Goal: Information Seeking & Learning: Learn about a topic

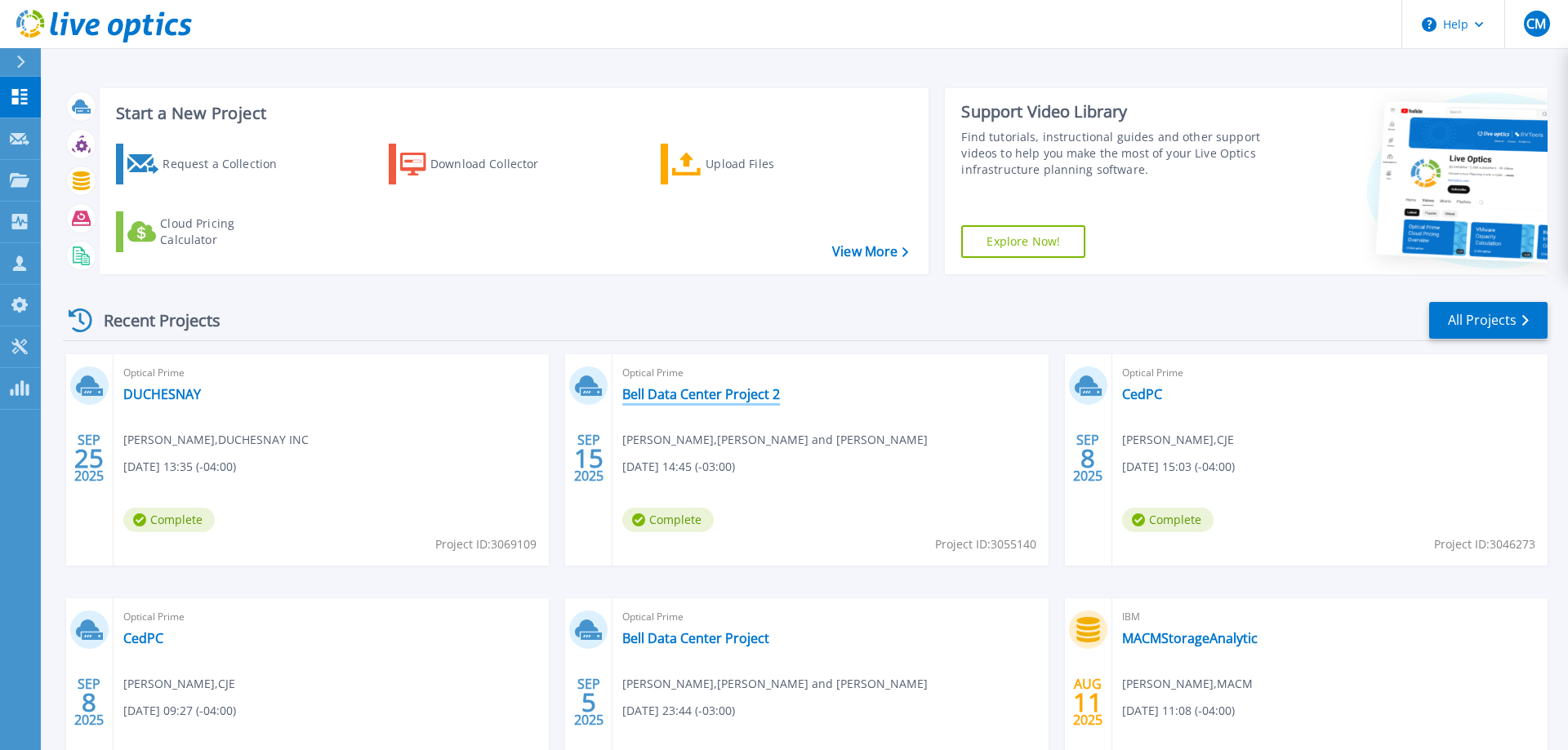
click at [710, 393] on link "Bell Data Center Project 2" at bounding box center [701, 394] width 158 height 16
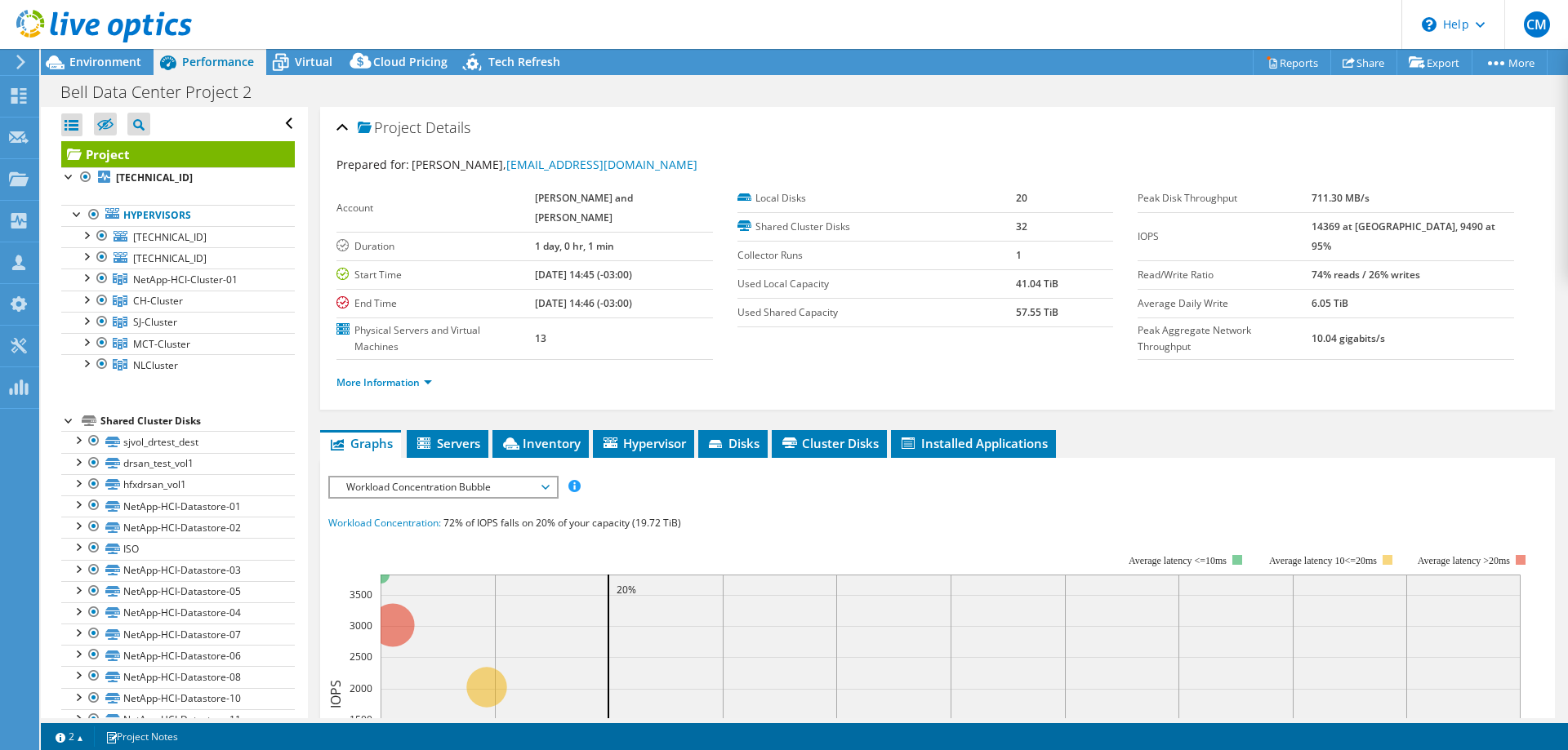
select select "USD"
click at [169, 283] on span "NetApp-HCI-Cluster-01" at bounding box center [185, 280] width 105 height 14
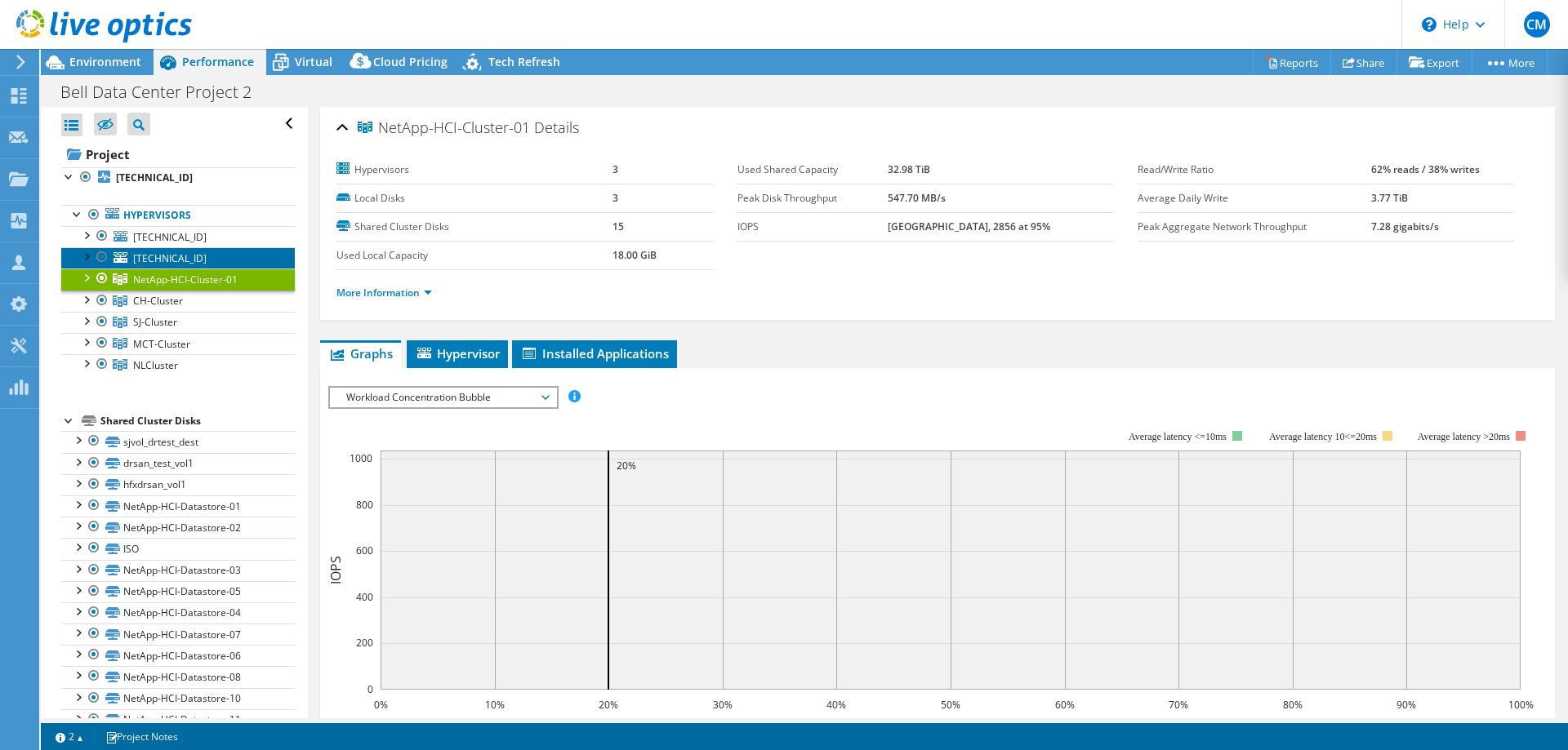
click at [173, 261] on span "[TECHNICAL_ID]" at bounding box center [170, 258] width 74 height 14
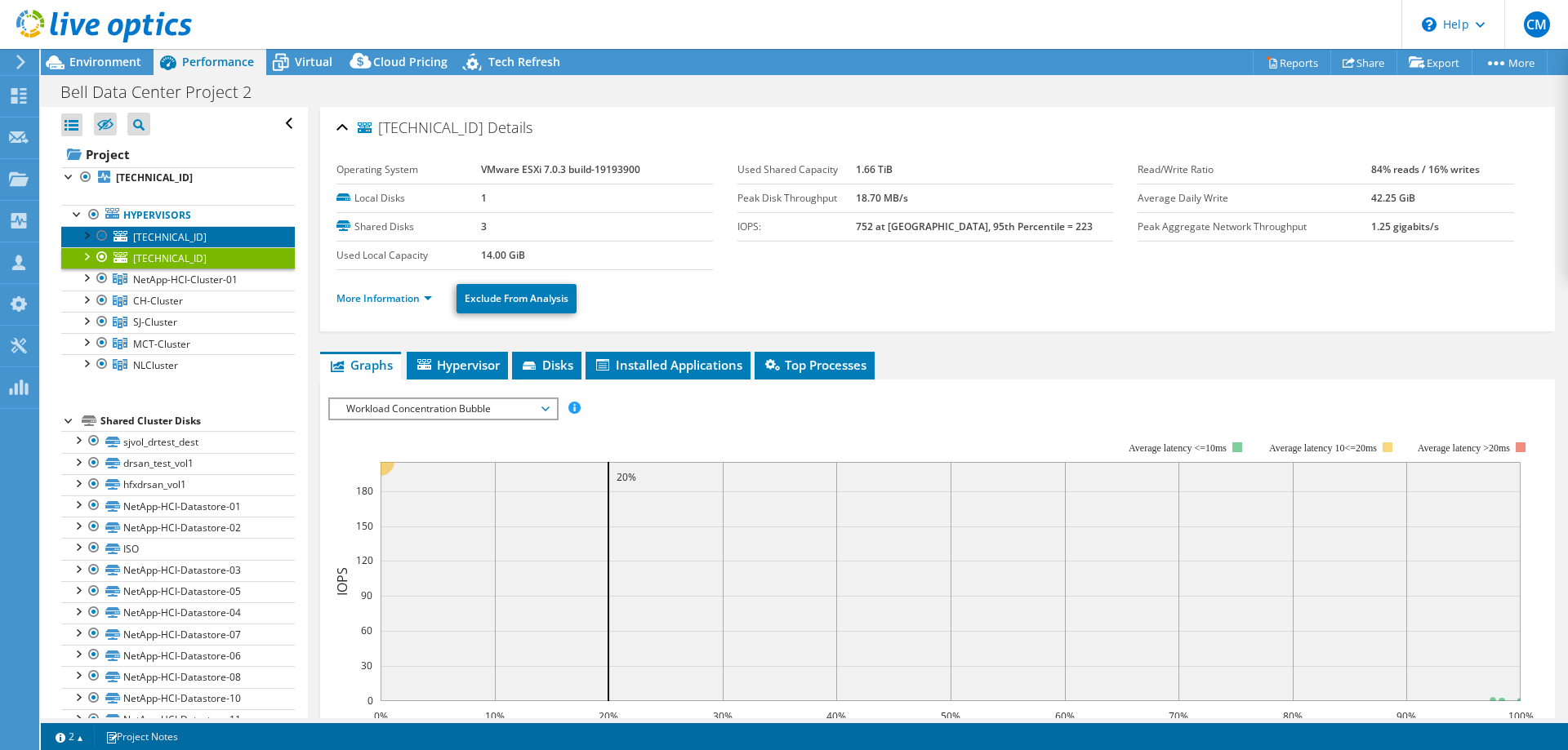
click at [179, 233] on span "[TECHNICAL_ID]" at bounding box center [170, 237] width 74 height 14
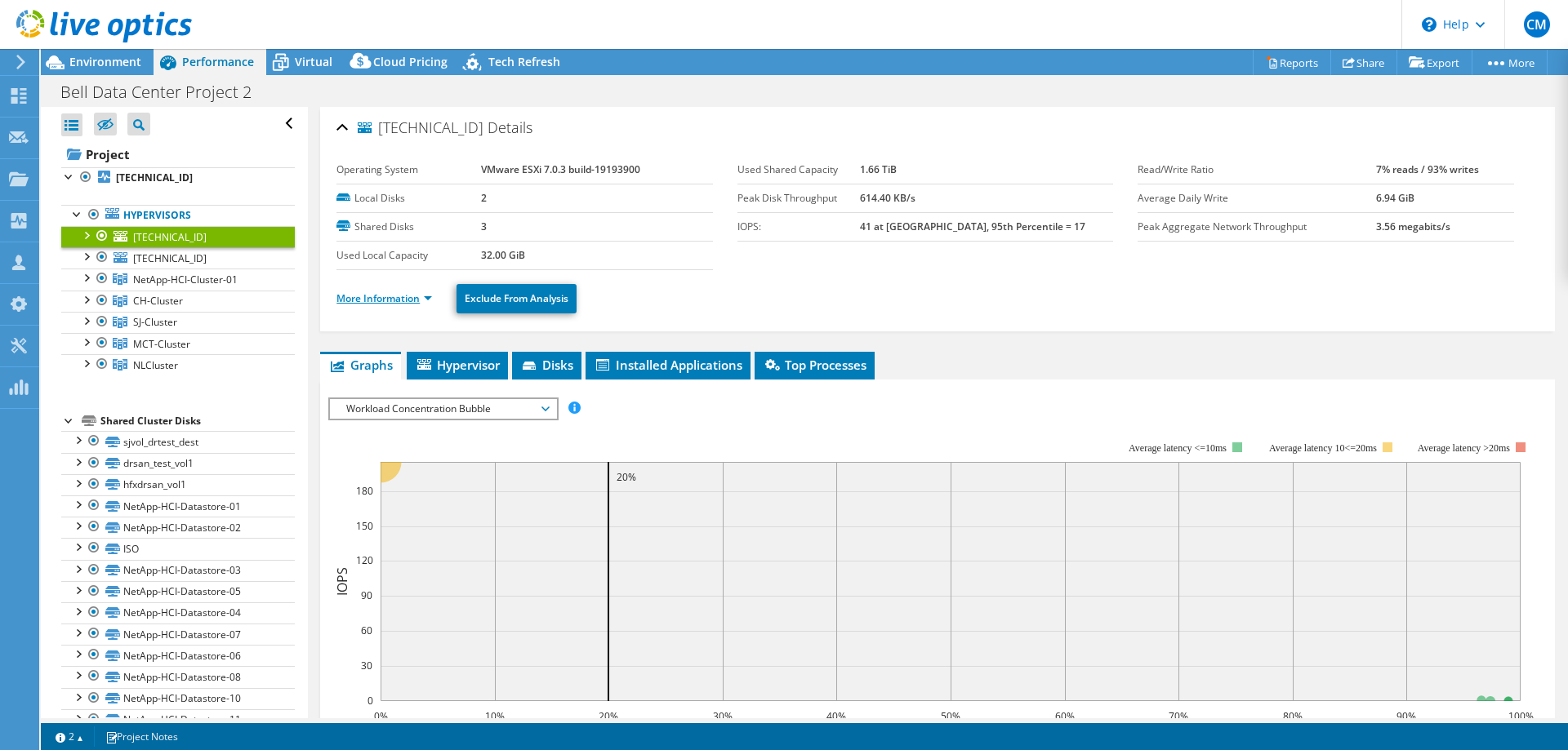
click at [408, 293] on link "More Information" at bounding box center [384, 299] width 95 height 14
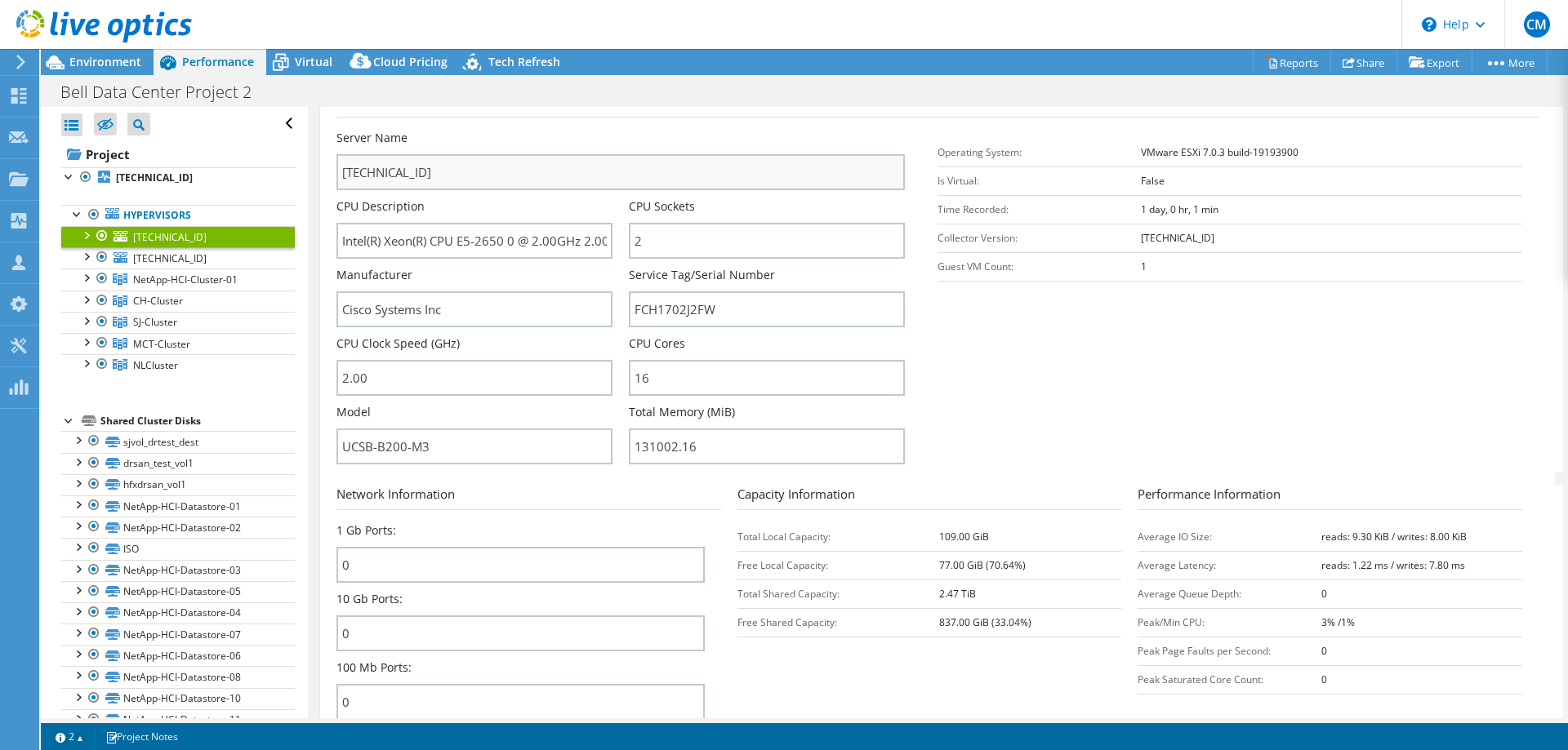
scroll to position [250, 0]
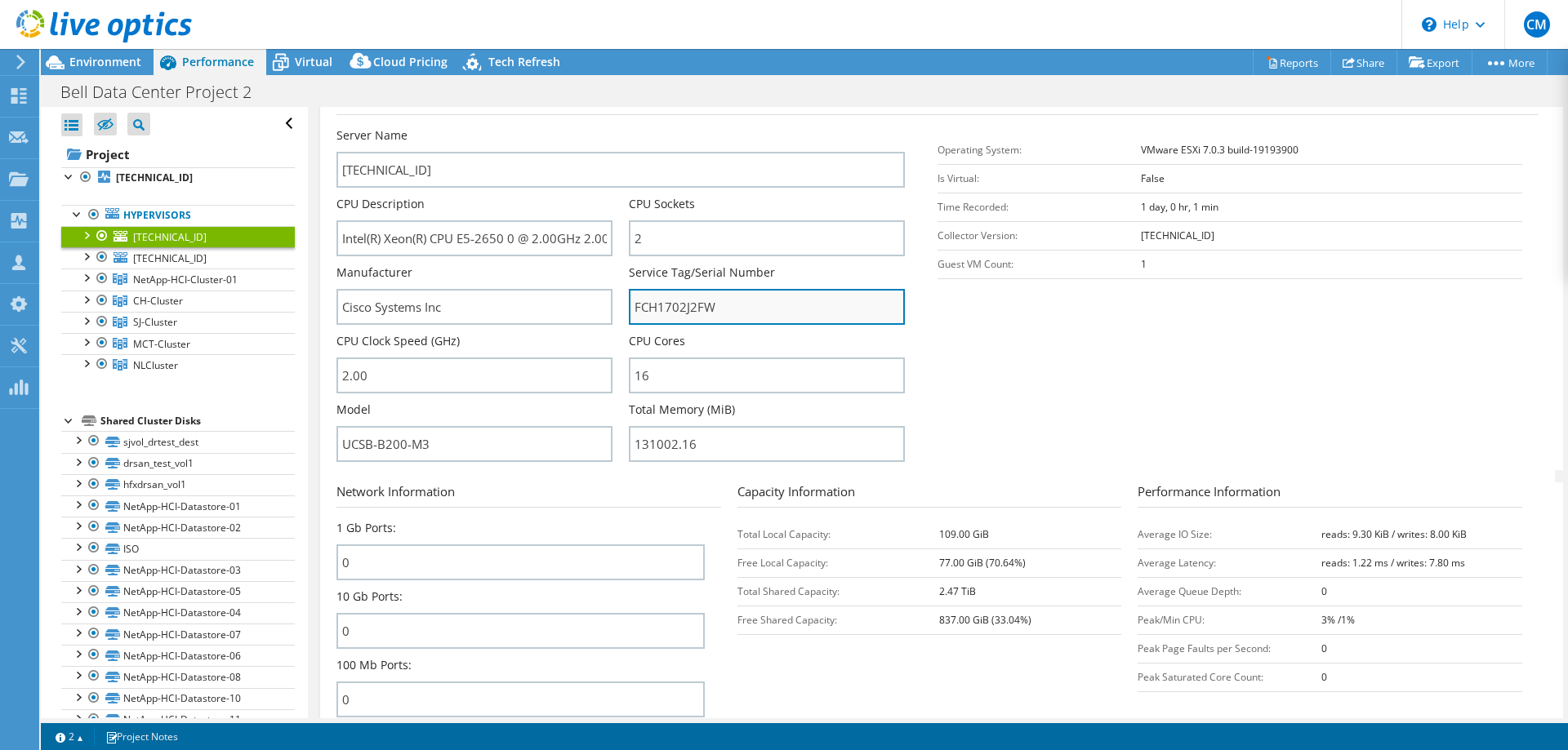
click at [688, 310] on input "FCH1702J2FW" at bounding box center [767, 307] width 276 height 36
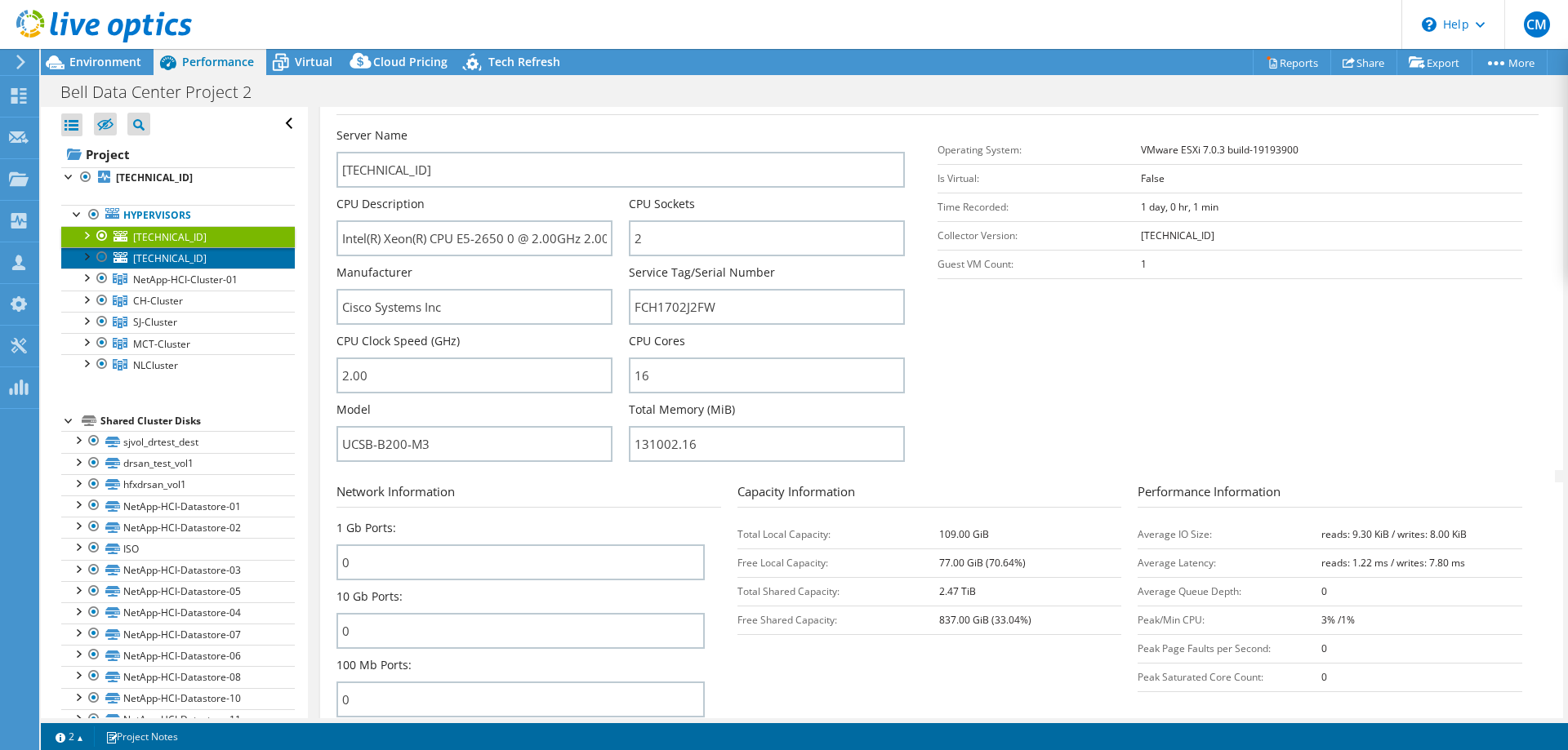
click at [168, 257] on span "[TECHNICAL_ID]" at bounding box center [170, 258] width 74 height 14
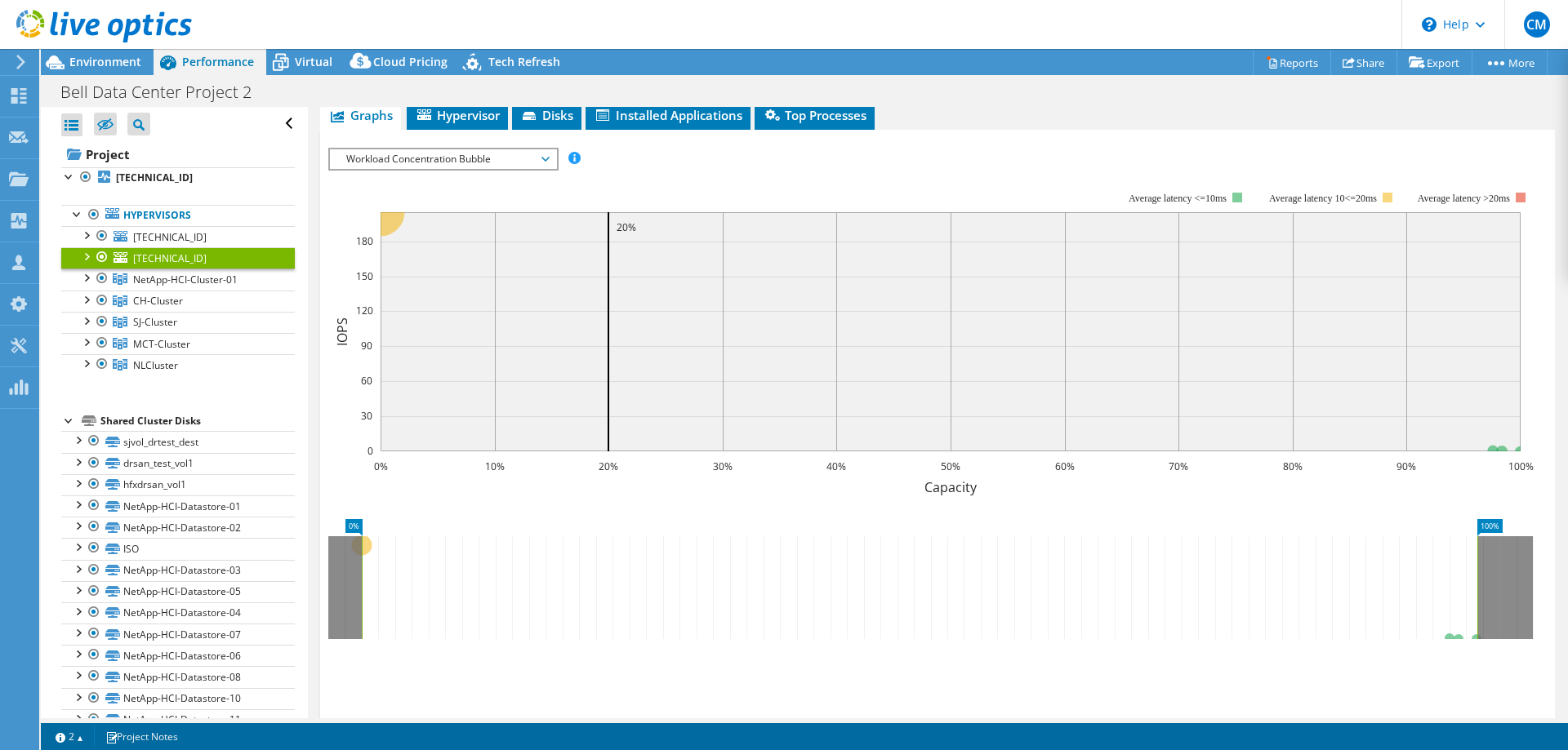
click at [82, 257] on div at bounding box center [85, 255] width 16 height 16
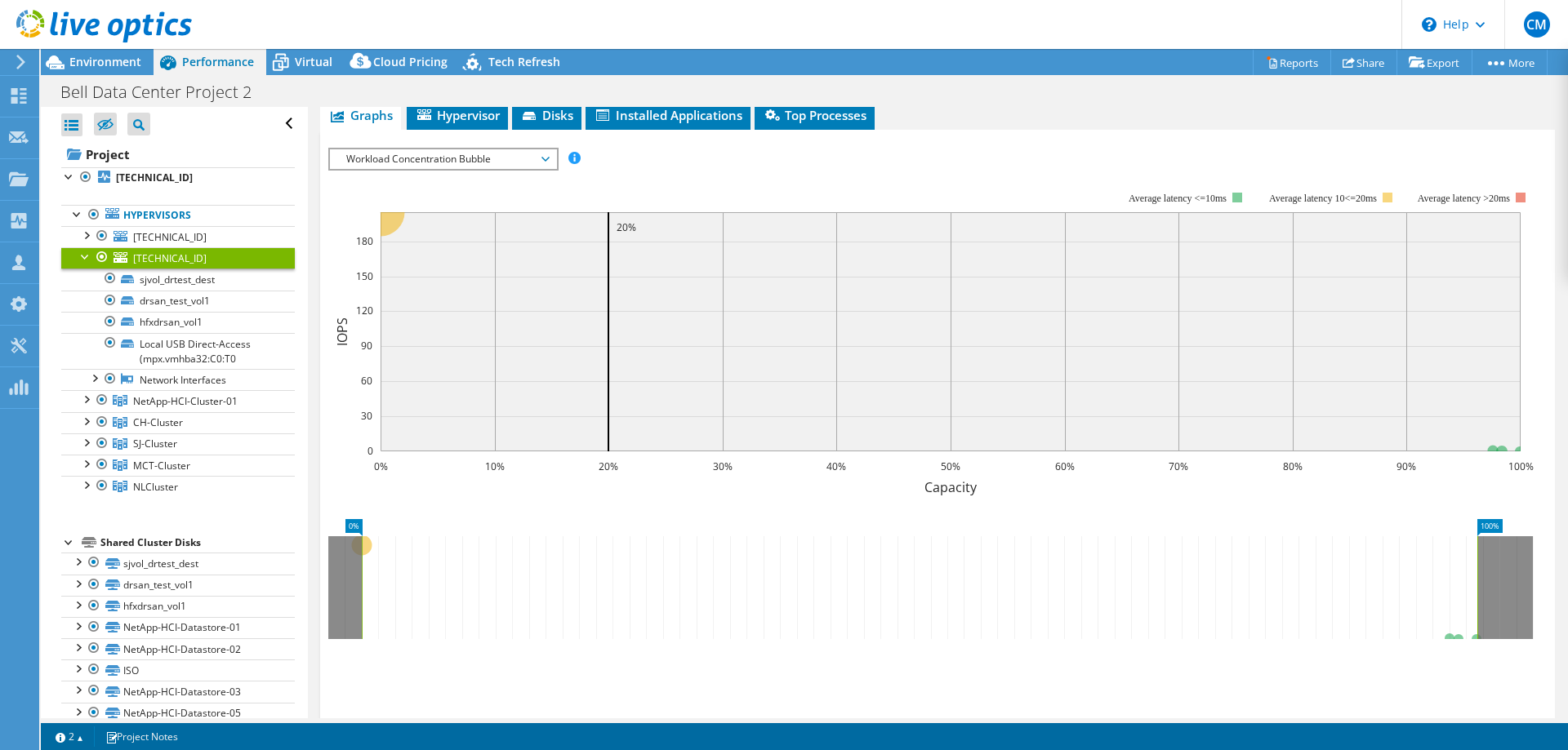
click at [85, 259] on div at bounding box center [85, 255] width 16 height 16
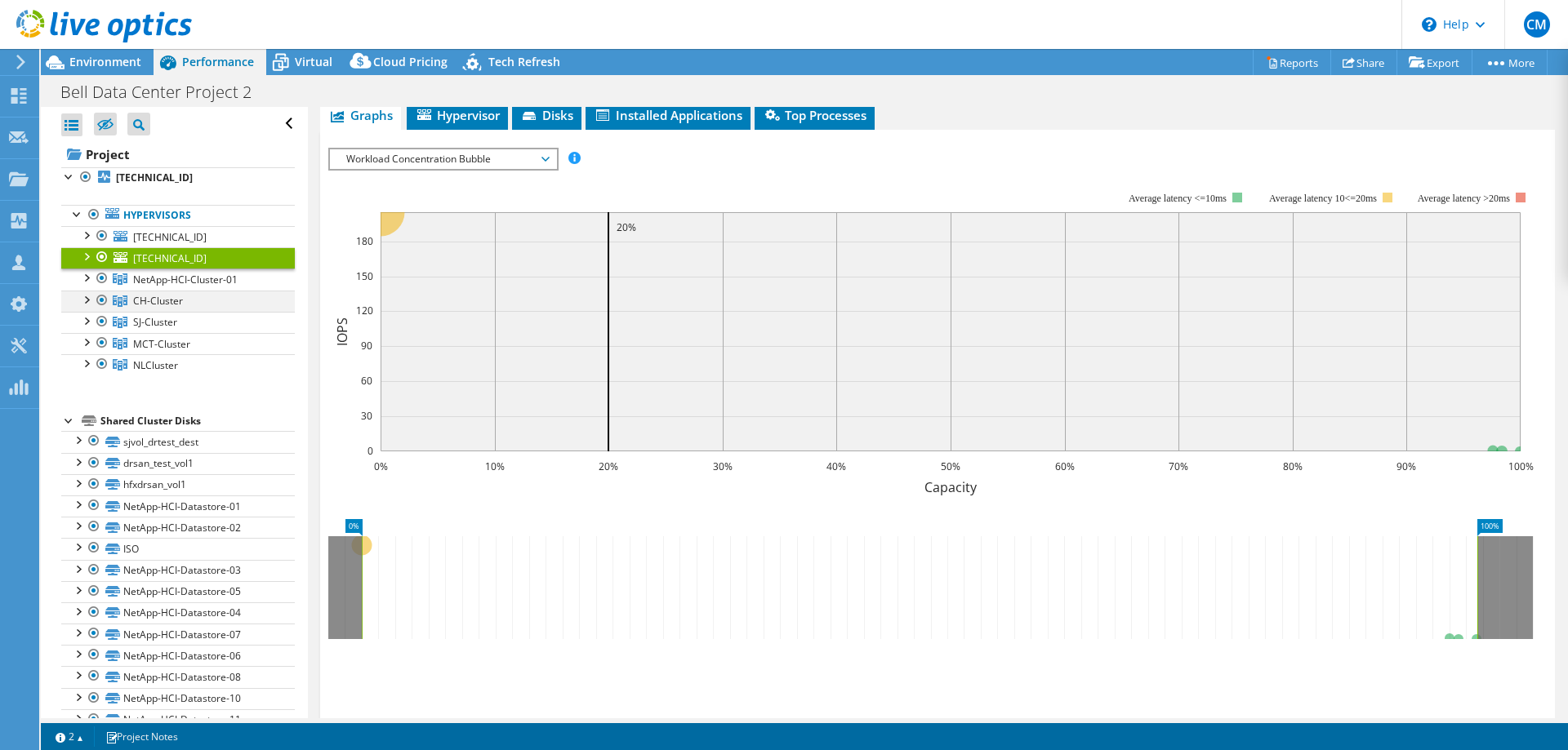
click at [83, 305] on div at bounding box center [85, 299] width 16 height 16
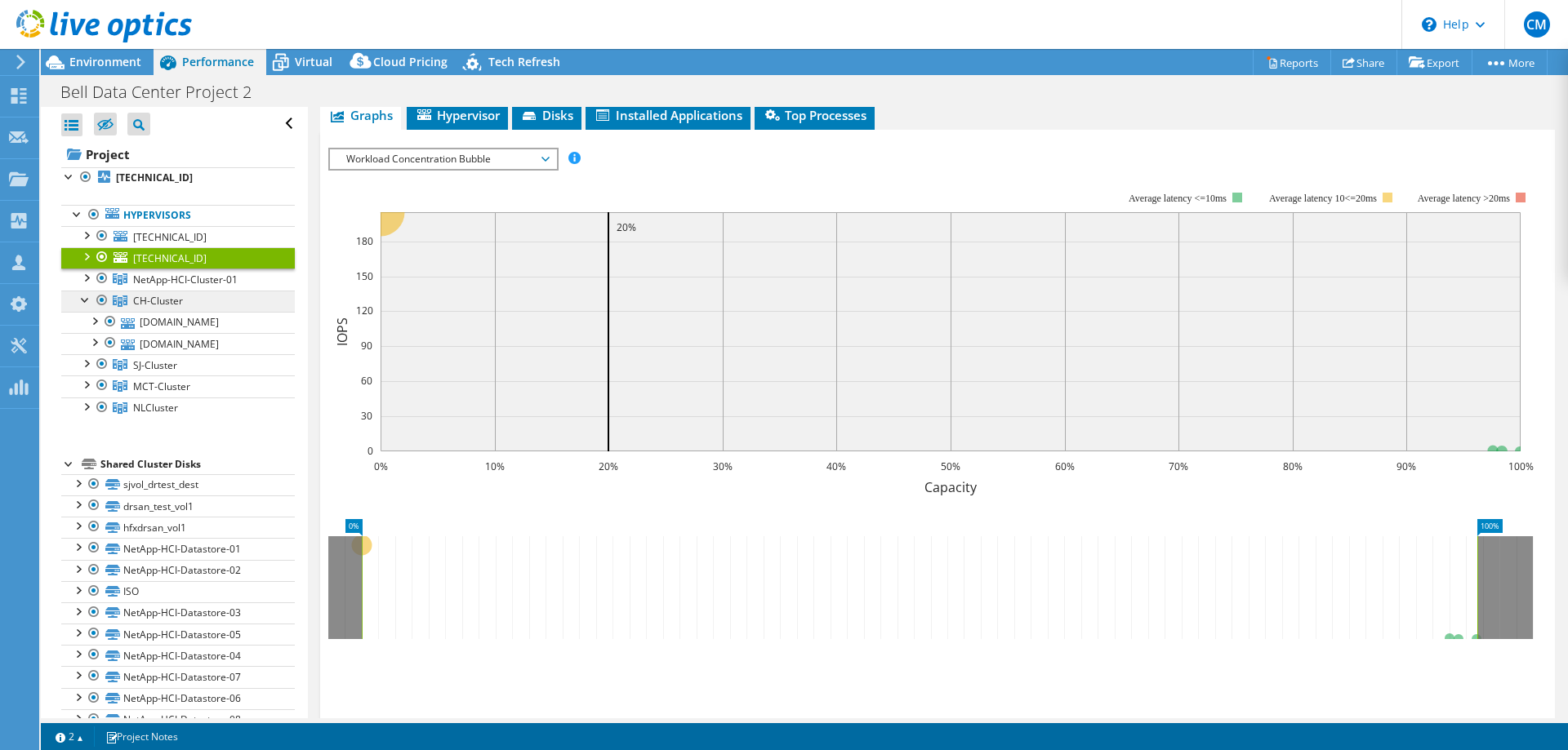
click at [155, 298] on span "CH-Cluster" at bounding box center [158, 301] width 50 height 14
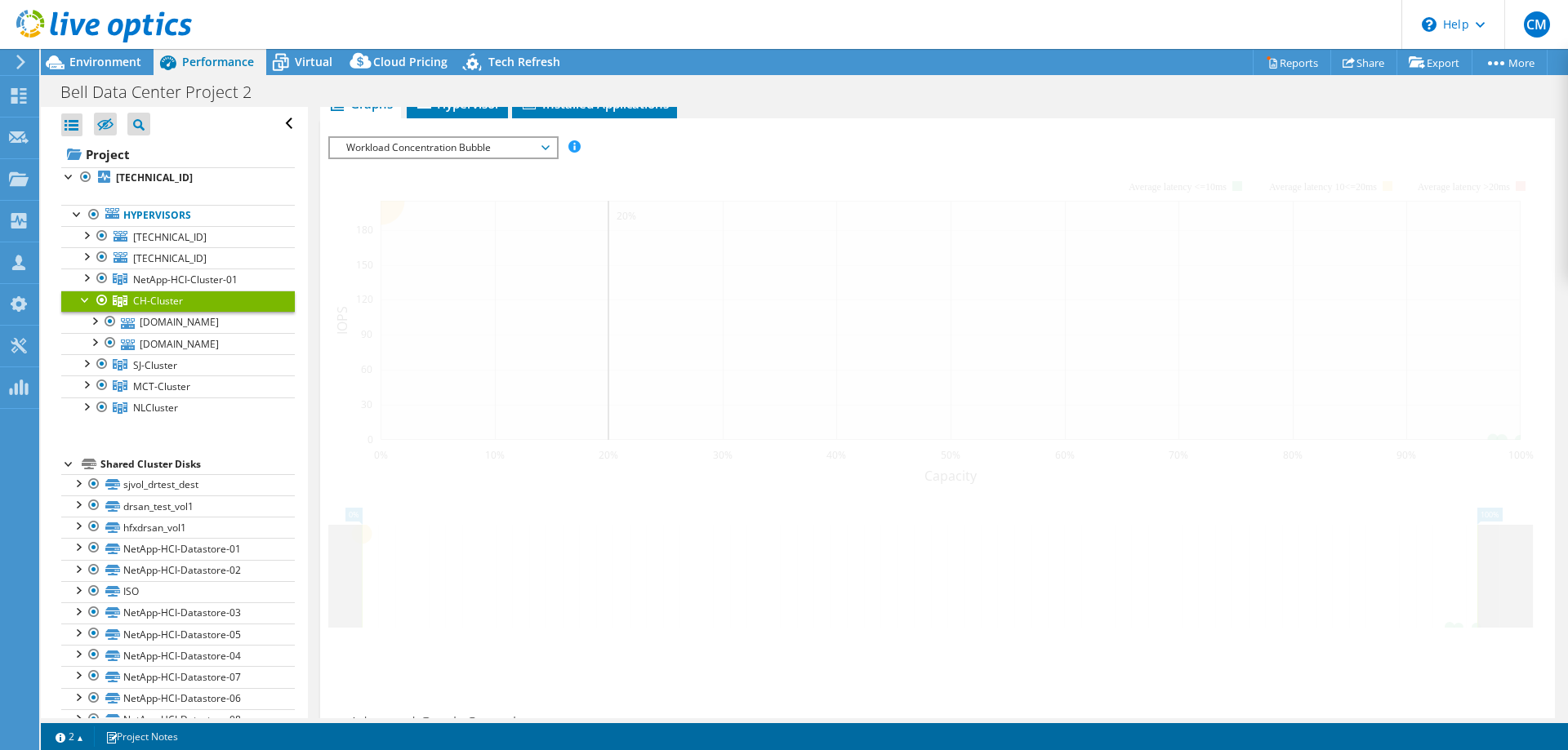
scroll to position [239, 0]
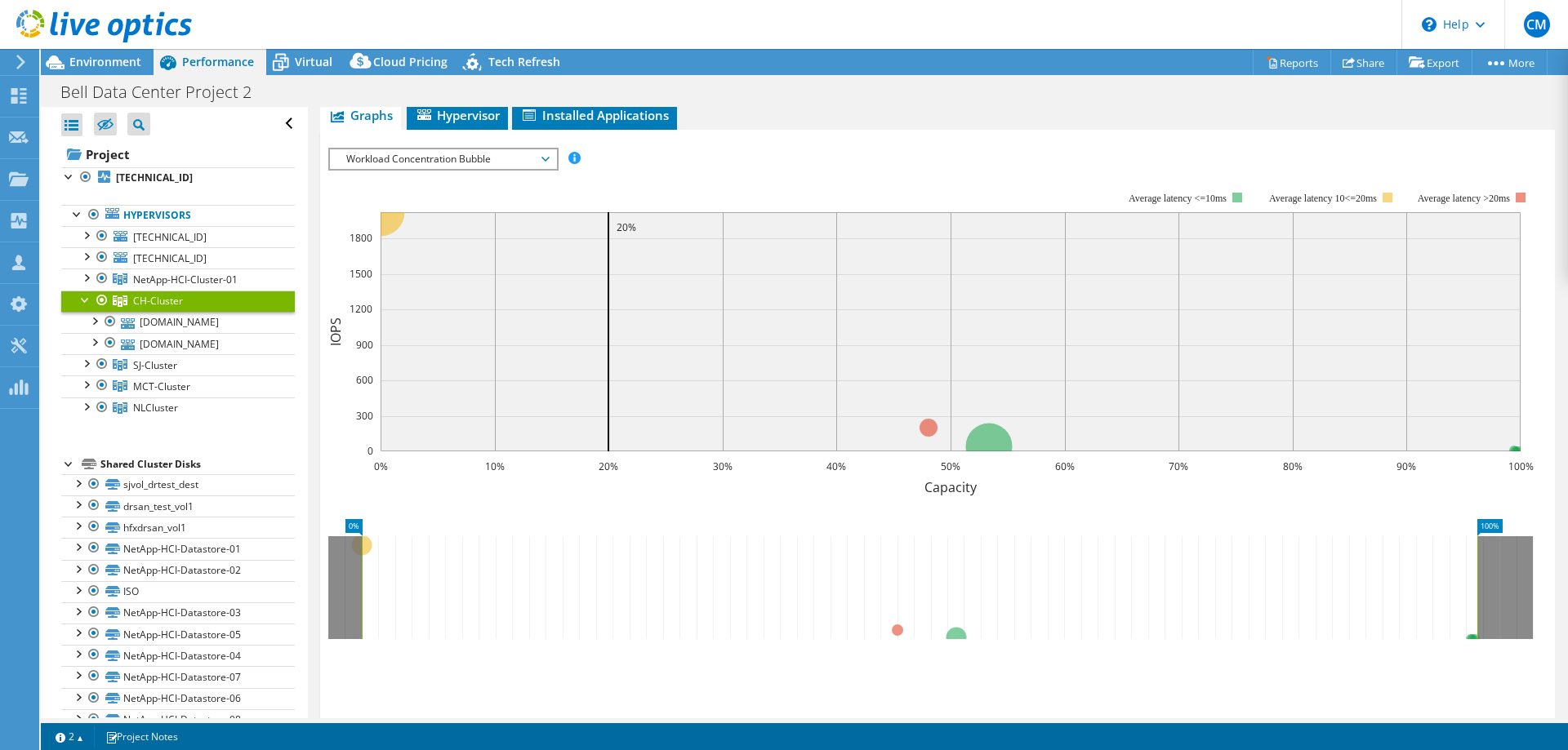
click at [168, 299] on span "CH-Cluster" at bounding box center [158, 301] width 50 height 14
click at [83, 299] on div at bounding box center [85, 299] width 16 height 16
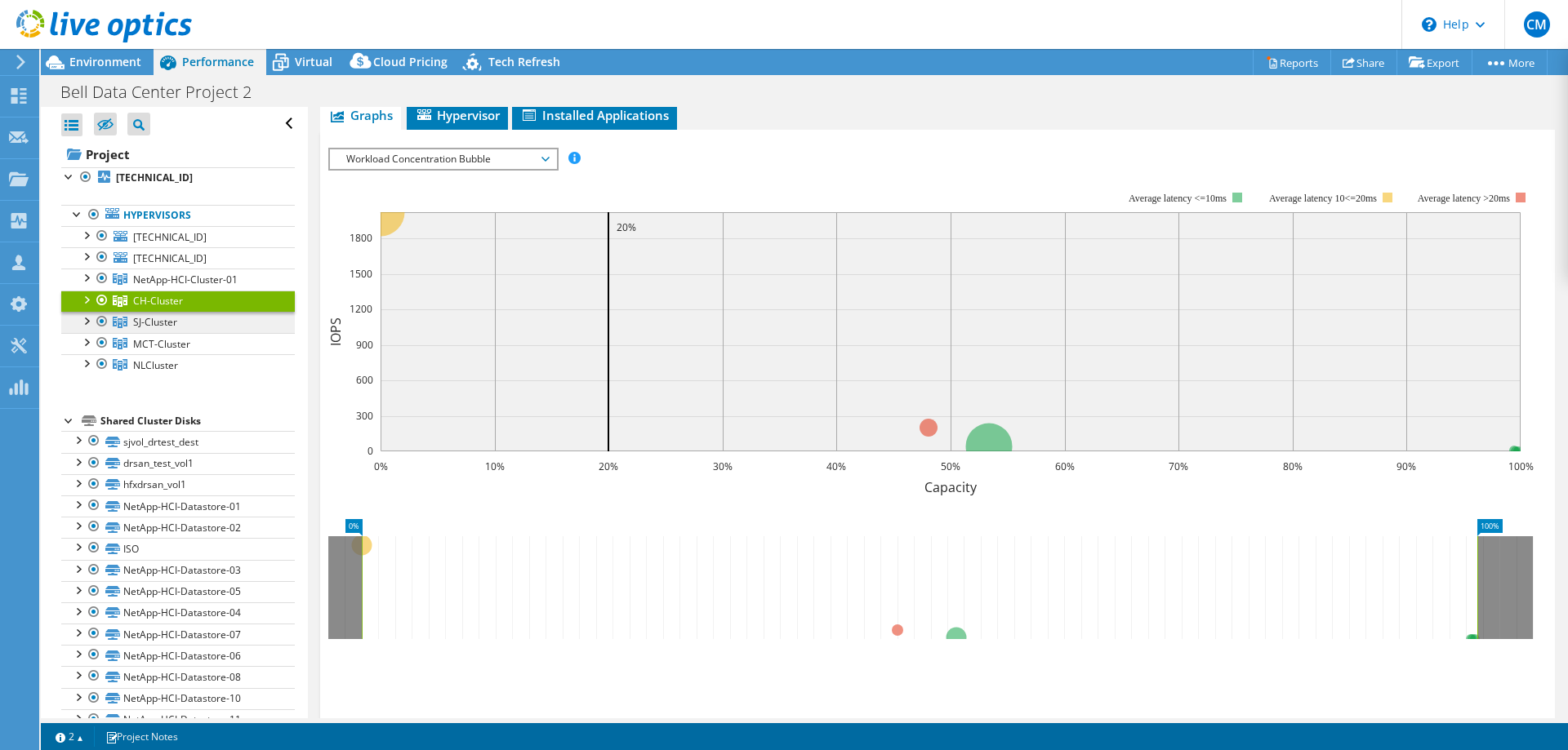
click at [151, 318] on span "SJ-Cluster" at bounding box center [154, 322] width 44 height 14
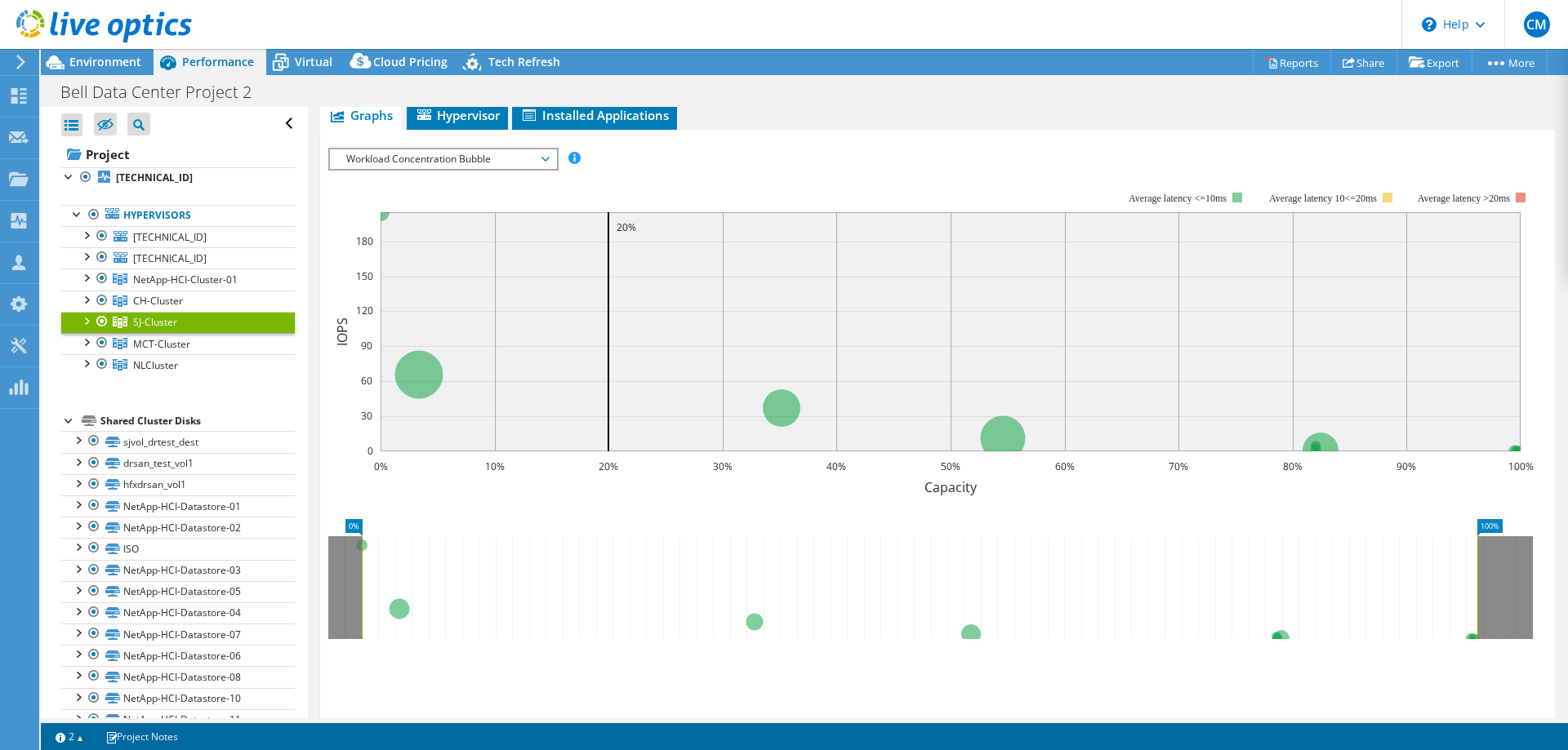
scroll to position [0, 0]
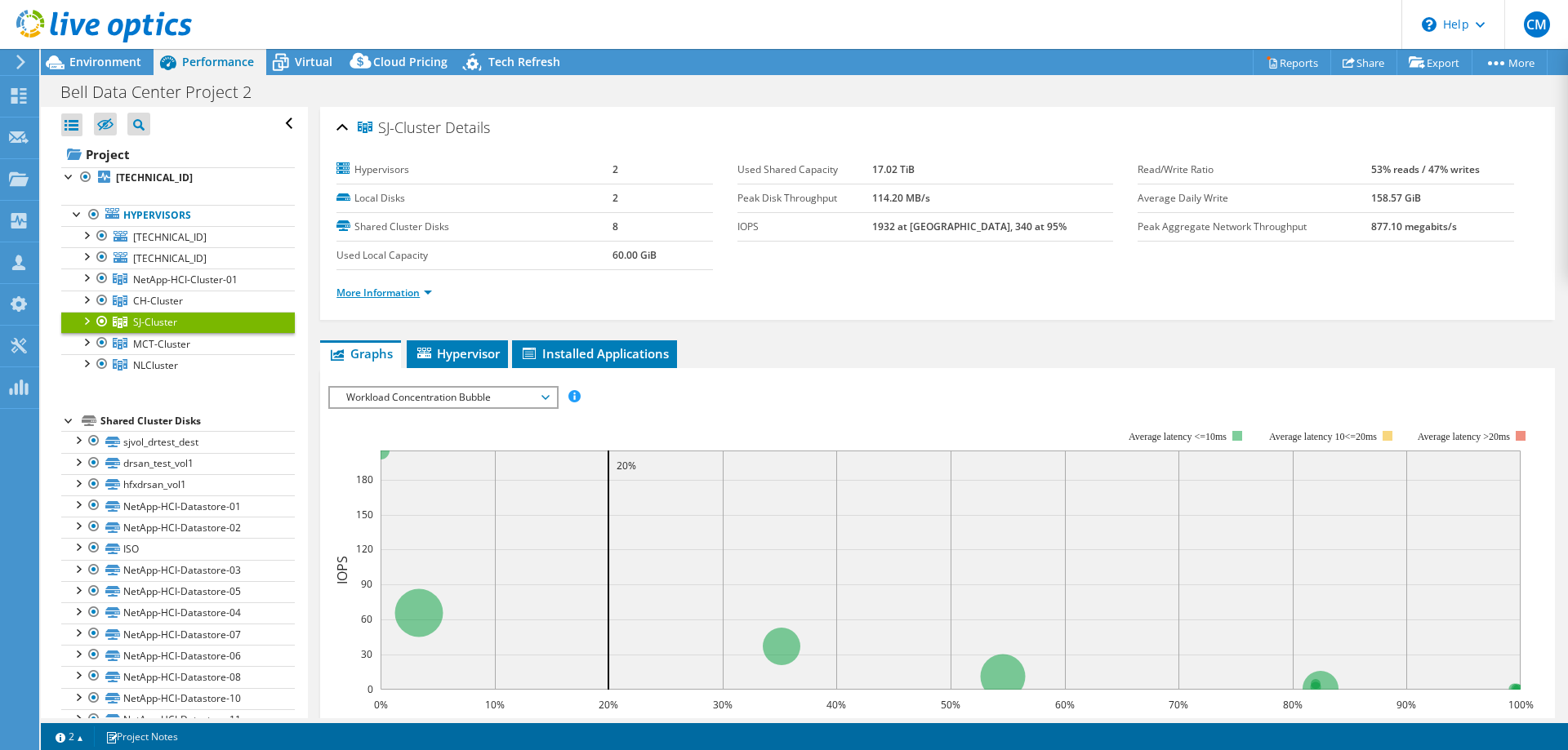
click at [379, 293] on link "More Information" at bounding box center [384, 293] width 95 height 14
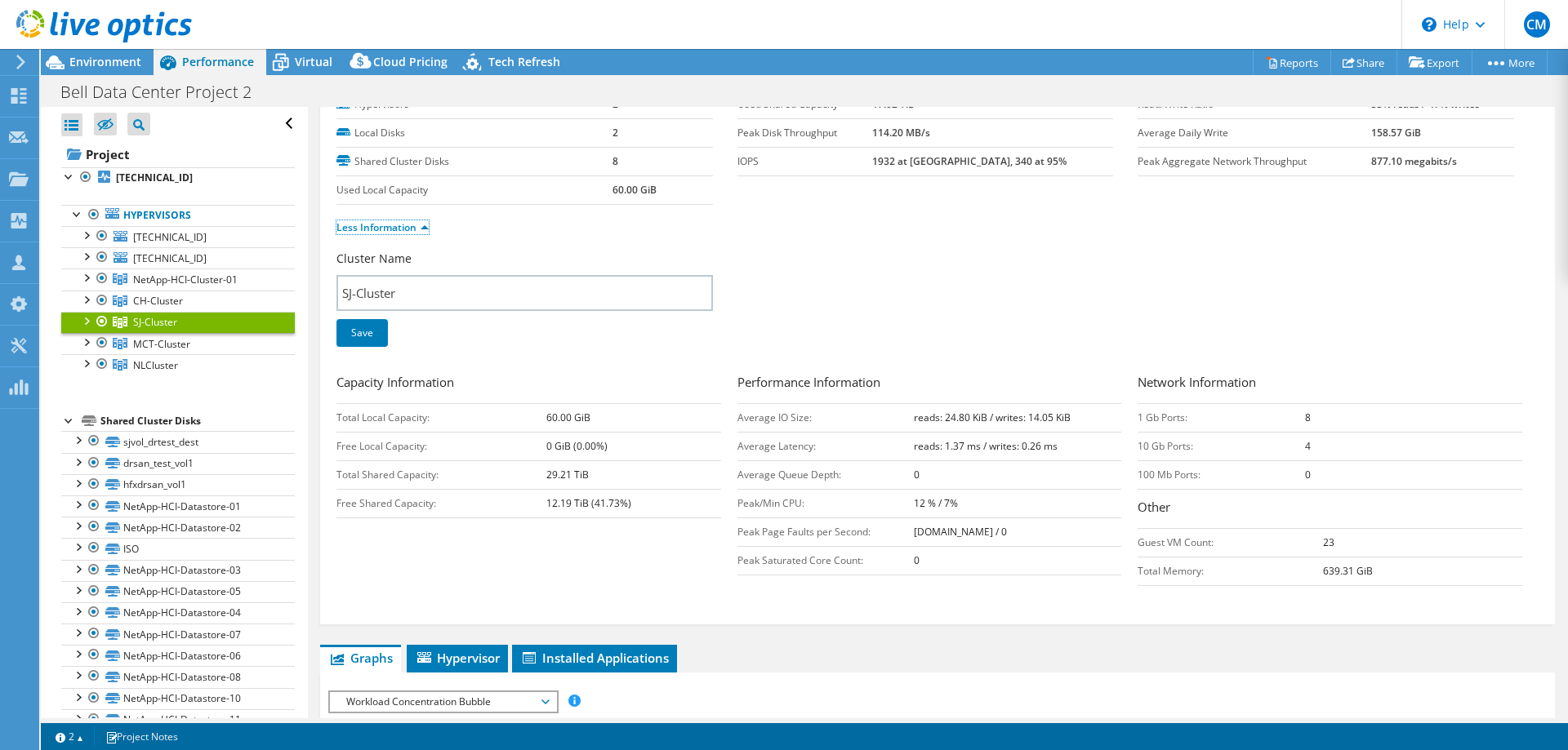
scroll to position [166, 0]
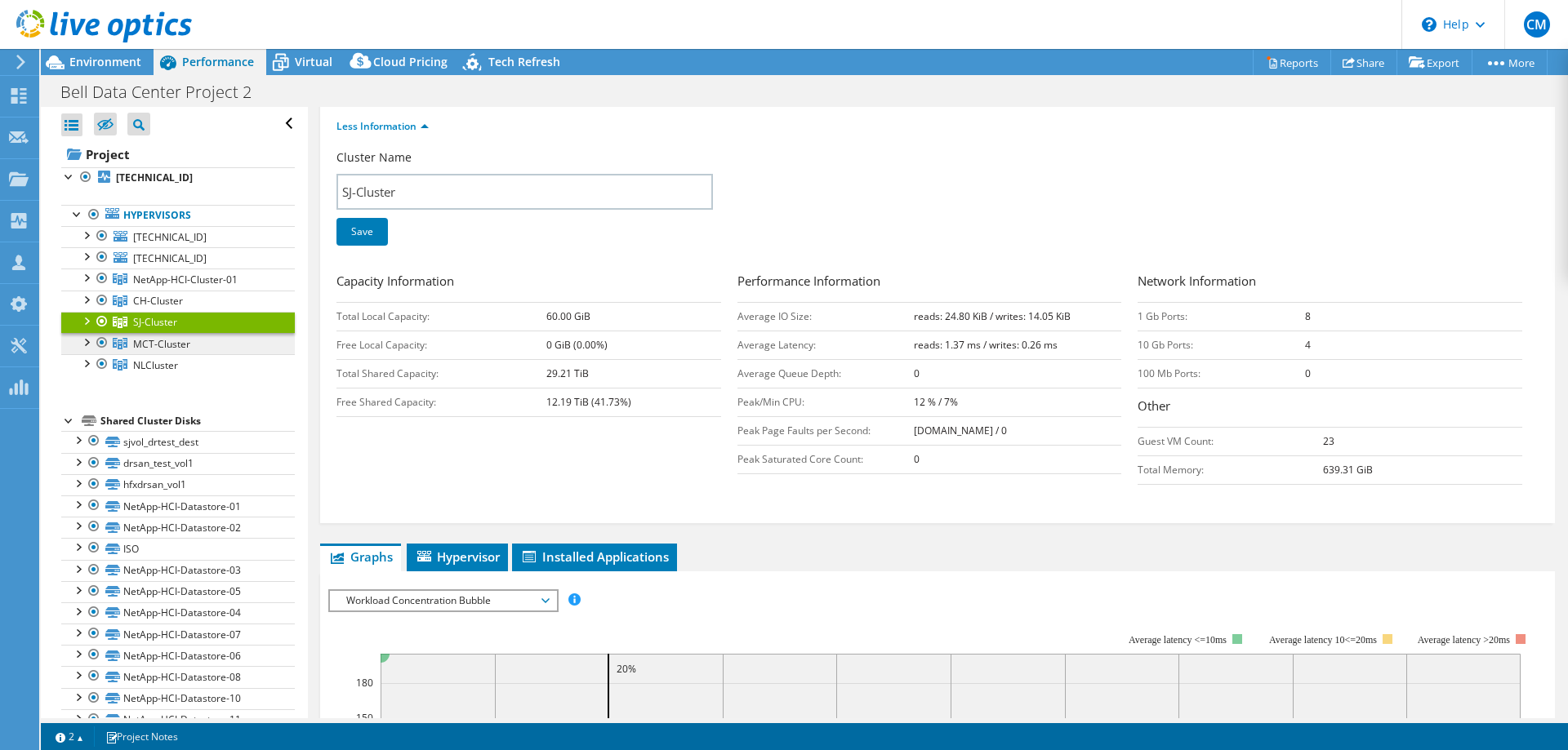
click at [165, 338] on span "MCT-Cluster" at bounding box center [161, 344] width 58 height 14
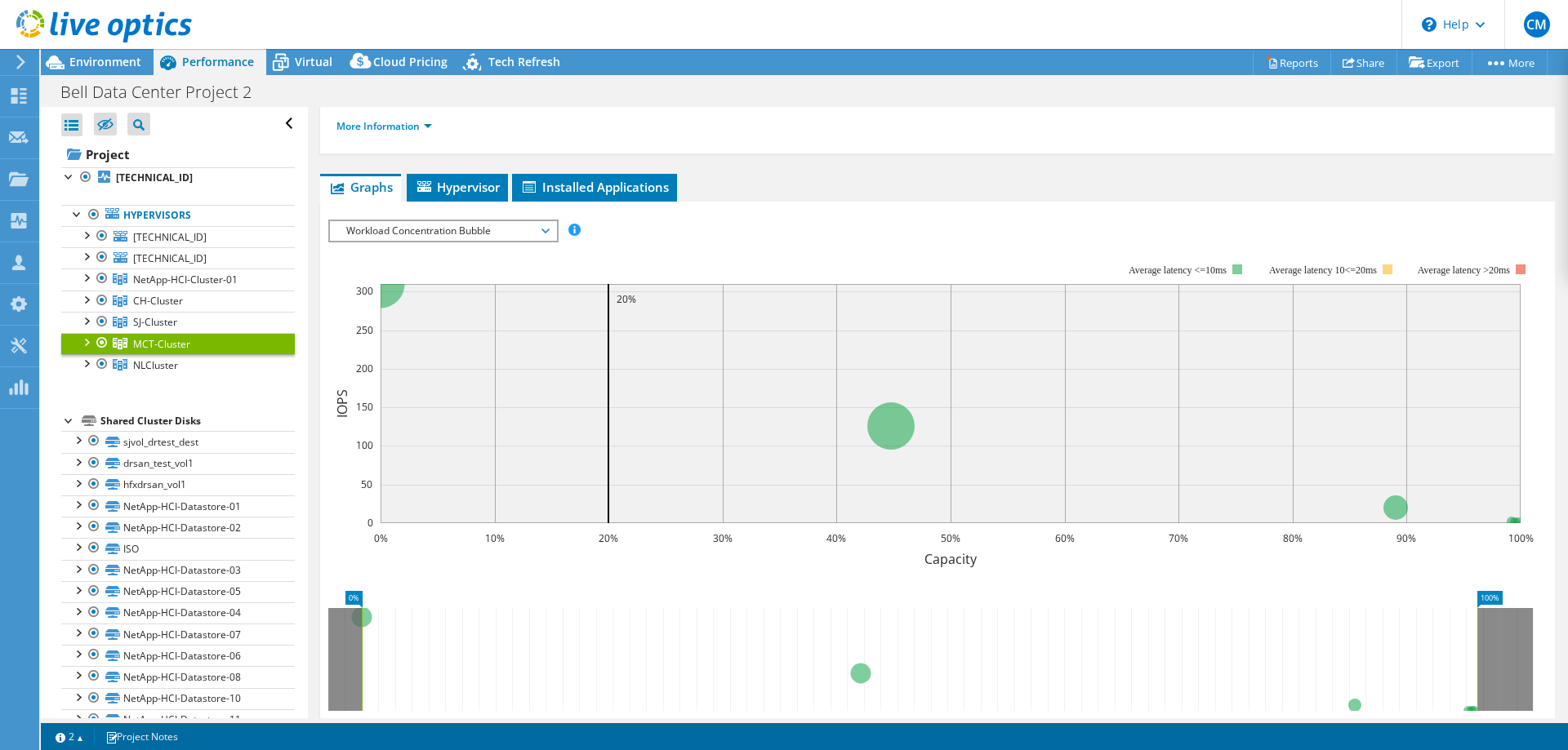
scroll to position [0, 0]
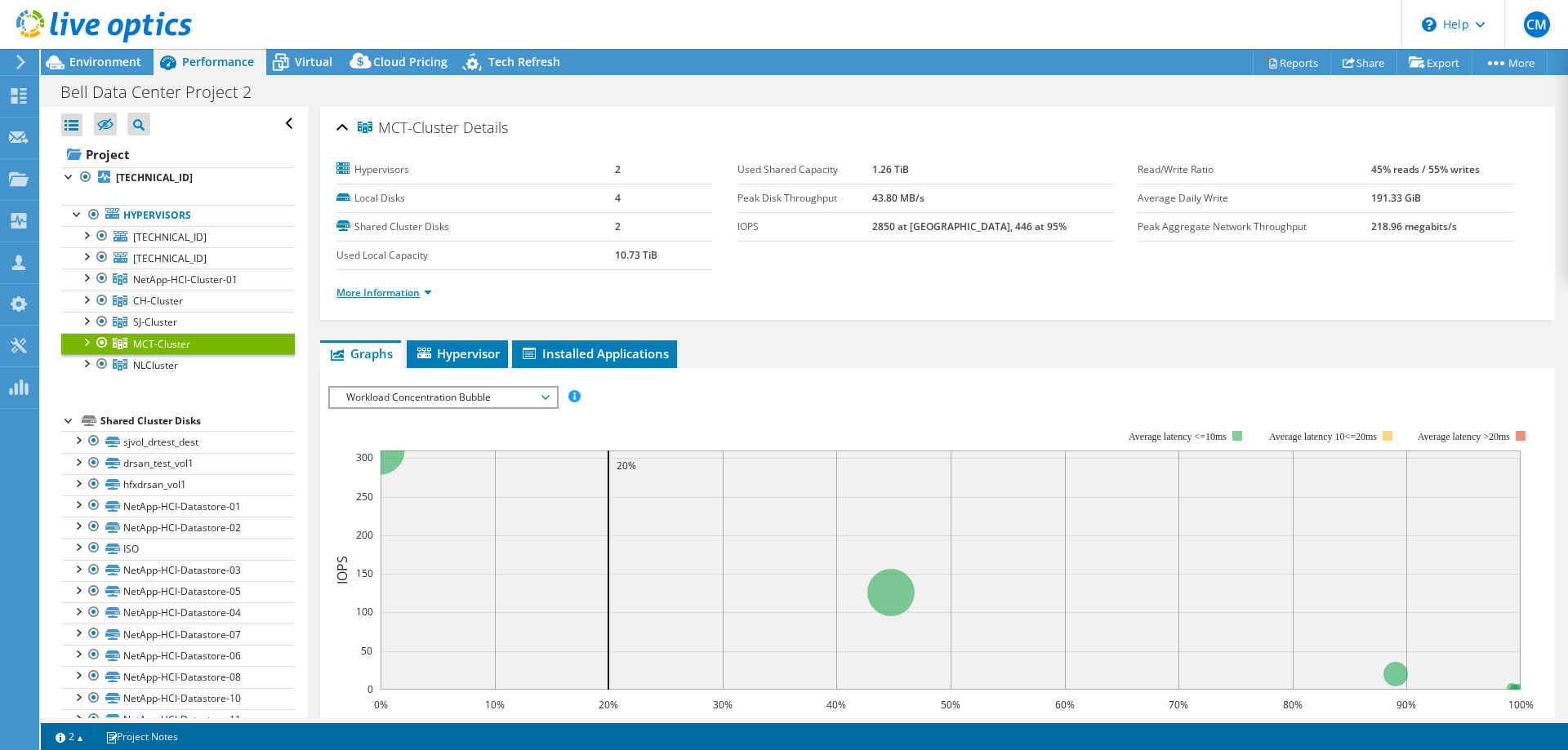
click at [396, 290] on link "More Information" at bounding box center [384, 293] width 95 height 14
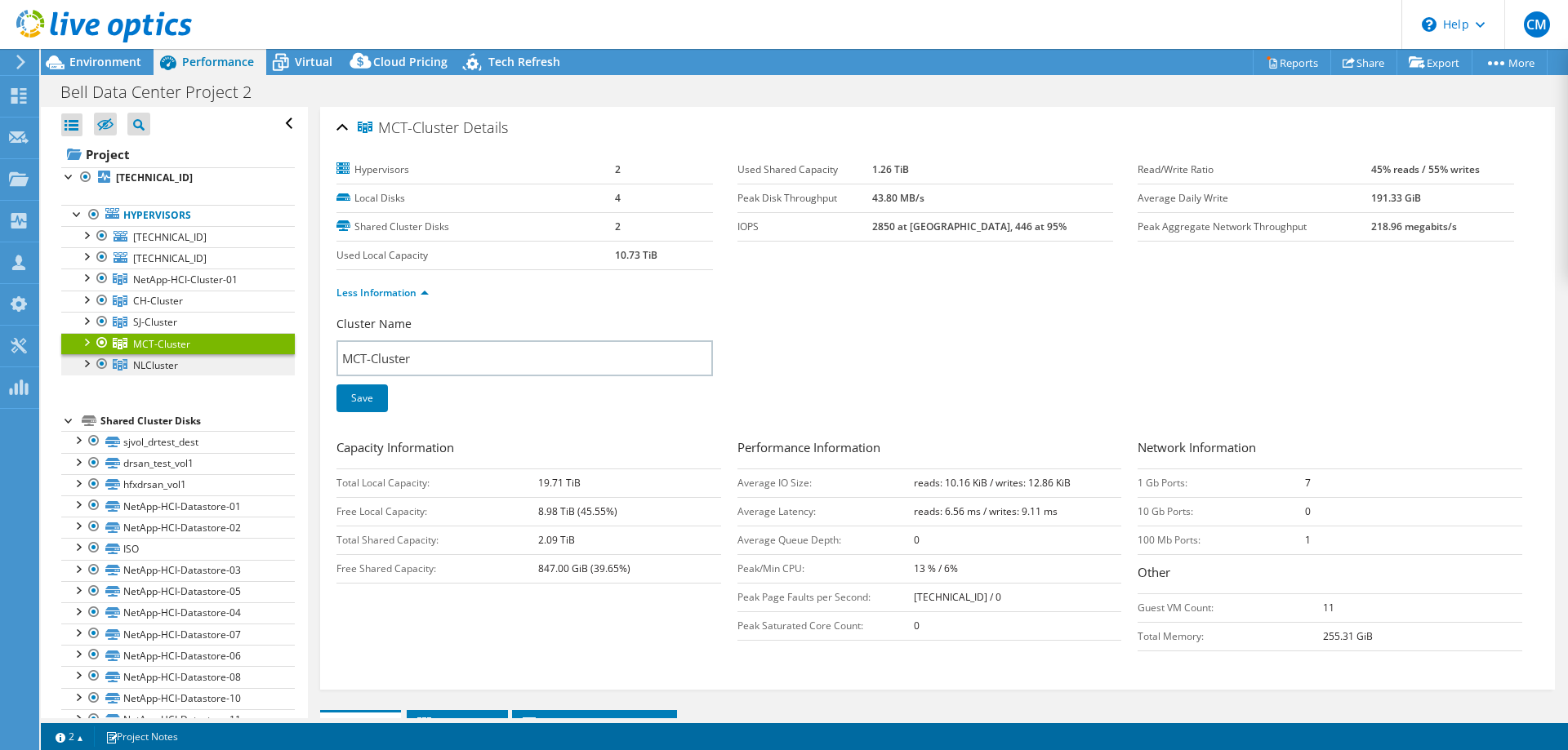
click at [169, 368] on span "NLCluster" at bounding box center [155, 366] width 45 height 14
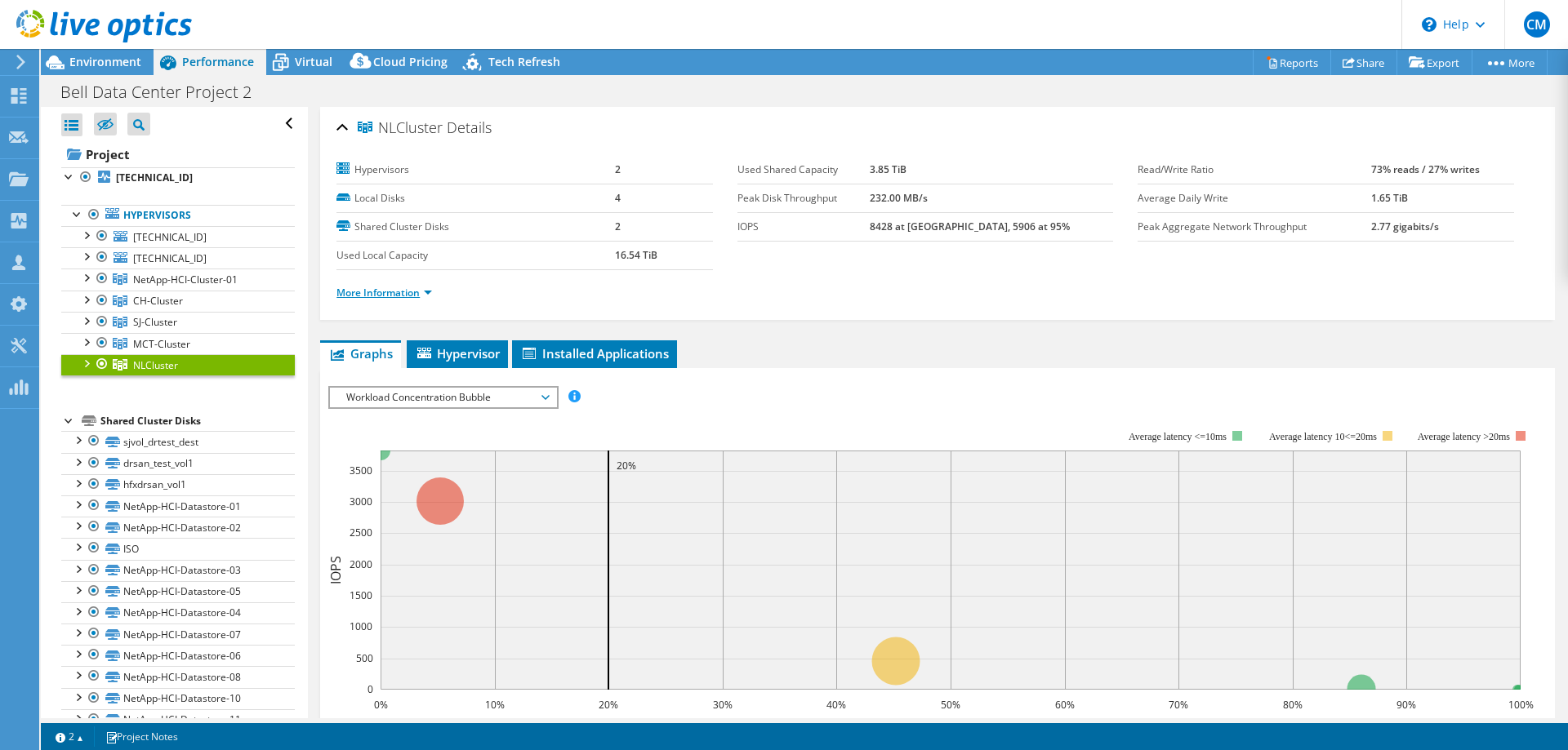
click at [422, 294] on link "More Information" at bounding box center [384, 293] width 95 height 14
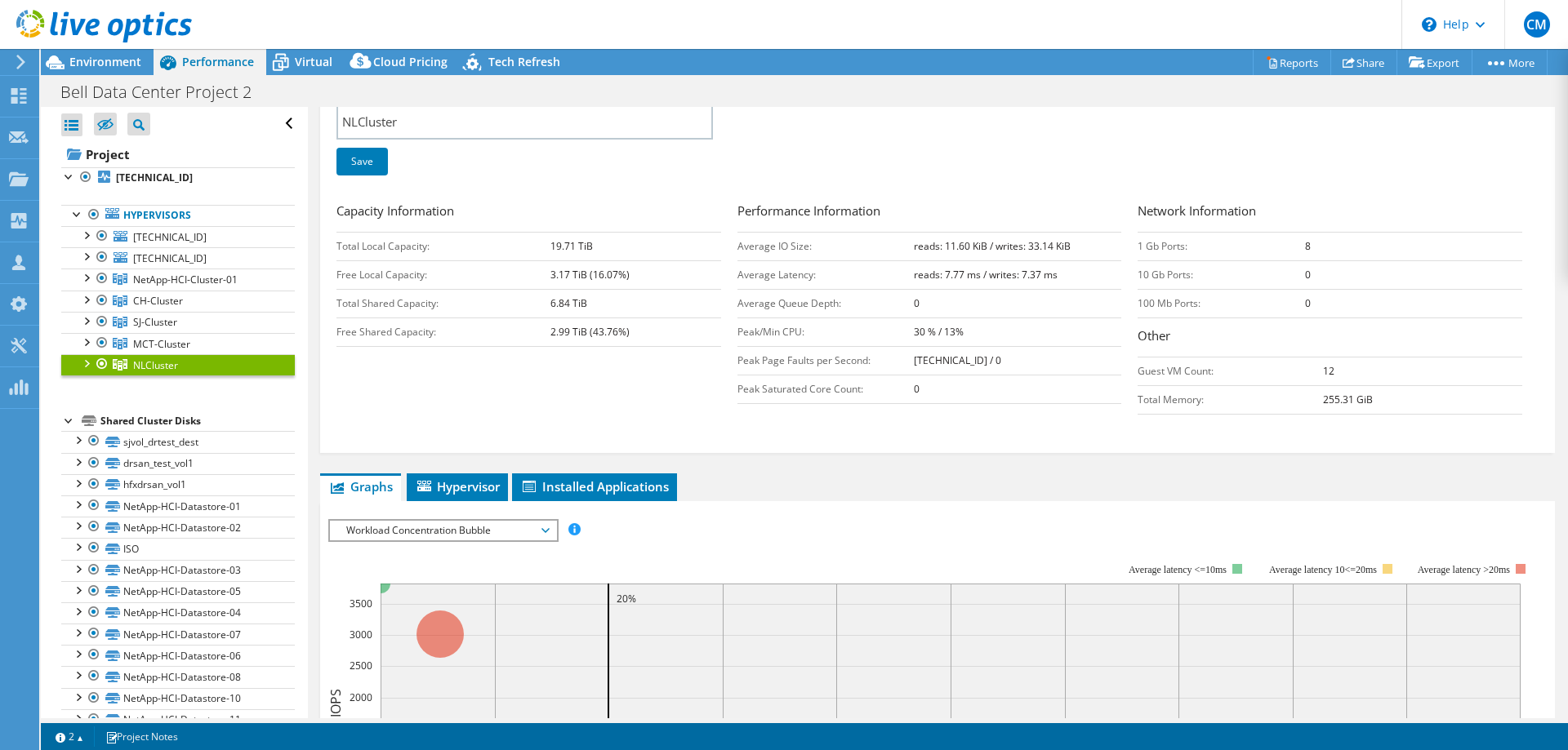
scroll to position [250, 0]
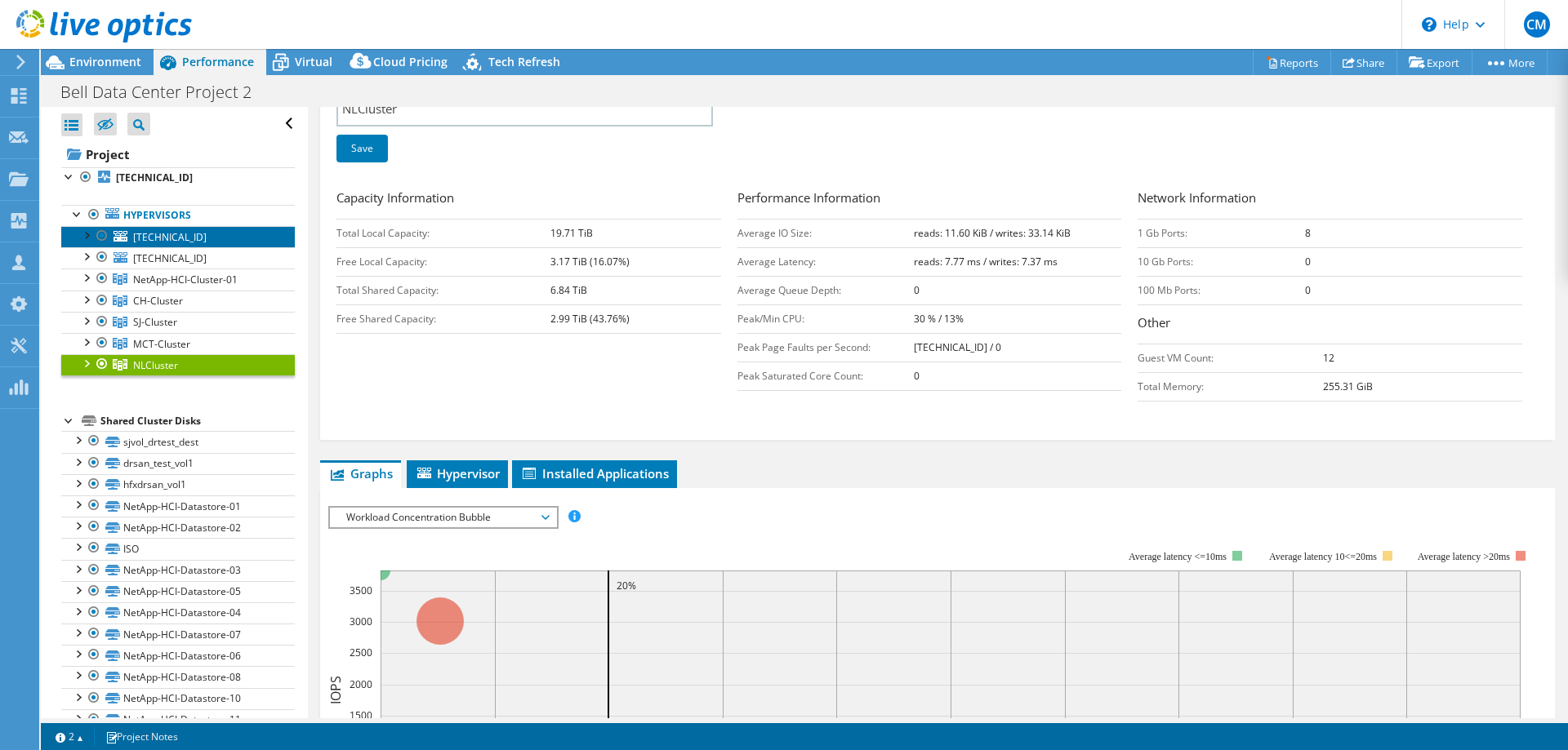
click at [168, 238] on span "[TECHNICAL_ID]" at bounding box center [170, 237] width 74 height 14
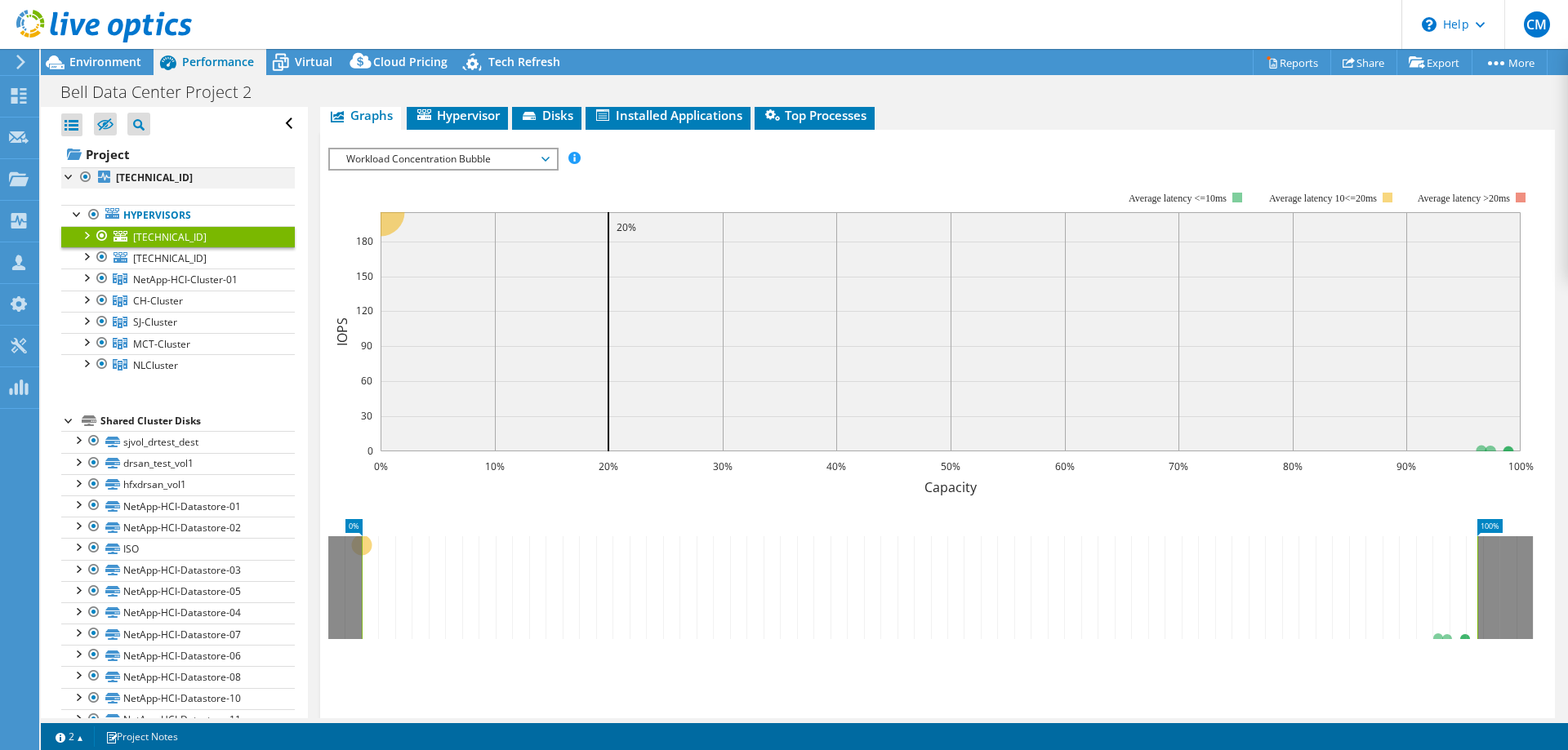
click at [66, 182] on div at bounding box center [69, 175] width 16 height 16
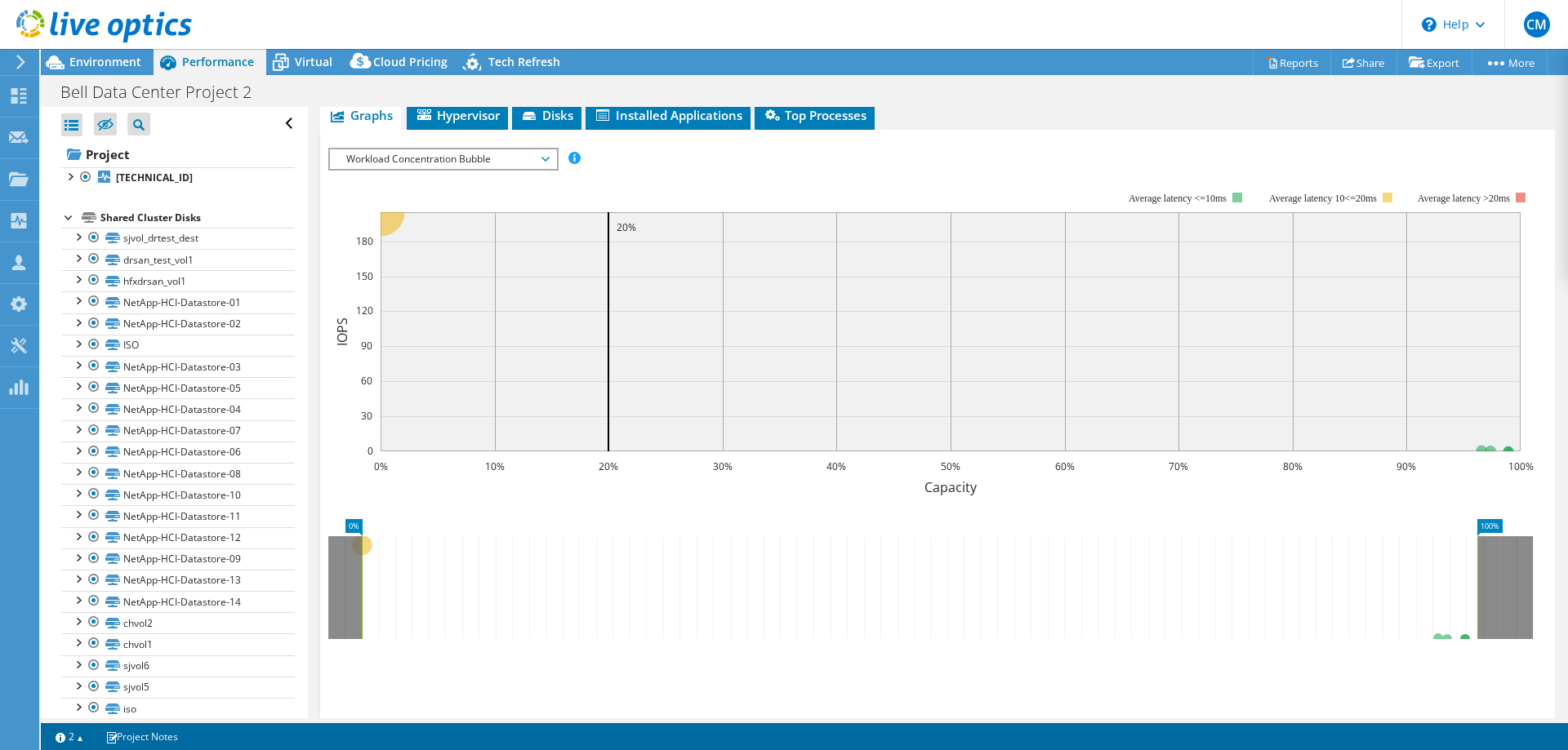
click at [66, 218] on div at bounding box center [69, 216] width 16 height 16
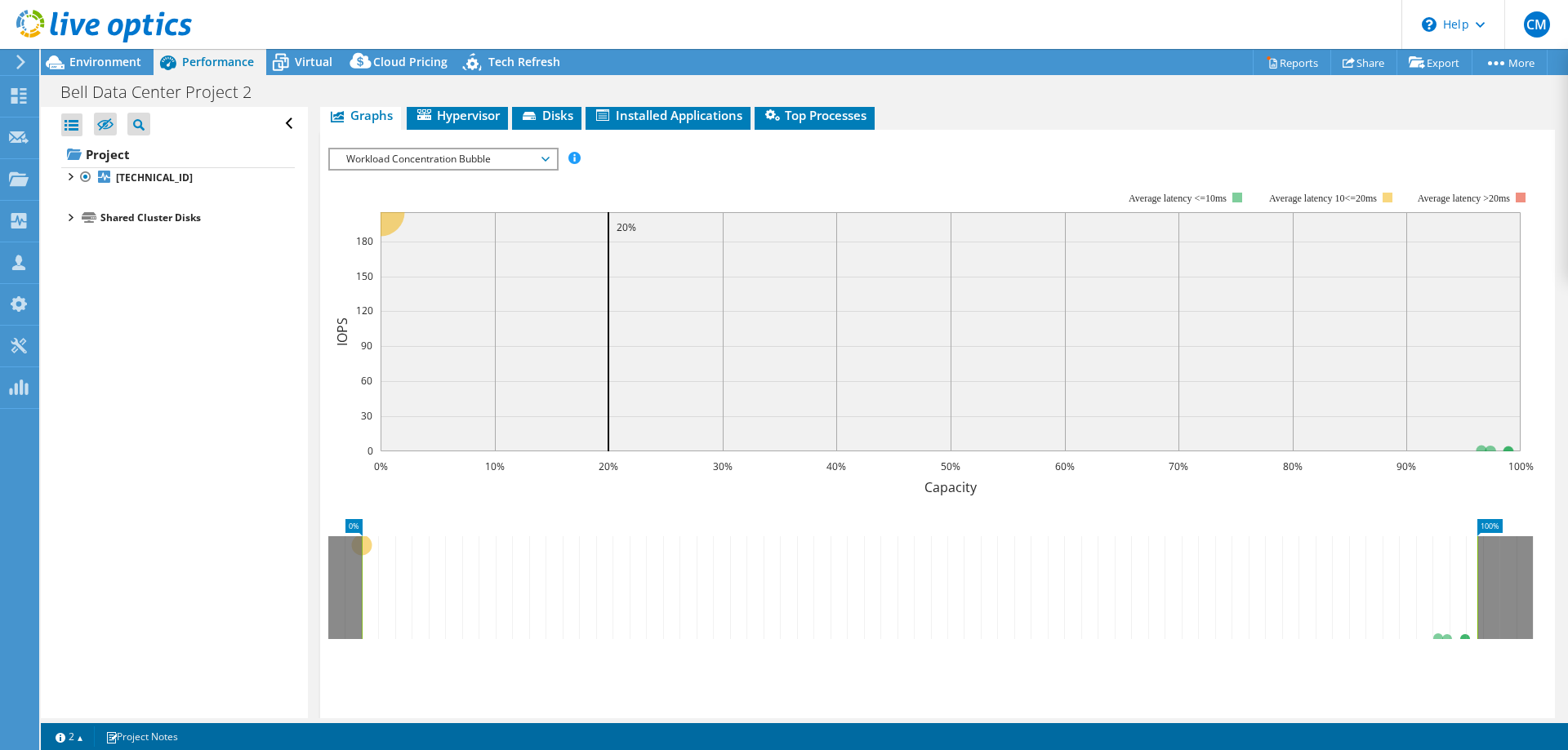
click at [66, 218] on div at bounding box center [69, 216] width 16 height 16
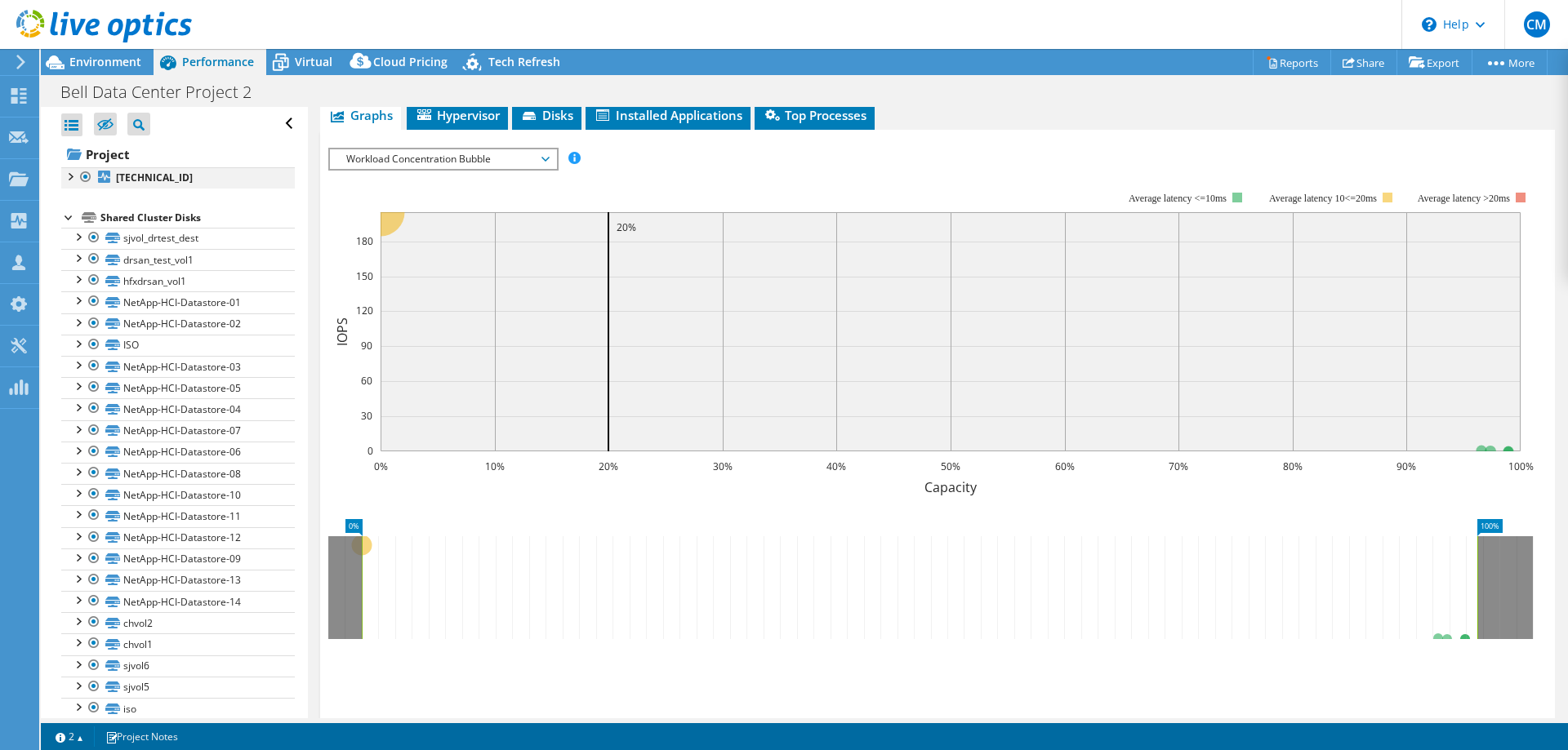
click at [66, 177] on div at bounding box center [69, 175] width 16 height 16
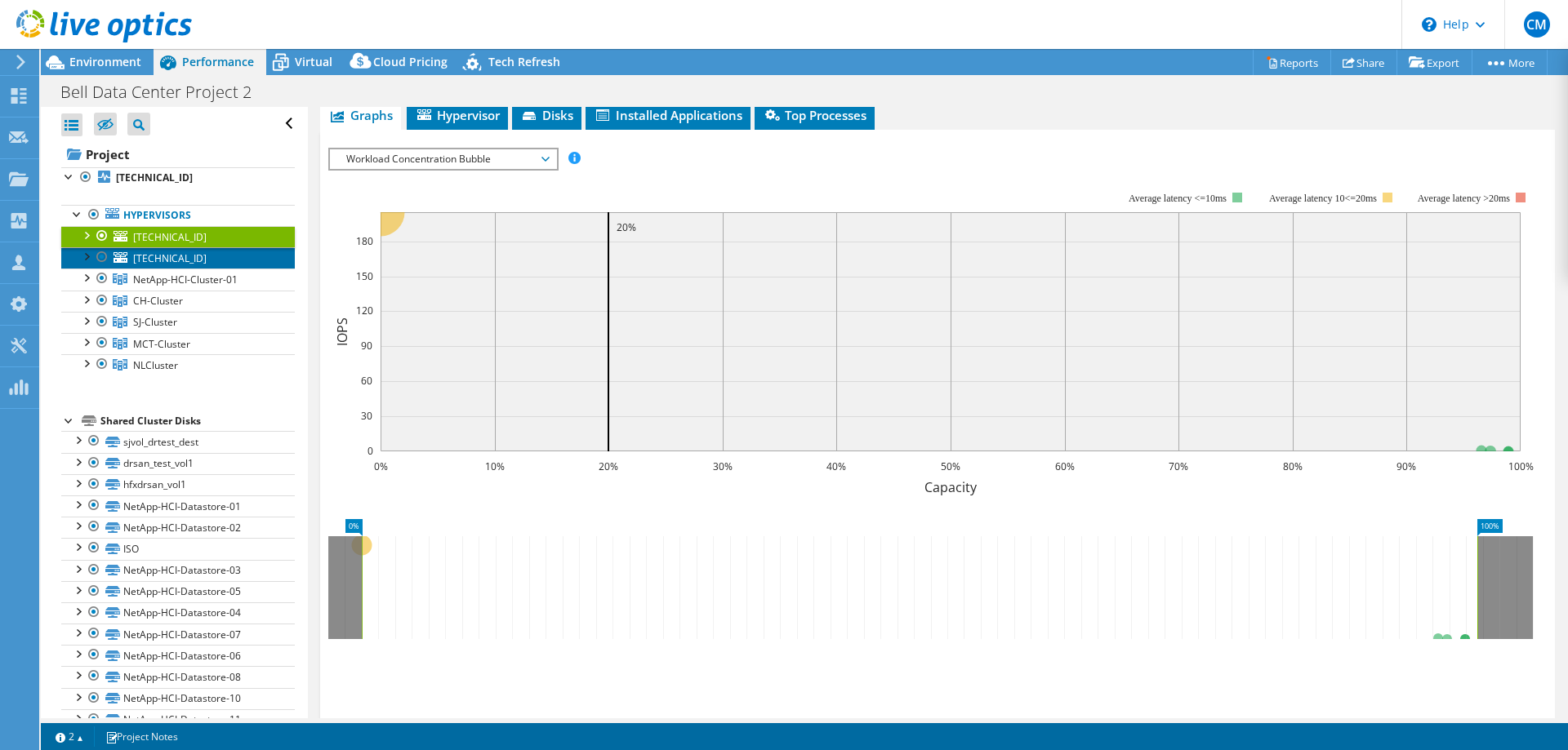
click at [161, 260] on span "[TECHNICAL_ID]" at bounding box center [170, 258] width 74 height 14
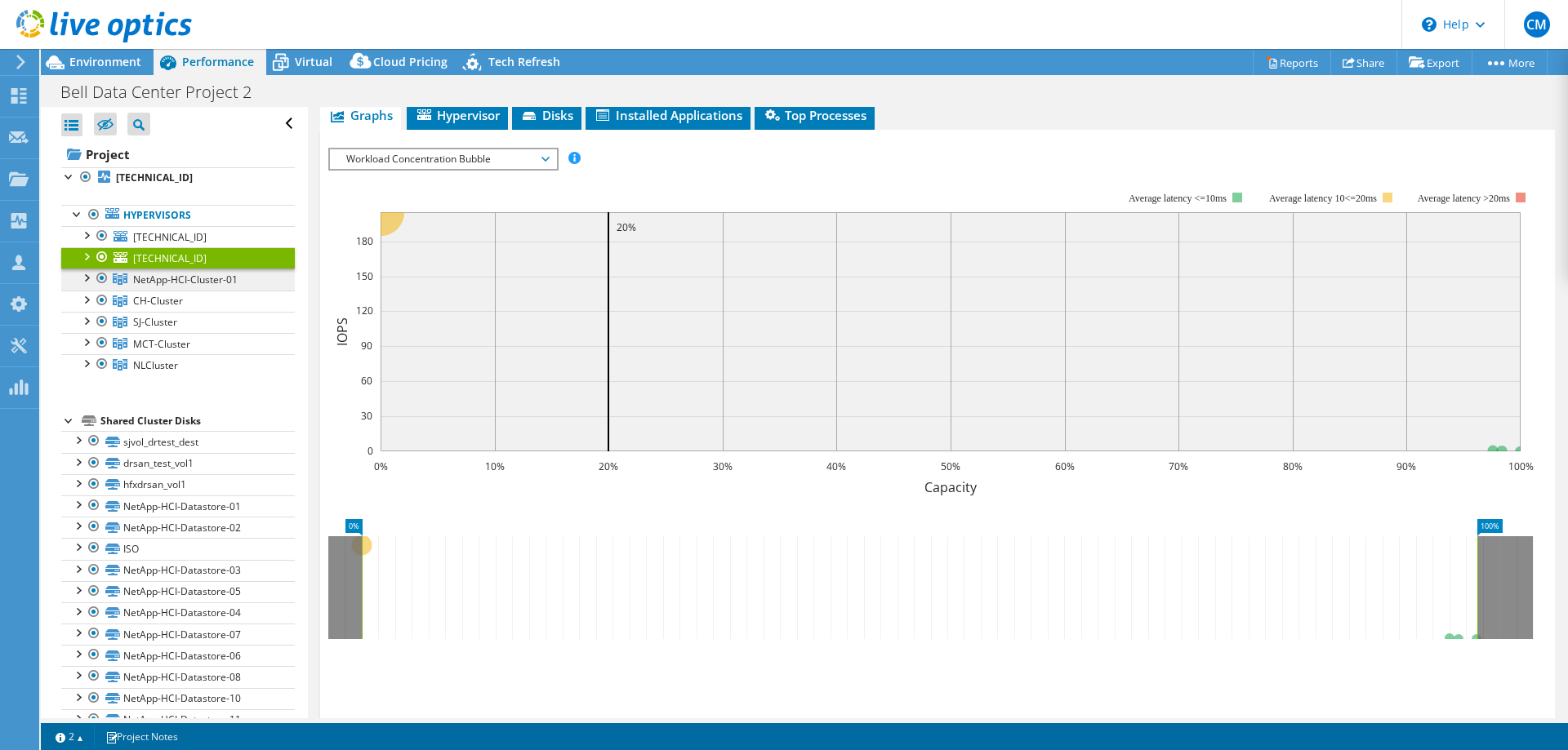
click at [167, 281] on span "NetApp-HCI-Cluster-01" at bounding box center [185, 280] width 105 height 14
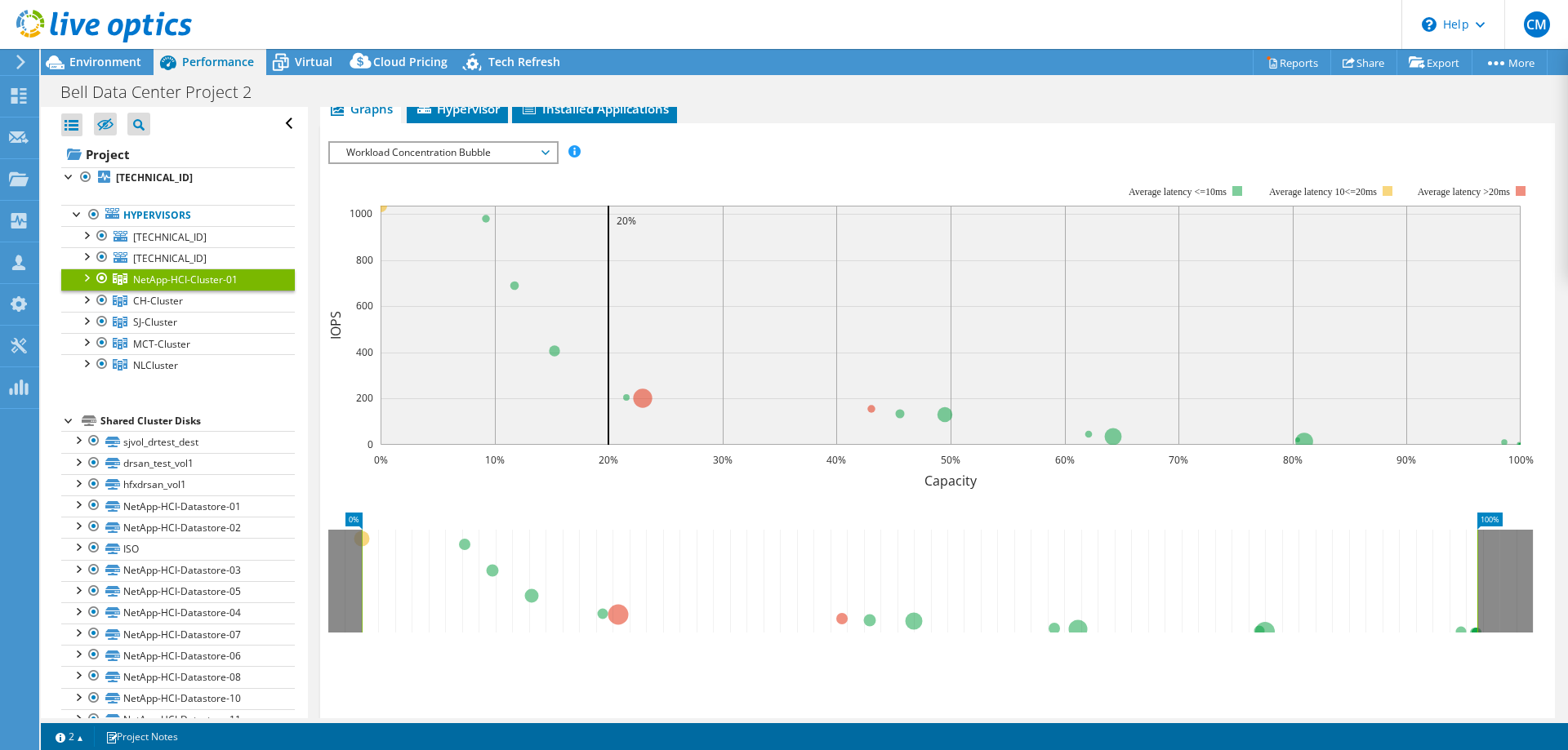
scroll to position [0, 0]
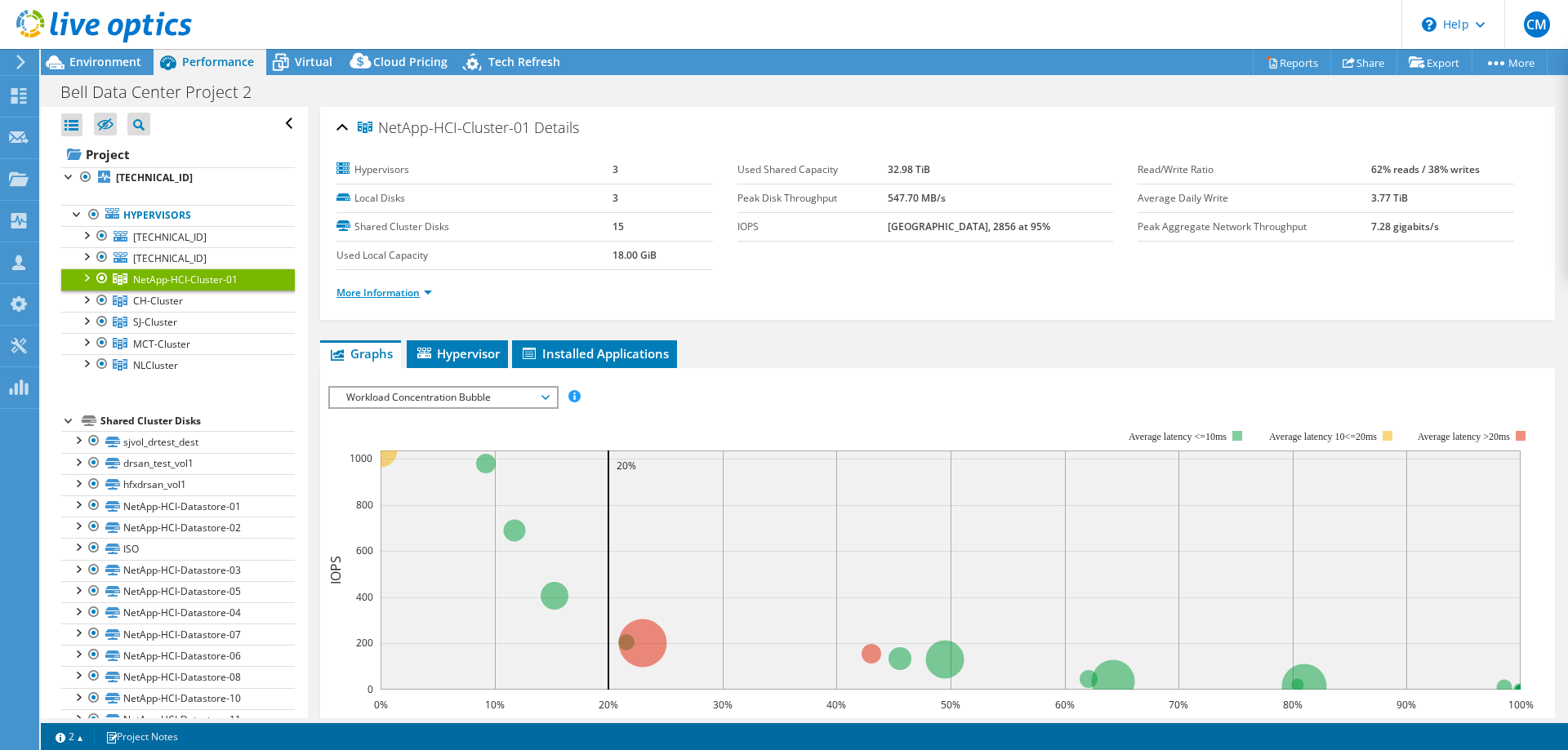
click at [406, 293] on link "More Information" at bounding box center [384, 293] width 95 height 14
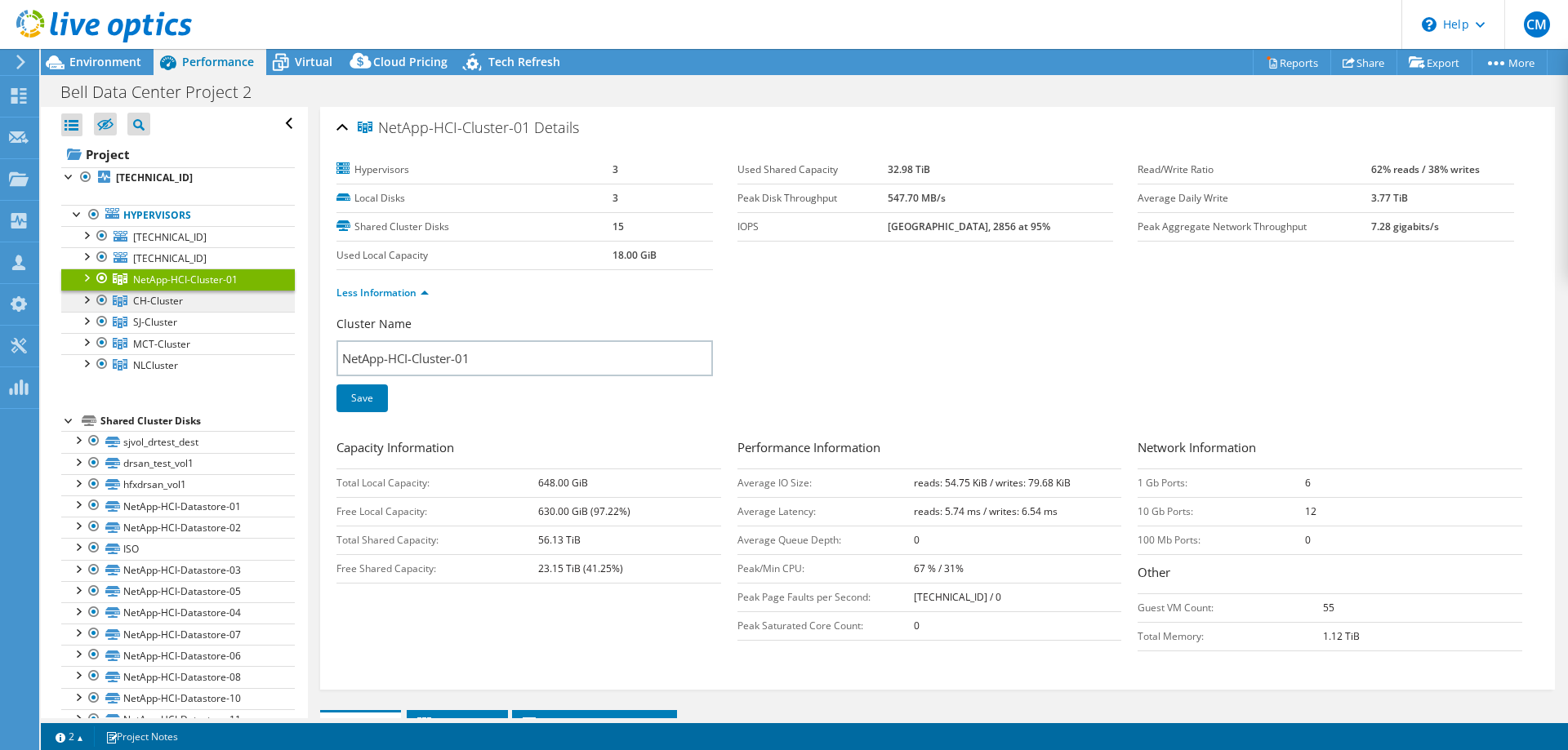
click at [191, 302] on link "CH-Cluster" at bounding box center [178, 301] width 233 height 21
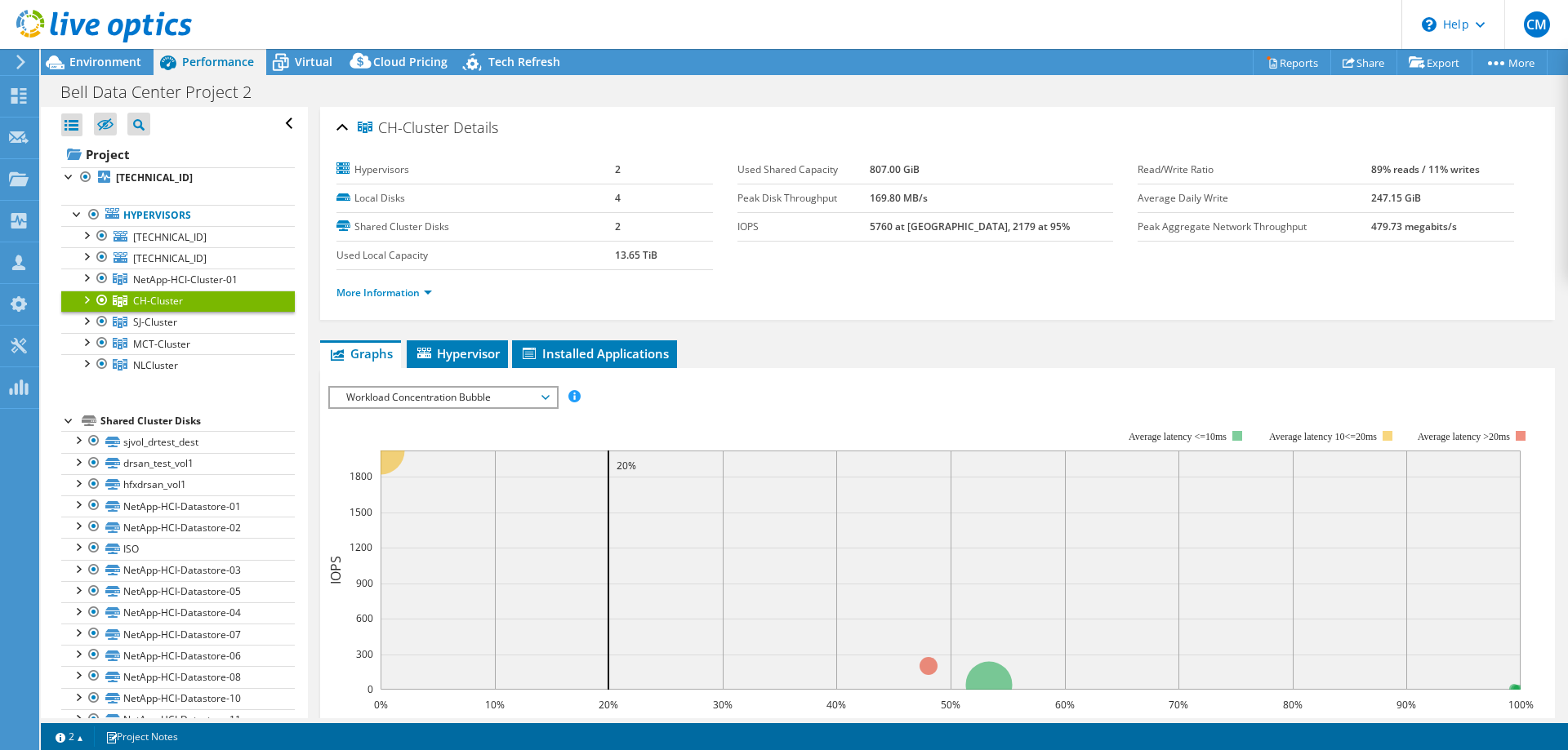
click at [88, 299] on div at bounding box center [85, 299] width 16 height 16
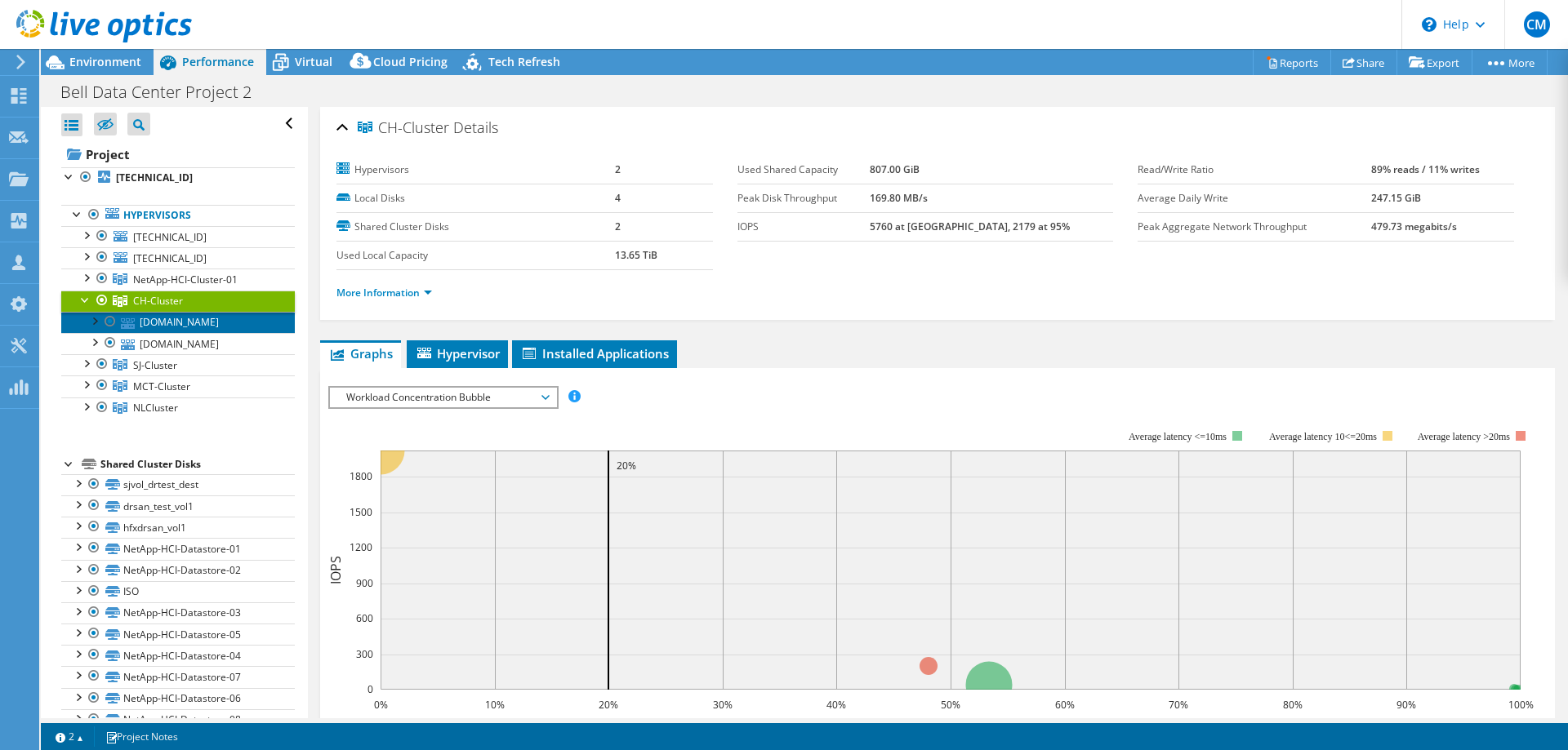
click at [163, 325] on link "[DOMAIN_NAME]" at bounding box center [178, 322] width 233 height 21
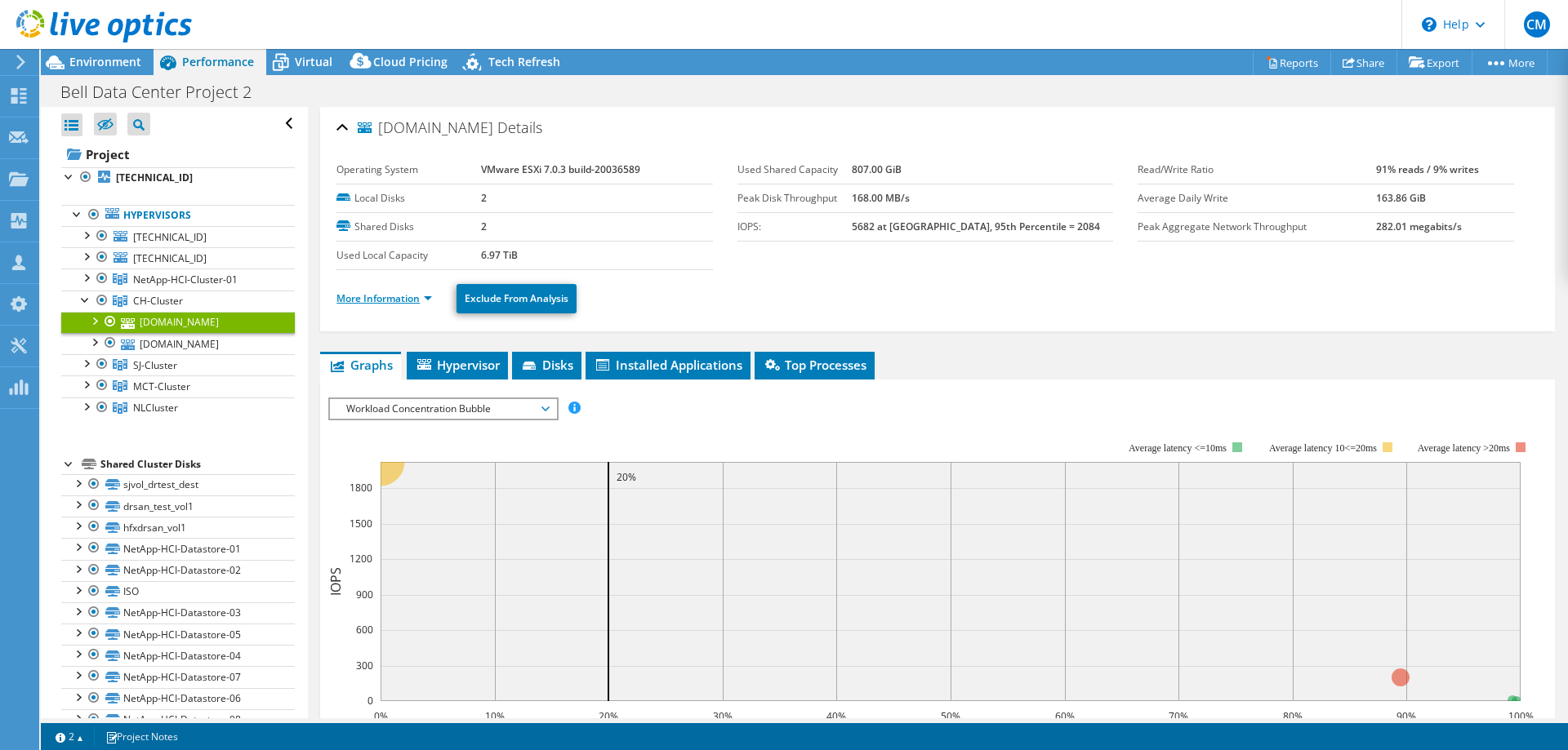
click at [390, 301] on link "More Information" at bounding box center [384, 299] width 95 height 14
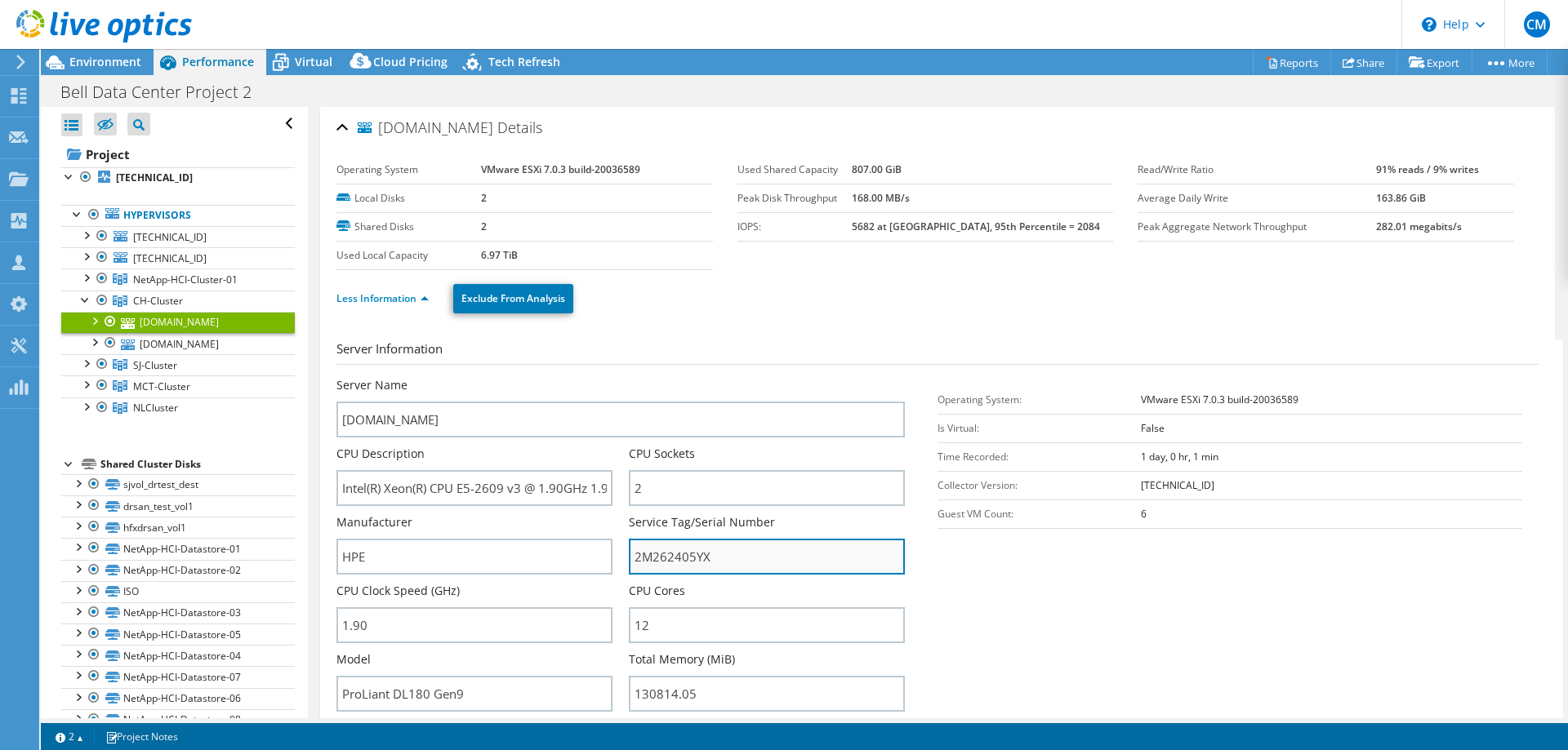
click at [663, 553] on input "2M262405YX" at bounding box center [767, 557] width 276 height 36
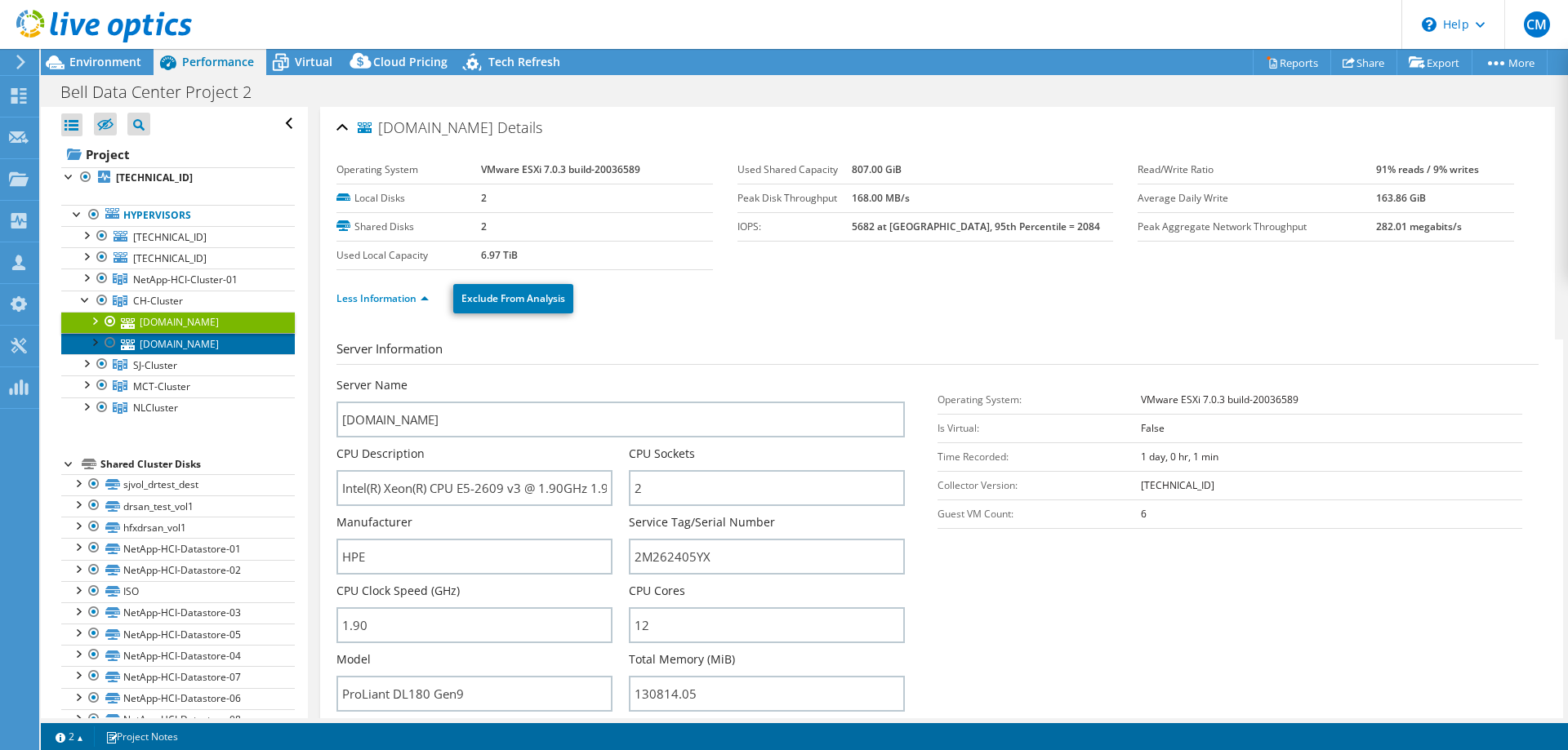
click at [189, 346] on link "[DOMAIN_NAME]" at bounding box center [178, 343] width 233 height 21
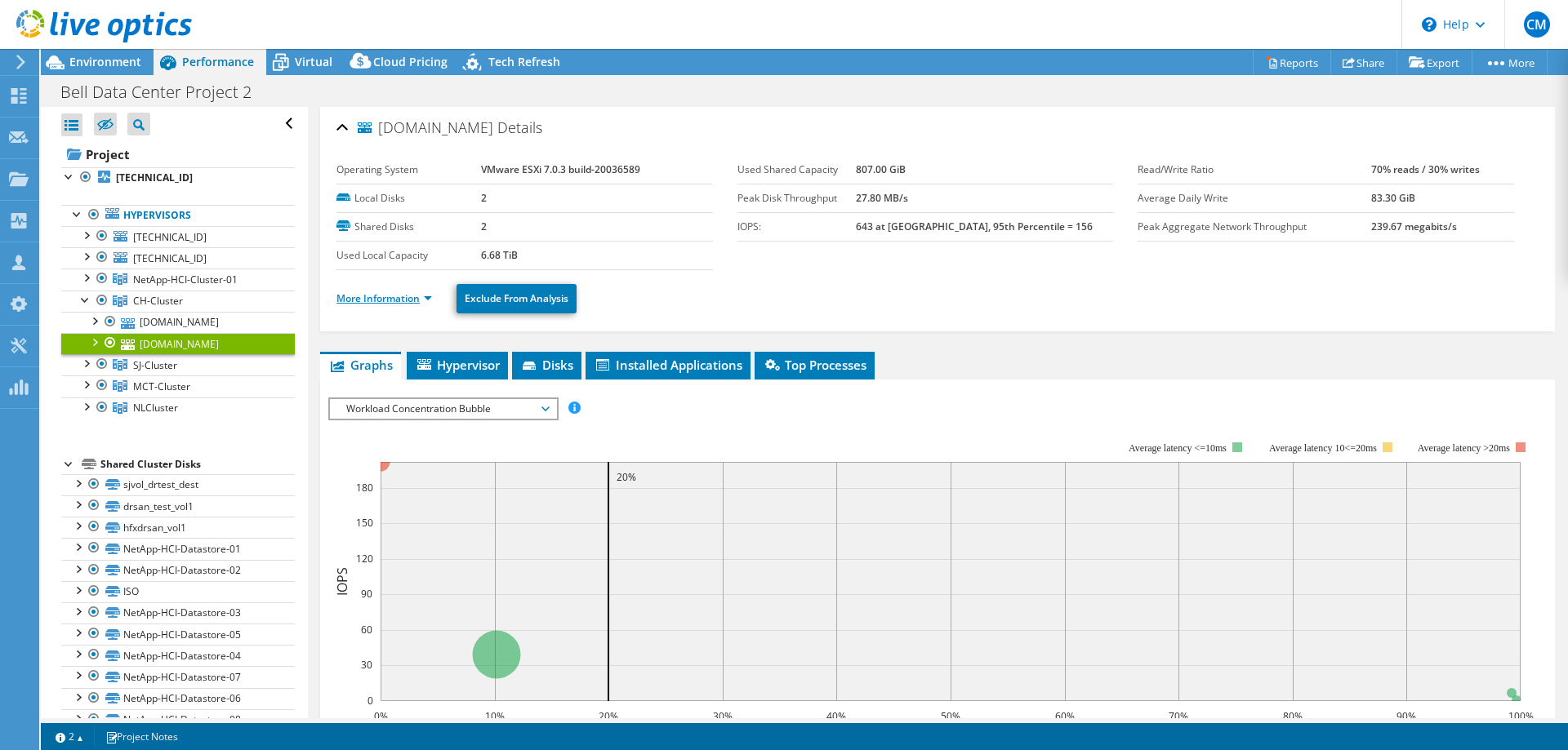
click at [421, 296] on link "More Information" at bounding box center [384, 299] width 95 height 14
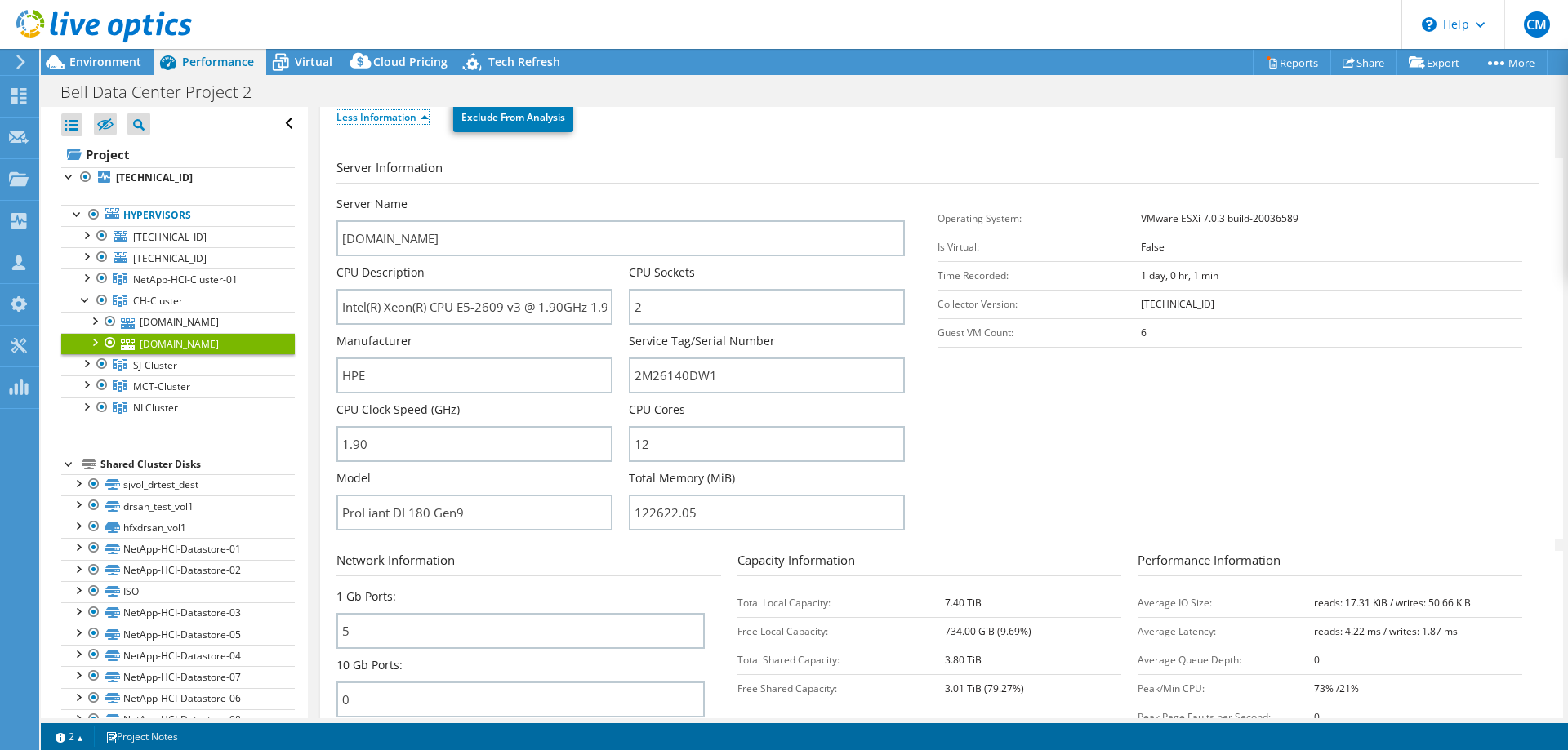
scroll to position [250, 0]
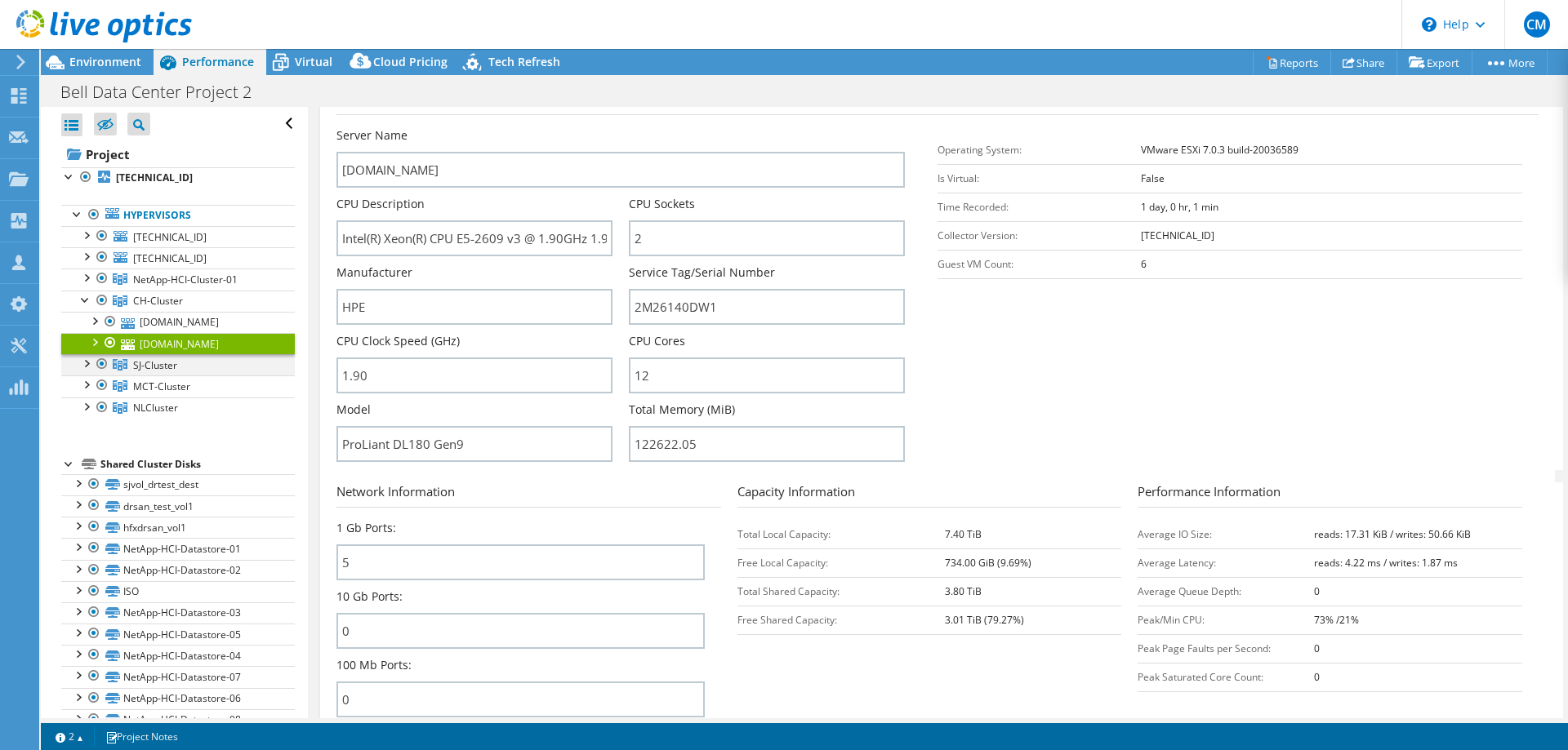
click at [90, 364] on div at bounding box center [85, 362] width 16 height 16
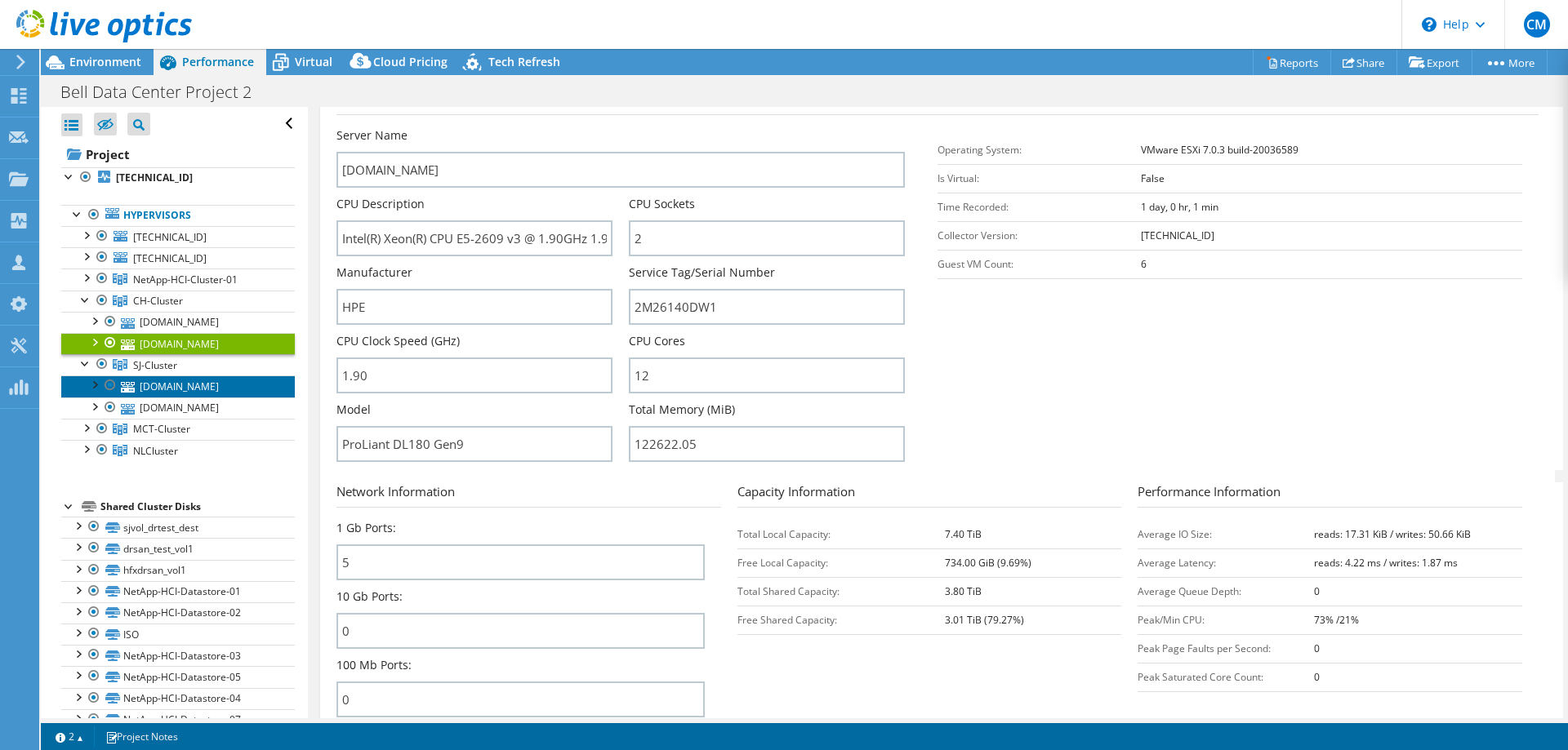
click at [175, 395] on link "[DOMAIN_NAME]" at bounding box center [178, 386] width 233 height 21
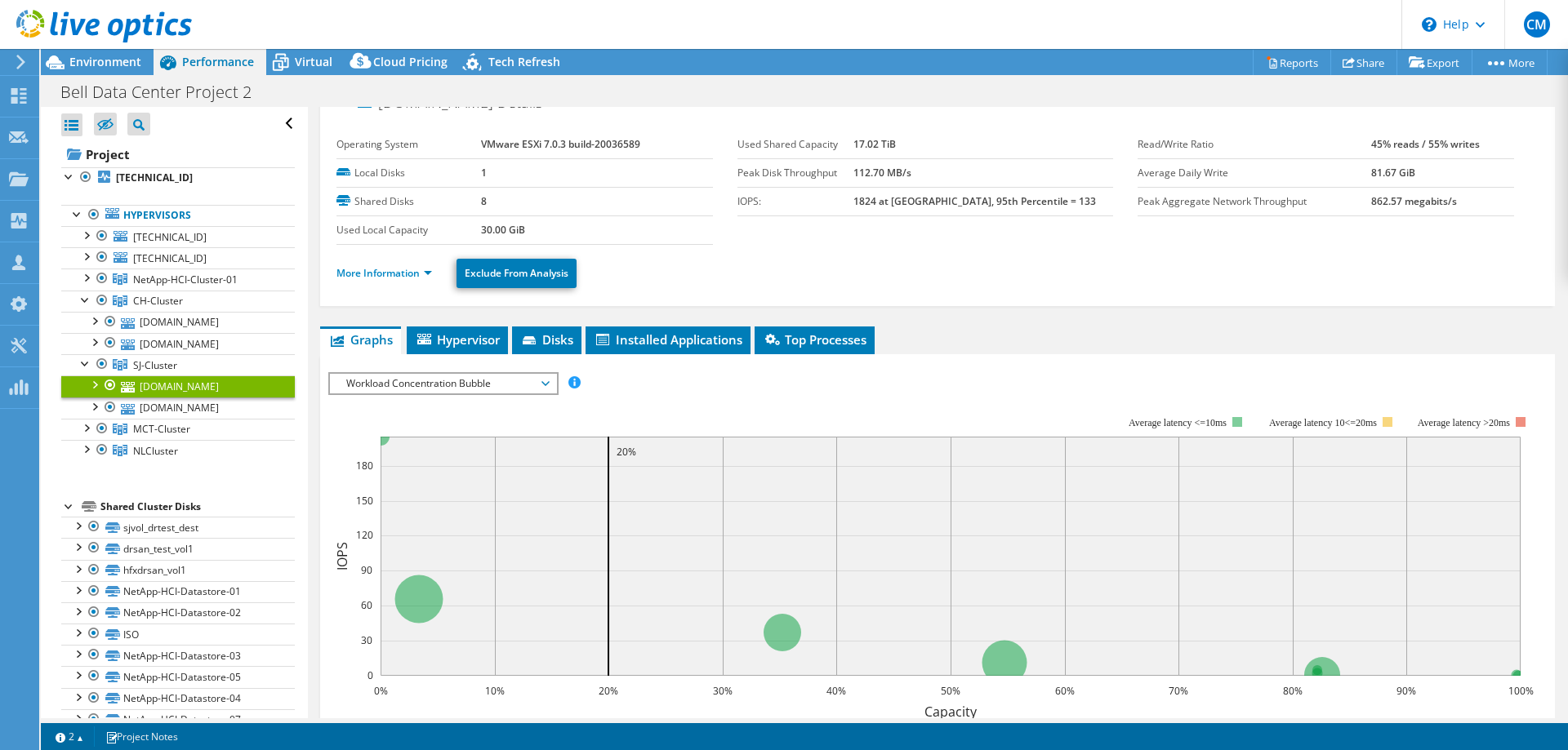
scroll to position [0, 0]
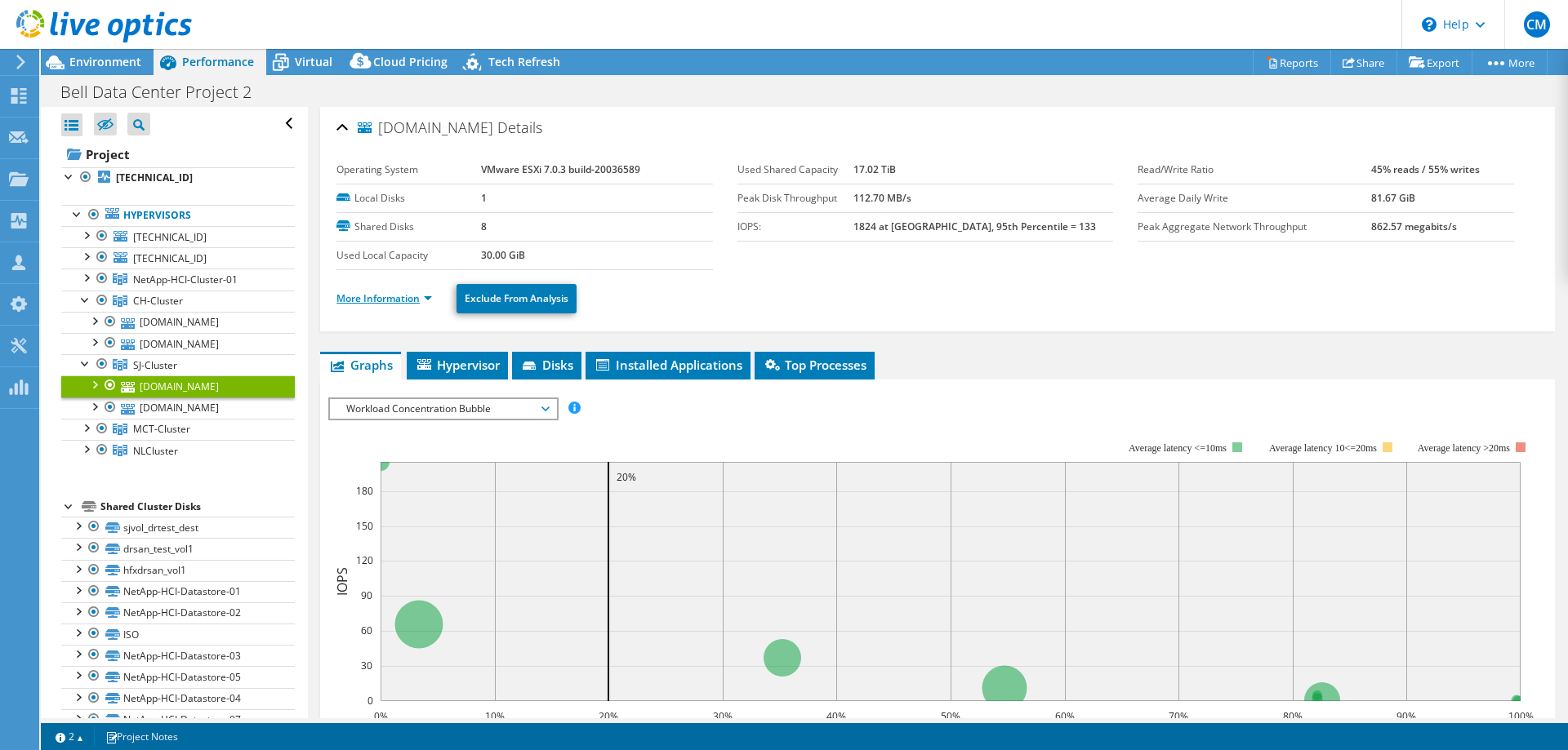
click at [416, 298] on link "More Information" at bounding box center [384, 299] width 95 height 14
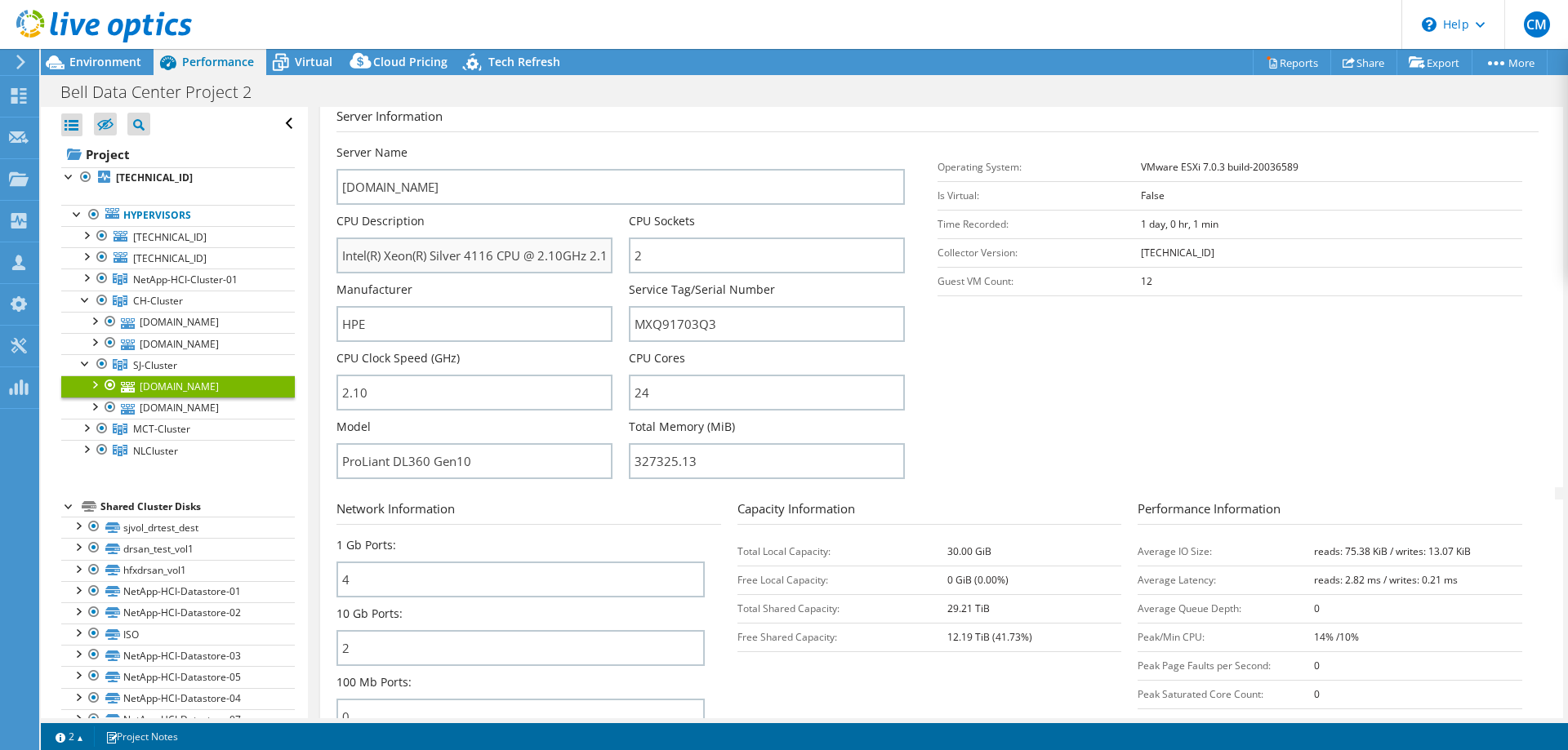
scroll to position [250, 0]
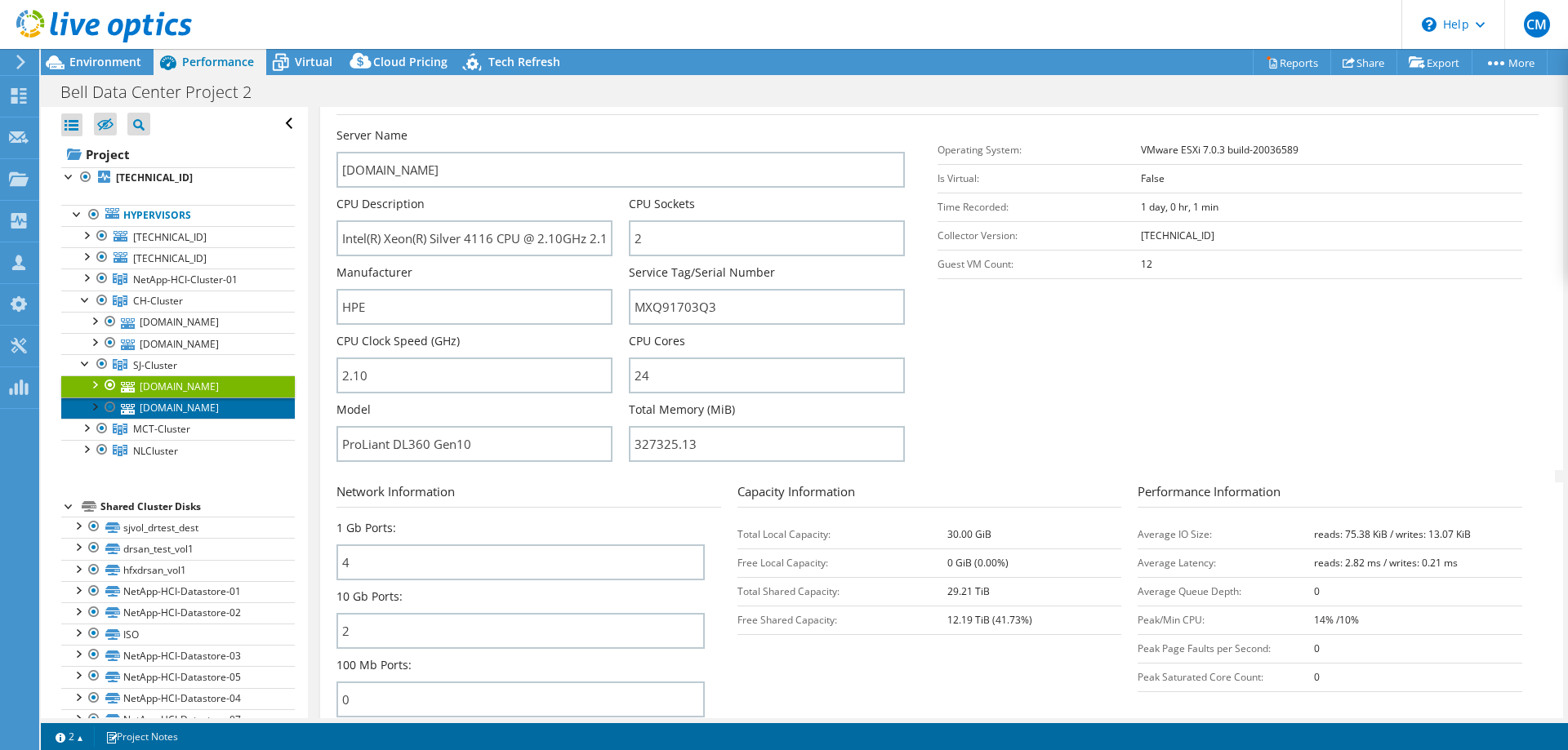
click at [223, 408] on link "[DOMAIN_NAME]" at bounding box center [178, 408] width 233 height 21
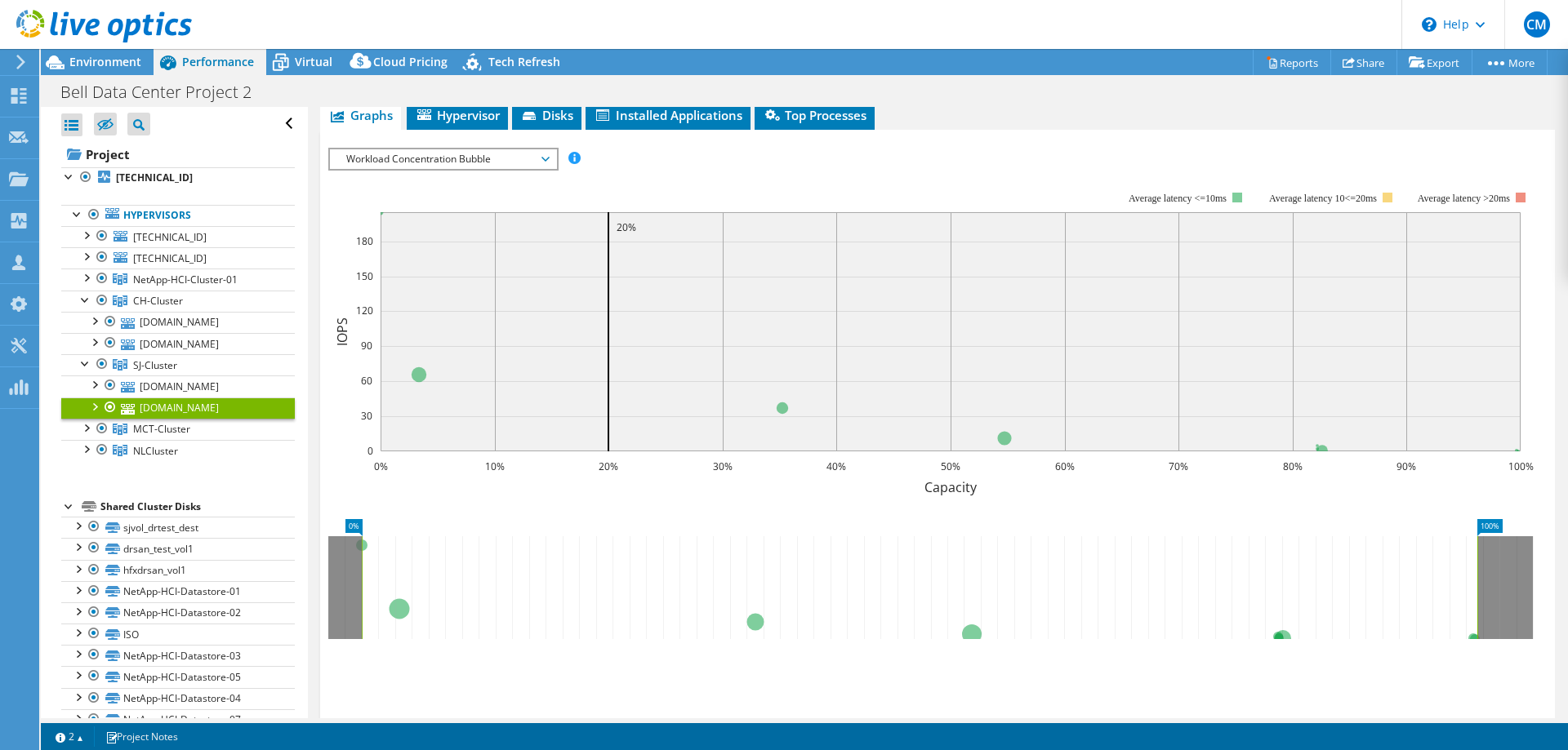
scroll to position [240, 0]
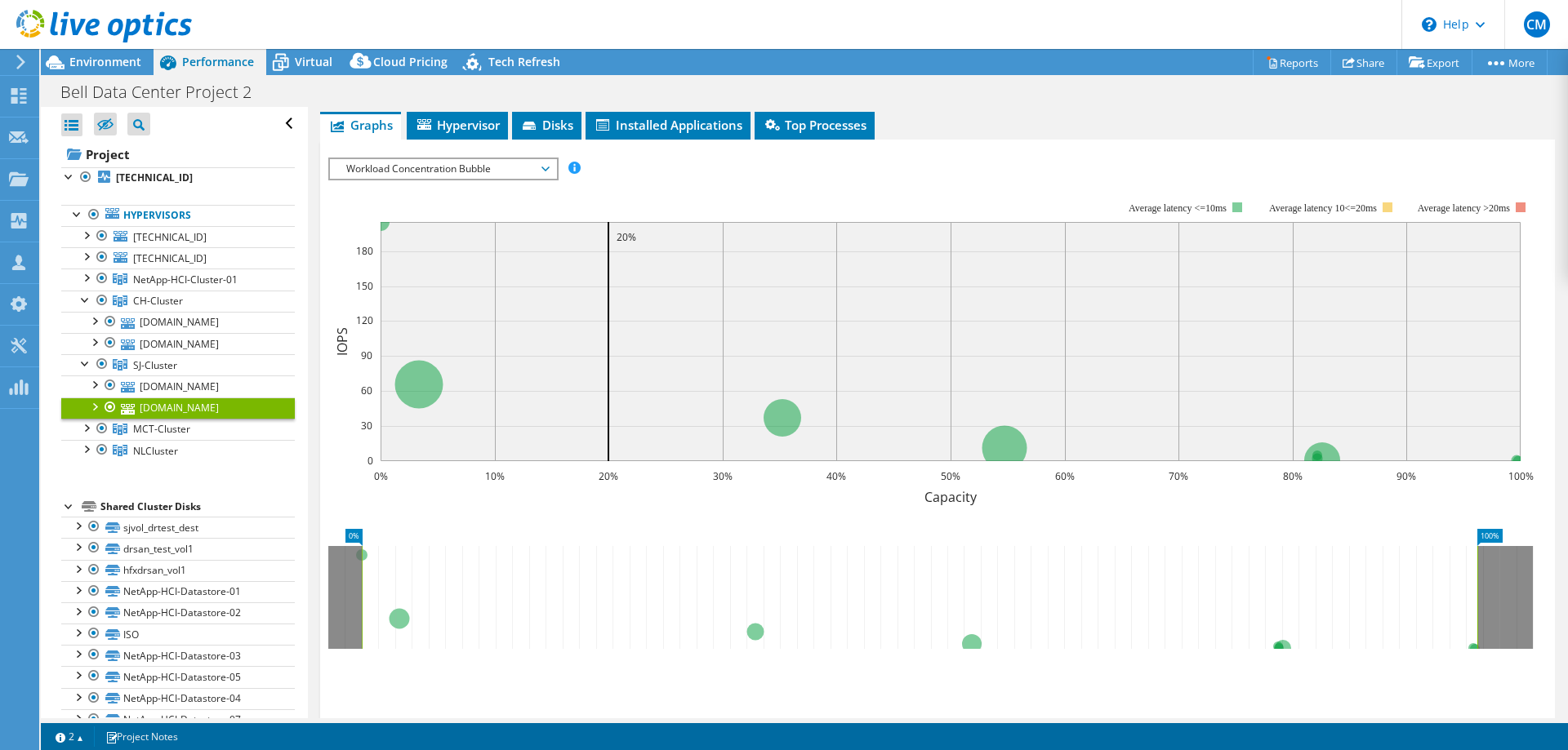
click at [90, 408] on div at bounding box center [94, 405] width 16 height 16
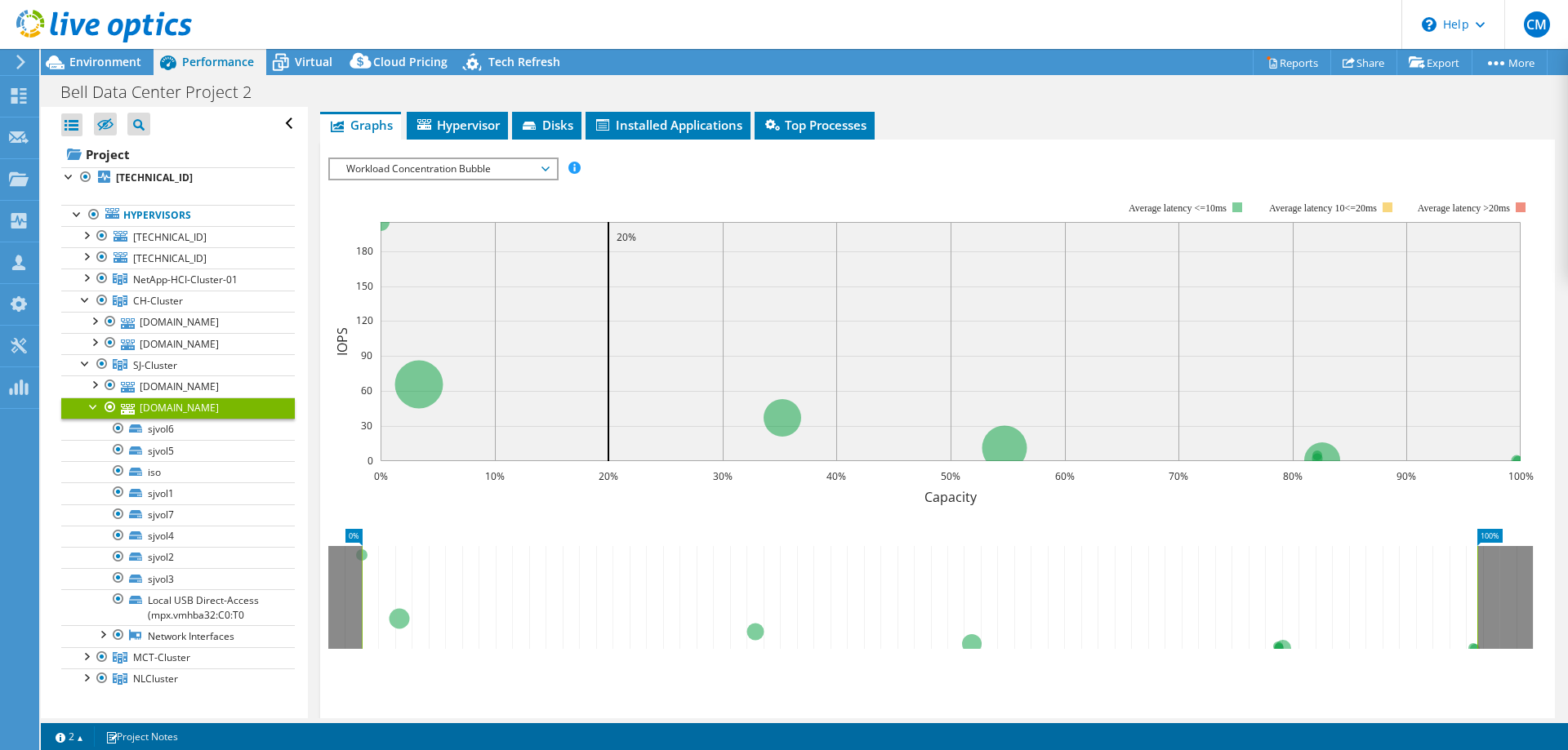
scroll to position [0, 0]
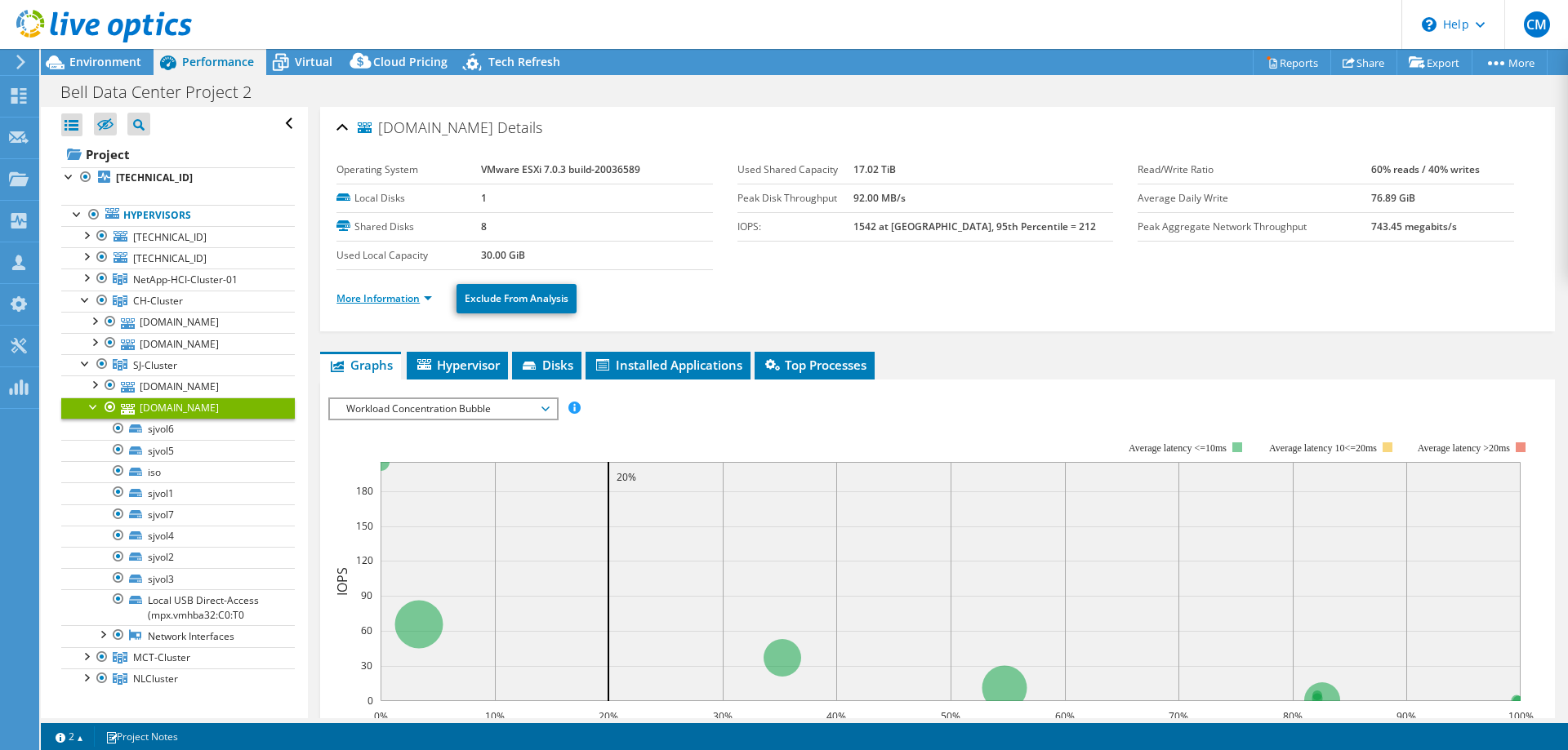
click at [421, 297] on link "More Information" at bounding box center [384, 299] width 95 height 14
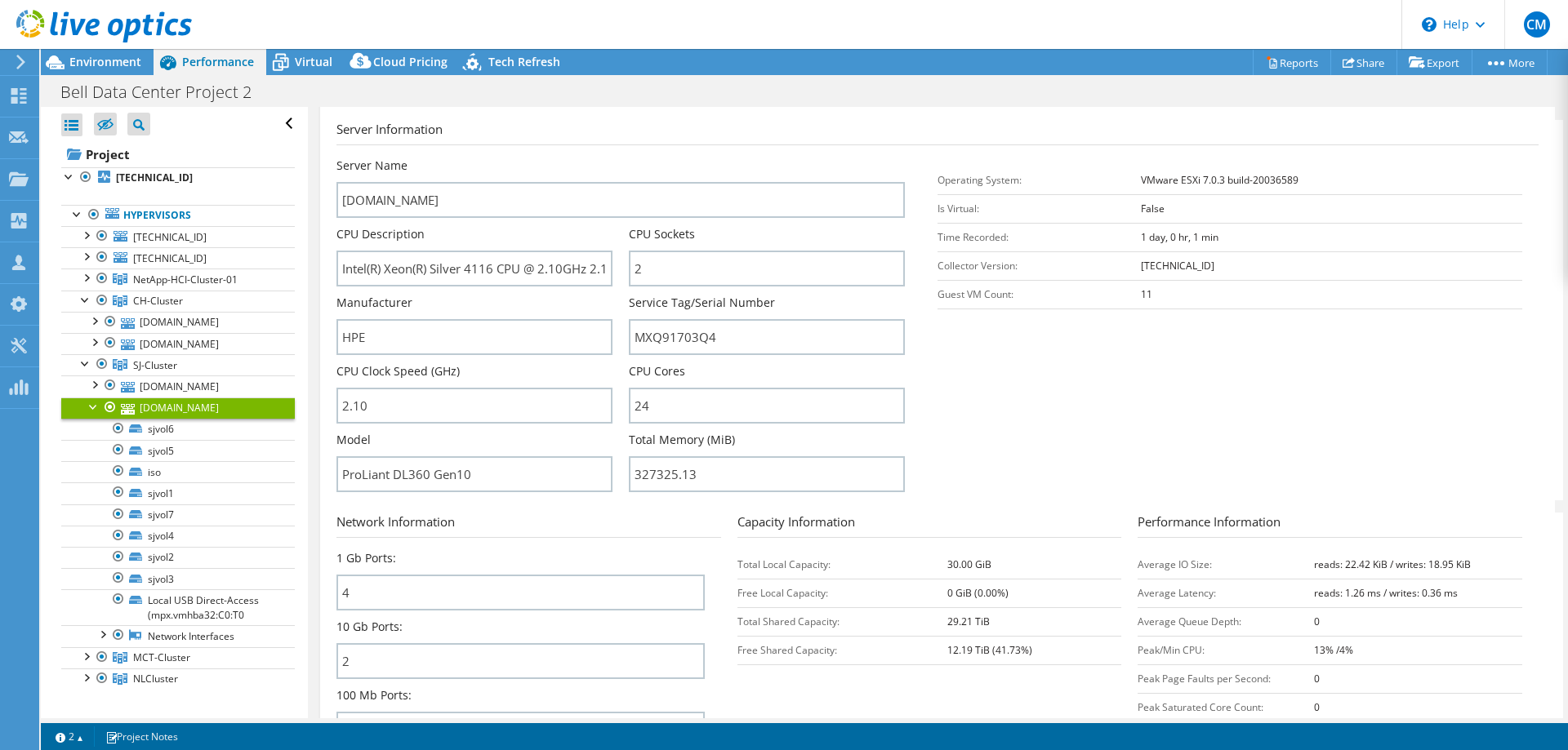
scroll to position [250, 0]
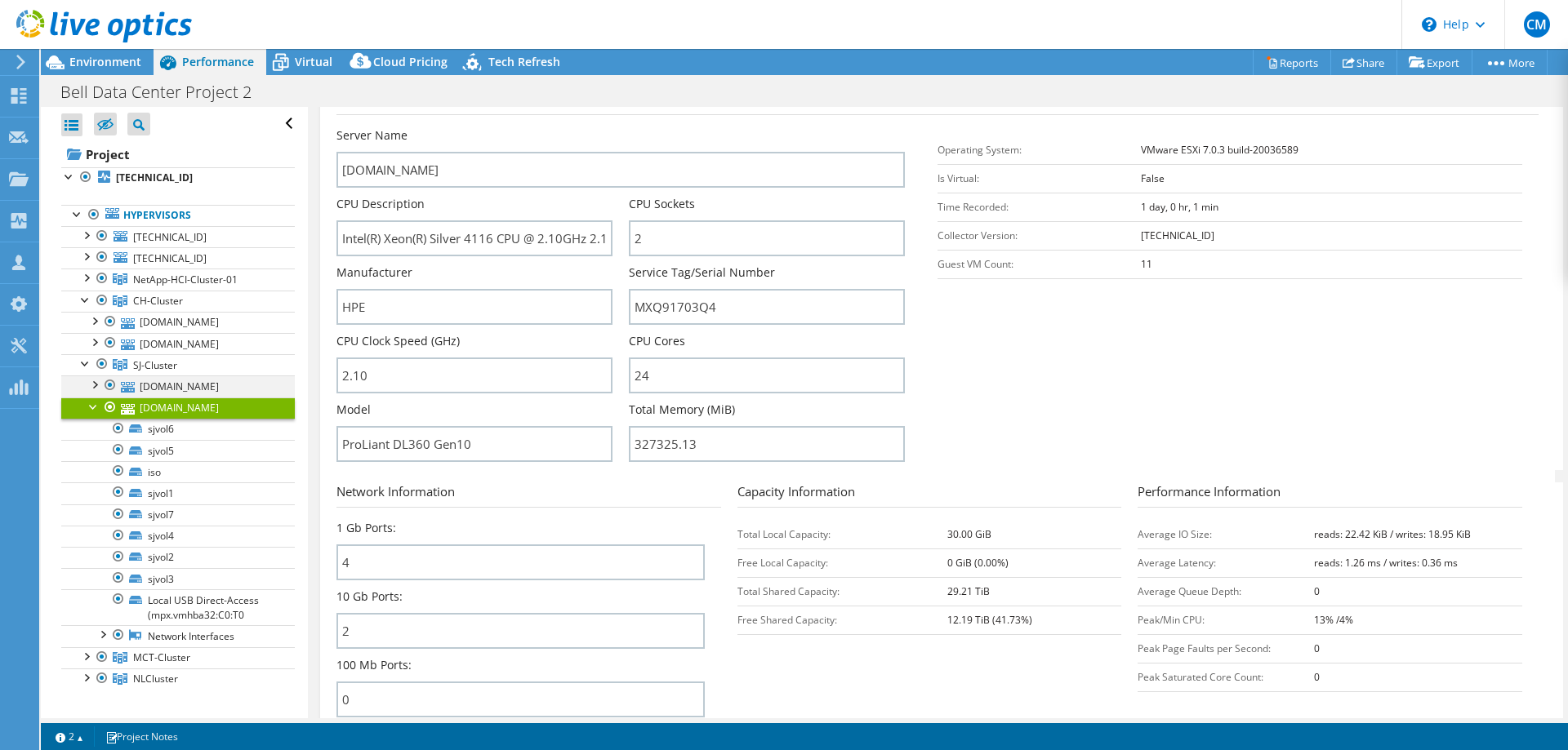
click at [90, 388] on div at bounding box center [94, 384] width 16 height 16
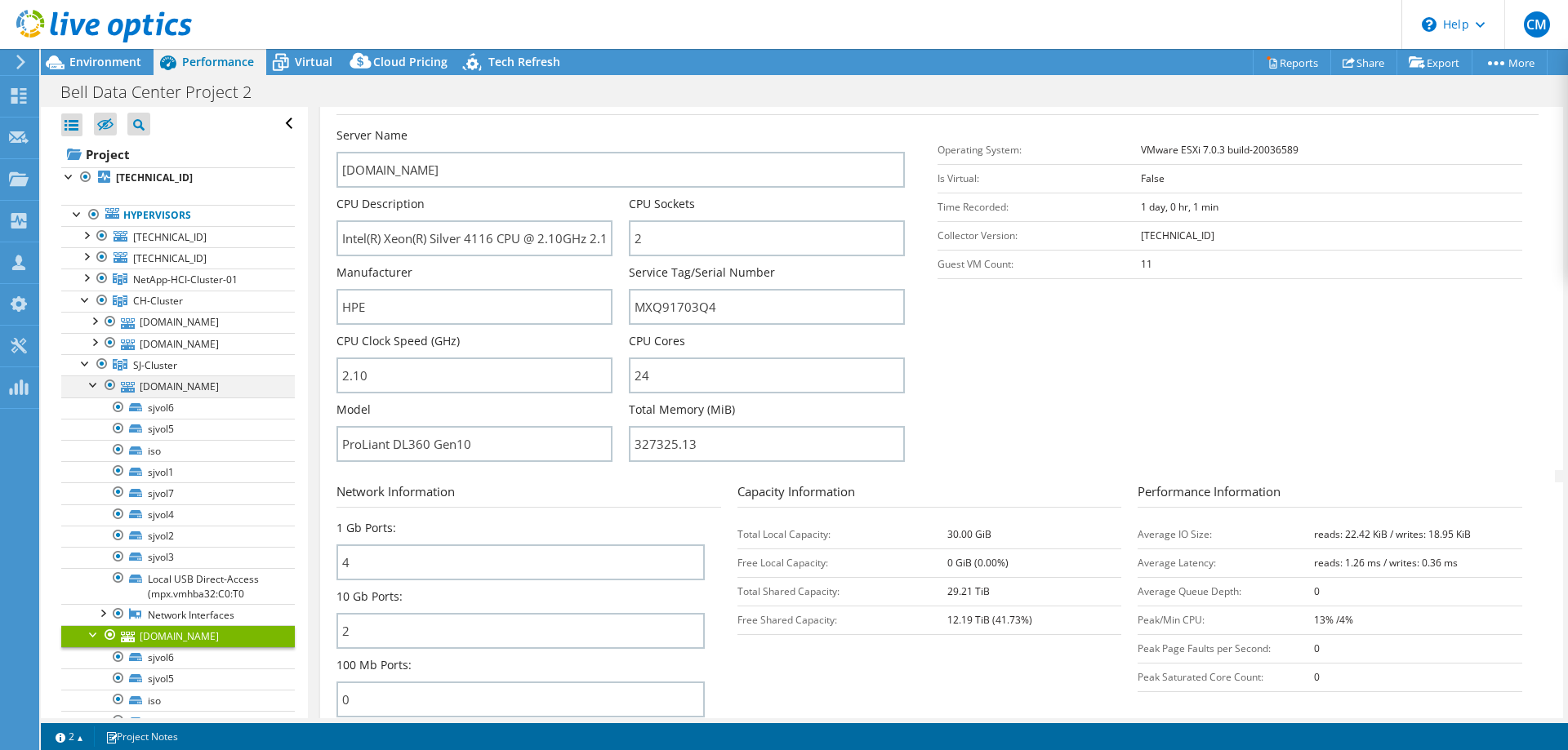
click at [90, 388] on div at bounding box center [94, 384] width 16 height 16
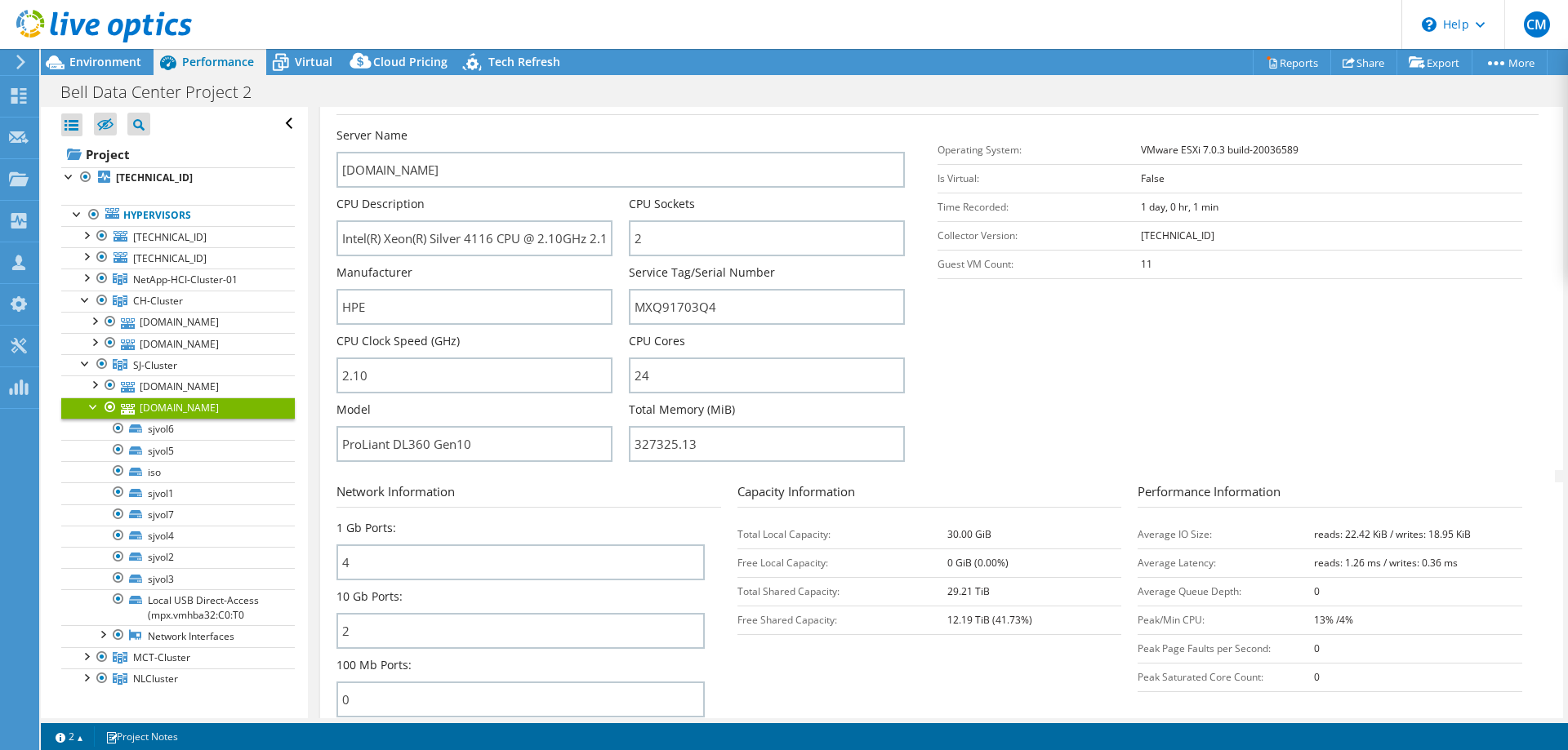
click at [92, 408] on div at bounding box center [94, 405] width 16 height 16
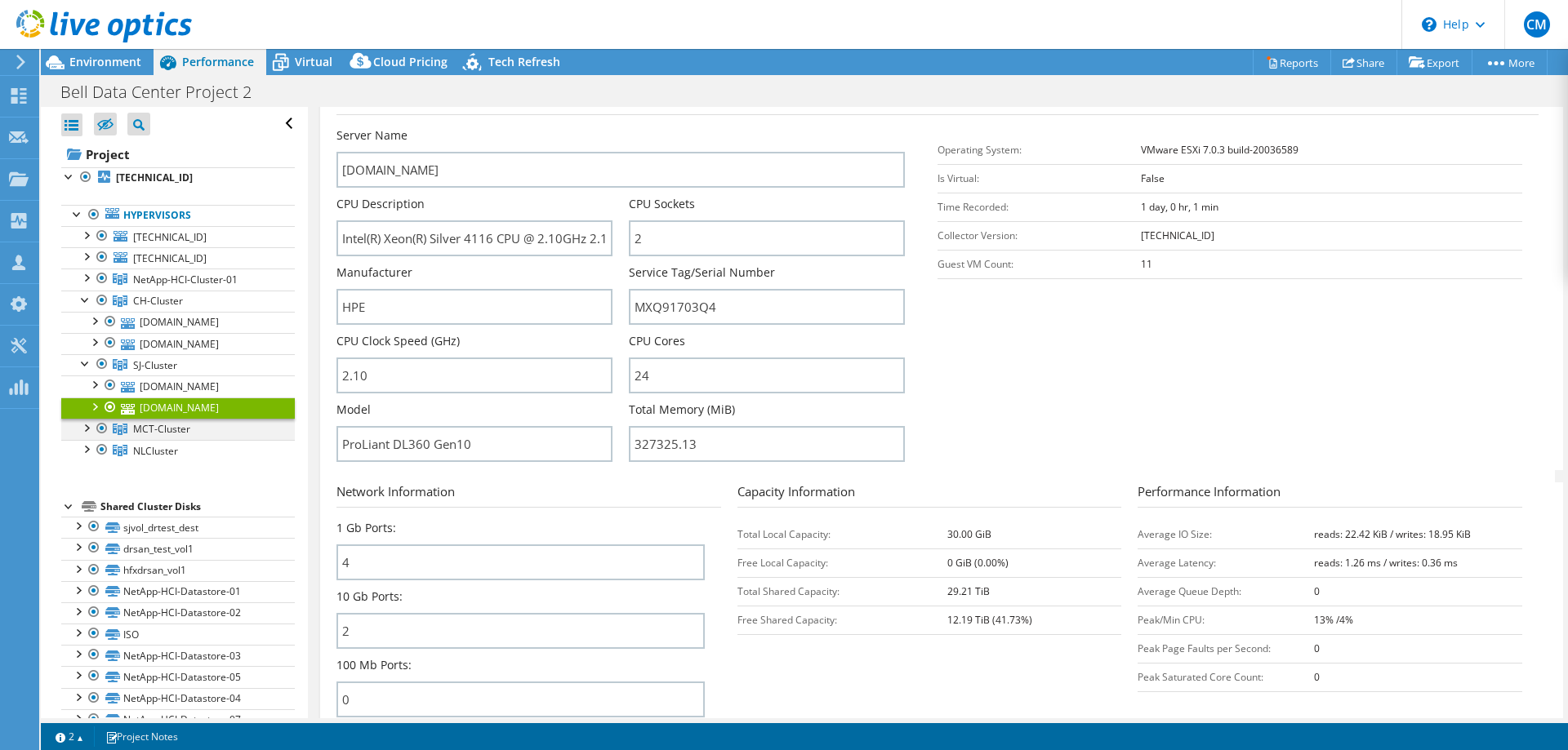
click at [86, 426] on div at bounding box center [85, 426] width 16 height 16
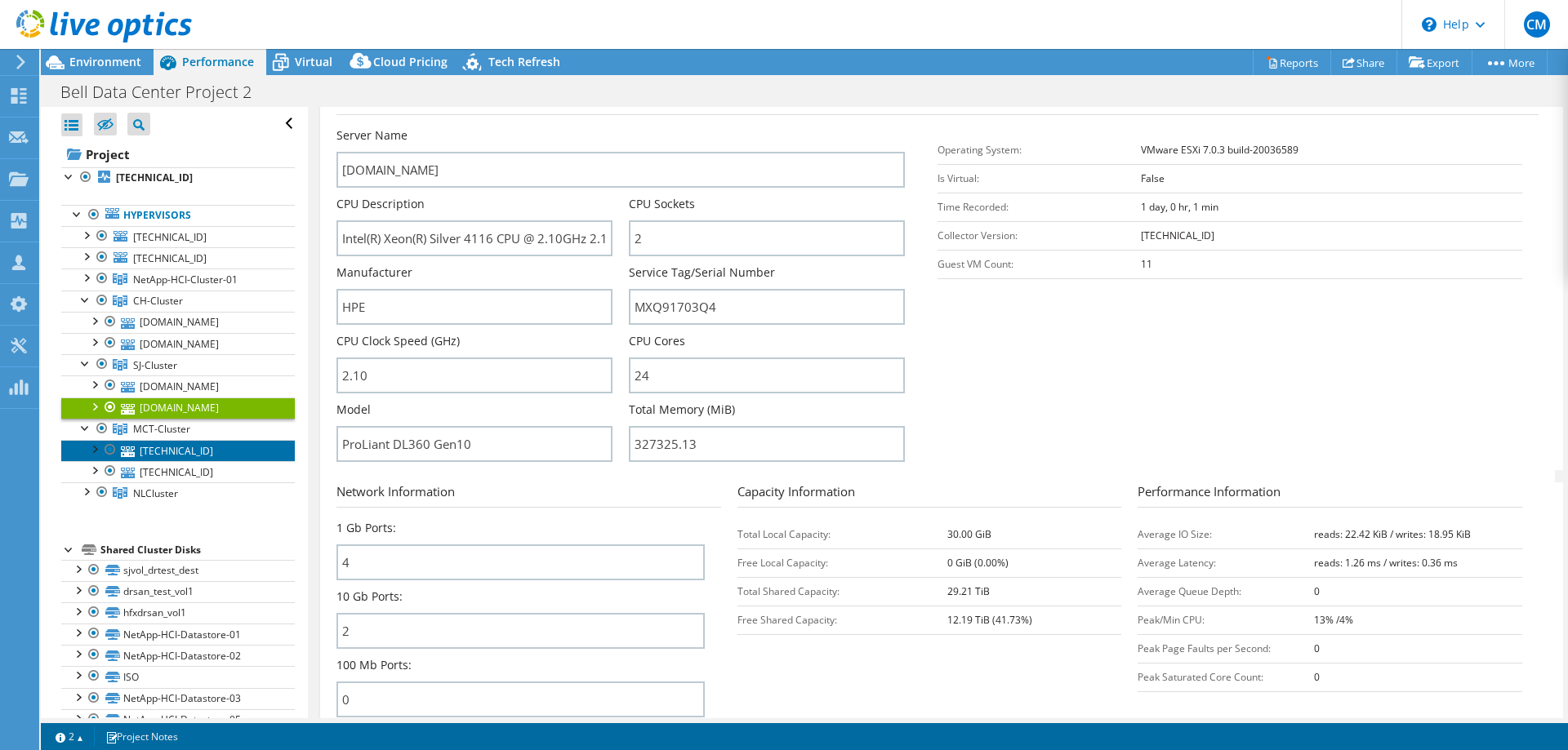
click at [145, 452] on link "[TECHNICAL_ID]" at bounding box center [178, 451] width 233 height 21
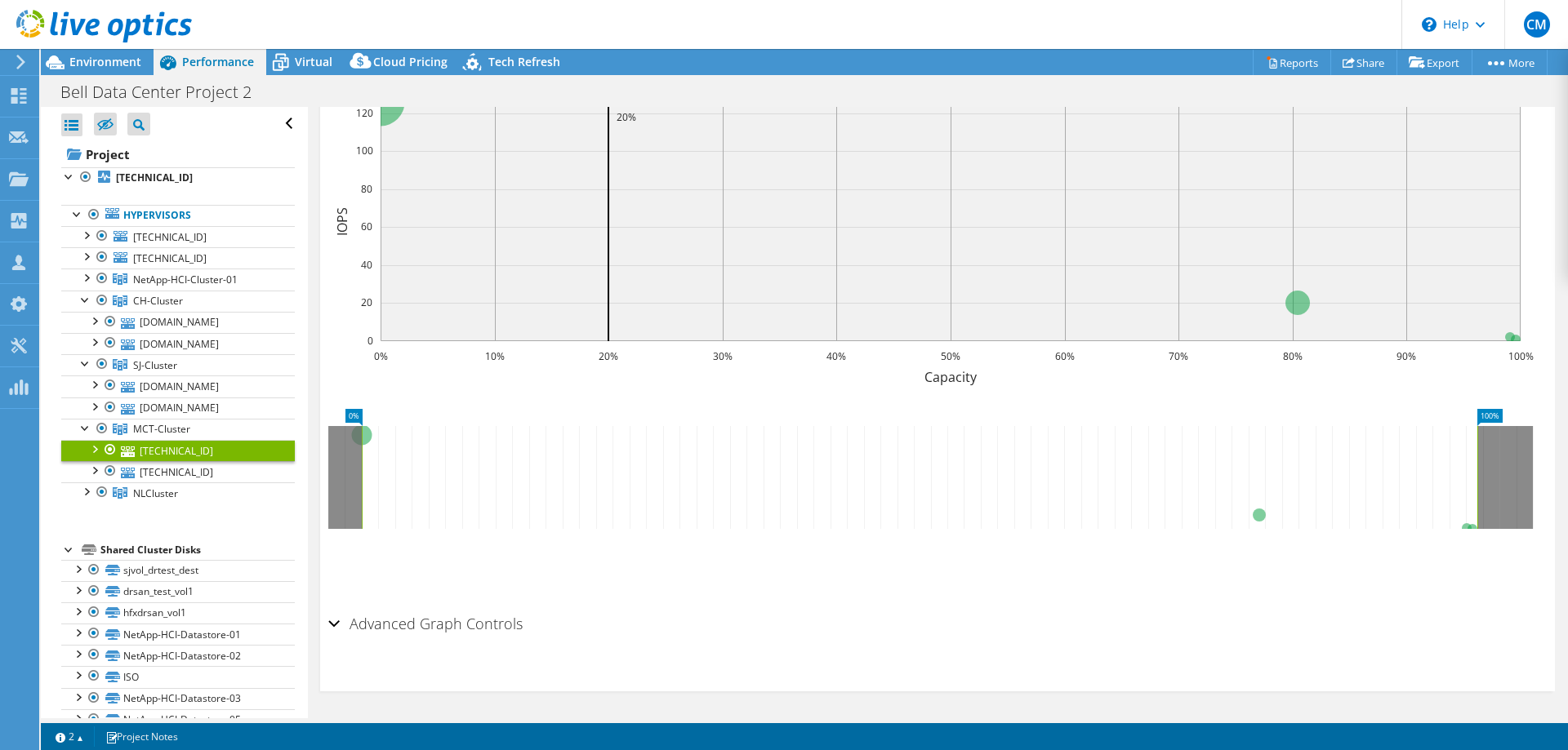
scroll to position [0, 0]
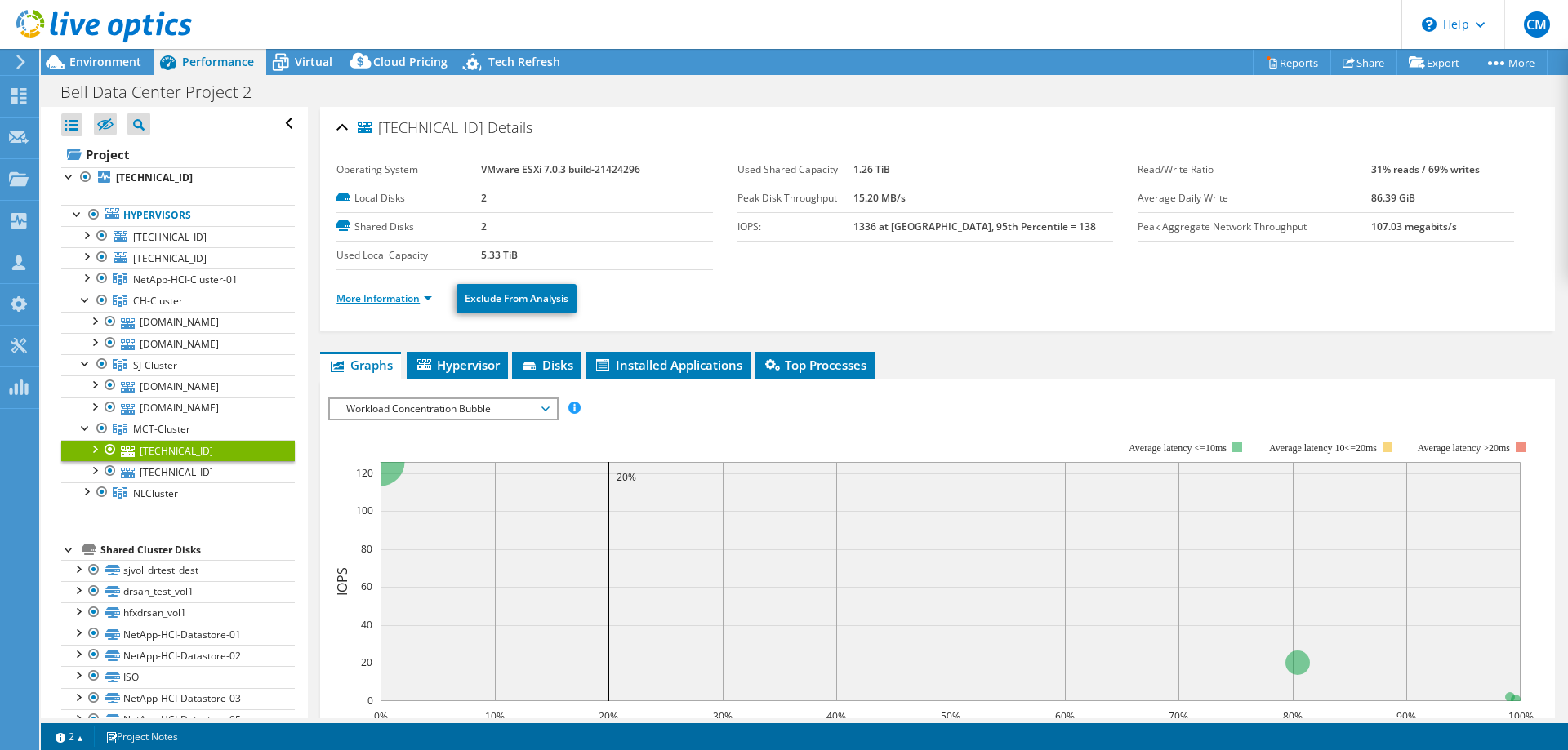
click at [408, 299] on link "More Information" at bounding box center [384, 299] width 95 height 14
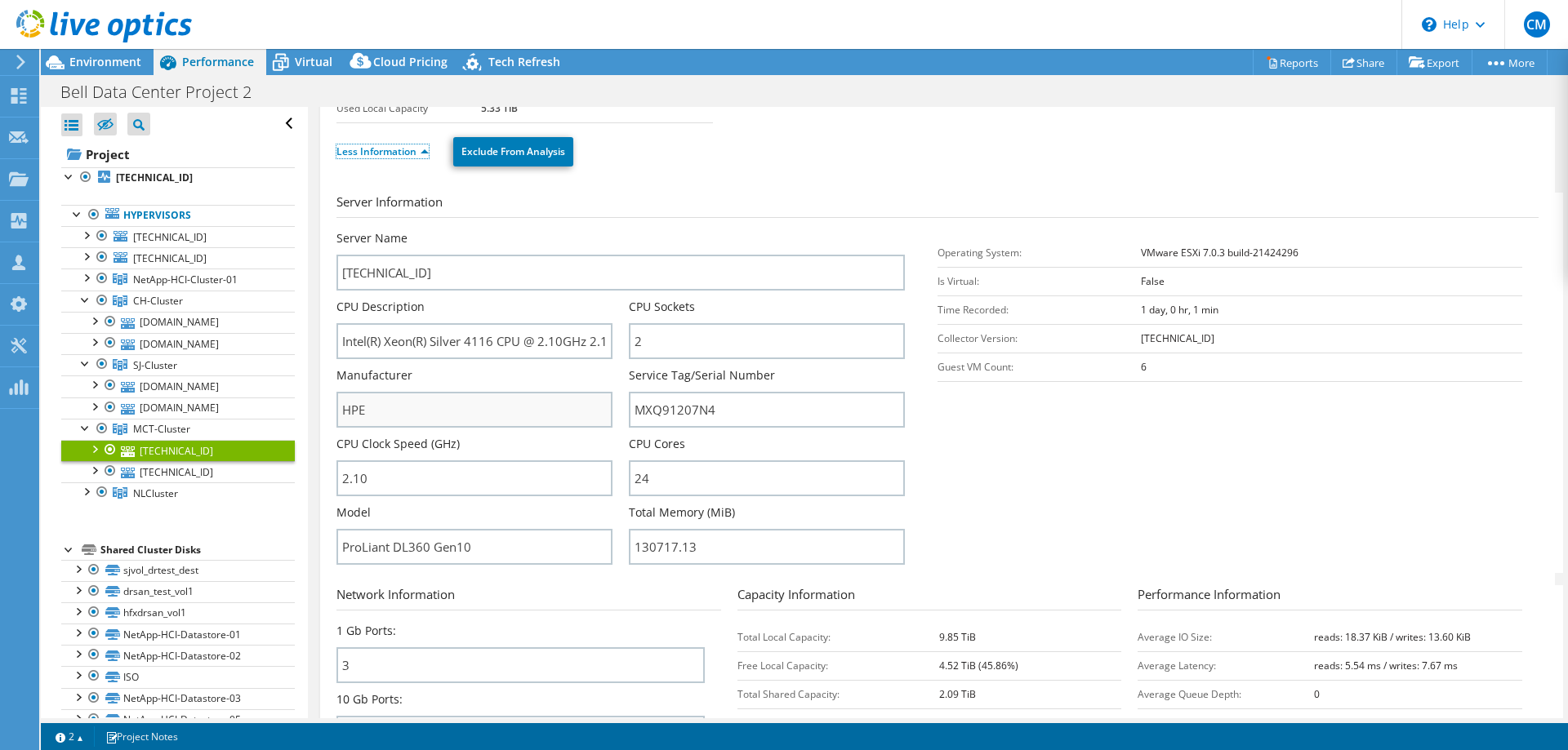
scroll to position [166, 0]
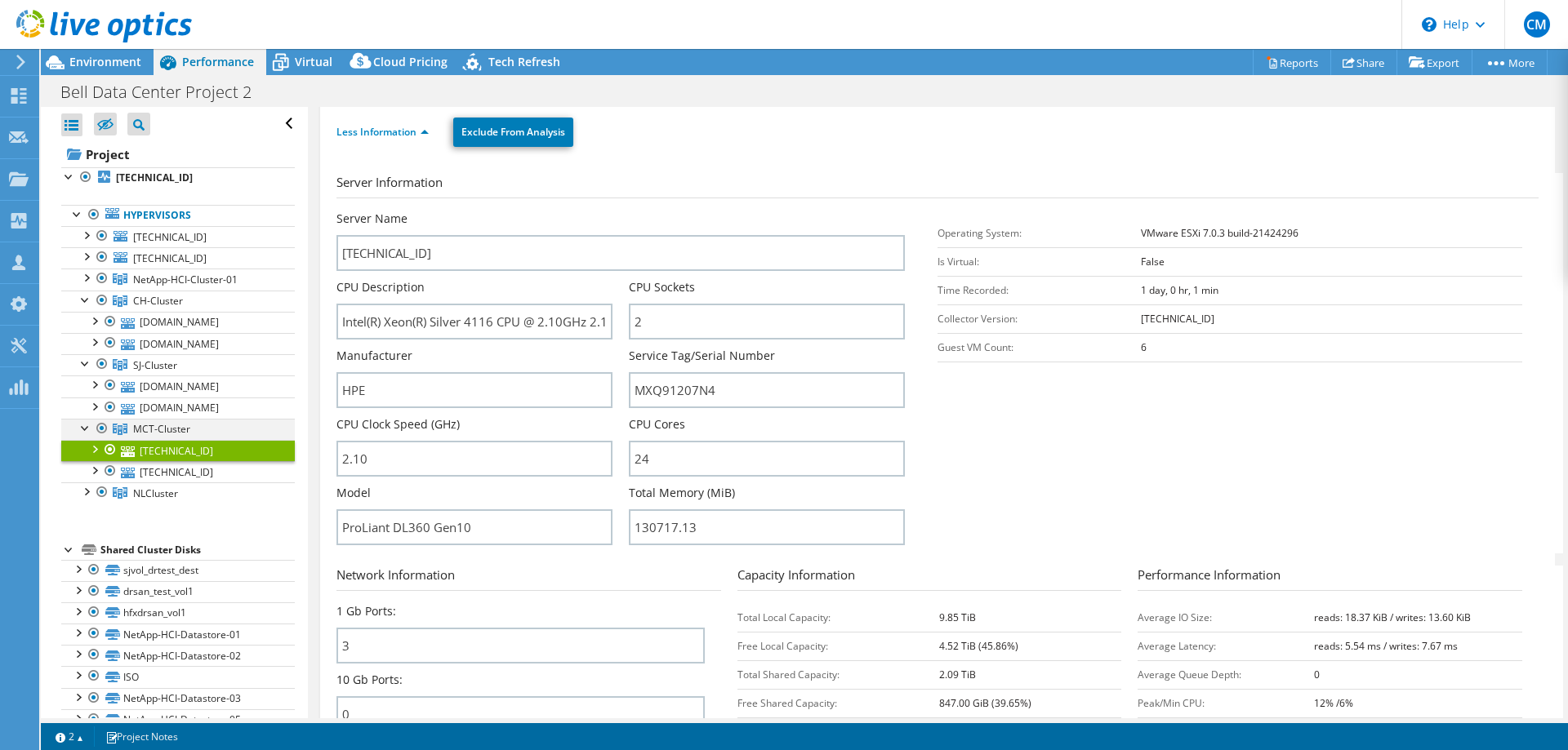
click at [84, 426] on div at bounding box center [85, 426] width 16 height 16
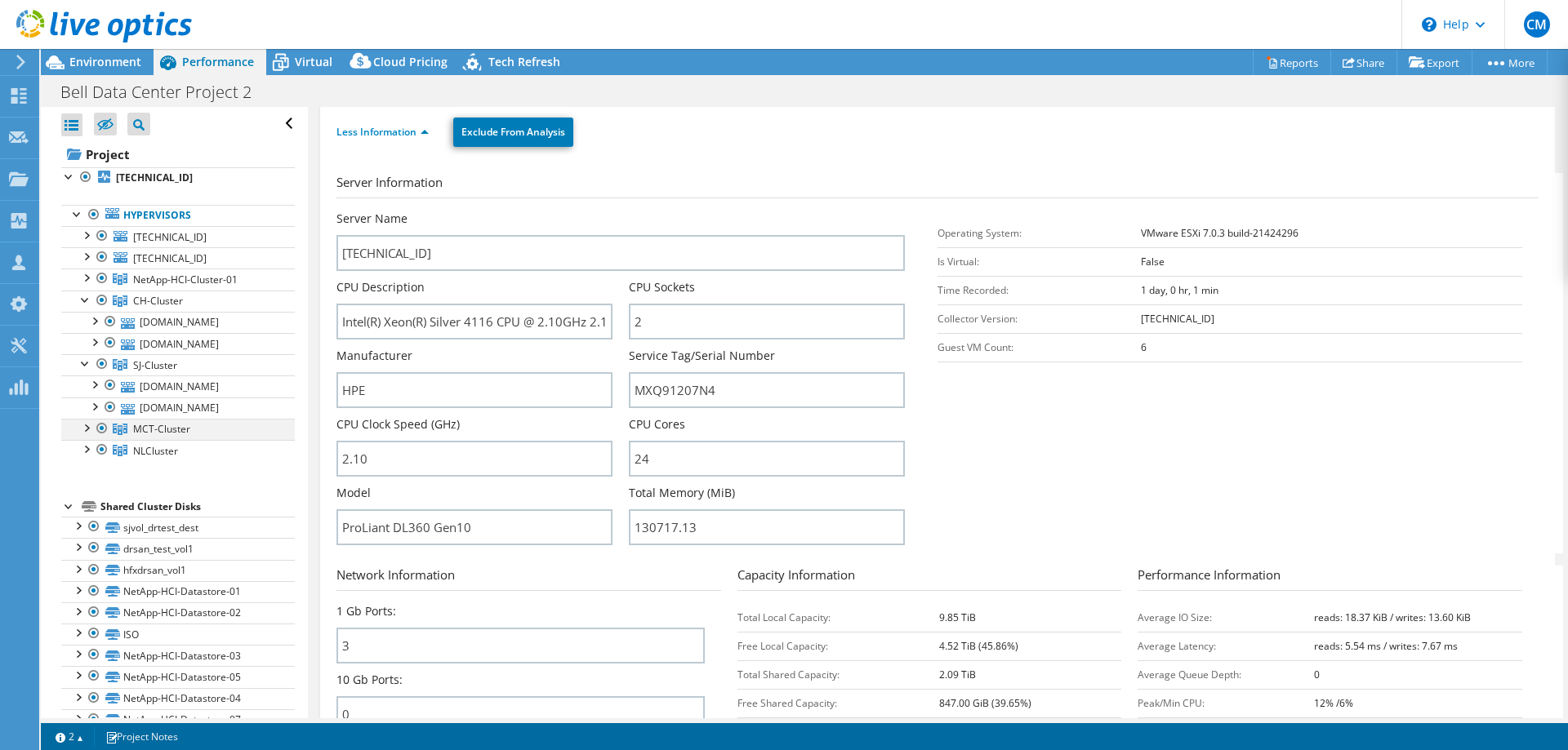
click at [86, 426] on div at bounding box center [85, 426] width 16 height 16
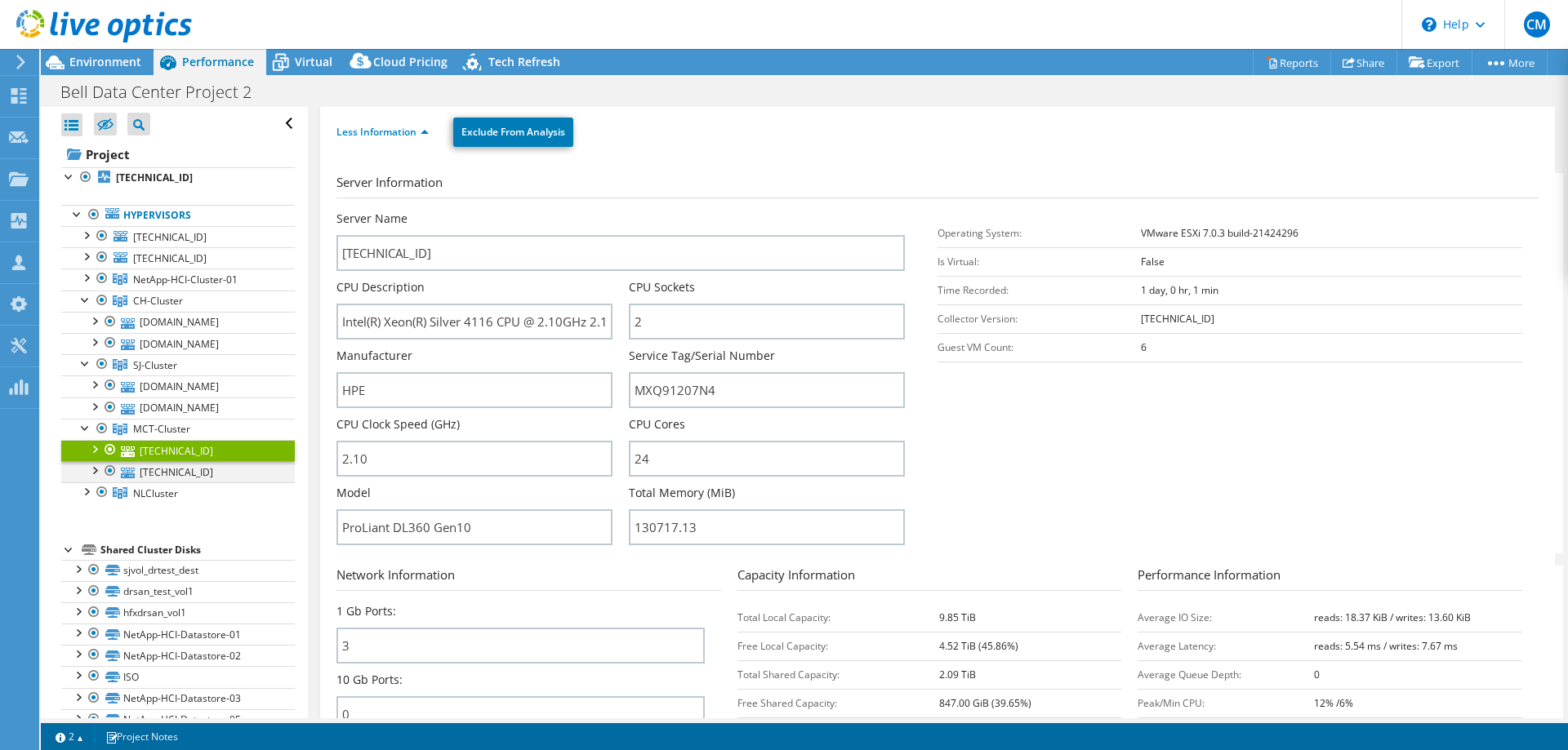
click at [114, 471] on div at bounding box center [110, 471] width 16 height 20
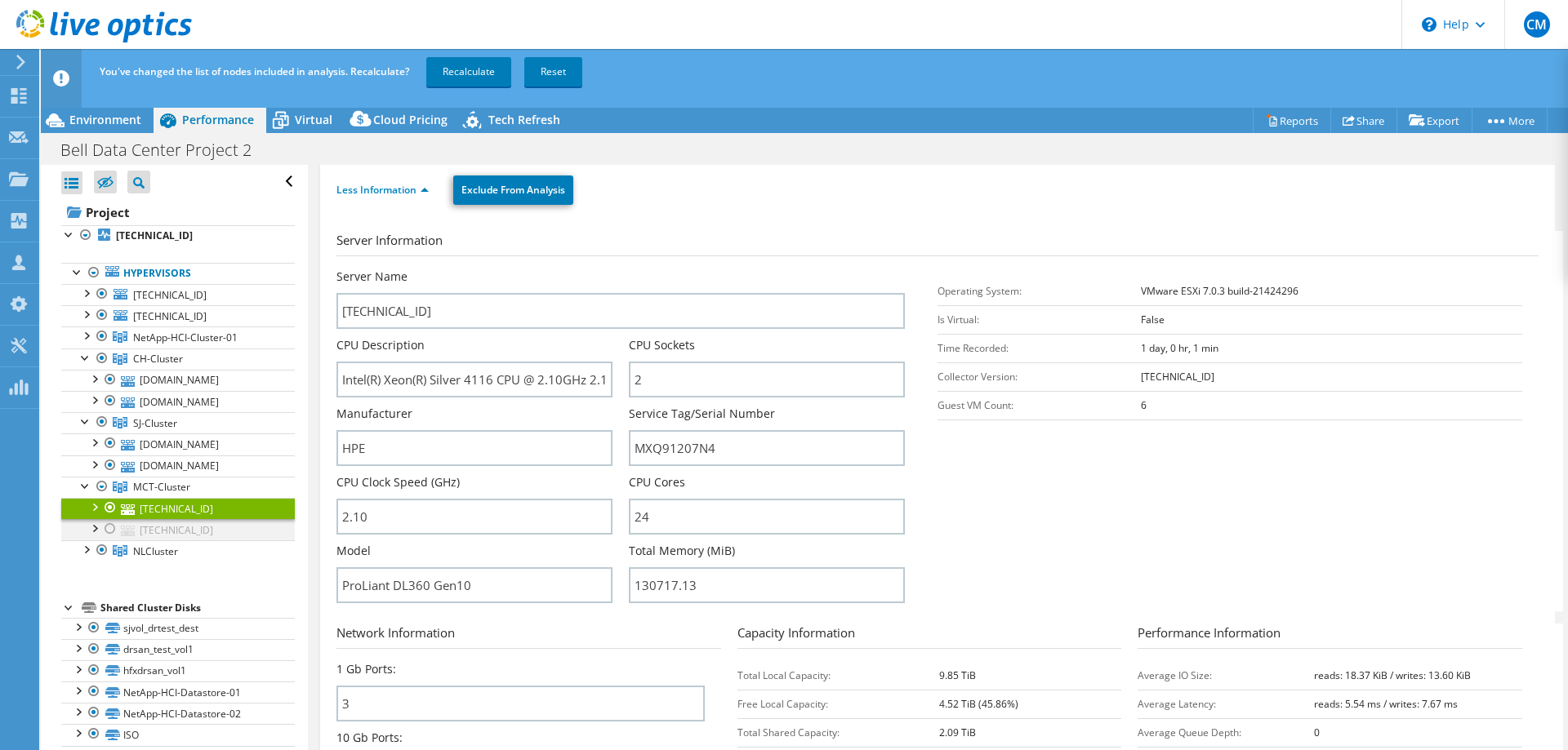
click at [112, 522] on div at bounding box center [110, 529] width 16 height 20
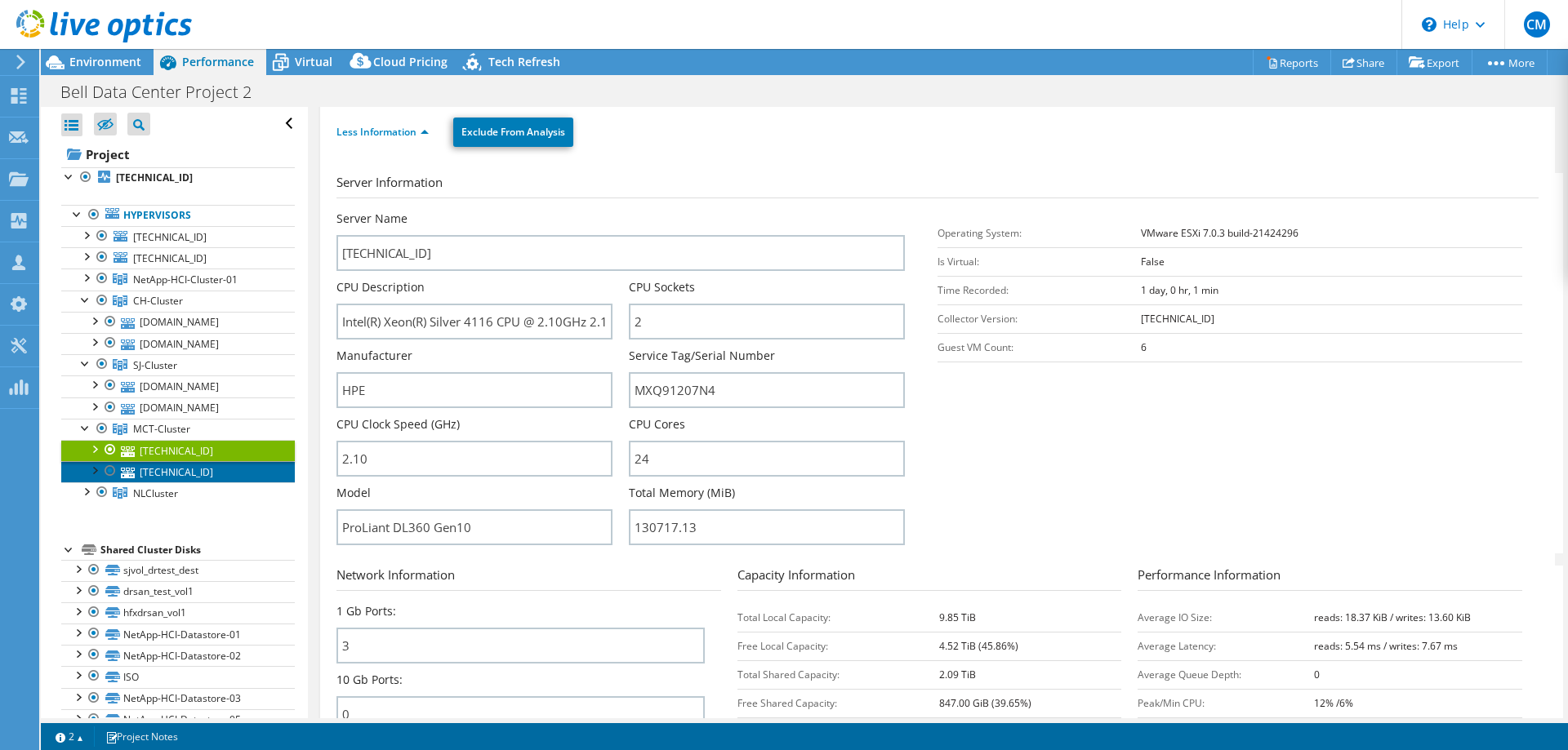
click at [163, 472] on link "[TECHNICAL_ID]" at bounding box center [178, 472] width 233 height 21
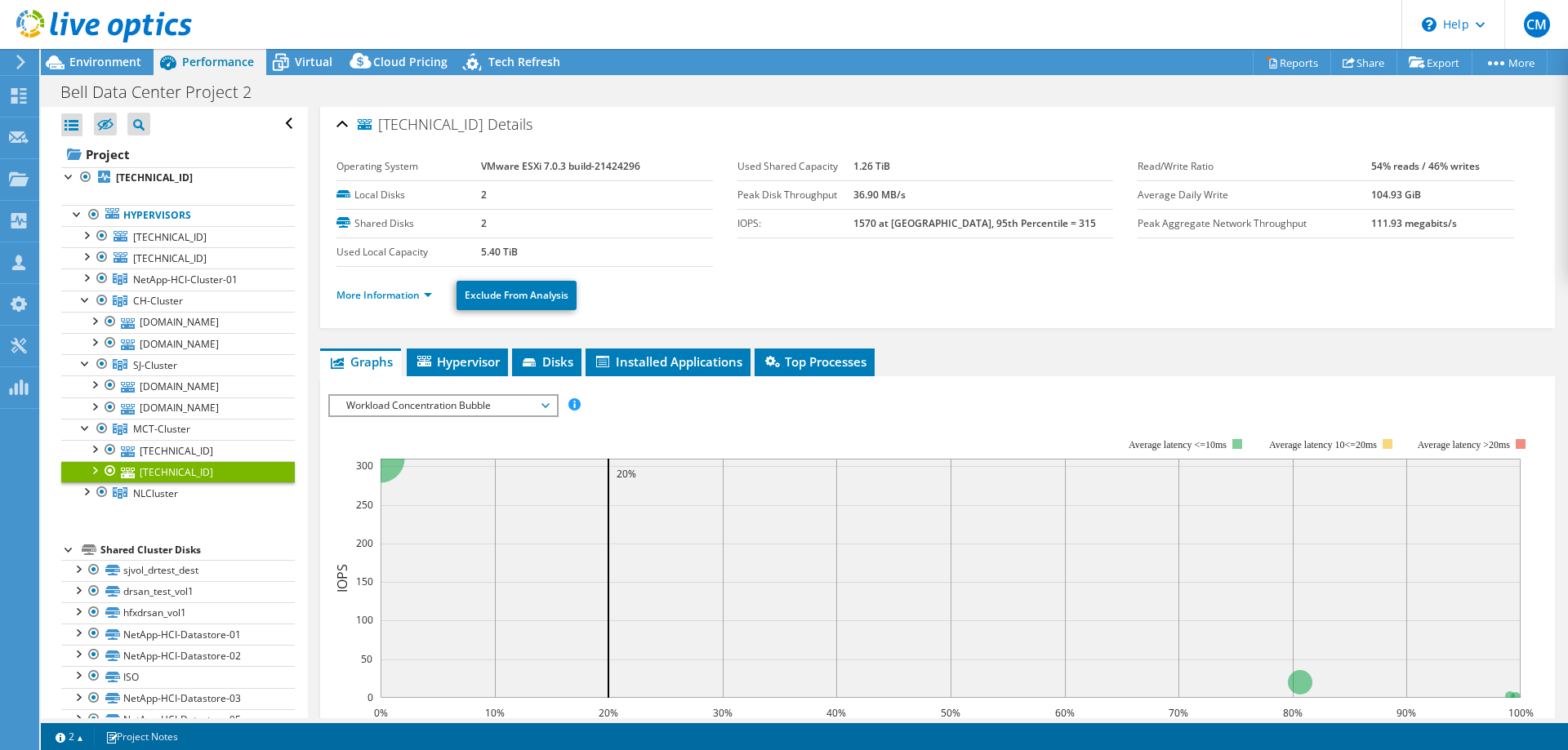
scroll to position [0, 0]
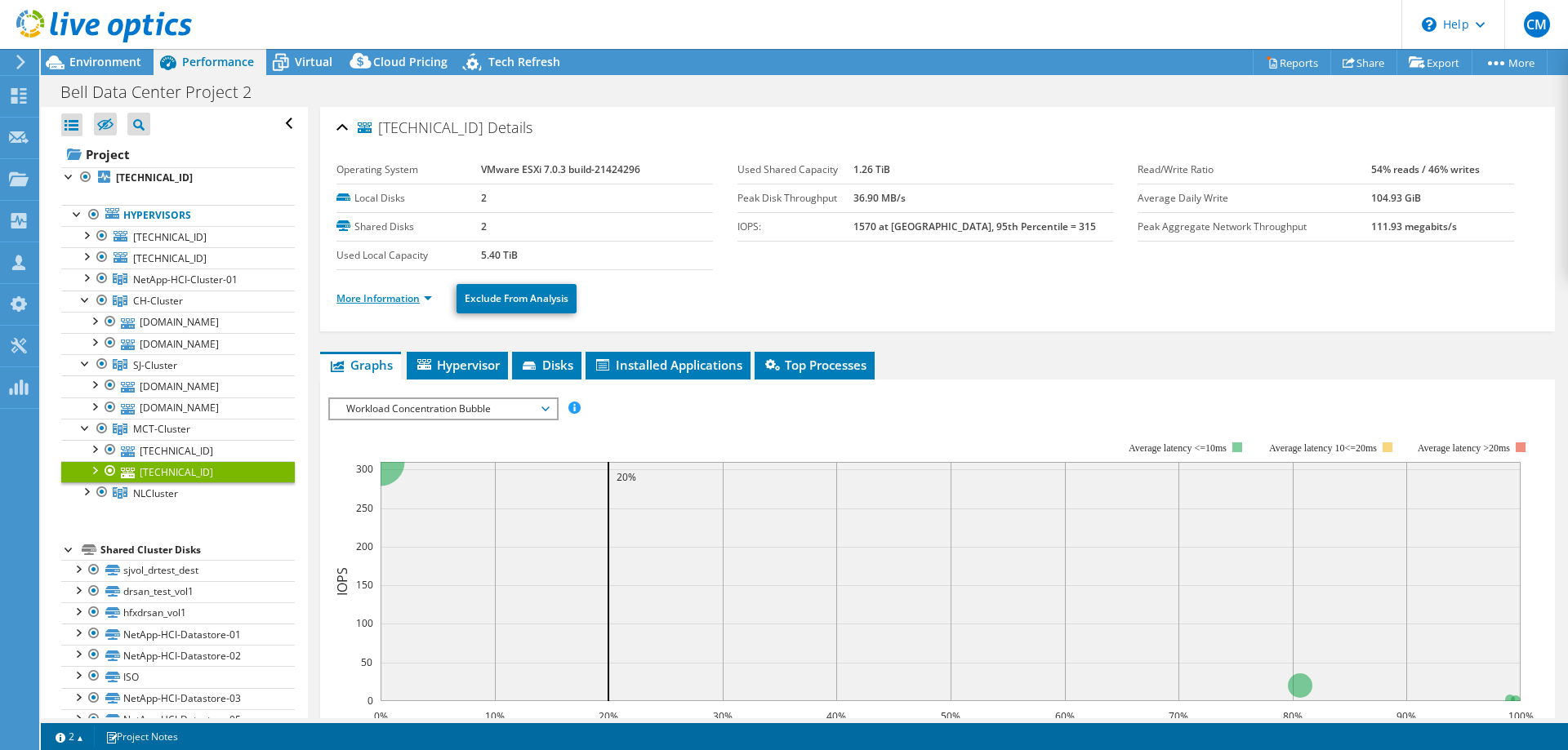
click at [416, 296] on link "More Information" at bounding box center [384, 299] width 95 height 14
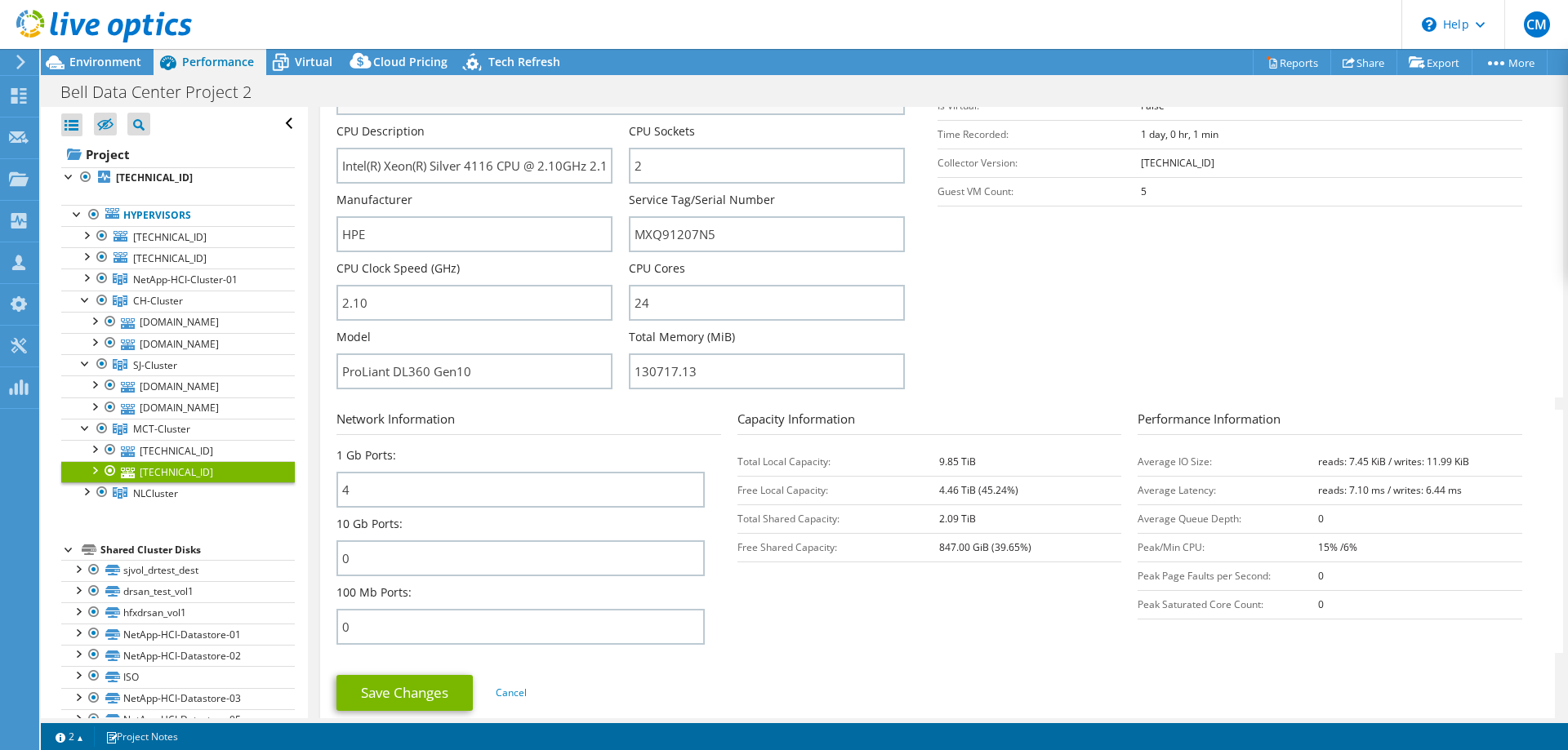
scroll to position [333, 0]
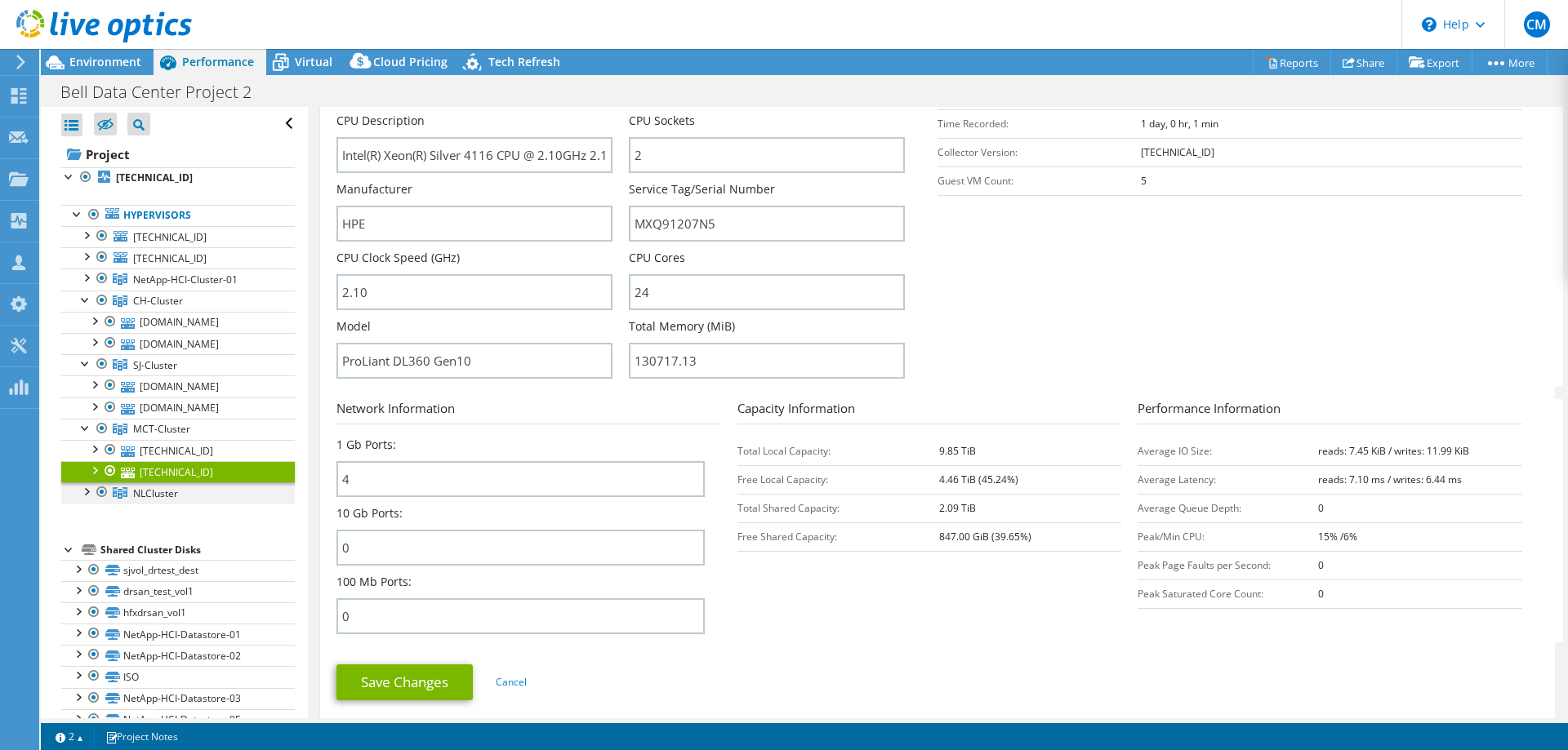
click at [88, 493] on div at bounding box center [85, 490] width 16 height 16
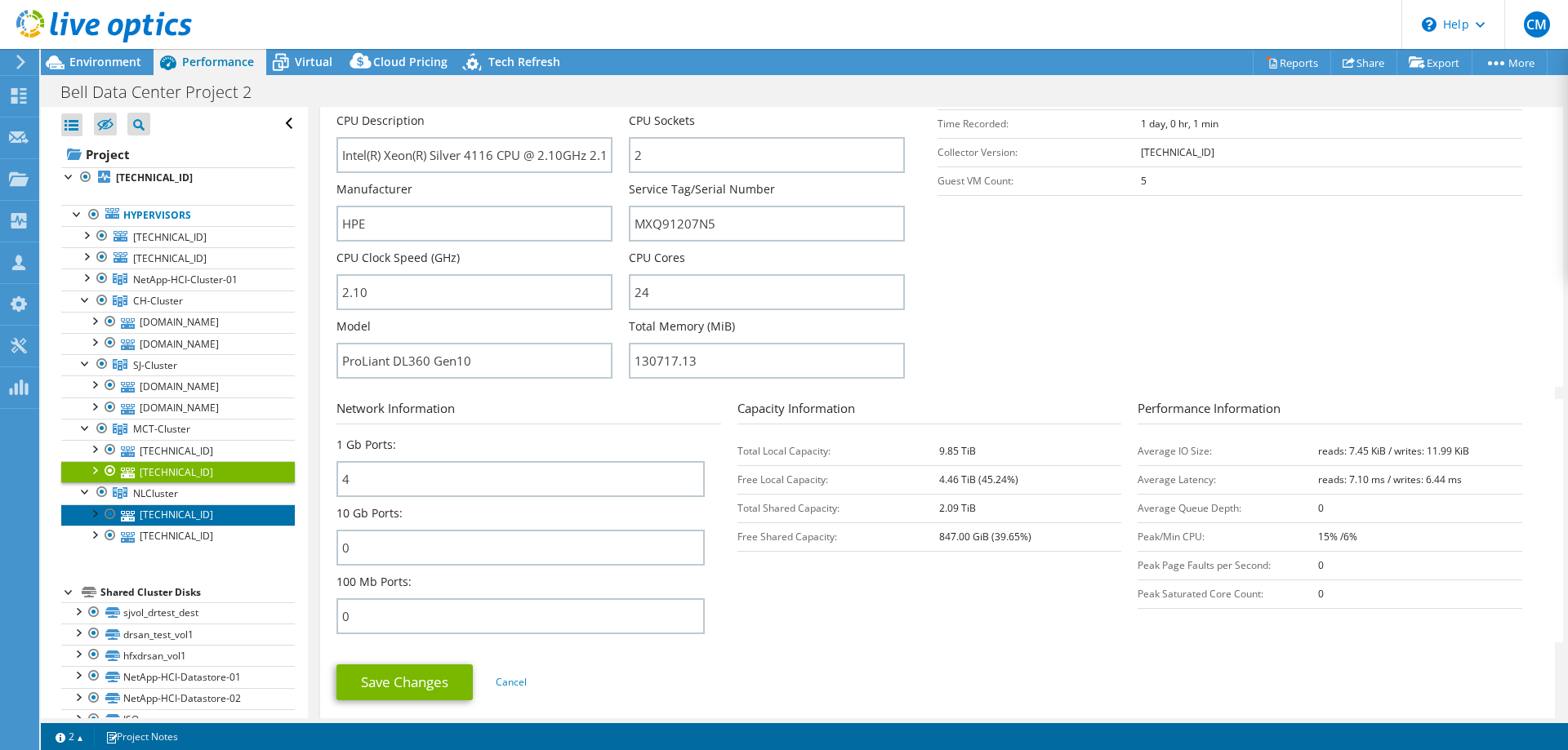
click at [153, 514] on link "[TECHNICAL_ID]" at bounding box center [178, 515] width 233 height 21
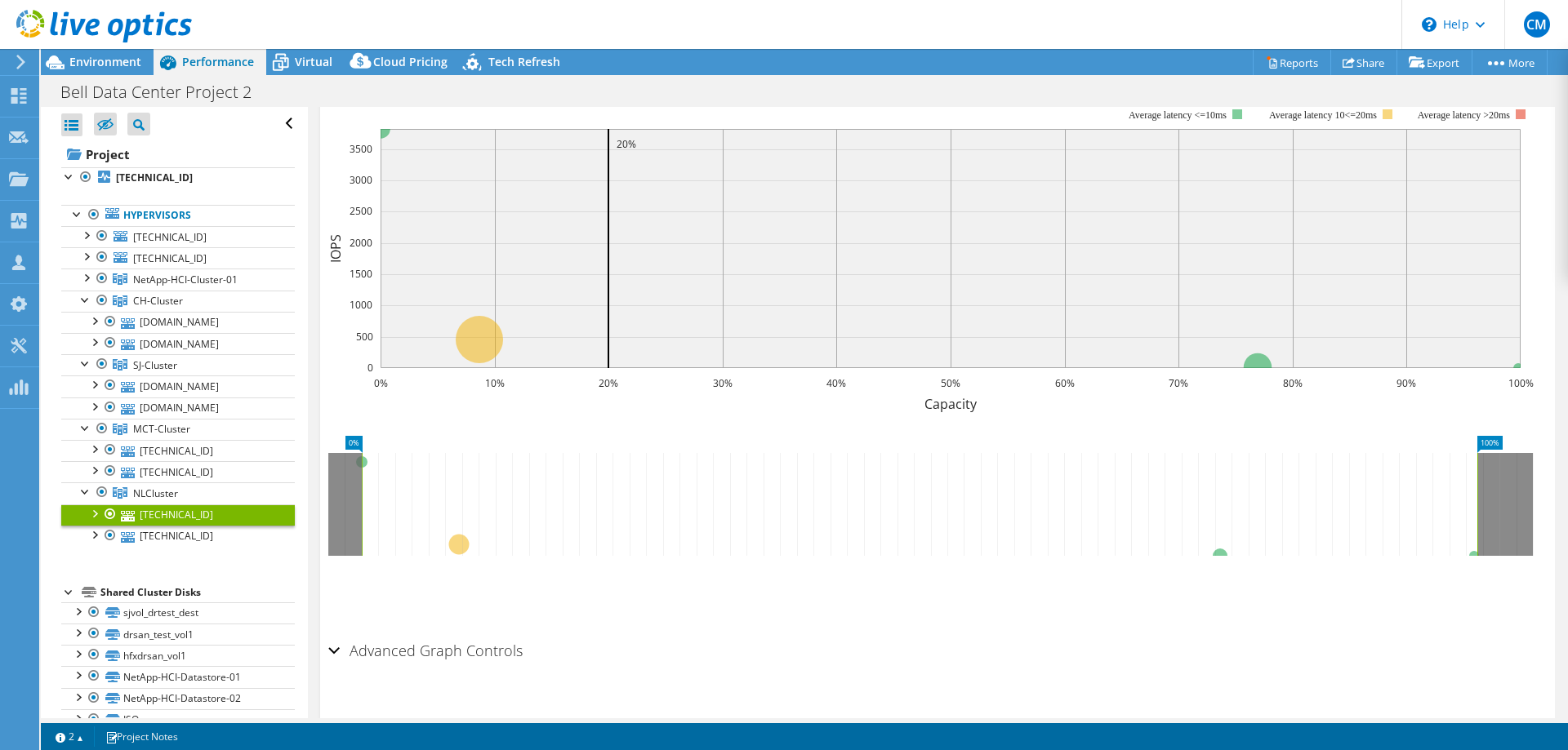
scroll to position [0, 0]
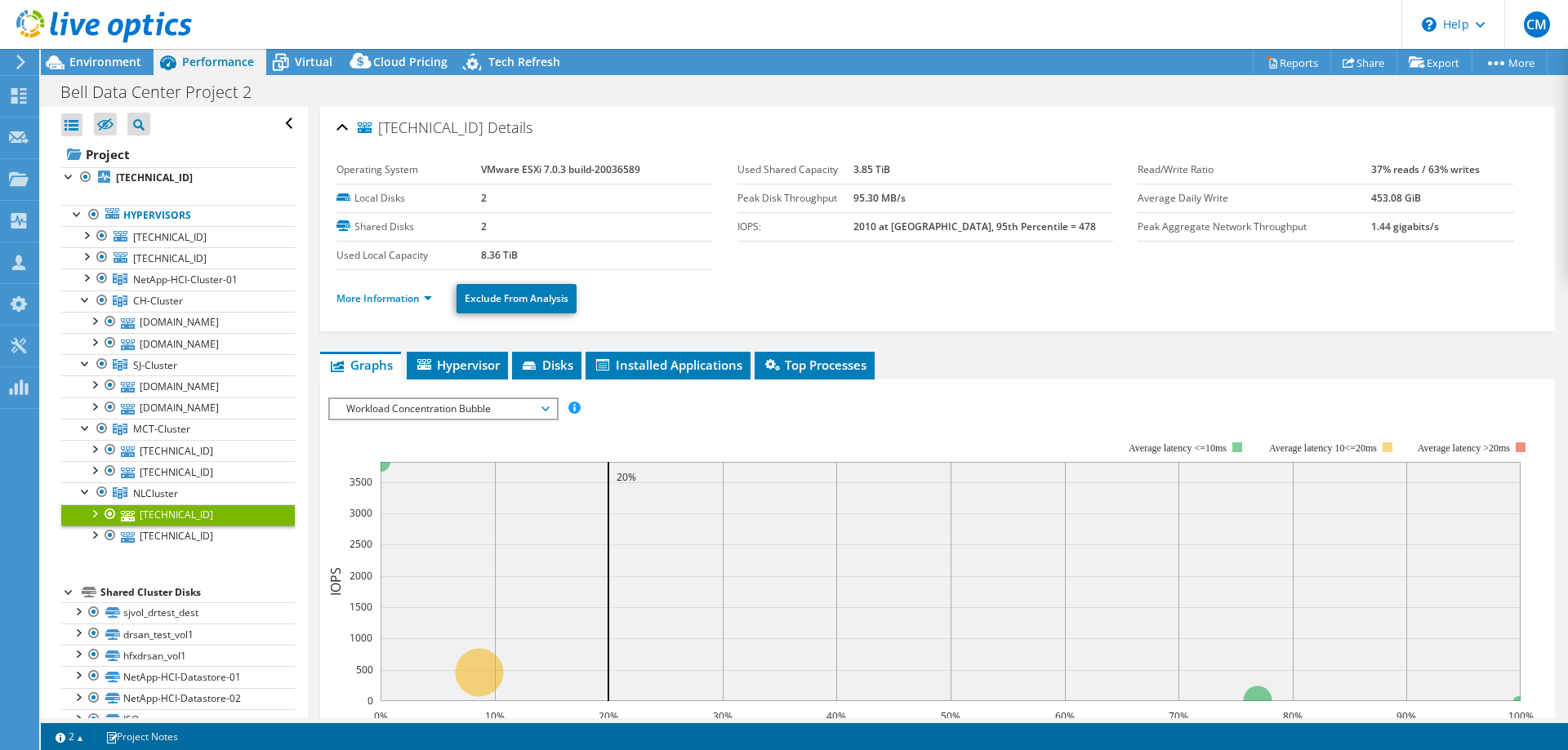
click at [418, 285] on ul "More Information Exclude From Analysis" at bounding box center [937, 296] width 1202 height 33
click at [420, 292] on link "More Information" at bounding box center [384, 299] width 95 height 14
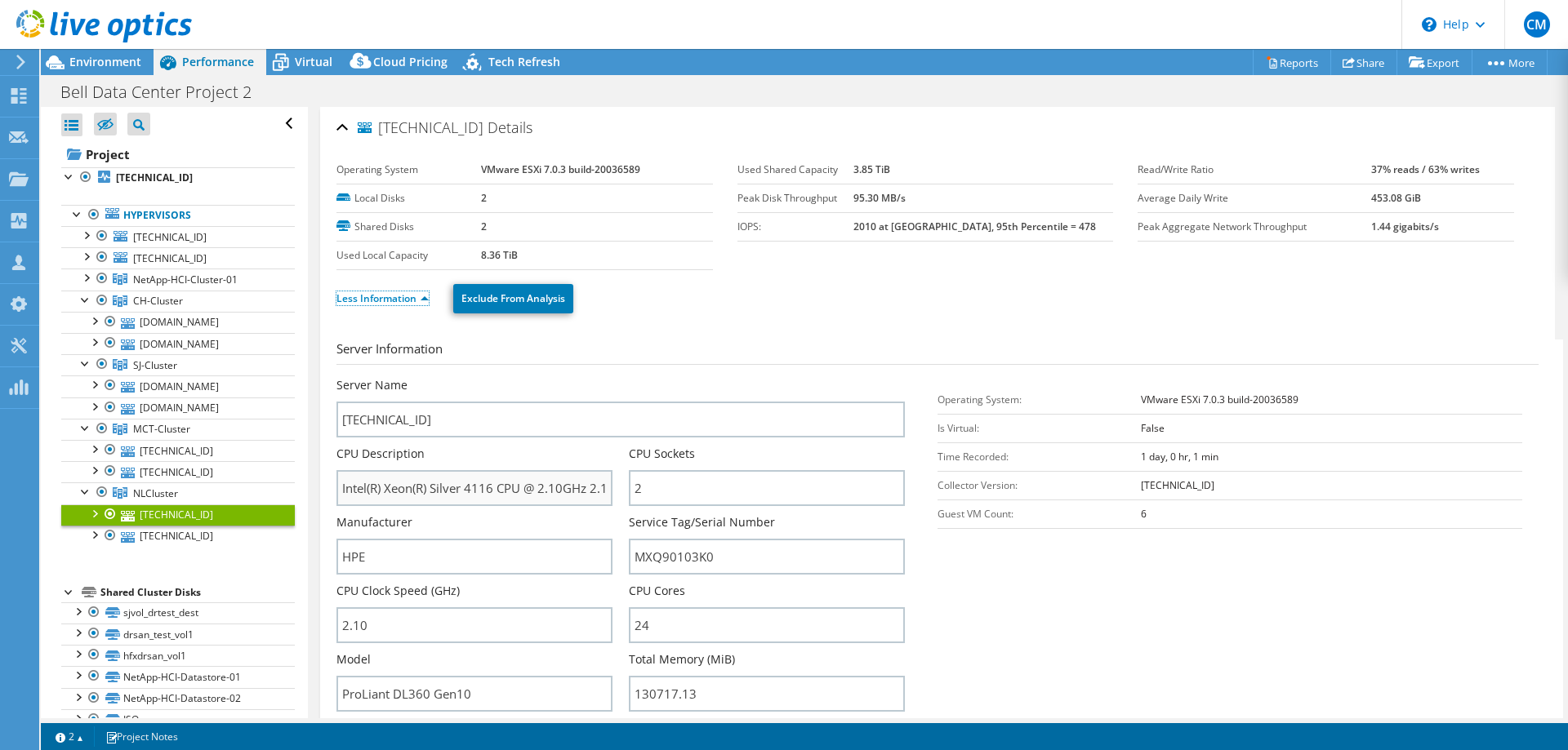
scroll to position [333, 0]
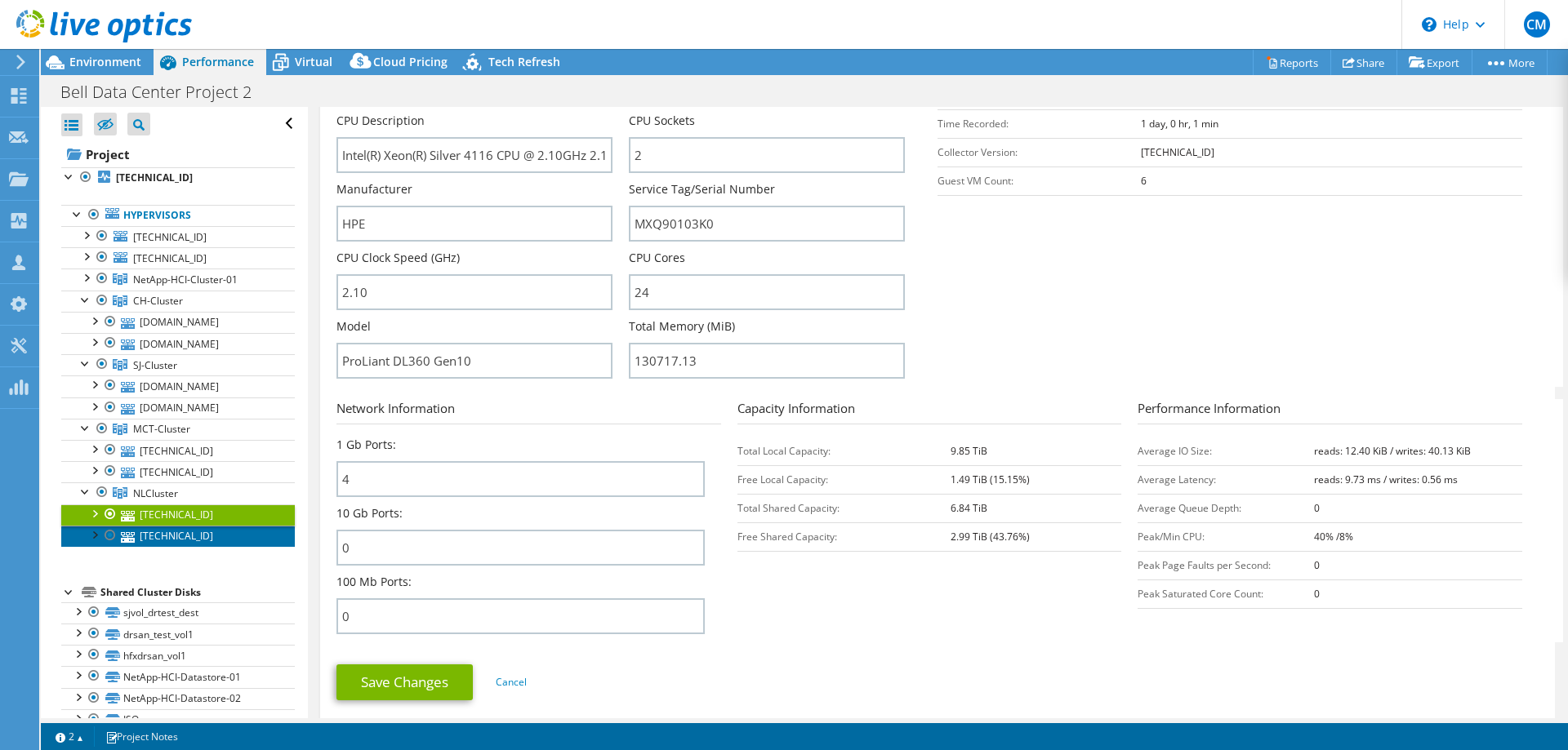
click at [166, 534] on link "[TECHNICAL_ID]" at bounding box center [178, 536] width 233 height 21
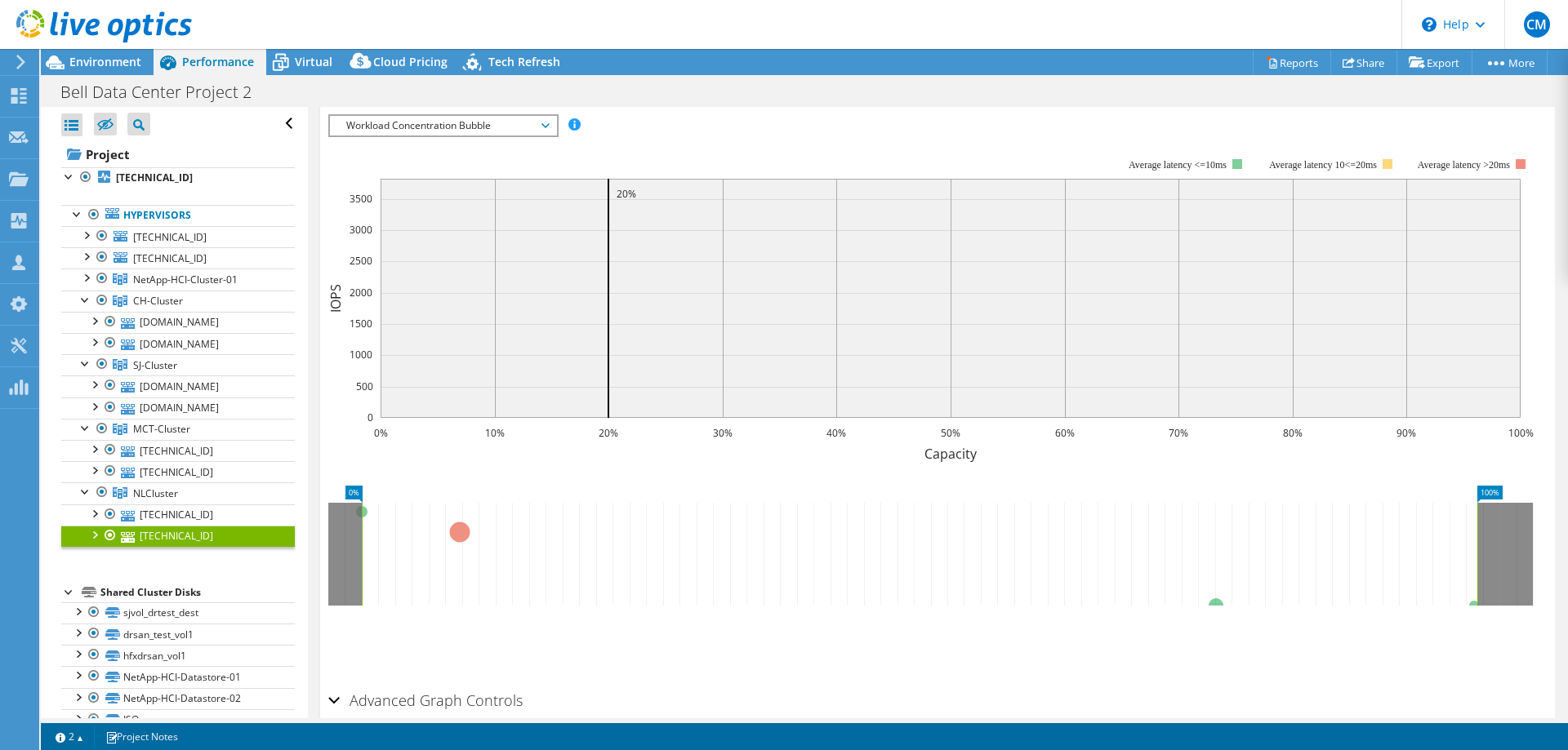
scroll to position [282, 0]
click at [93, 534] on div at bounding box center [94, 534] width 16 height 16
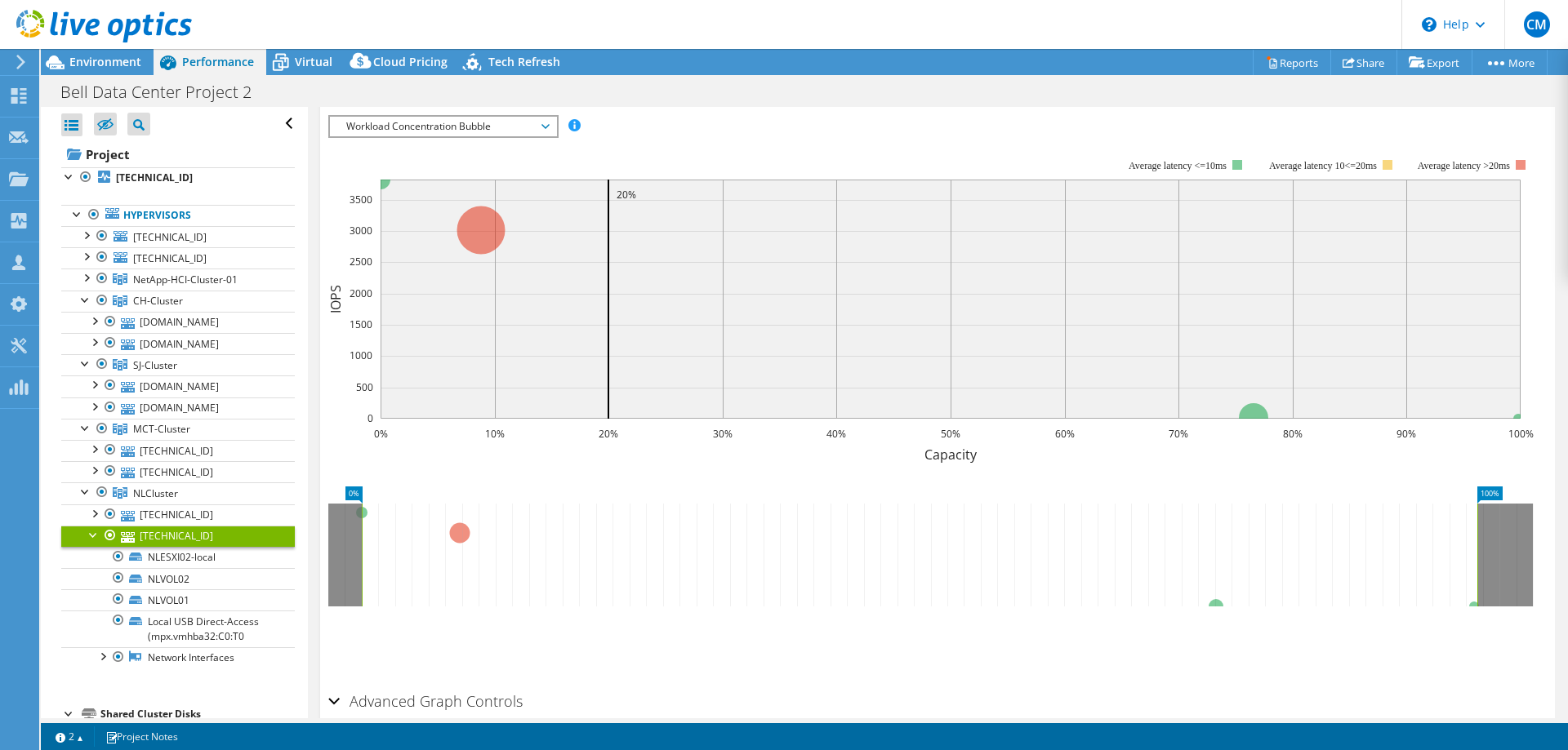
click at [93, 535] on div at bounding box center [94, 534] width 16 height 16
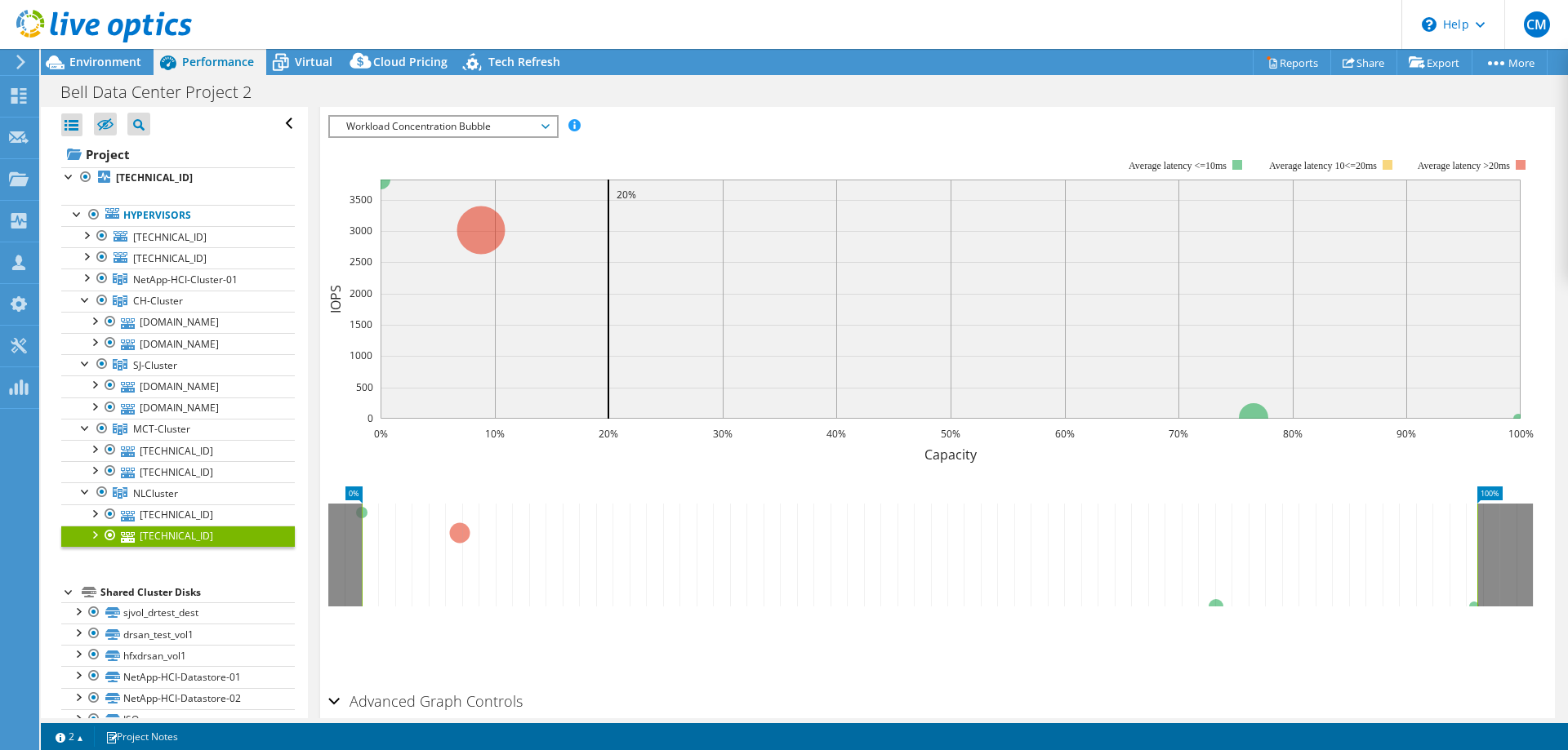
scroll to position [0, 0]
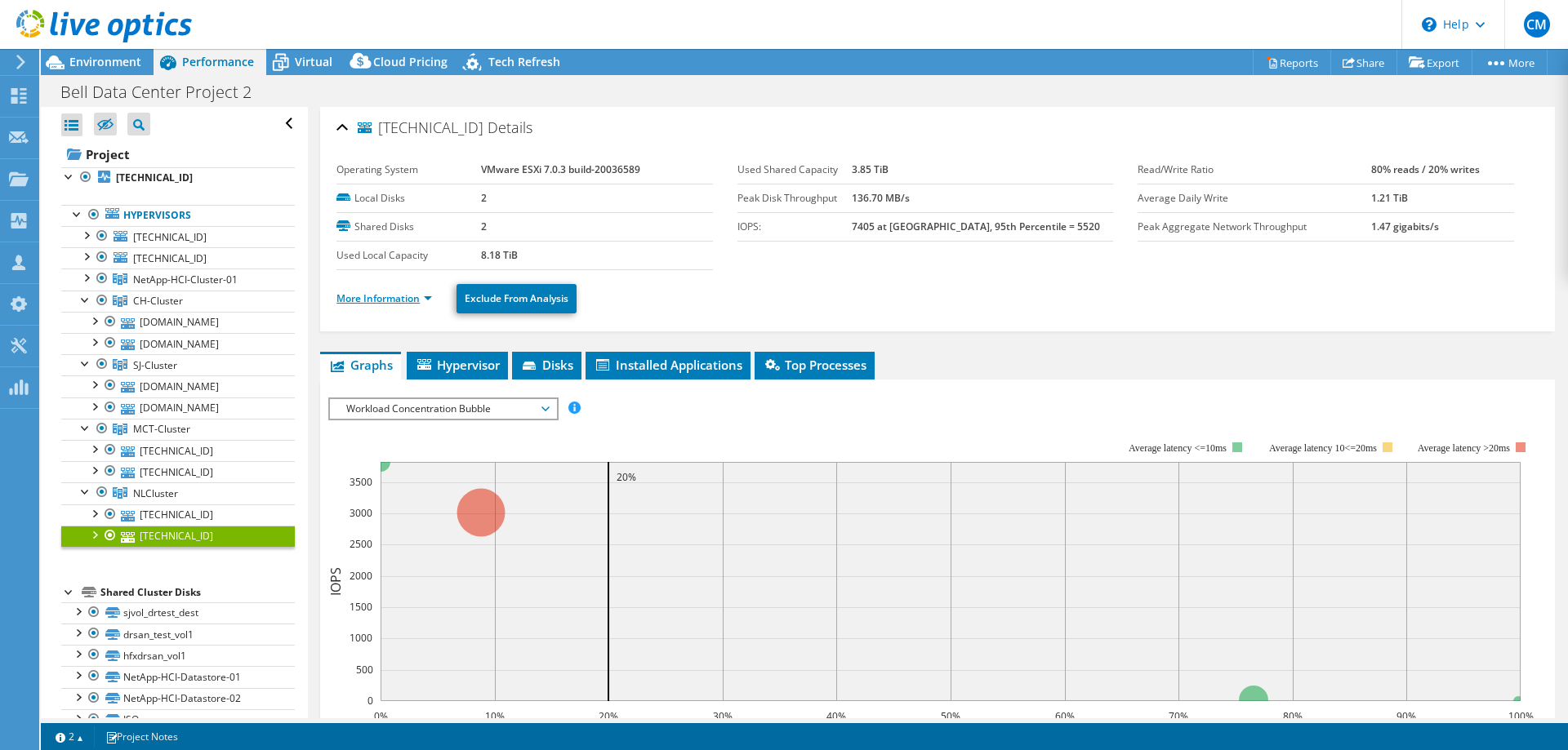
click at [421, 294] on link "More Information" at bounding box center [384, 299] width 95 height 14
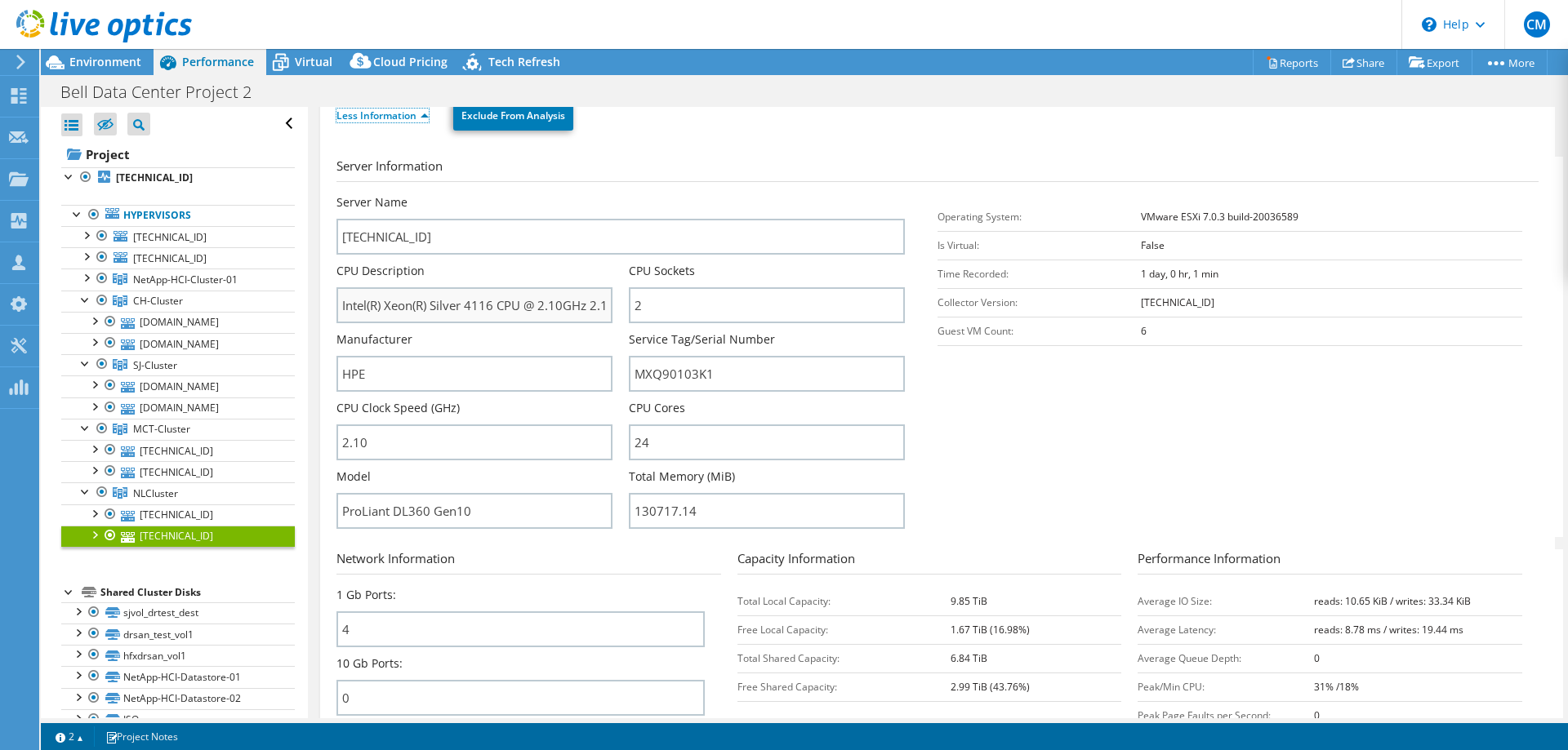
scroll to position [250, 0]
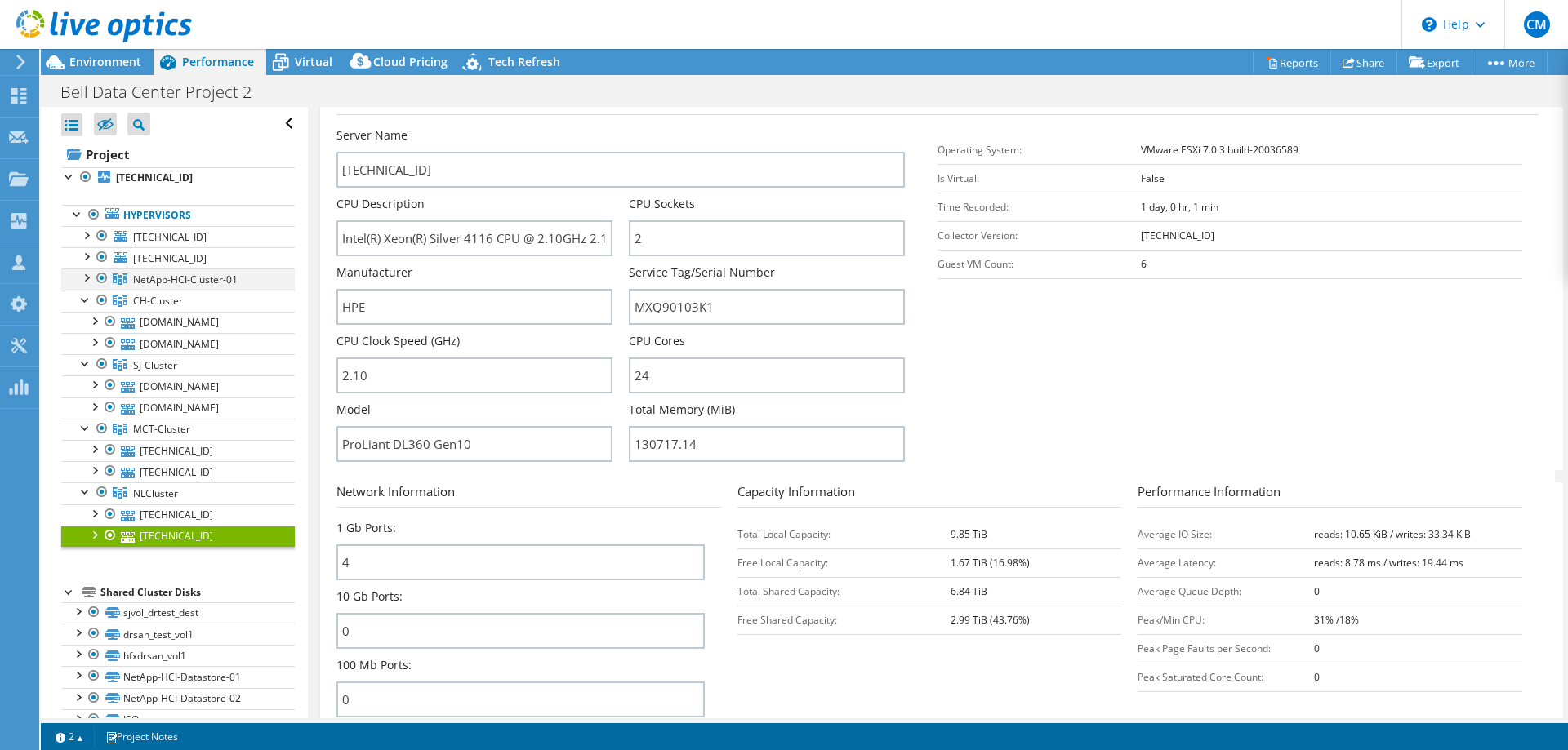
click at [85, 278] on div at bounding box center [85, 276] width 16 height 16
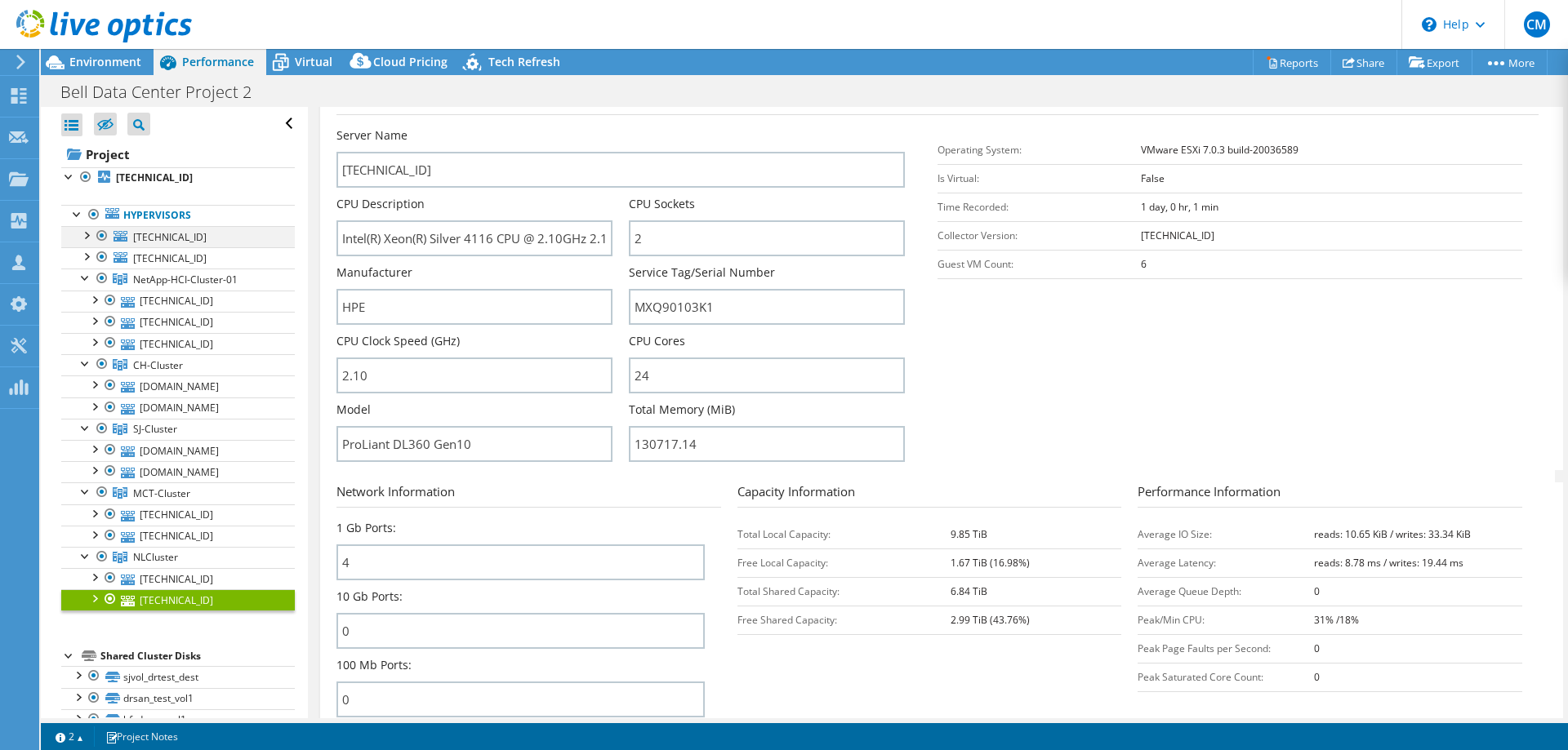
click at [86, 238] on div at bounding box center [85, 234] width 16 height 16
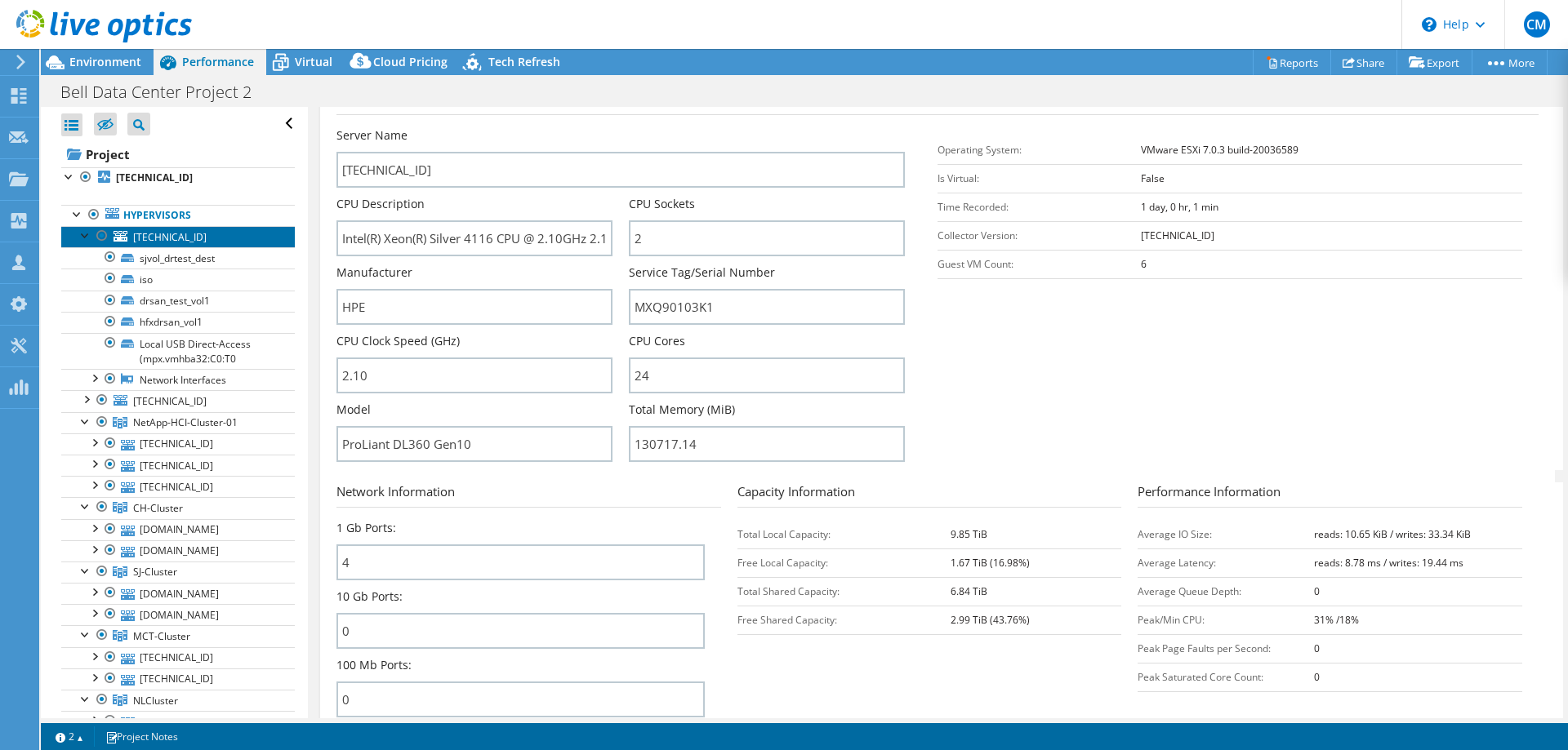
click at [148, 237] on span "[TECHNICAL_ID]" at bounding box center [170, 237] width 74 height 14
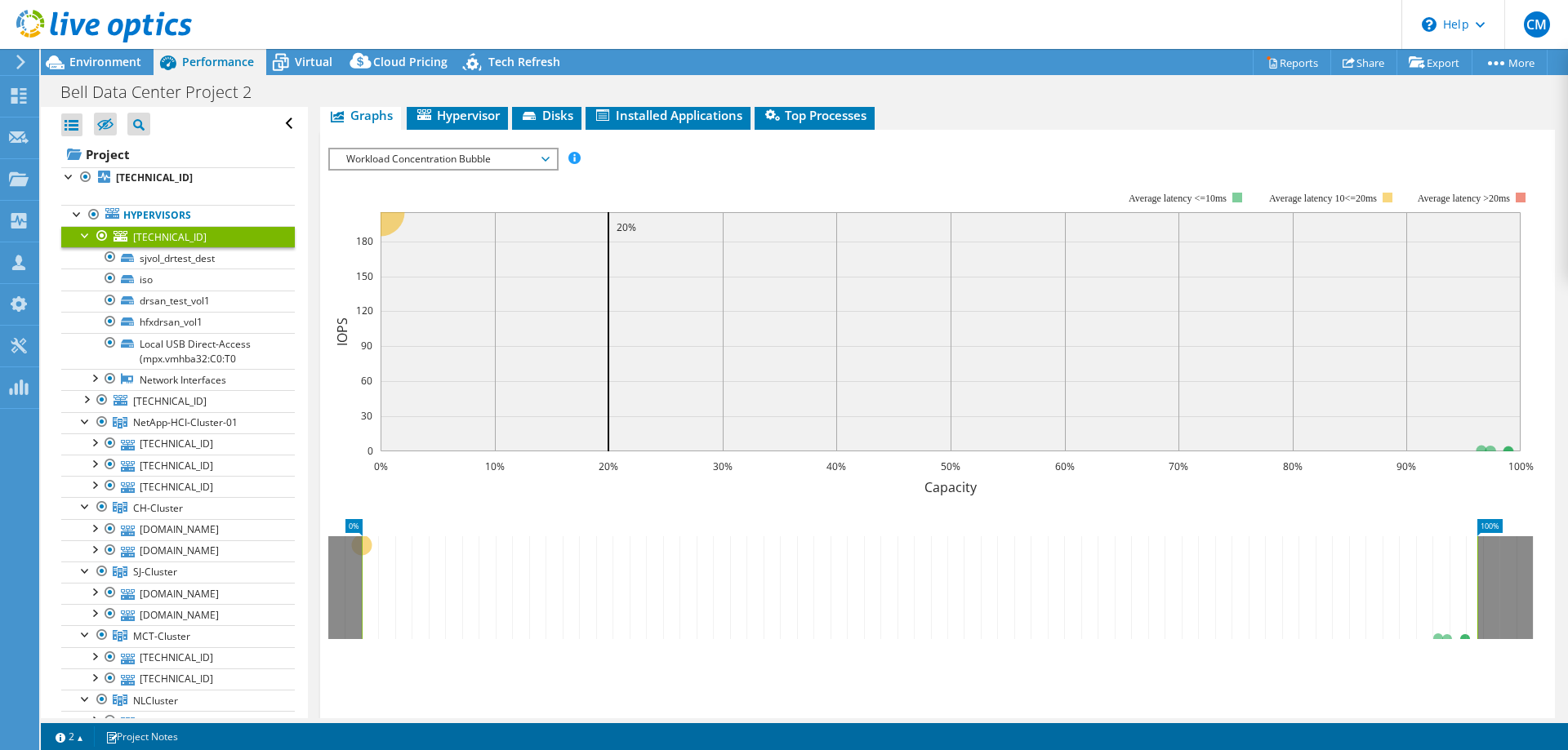
scroll to position [0, 0]
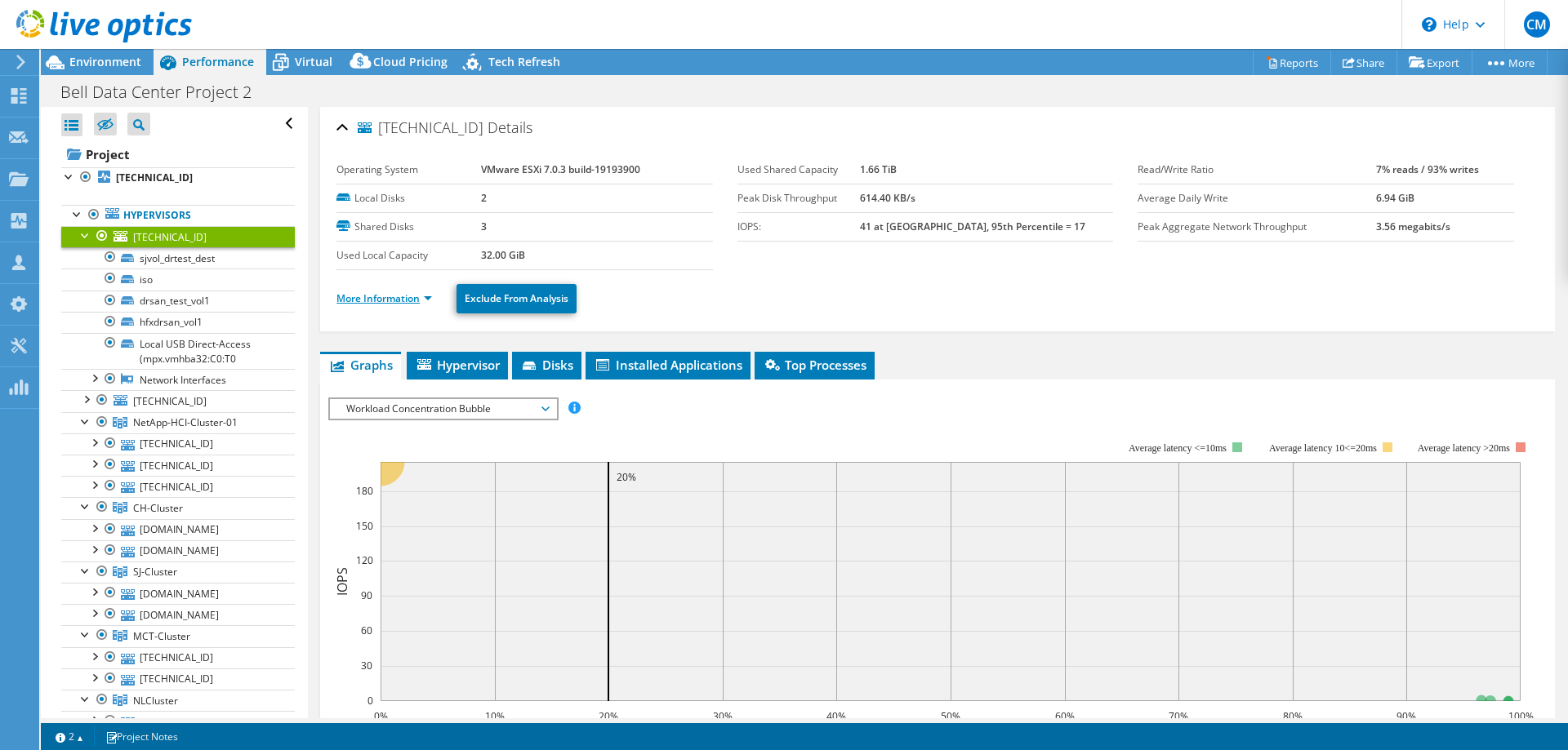
click at [425, 295] on link "More Information" at bounding box center [384, 299] width 95 height 14
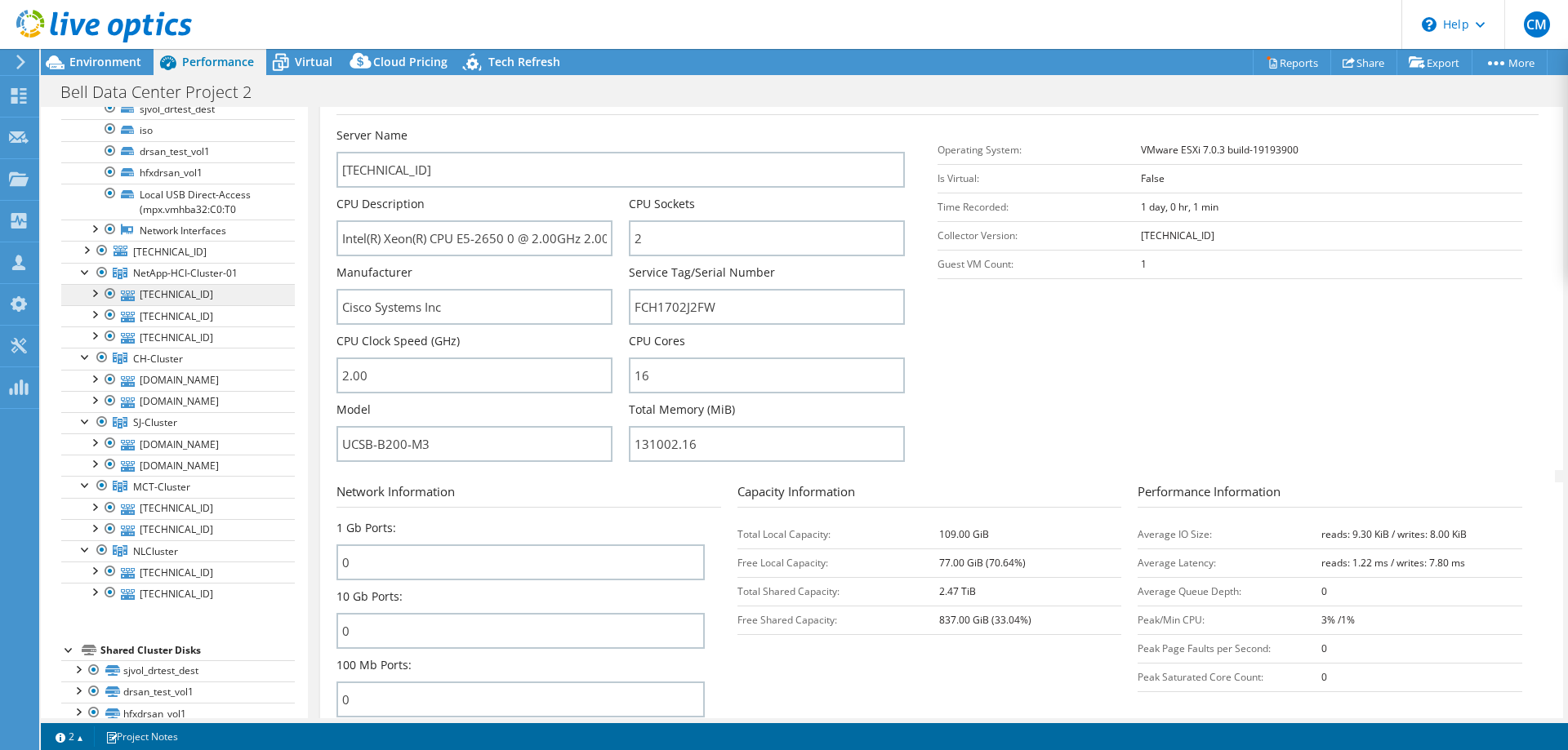
scroll to position [166, 0]
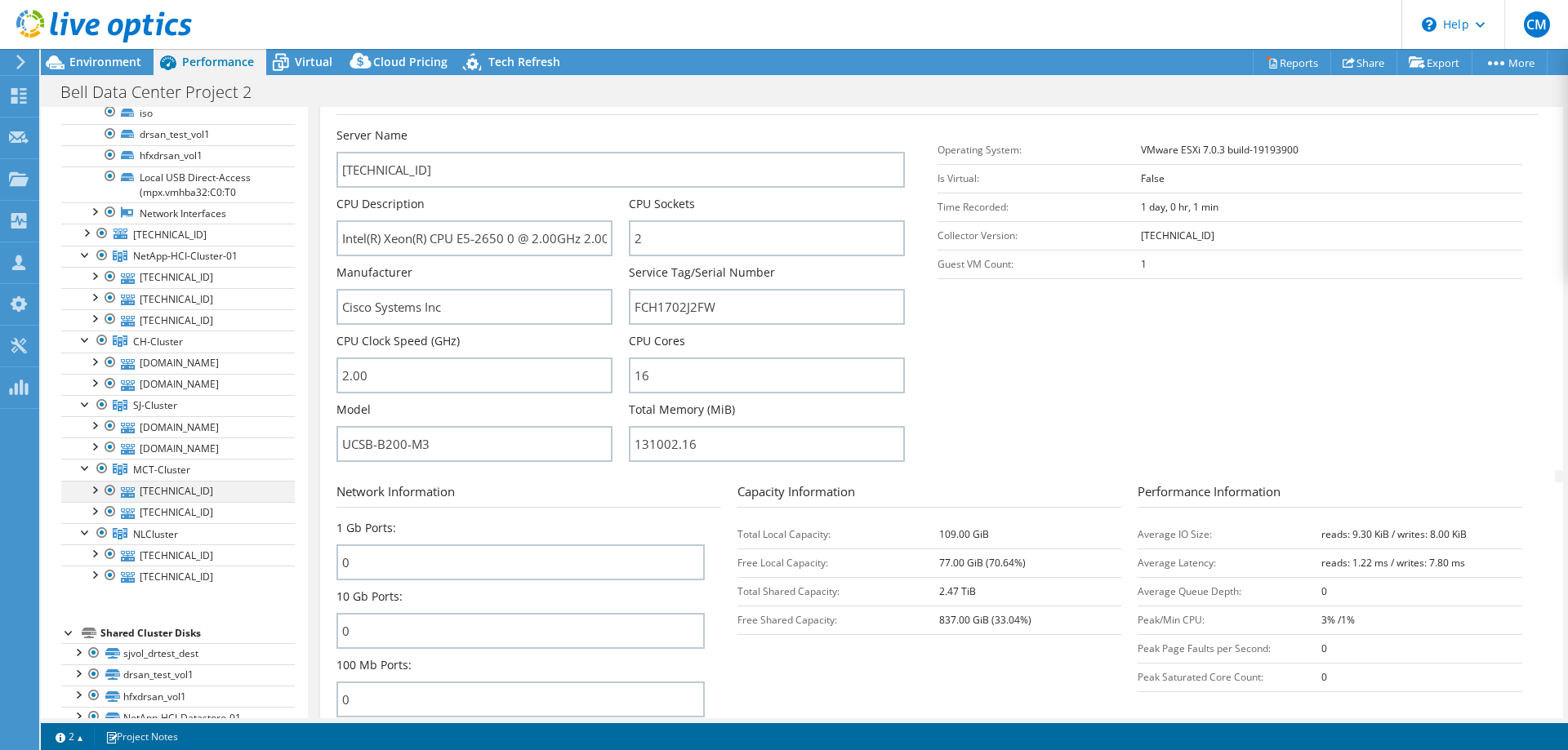
click at [95, 488] on div at bounding box center [94, 488] width 16 height 16
click at [97, 491] on div at bounding box center [94, 488] width 16 height 16
click at [160, 491] on link "[TECHNICAL_ID]" at bounding box center [178, 491] width 233 height 21
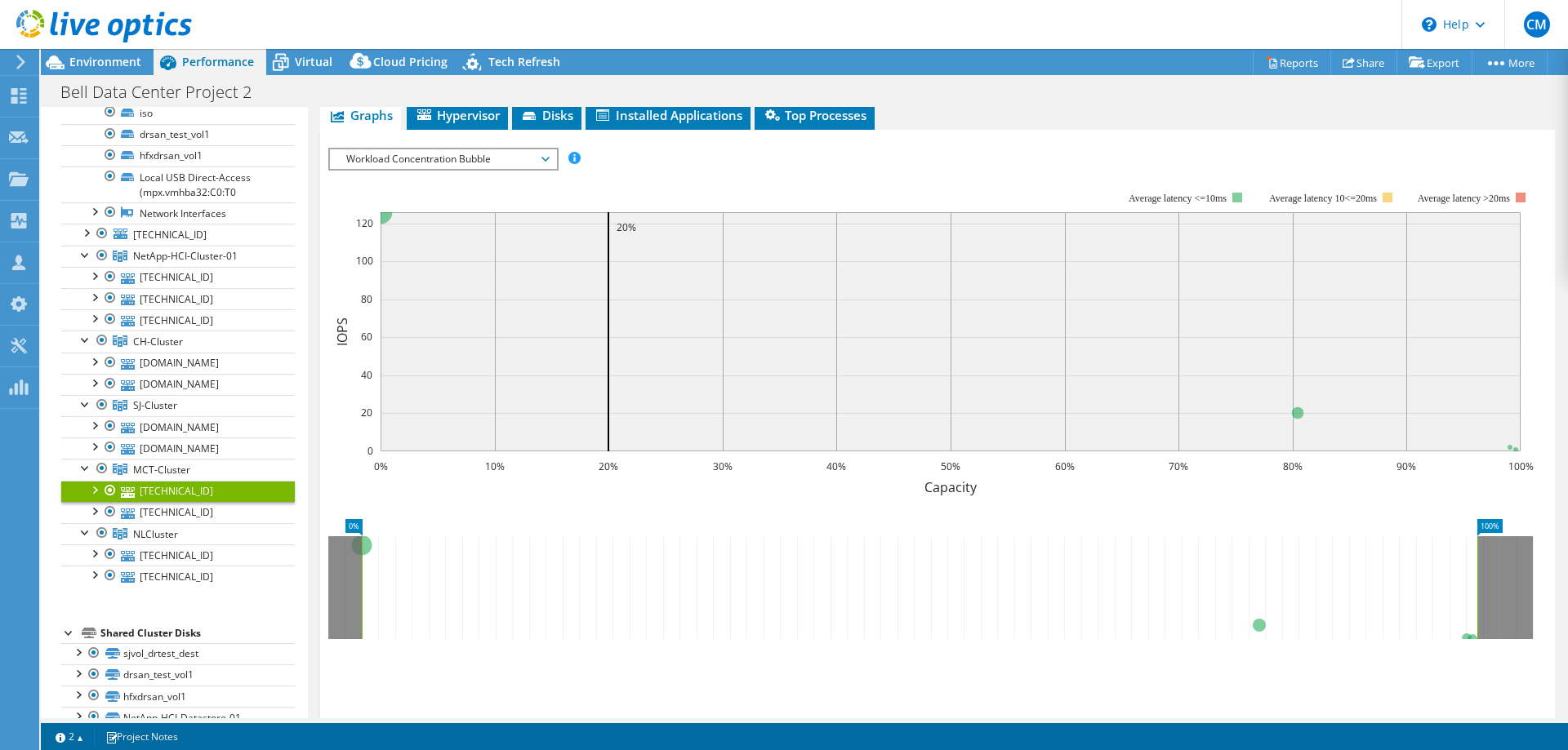
scroll to position [229, 0]
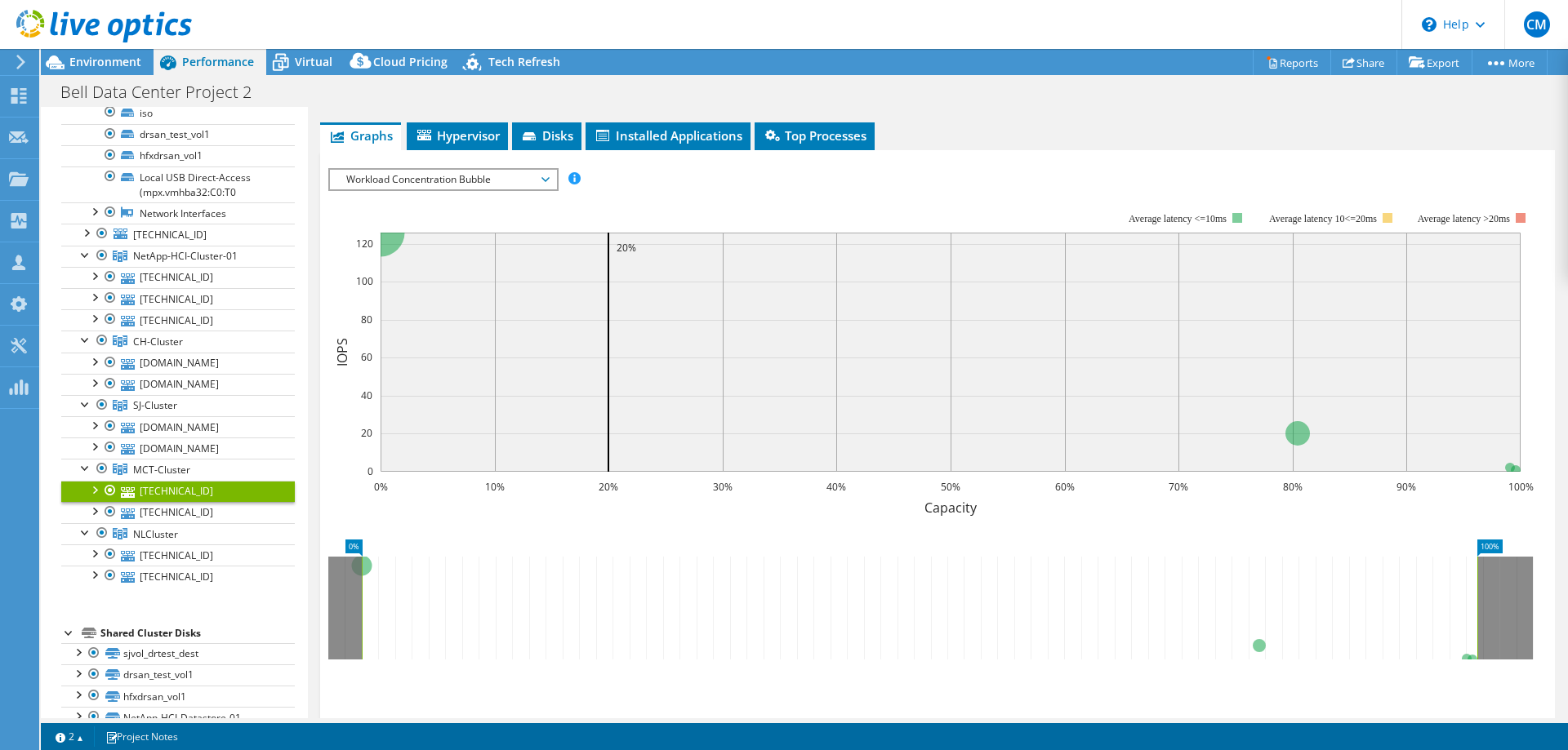
click at [94, 484] on div at bounding box center [94, 488] width 16 height 16
click at [100, 489] on div at bounding box center [94, 488] width 16 height 16
click at [161, 509] on link "[TECHNICAL_ID]" at bounding box center [178, 512] width 233 height 21
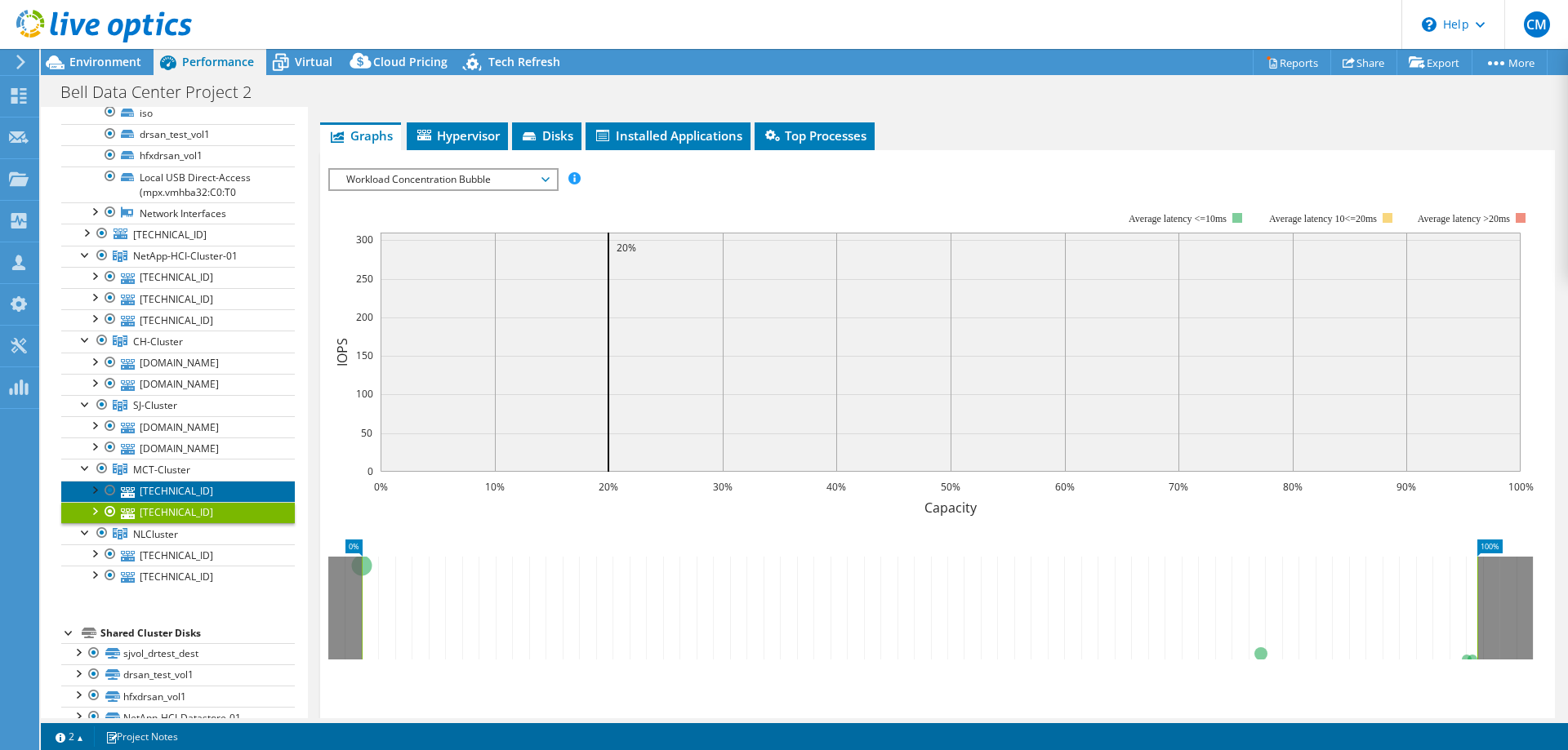
click at [169, 487] on link "[TECHNICAL_ID]" at bounding box center [178, 491] width 233 height 21
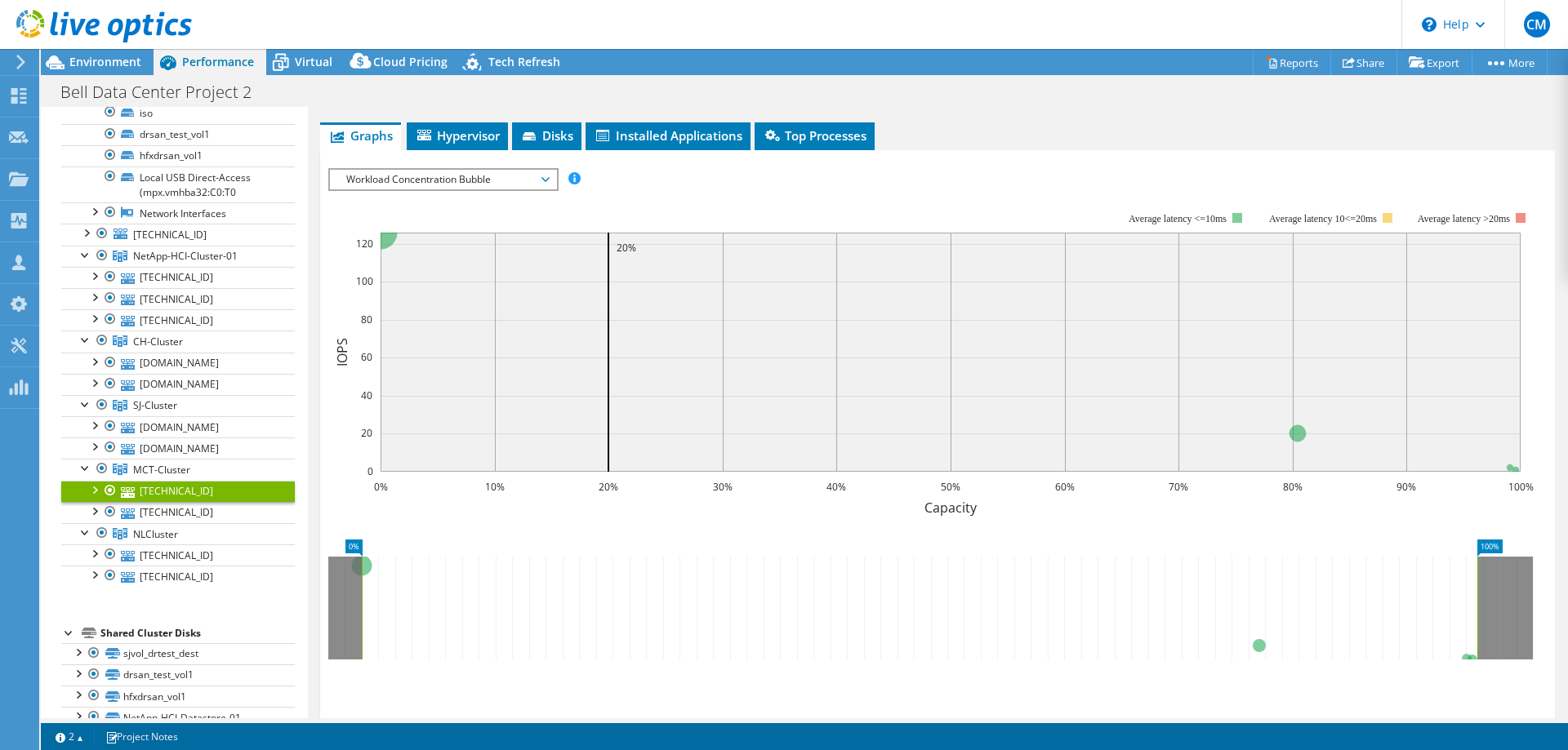
scroll to position [0, 0]
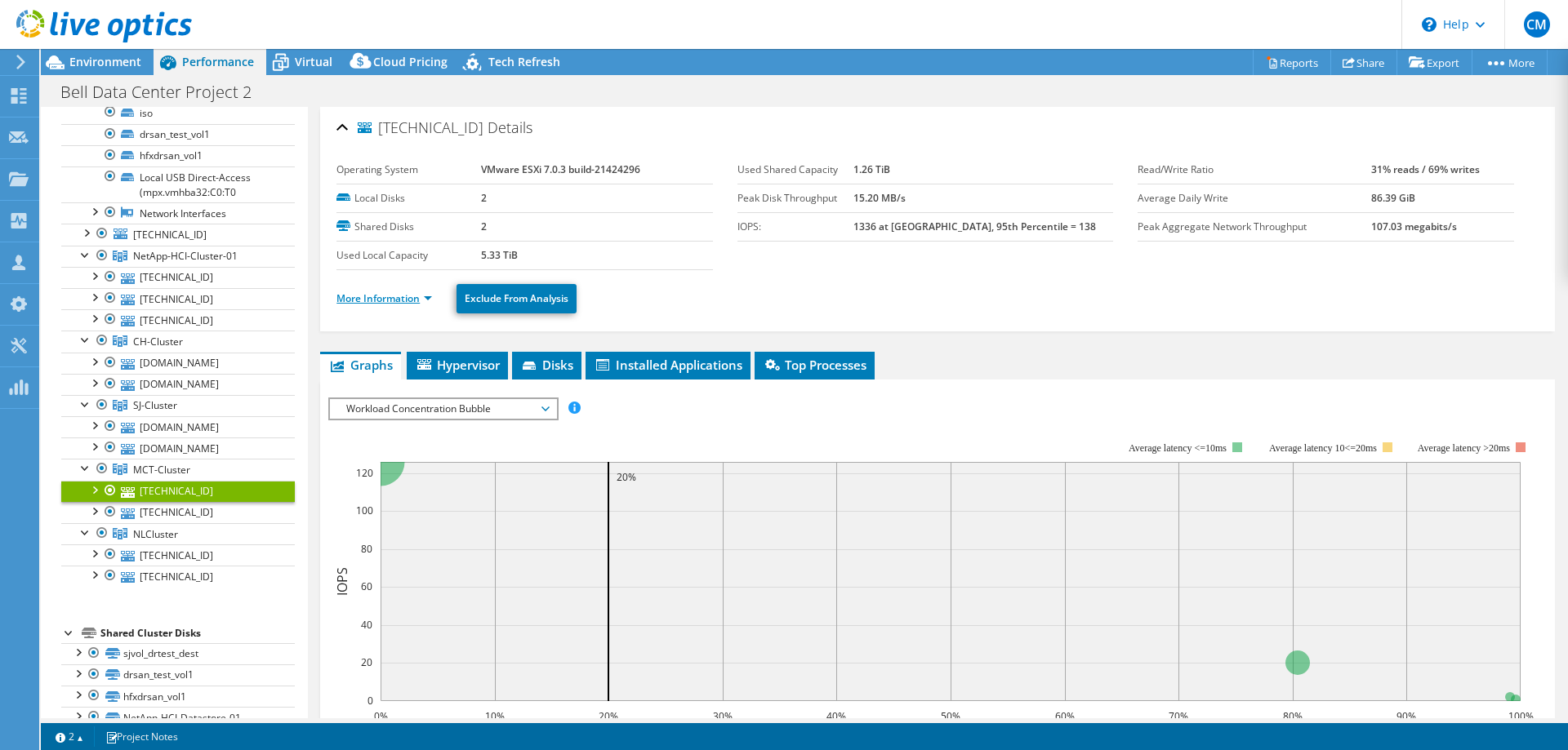
click at [412, 299] on link "More Information" at bounding box center [384, 299] width 95 height 14
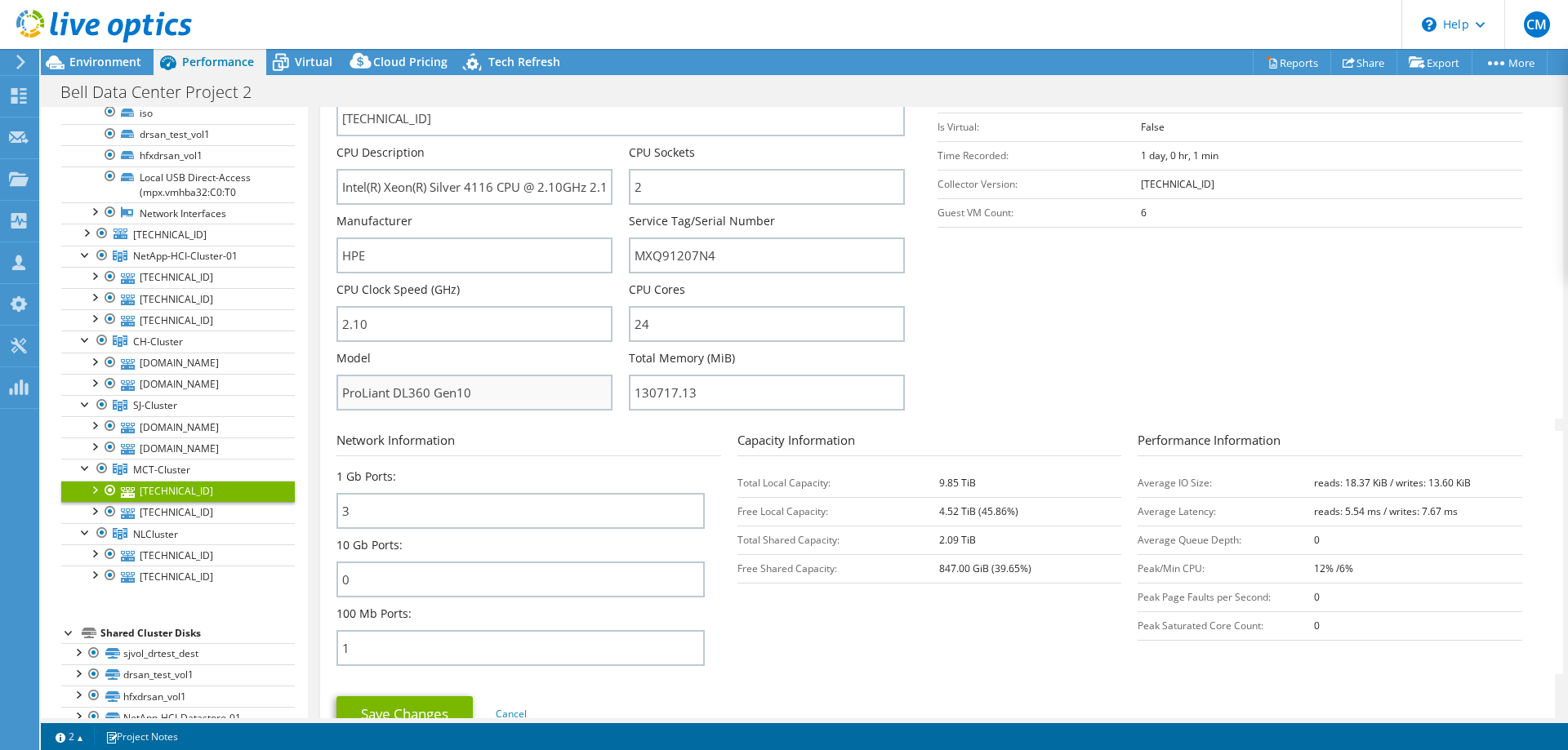
scroll to position [333, 0]
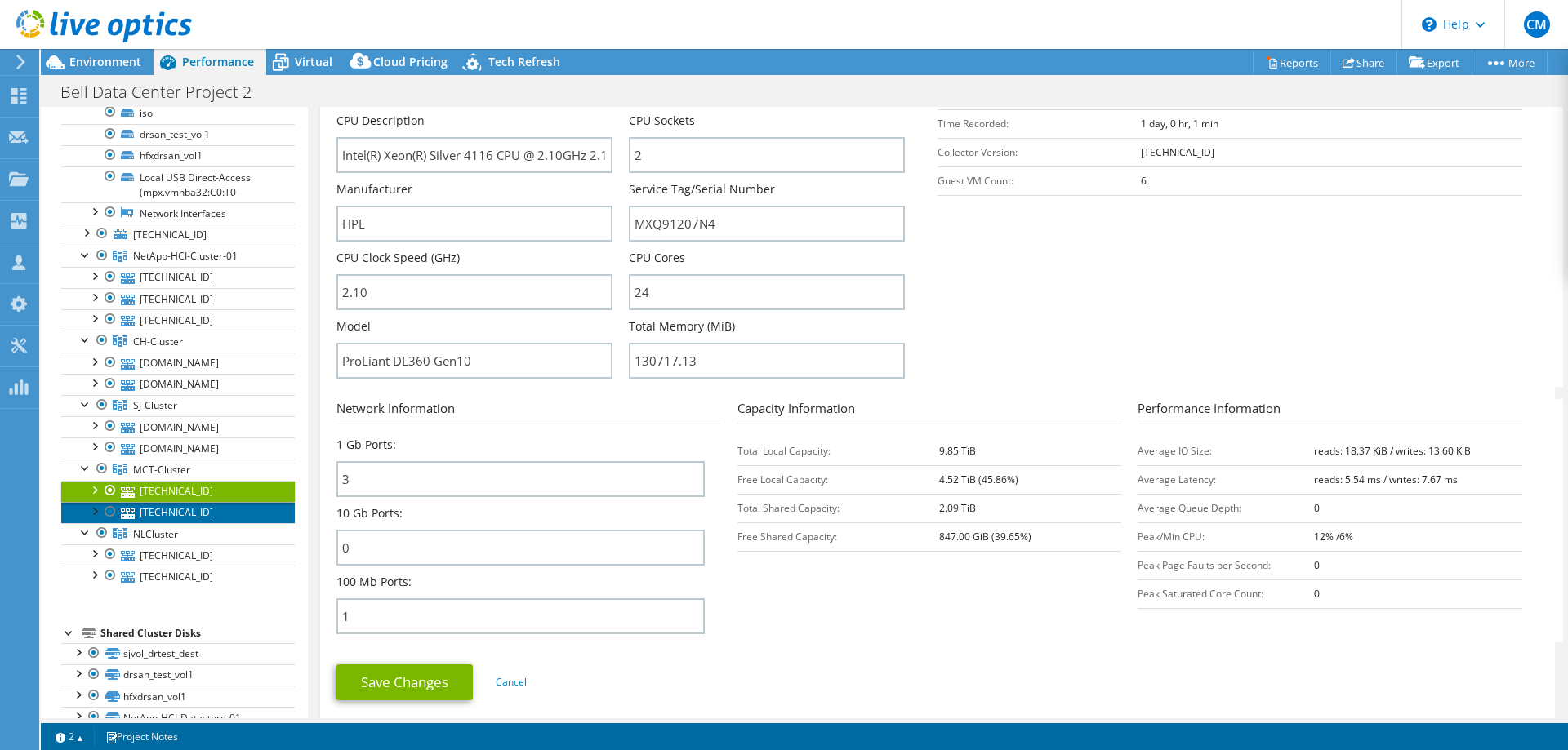
click at [157, 513] on link "[TECHNICAL_ID]" at bounding box center [178, 512] width 233 height 21
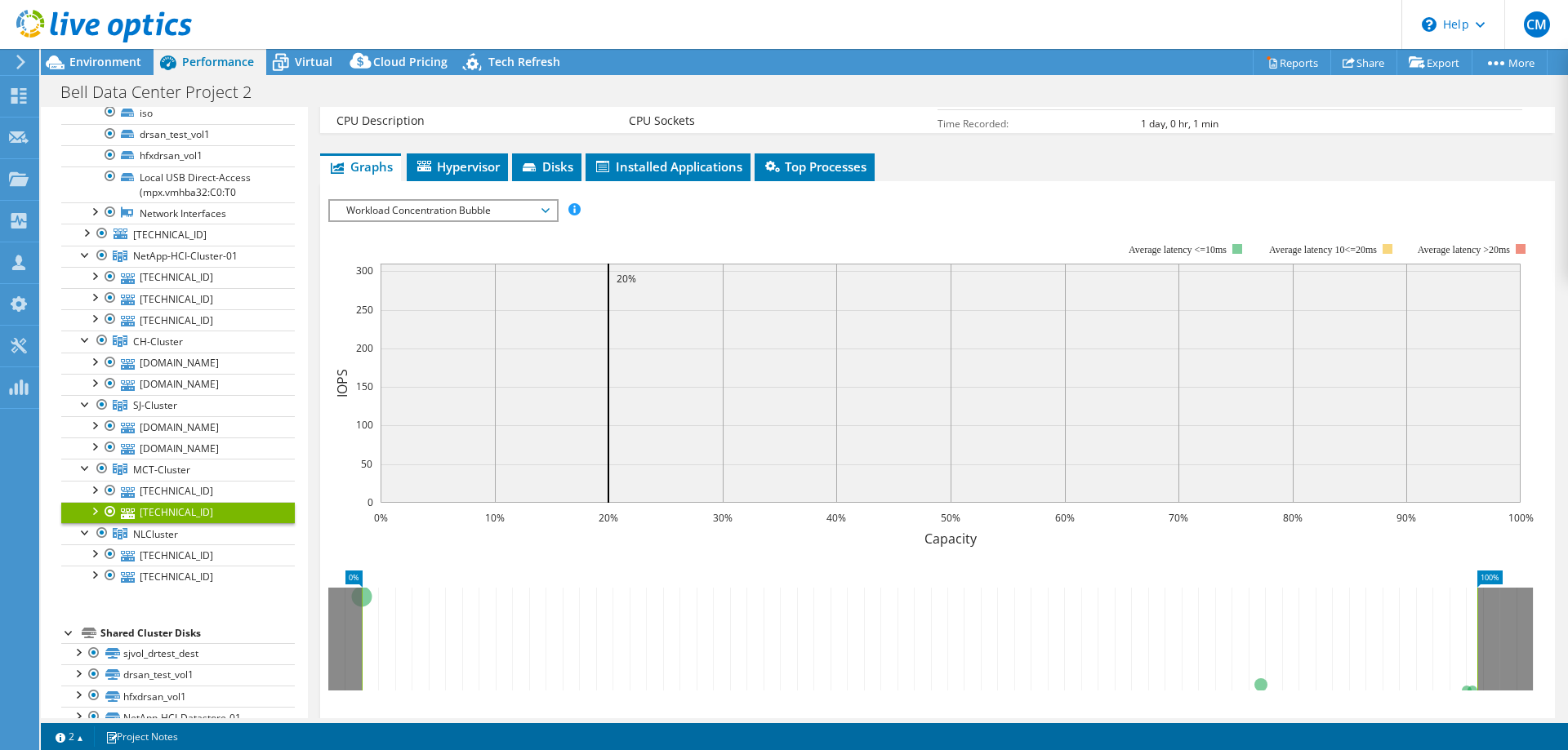
scroll to position [227, 0]
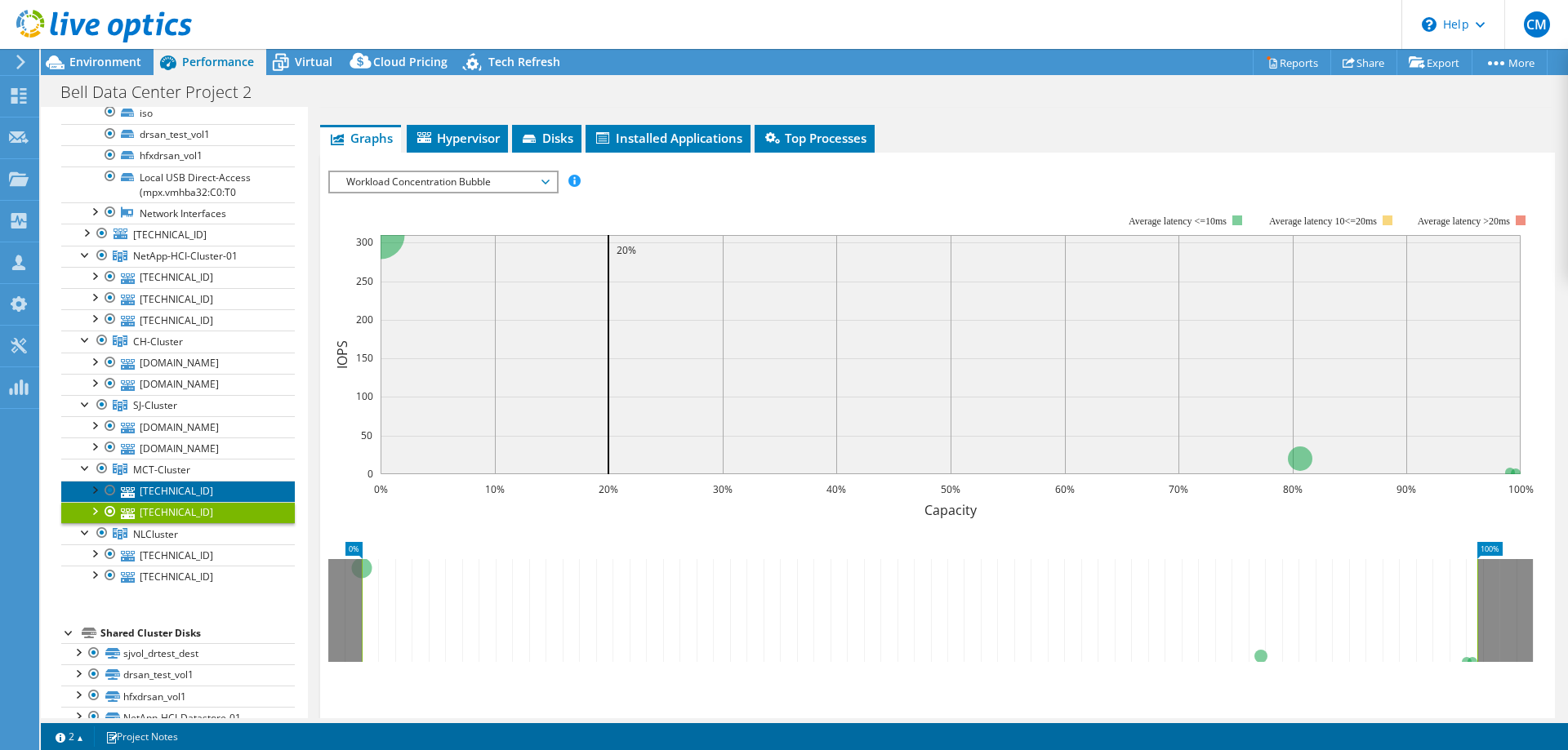
click at [165, 485] on link "[TECHNICAL_ID]" at bounding box center [178, 491] width 233 height 21
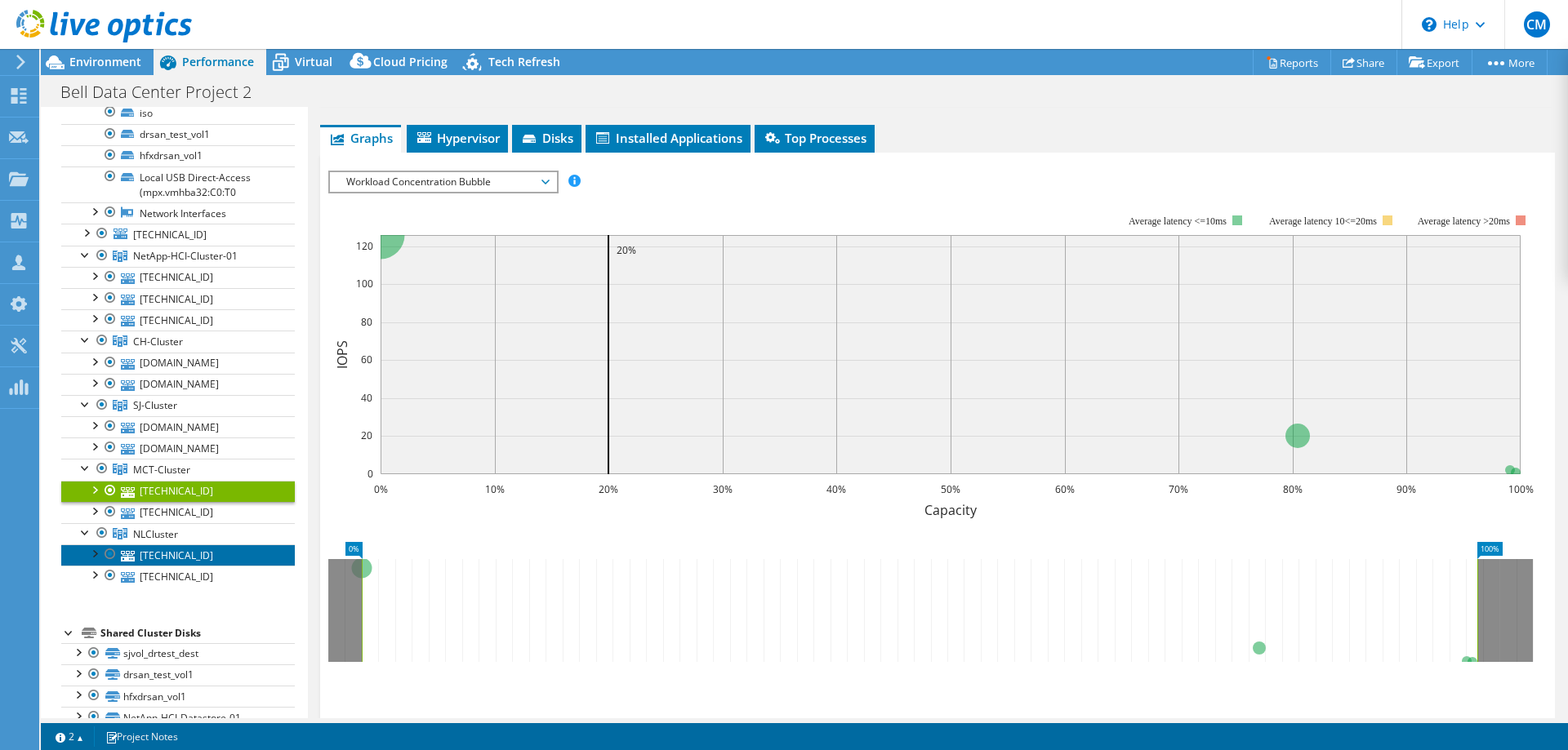
click at [177, 551] on link "[TECHNICAL_ID]" at bounding box center [178, 555] width 233 height 21
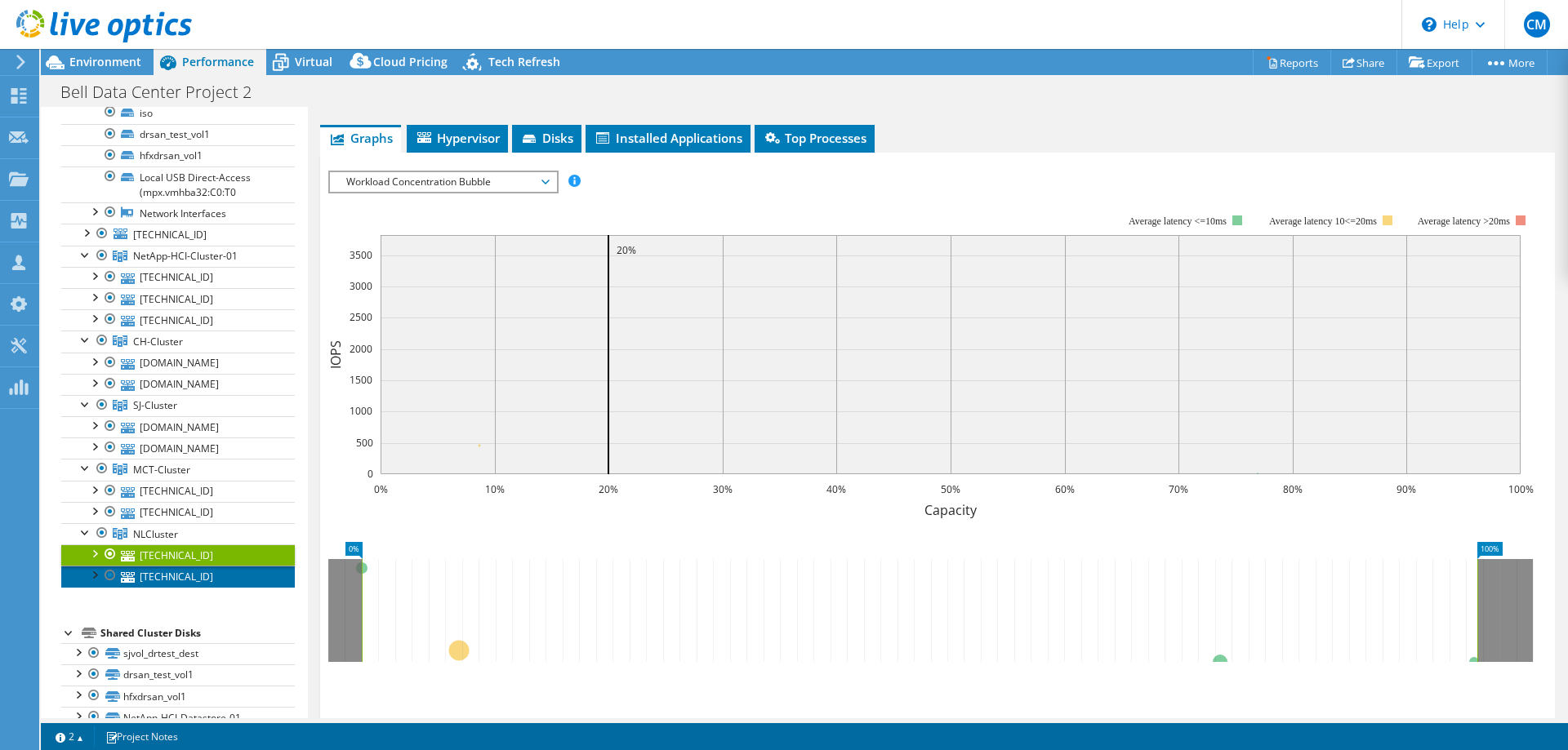
click at [173, 574] on link "[TECHNICAL_ID]" at bounding box center [178, 576] width 233 height 21
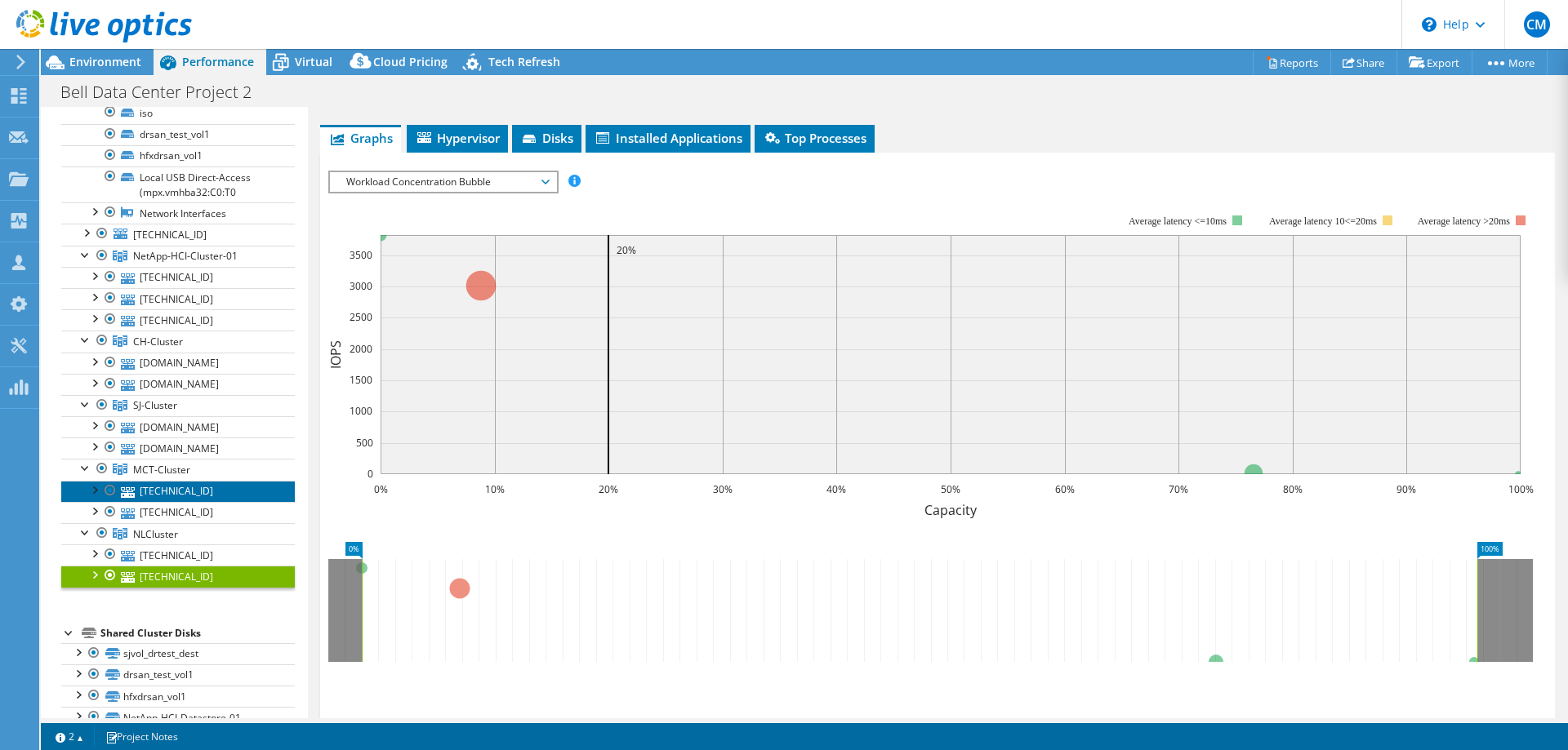
click at [179, 499] on link "[TECHNICAL_ID]" at bounding box center [178, 491] width 233 height 21
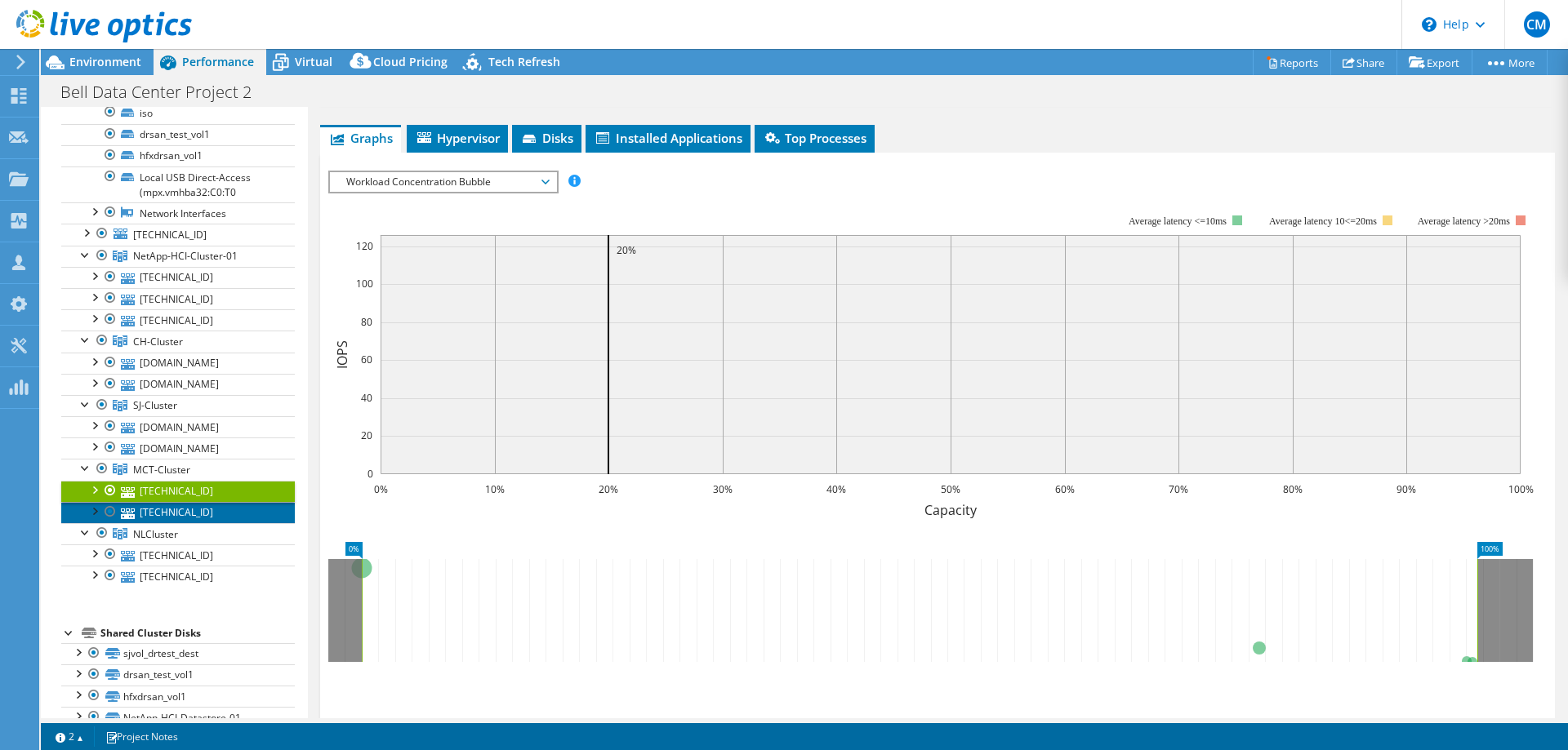
click at [177, 511] on link "[TECHNICAL_ID]" at bounding box center [178, 512] width 233 height 21
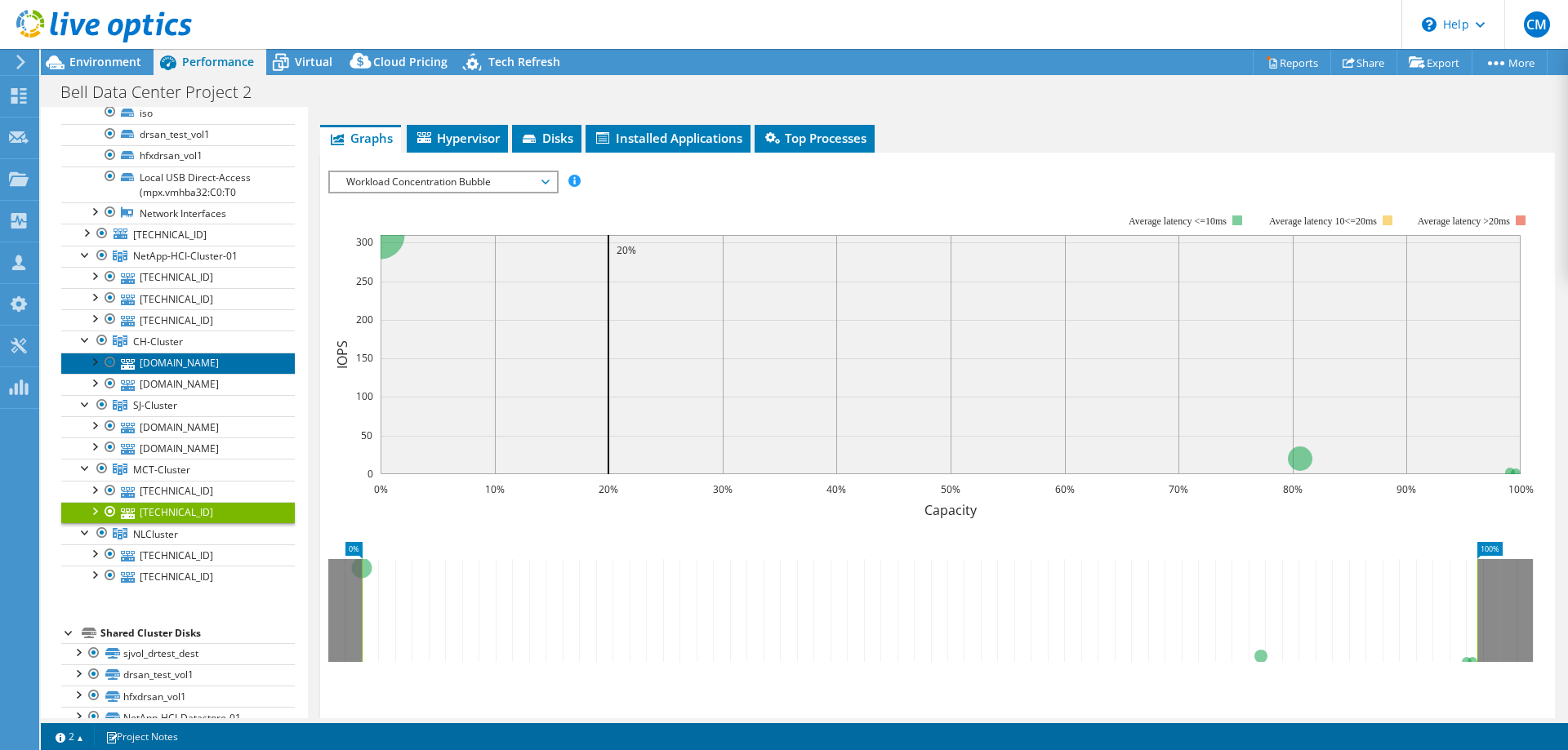
click at [166, 365] on link "[DOMAIN_NAME]" at bounding box center [178, 363] width 233 height 21
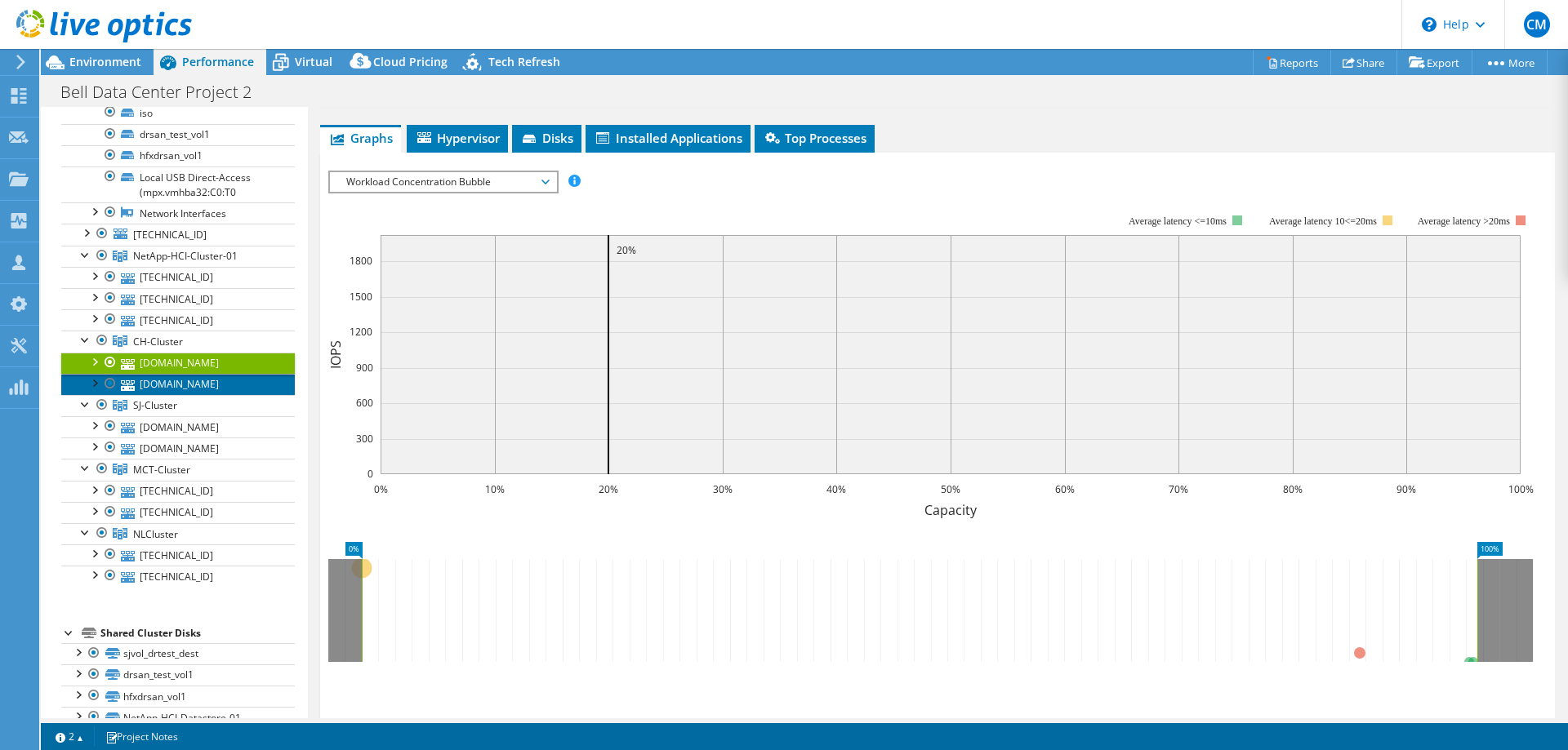
click at [167, 386] on link "[DOMAIN_NAME]" at bounding box center [178, 384] width 233 height 21
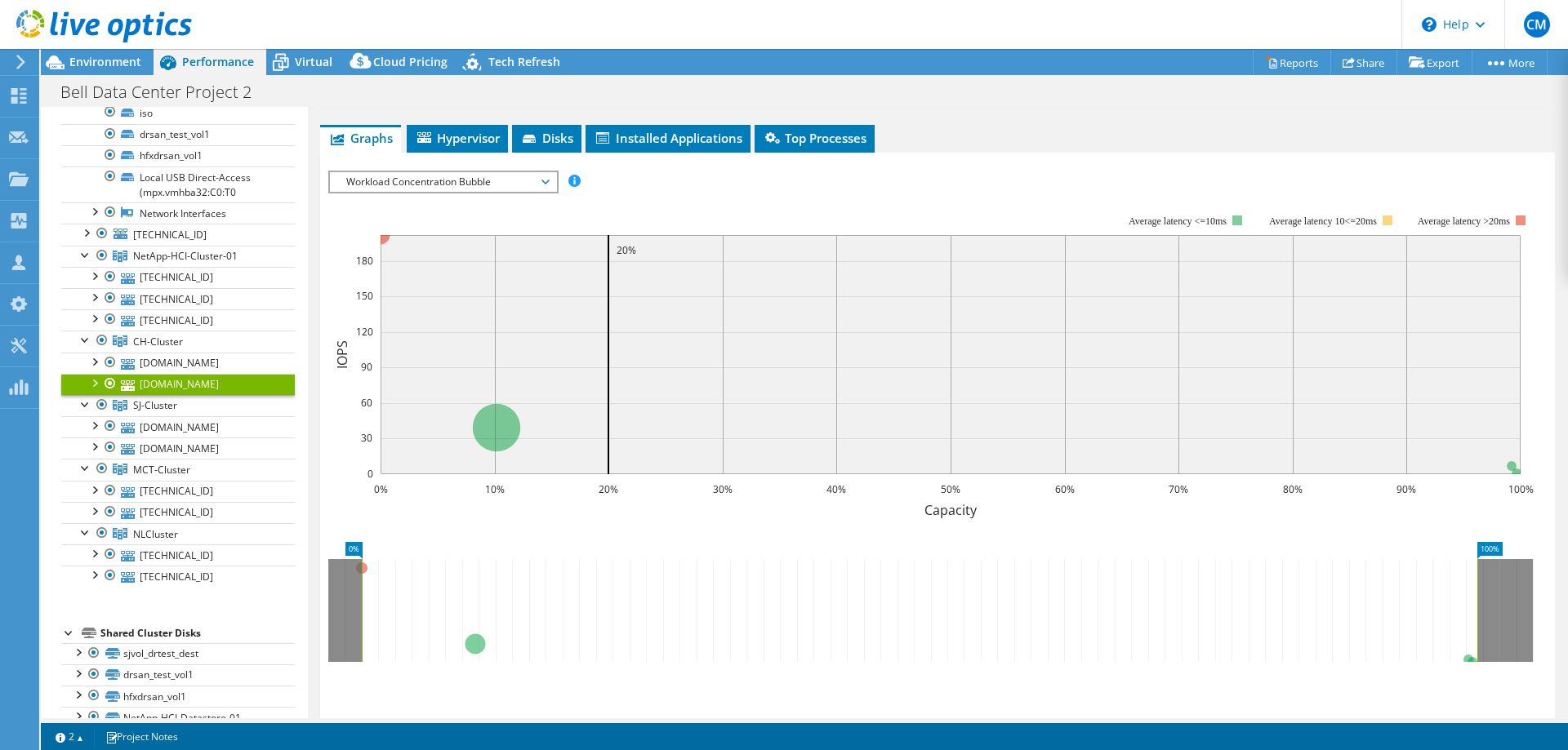
scroll to position [0, 0]
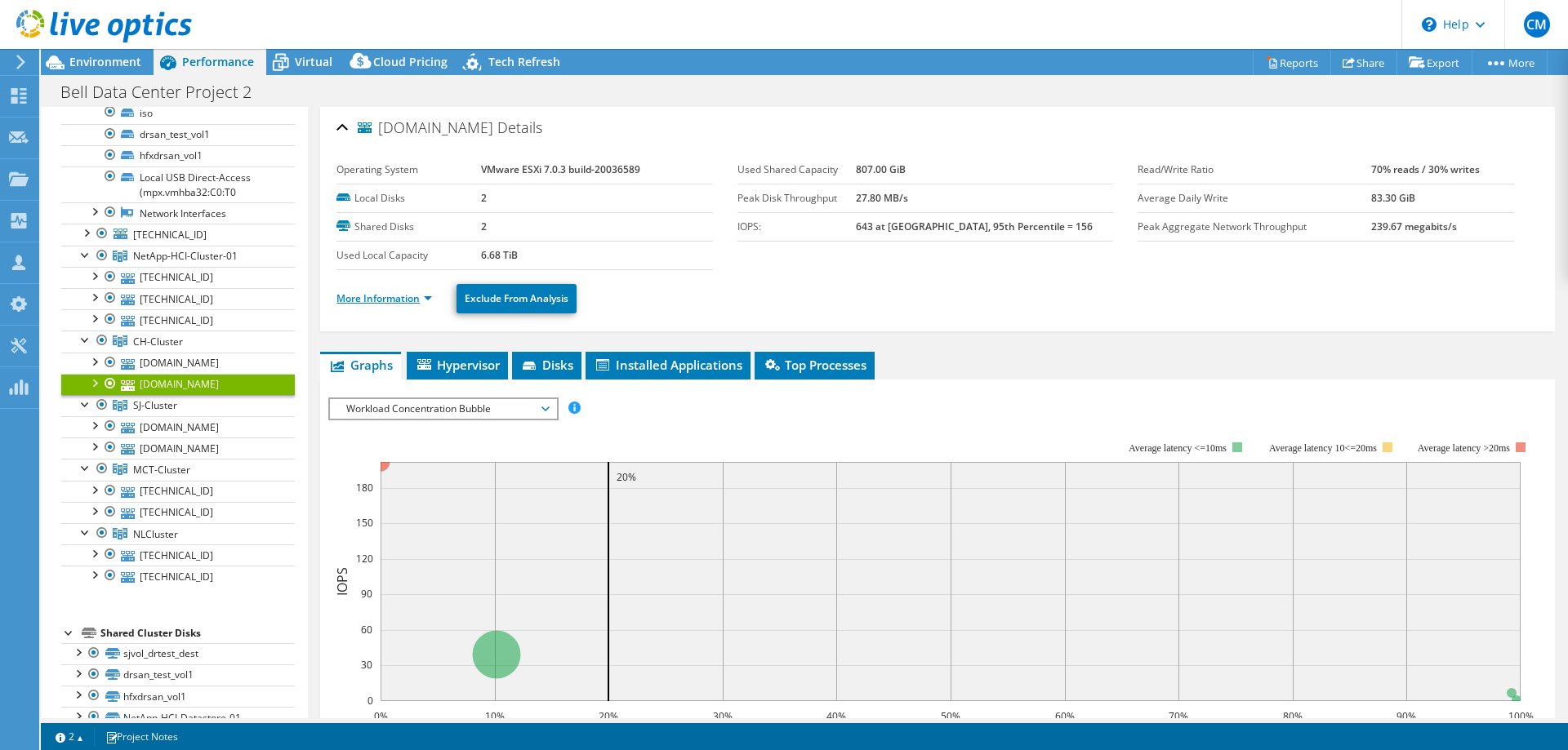
click at [428, 297] on link "More Information" at bounding box center [384, 299] width 95 height 14
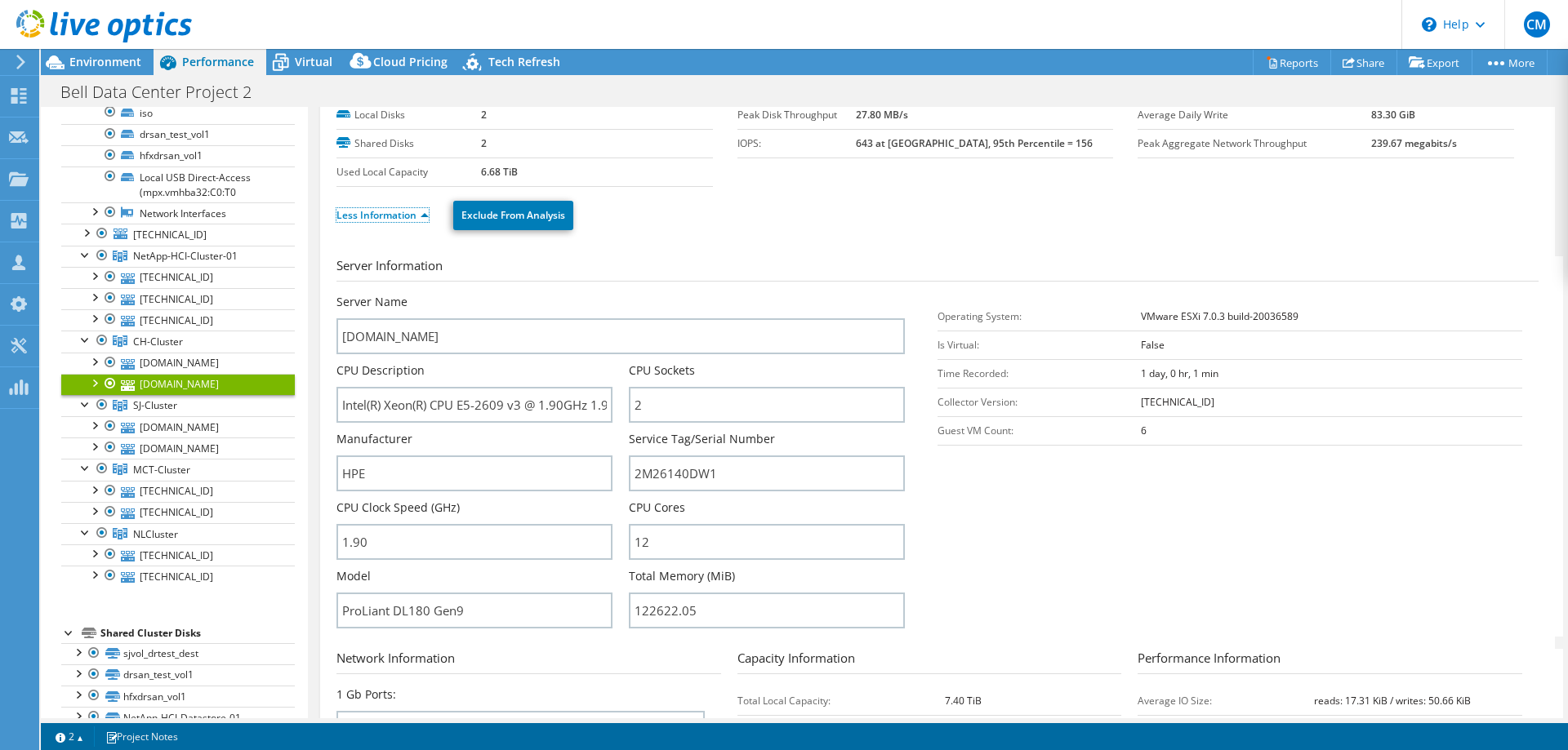
scroll to position [166, 0]
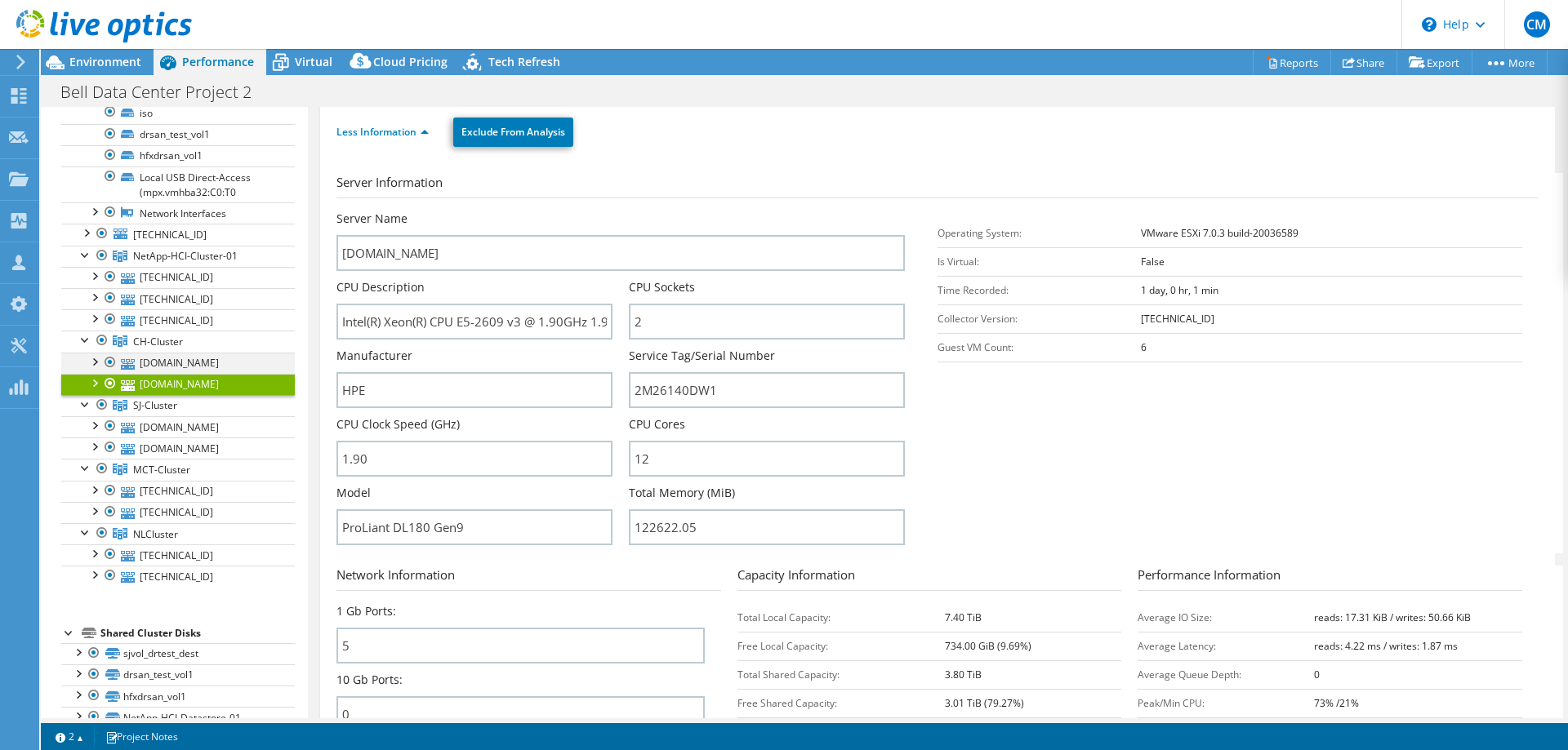
click at [92, 361] on div at bounding box center [94, 360] width 16 height 16
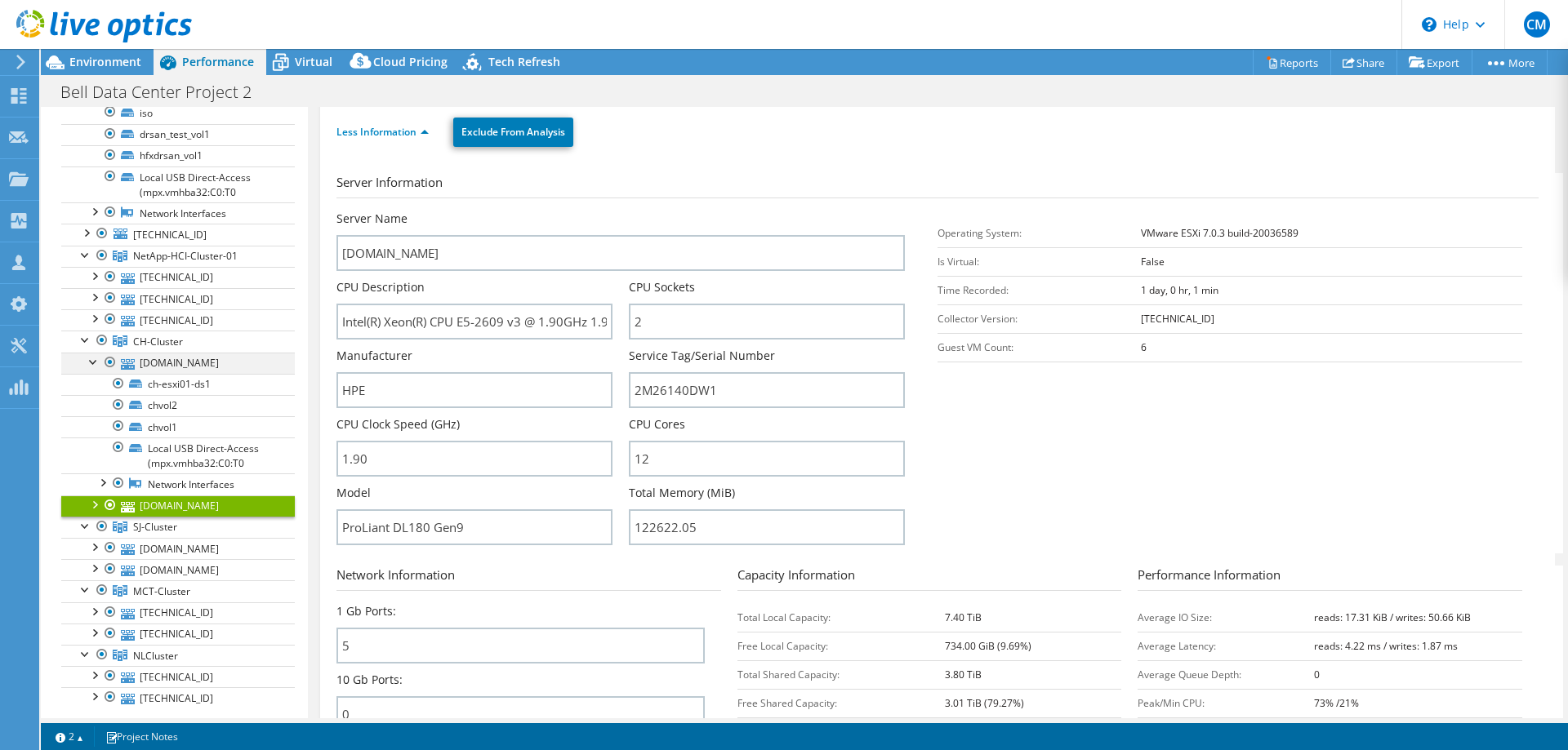
click at [90, 361] on div at bounding box center [94, 360] width 16 height 16
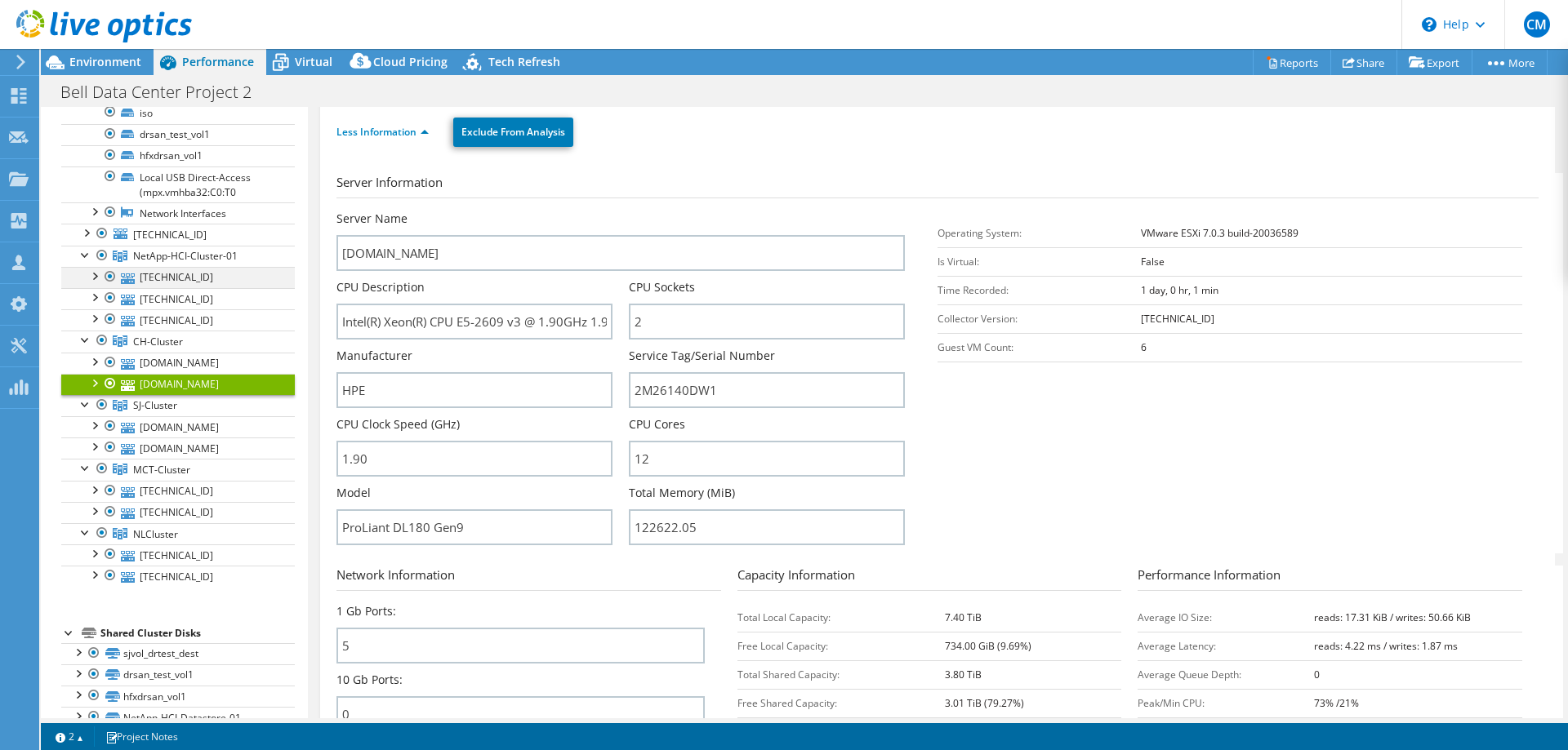
click at [89, 276] on div at bounding box center [94, 275] width 16 height 16
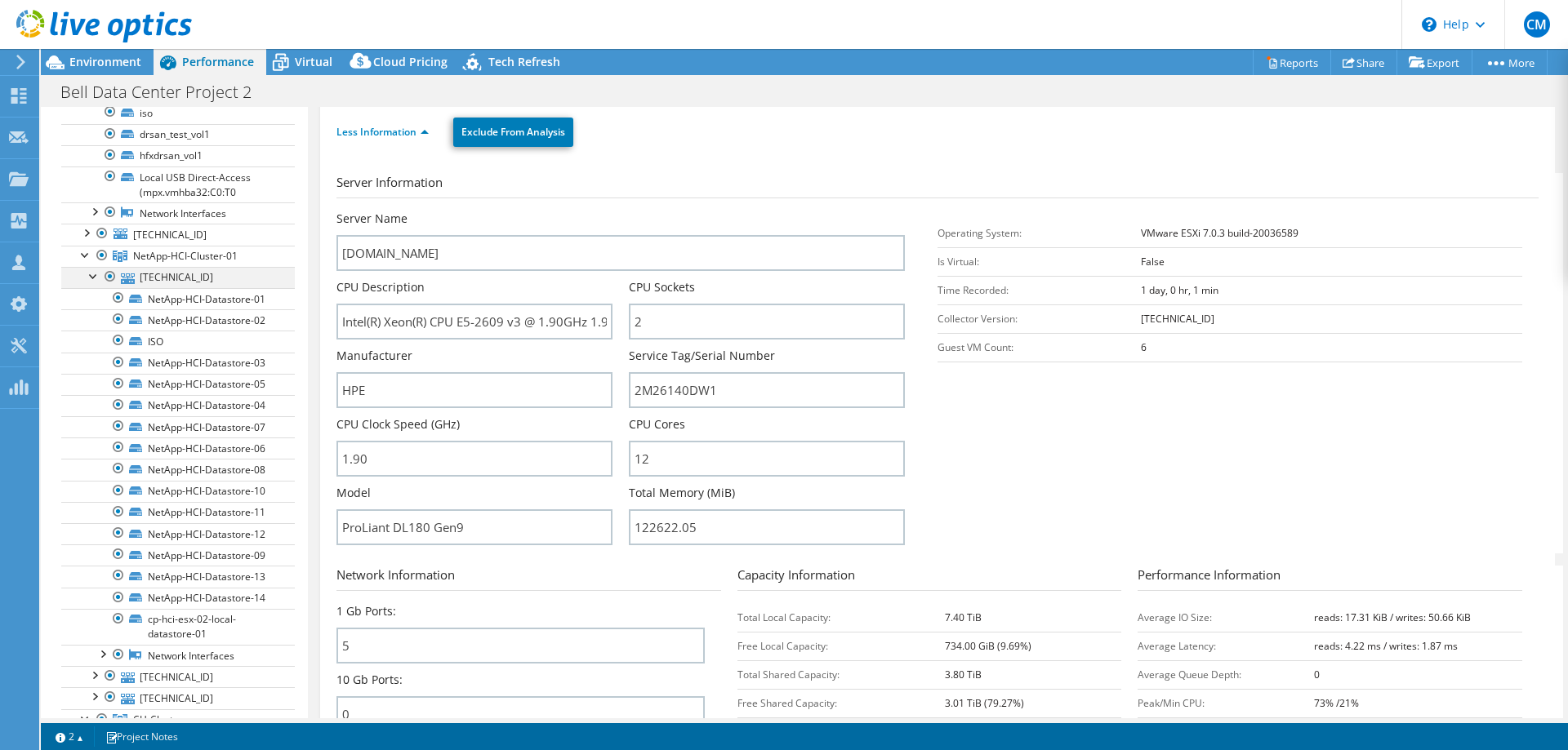
click at [94, 273] on div at bounding box center [94, 275] width 16 height 16
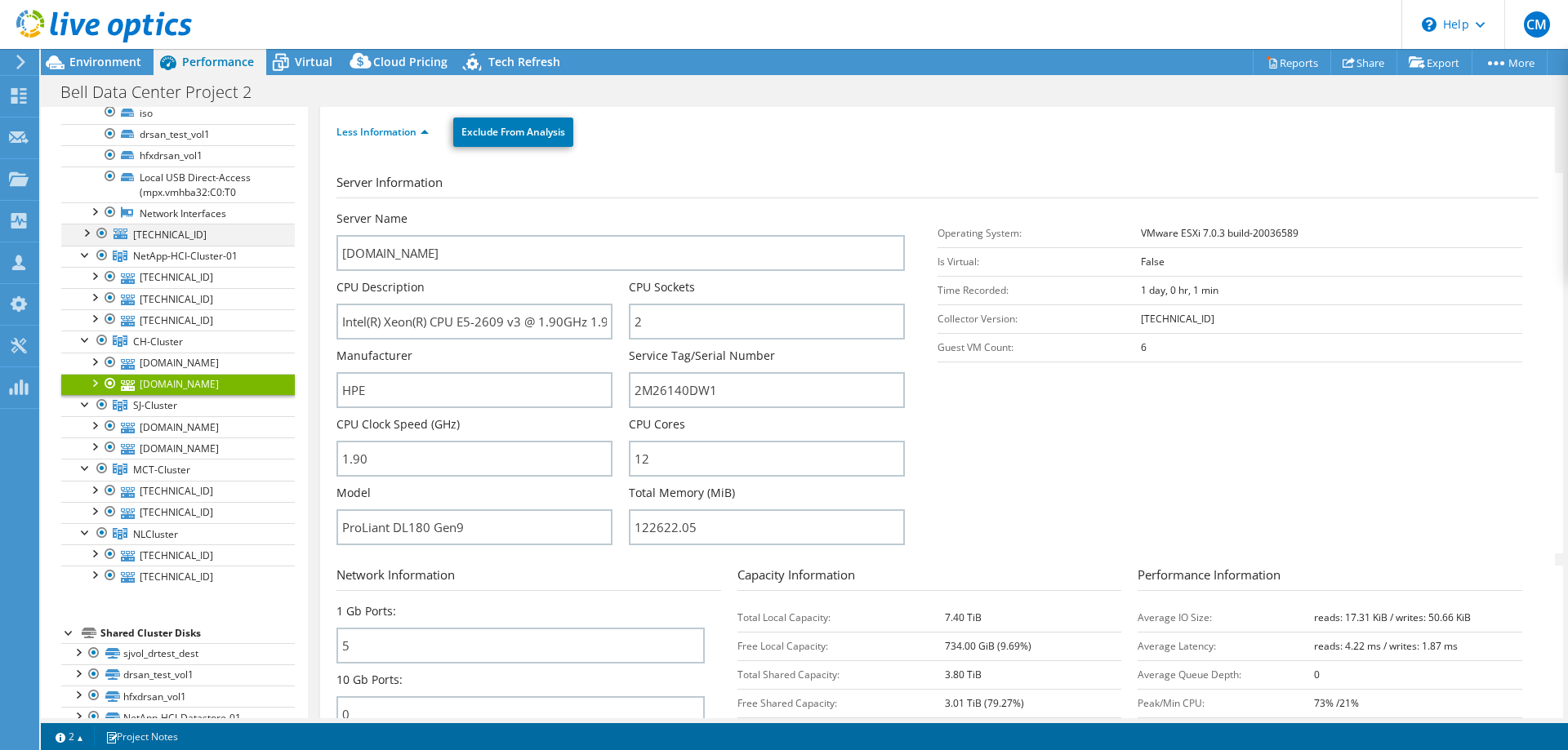
click at [86, 233] on div at bounding box center [85, 232] width 16 height 16
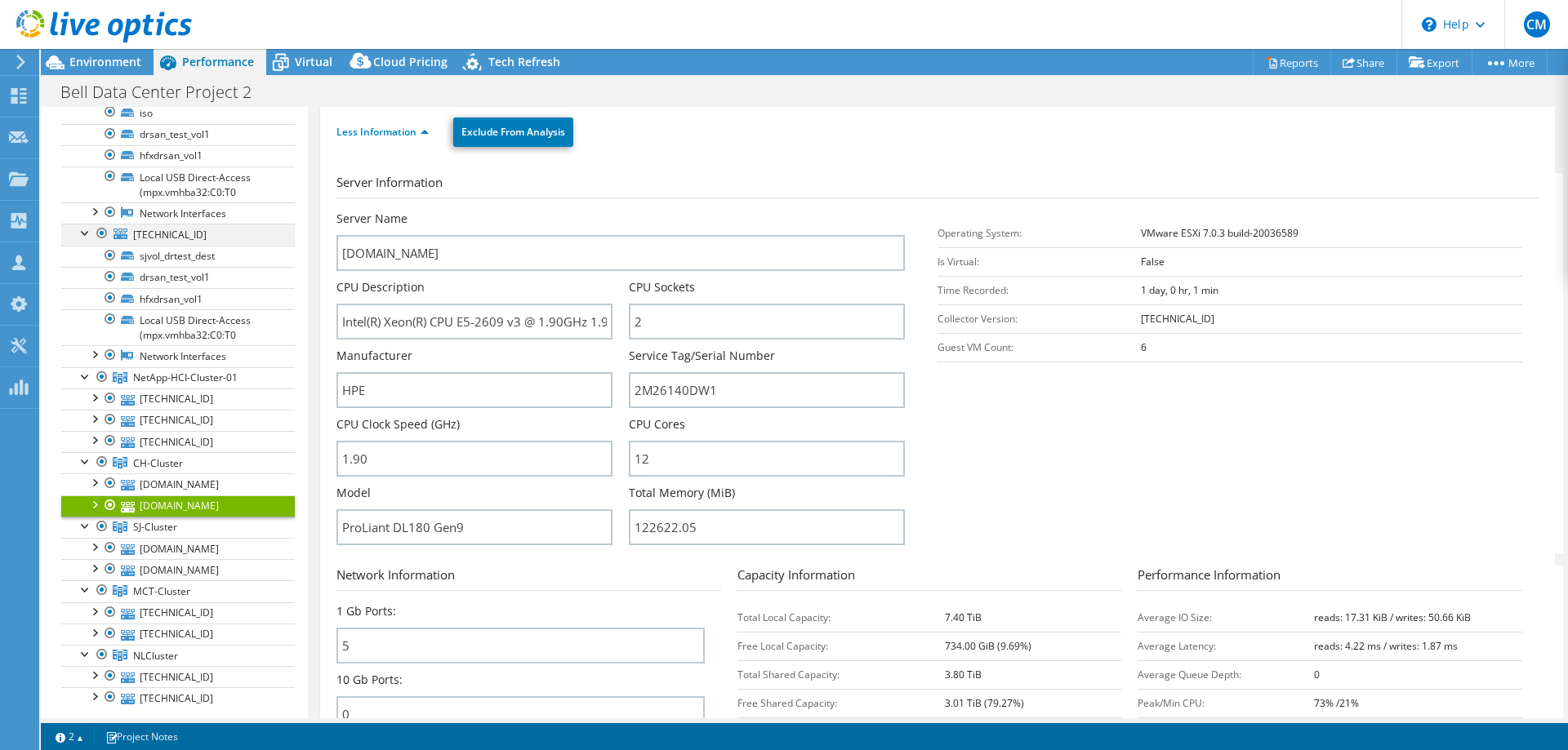
click at [86, 235] on div at bounding box center [85, 232] width 16 height 16
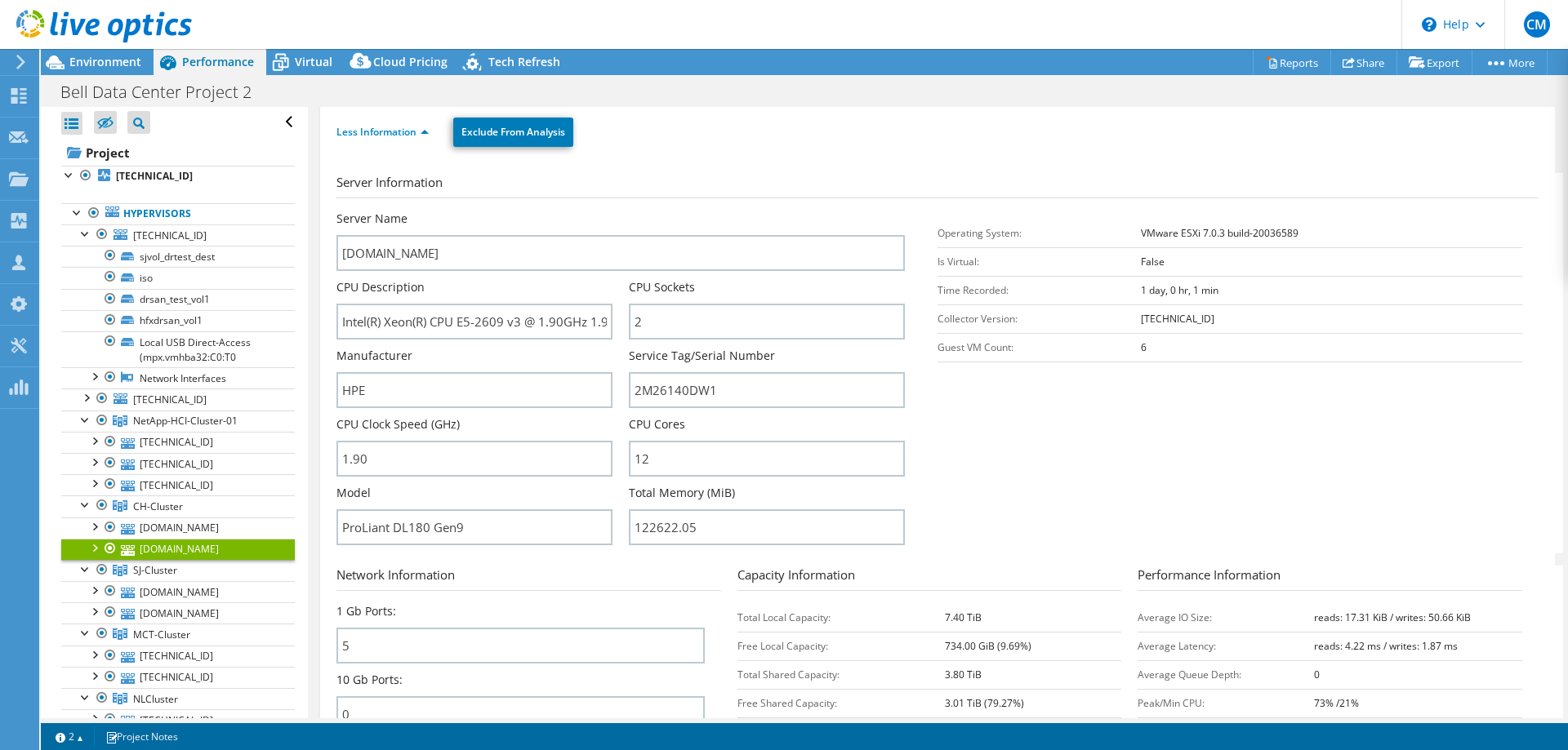
scroll to position [0, 0]
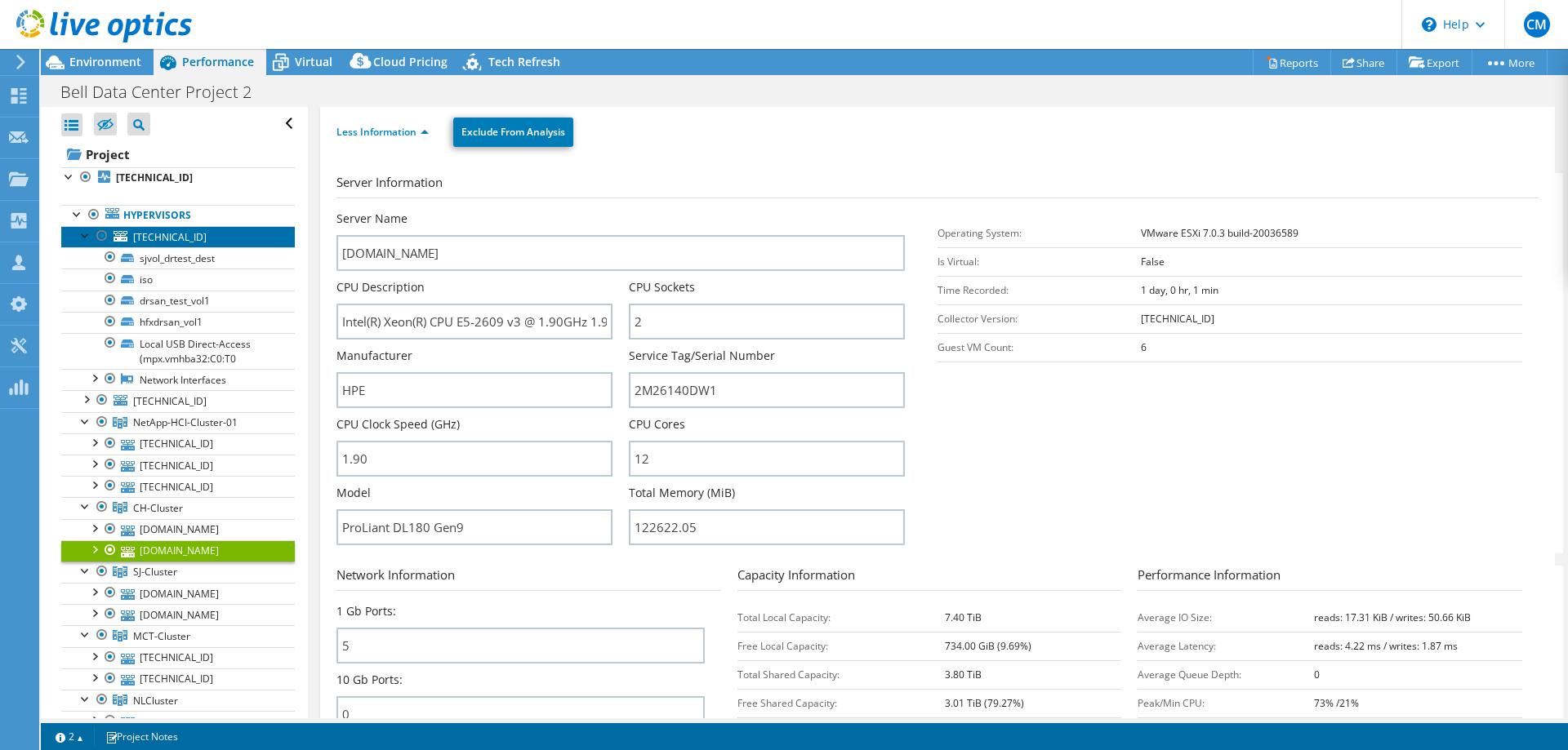
click at [130, 229] on link "[TECHNICAL_ID]" at bounding box center [178, 237] width 233 height 21
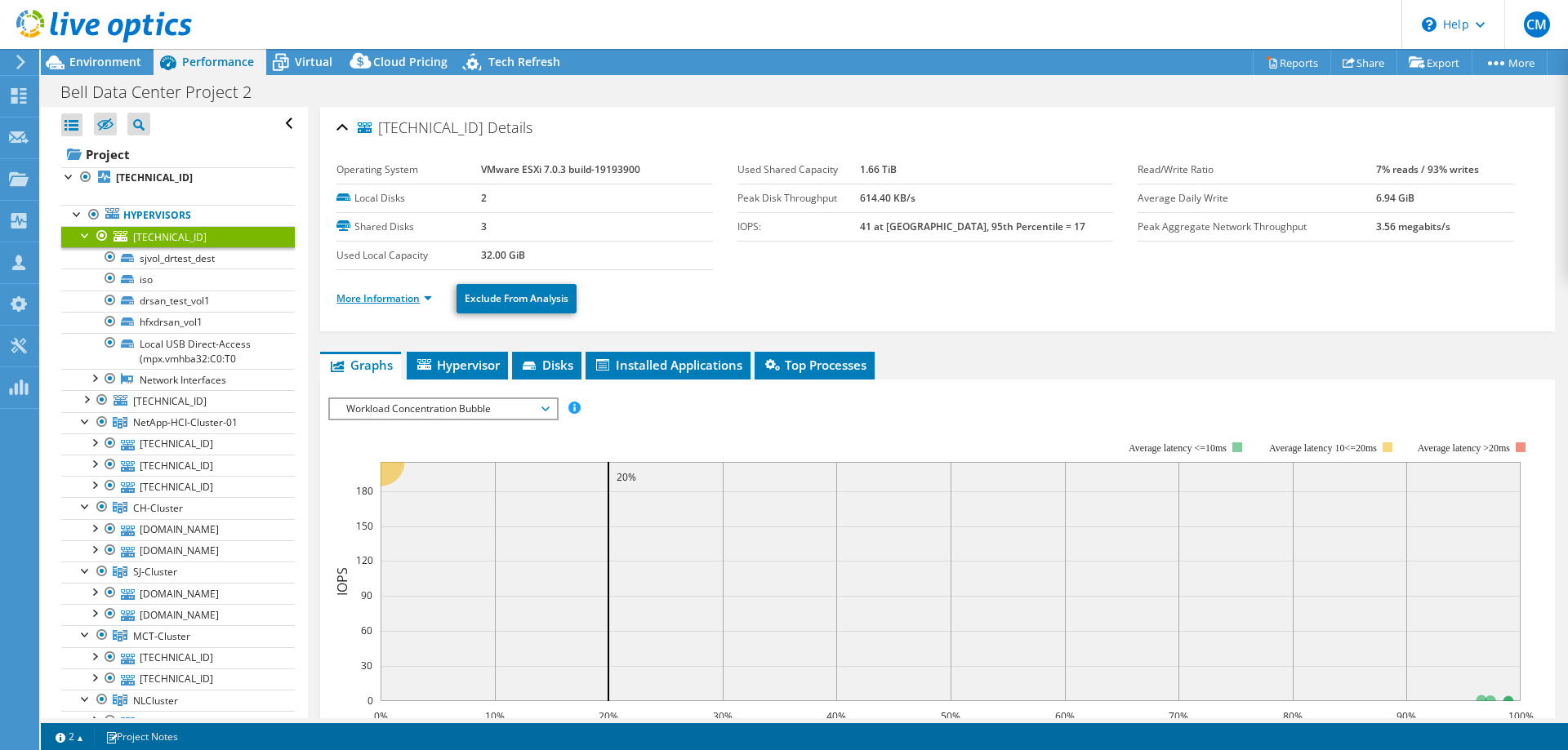
click at [401, 305] on link "More Information" at bounding box center [384, 299] width 95 height 14
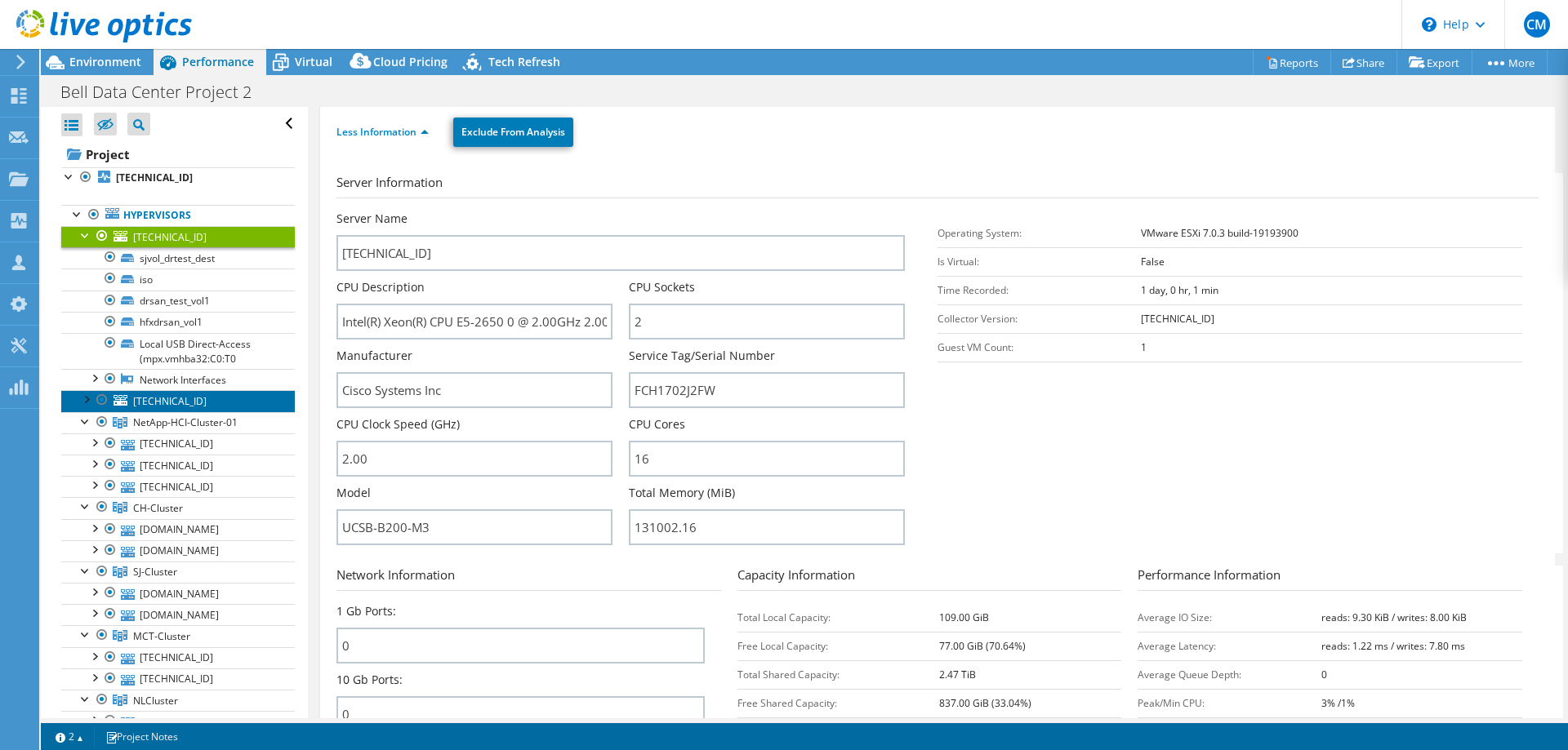
click at [148, 395] on span "[TECHNICAL_ID]" at bounding box center [170, 402] width 74 height 14
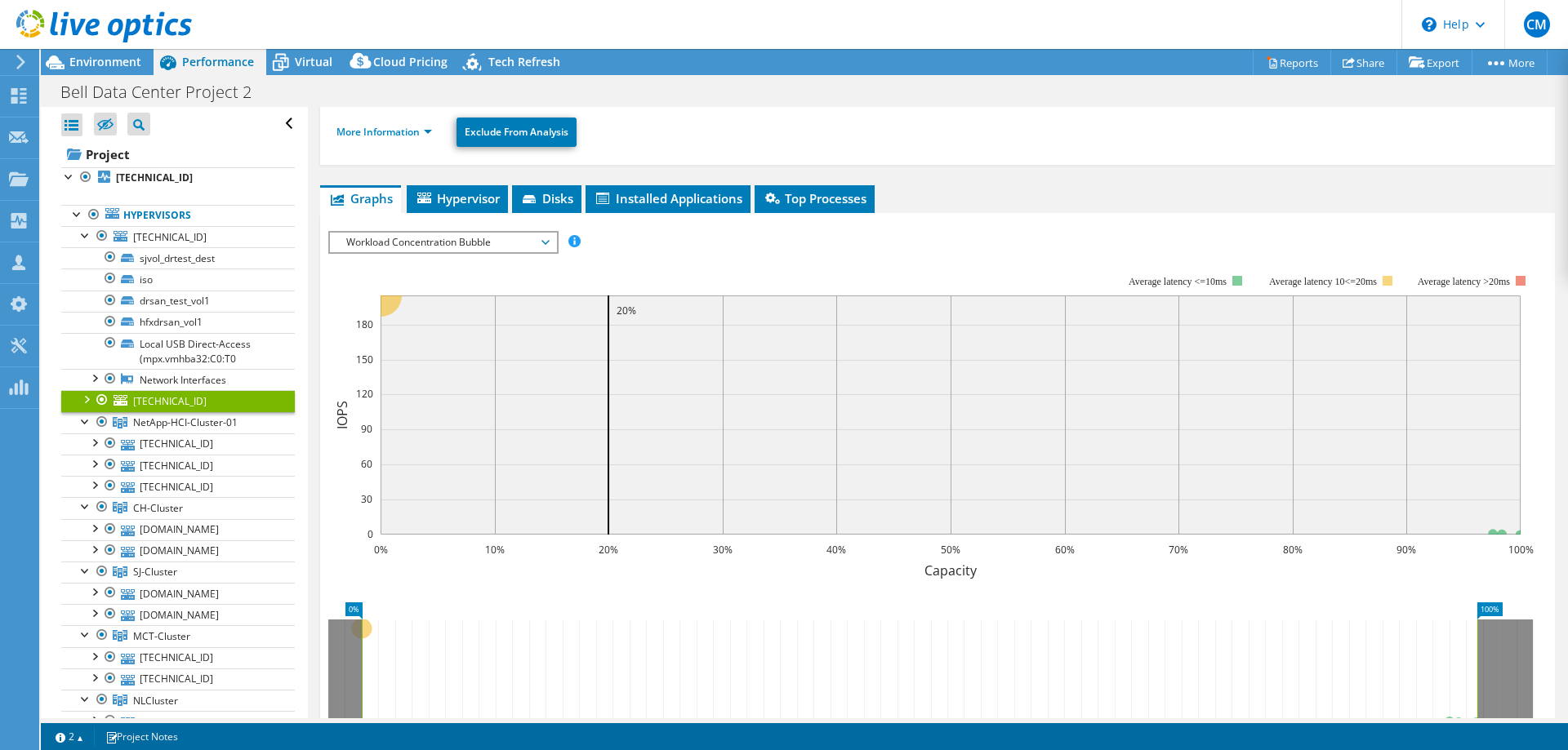
click at [147, 396] on span "[TECHNICAL_ID]" at bounding box center [170, 402] width 74 height 14
click at [85, 397] on div at bounding box center [85, 398] width 16 height 16
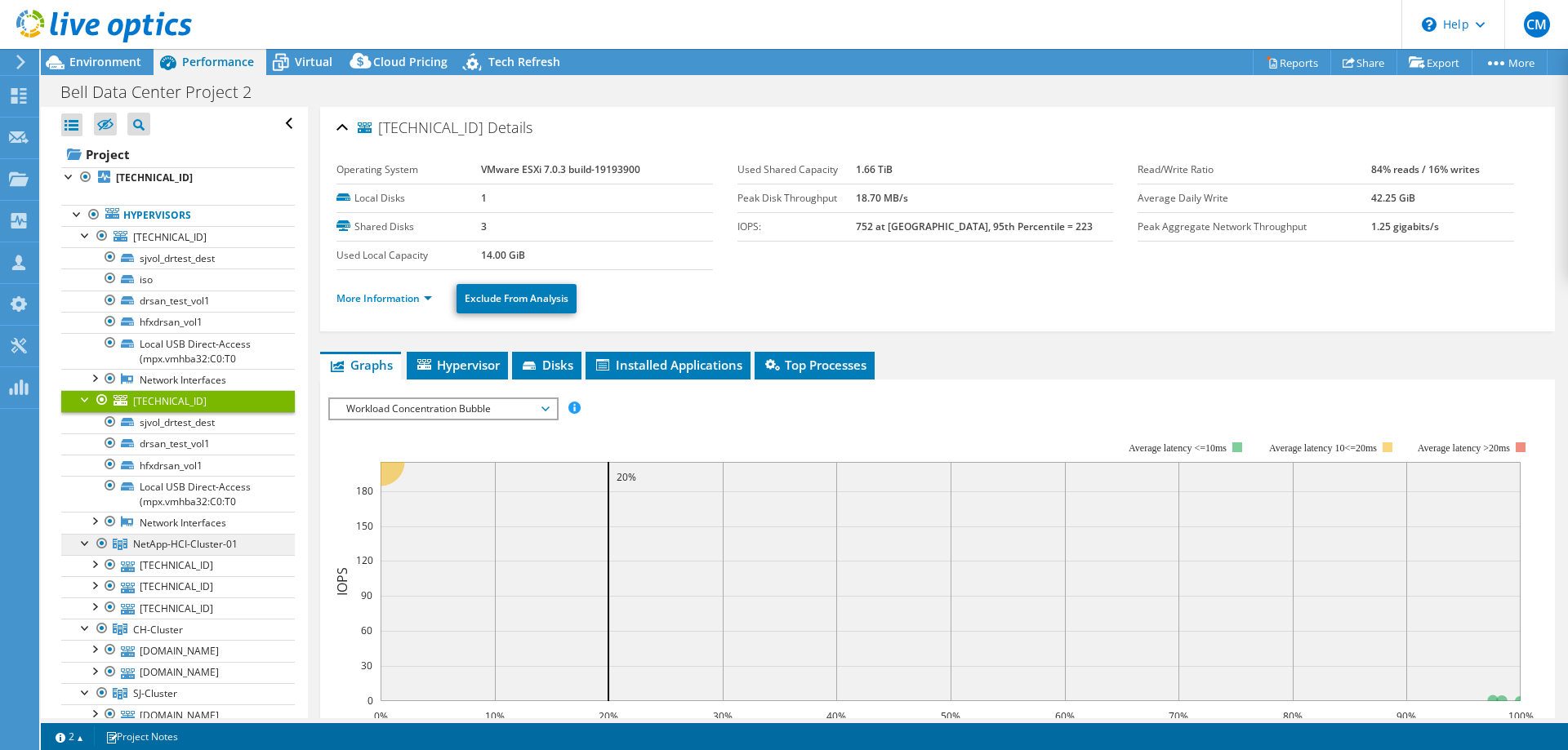
click at [134, 548] on span "NetApp-HCI-Cluster-01" at bounding box center [185, 544] width 105 height 14
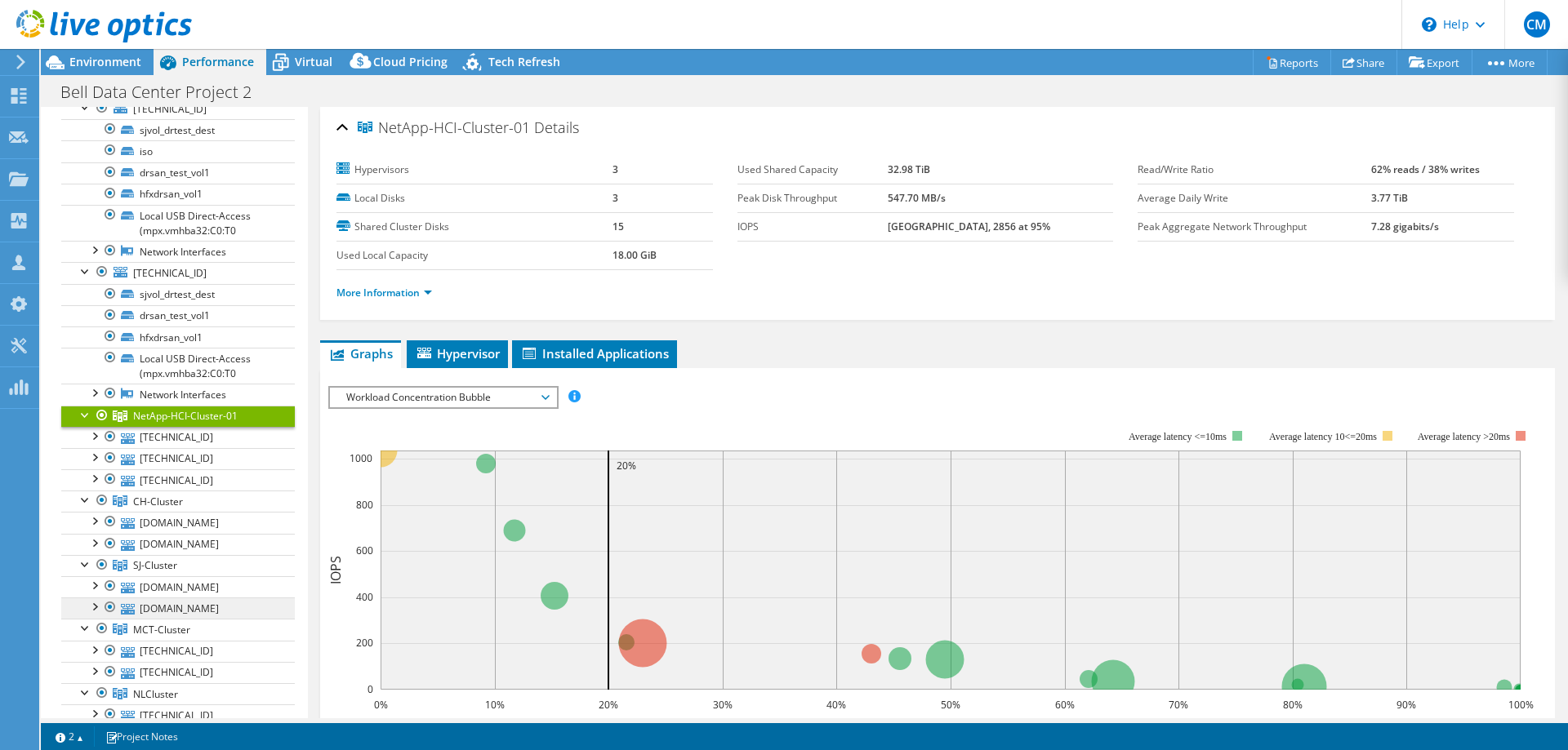
scroll to position [166, 0]
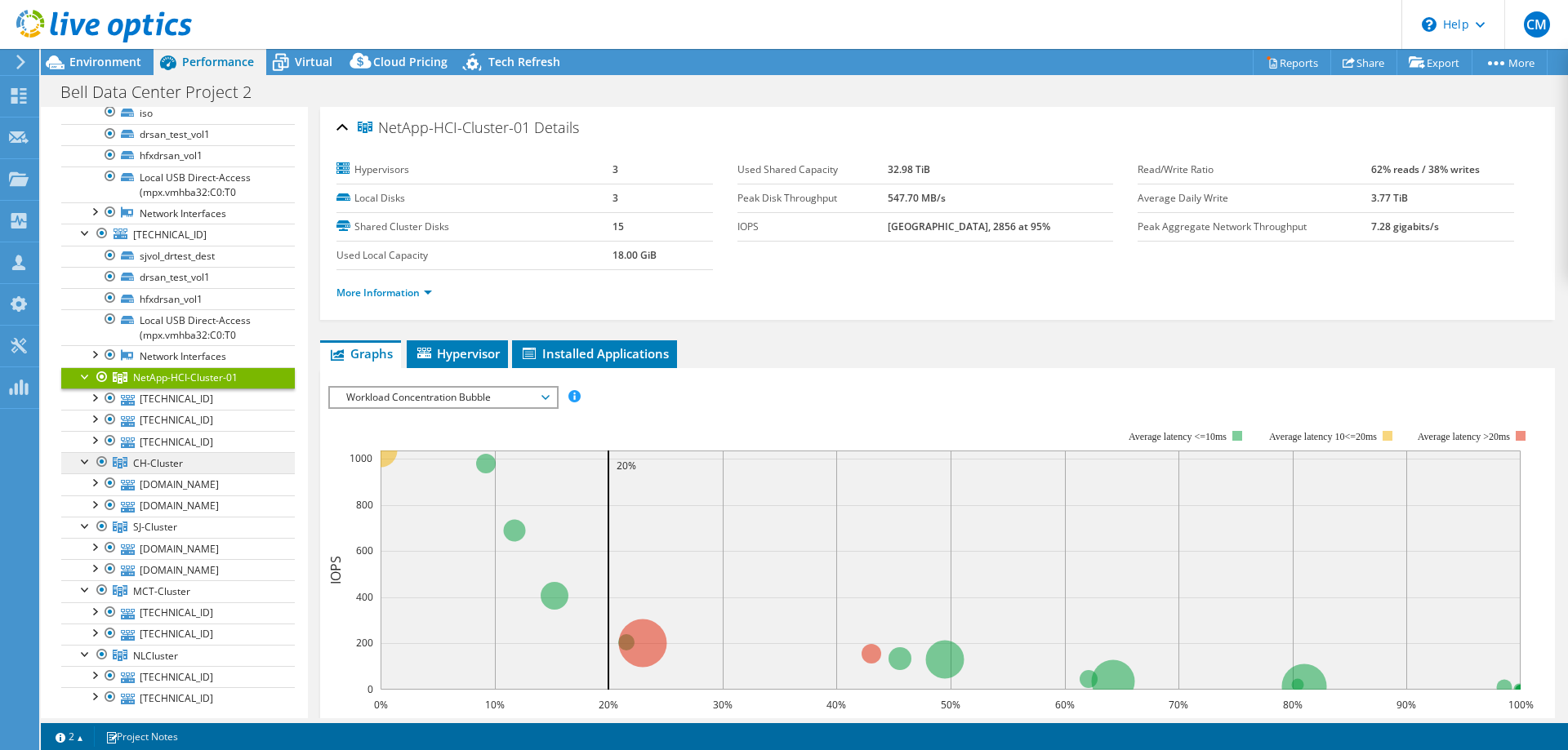
click at [161, 463] on span "CH-Cluster" at bounding box center [158, 463] width 50 height 14
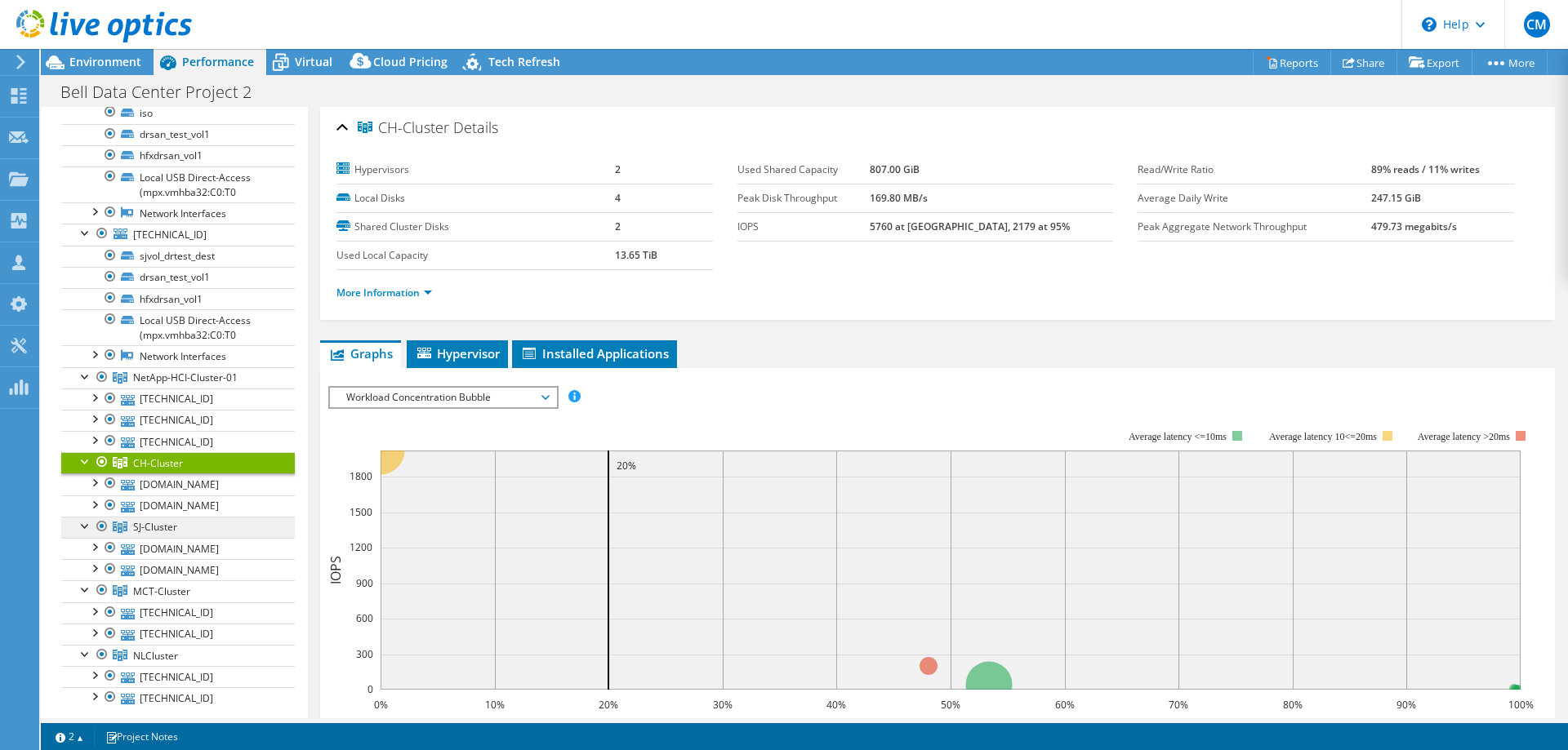
click at [178, 533] on link "SJ-Cluster" at bounding box center [178, 527] width 233 height 21
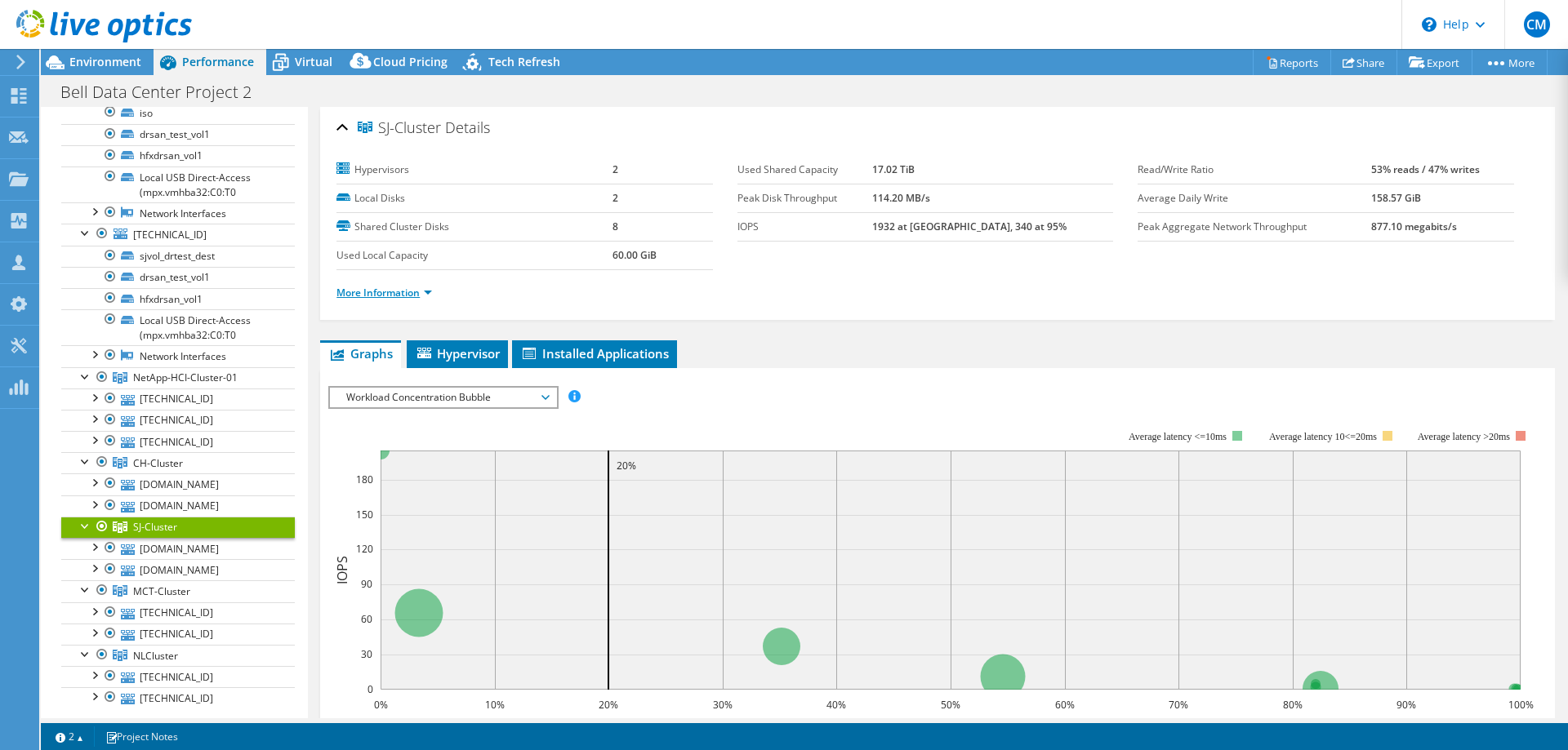
click at [412, 292] on link "More Information" at bounding box center [384, 293] width 95 height 14
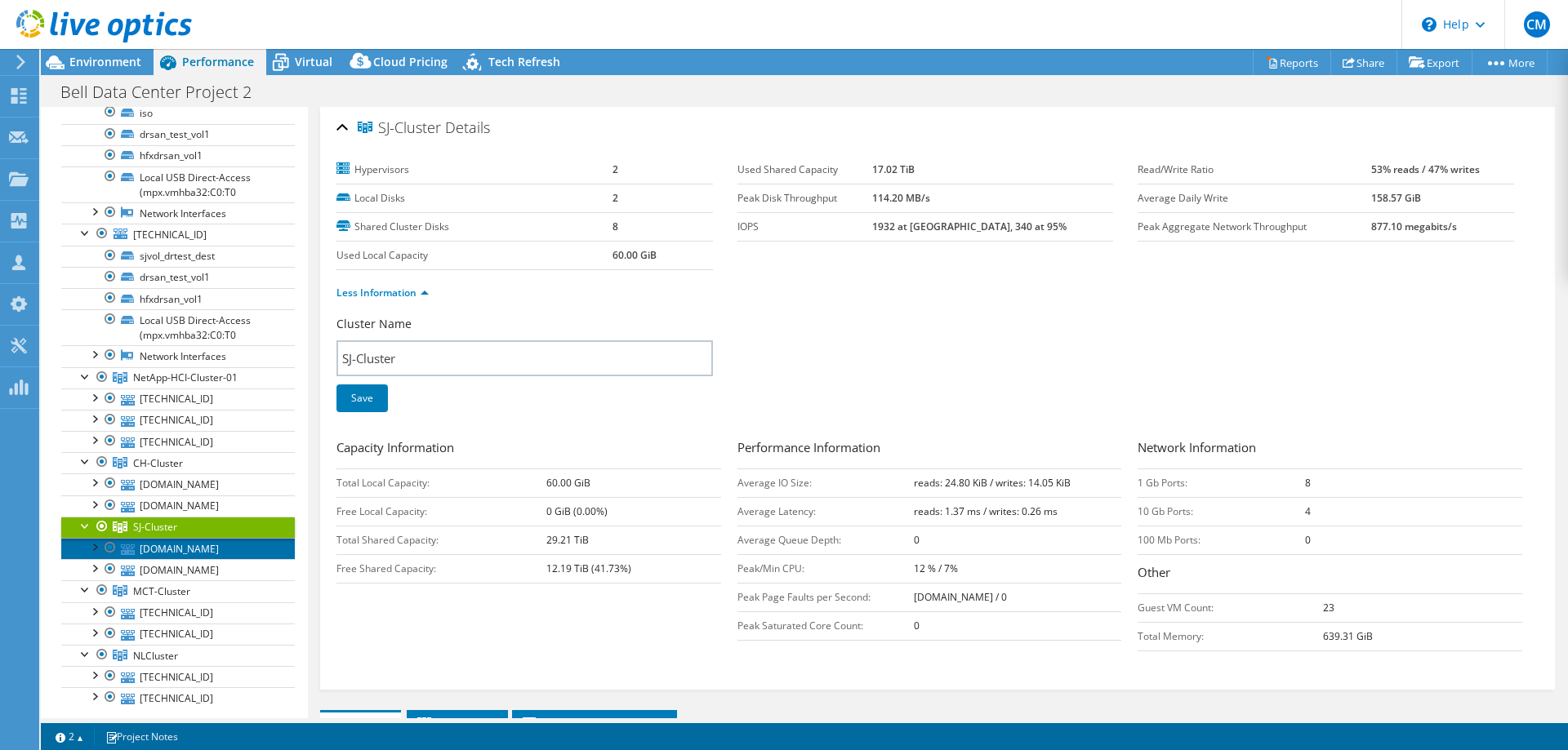
click at [183, 546] on link "[DOMAIN_NAME]" at bounding box center [178, 548] width 233 height 21
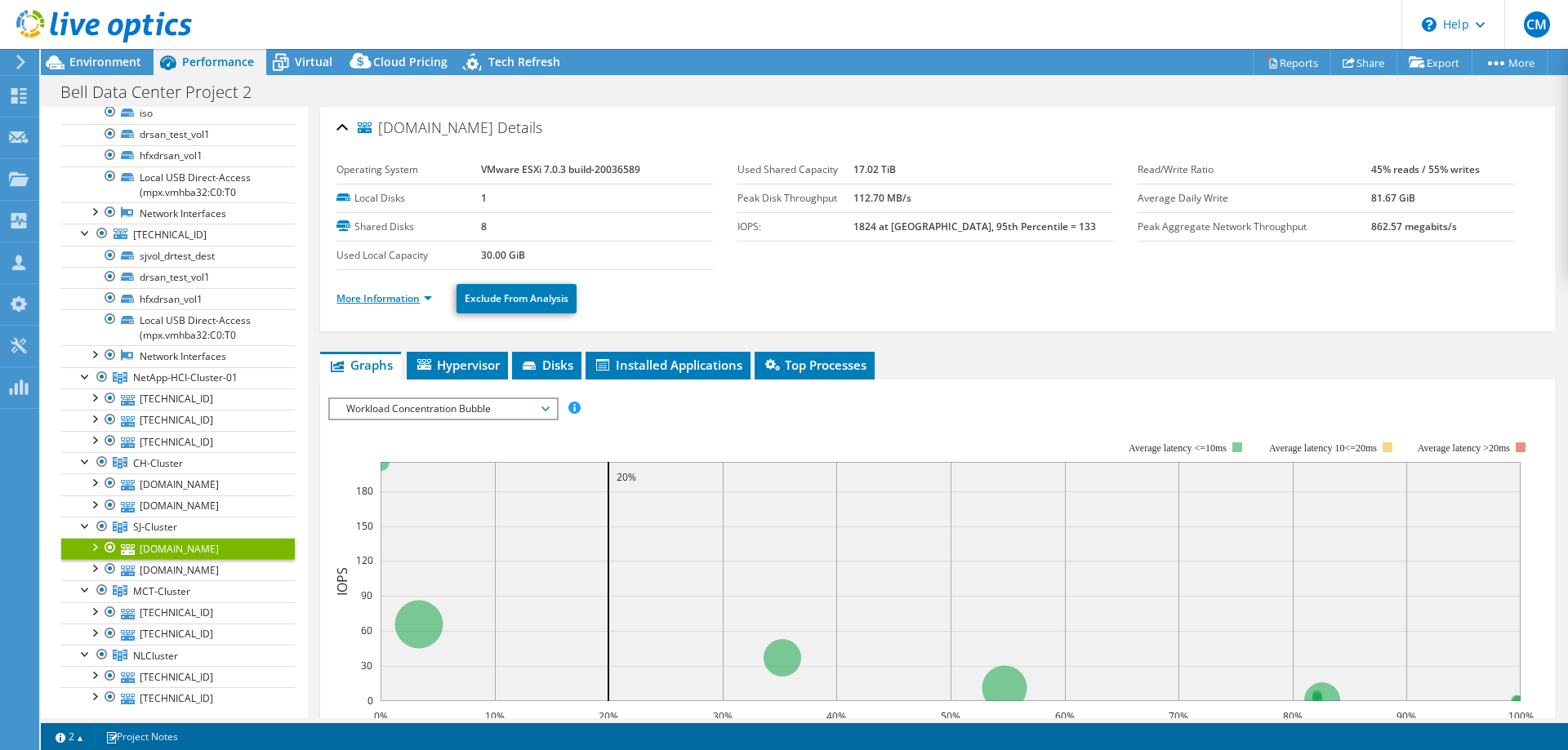
click at [408, 296] on link "More Information" at bounding box center [384, 299] width 95 height 14
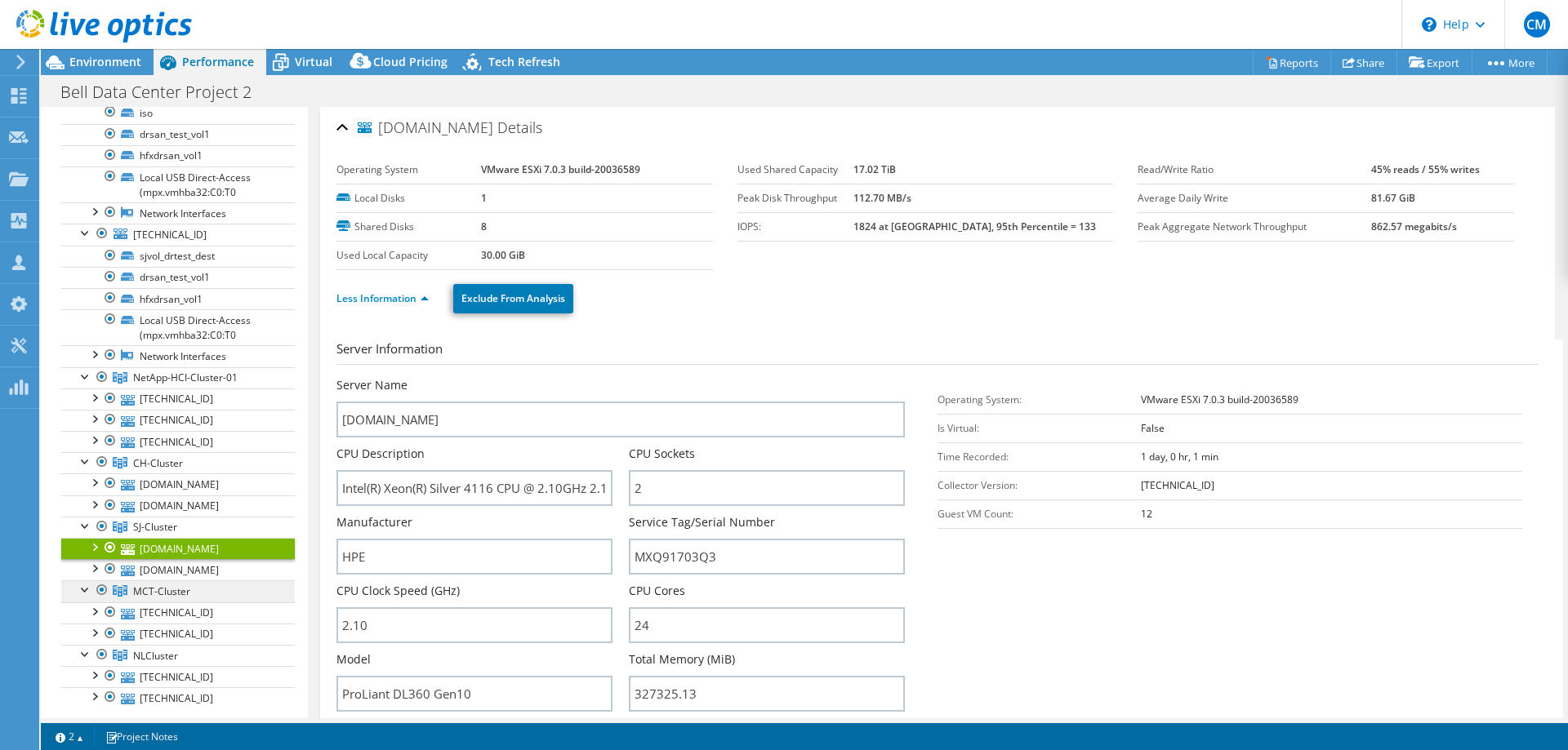
click at [154, 591] on span "MCT-Cluster" at bounding box center [161, 591] width 58 height 14
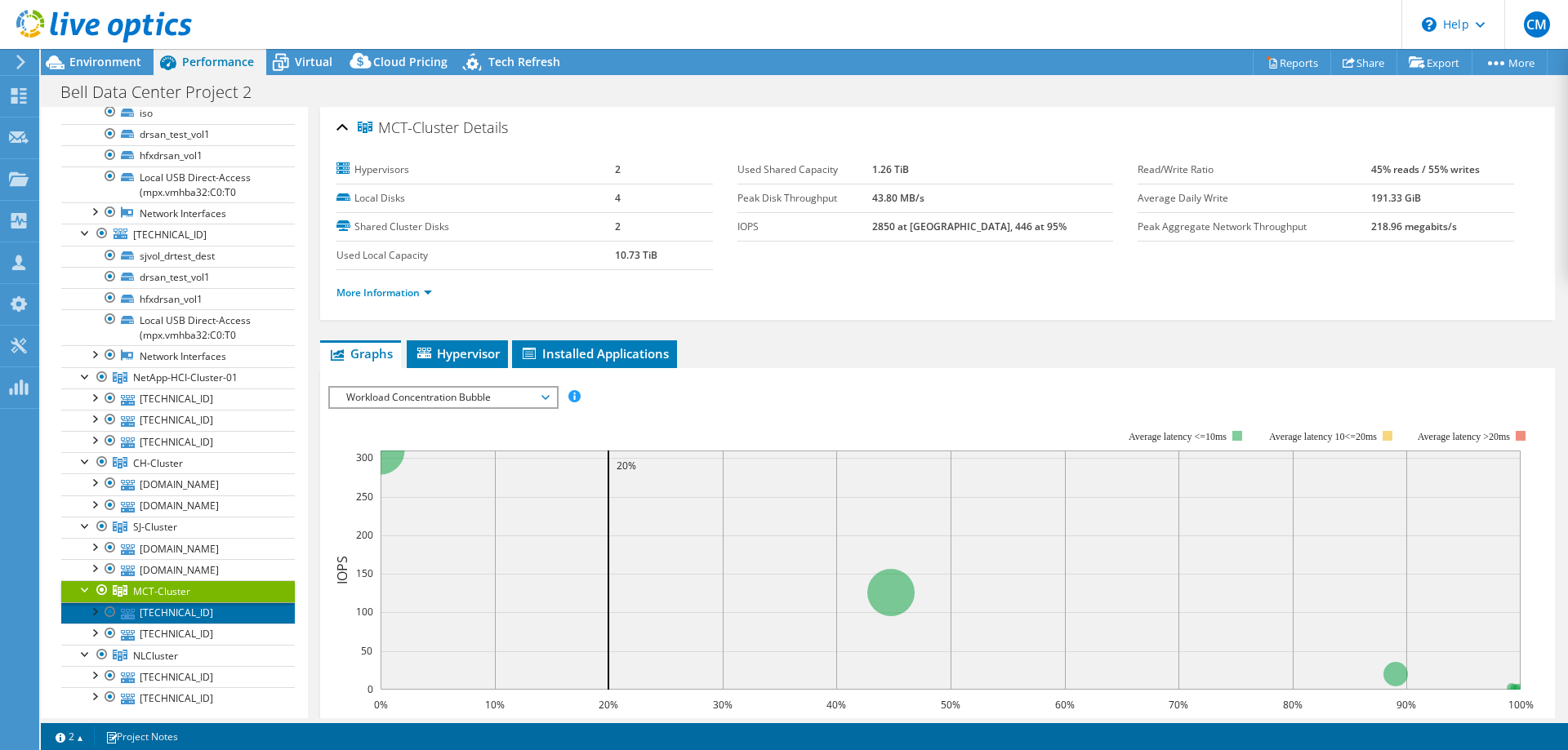
click at [135, 608] on link "[TECHNICAL_ID]" at bounding box center [178, 613] width 233 height 21
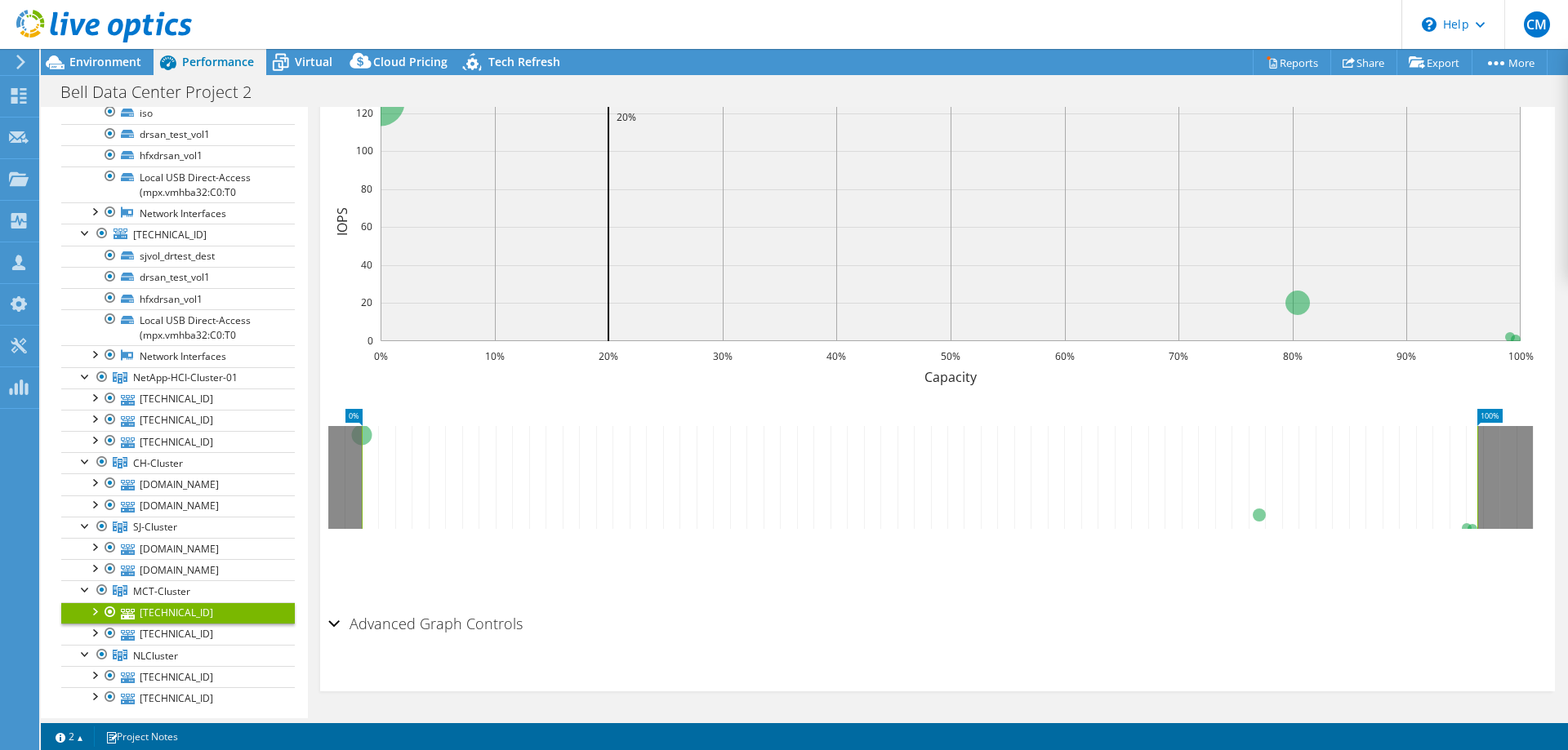
scroll to position [0, 0]
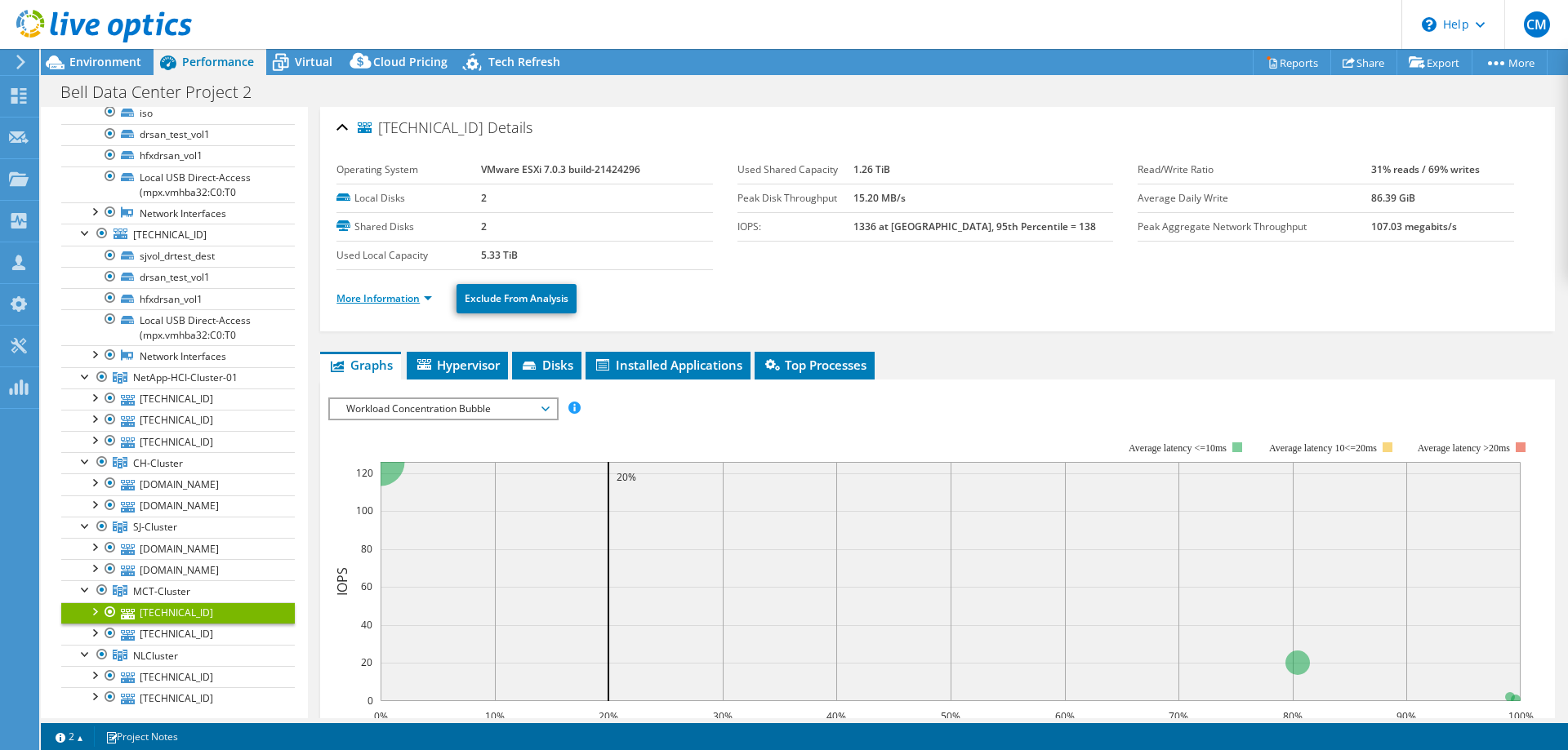
click at [416, 295] on link "More Information" at bounding box center [384, 299] width 95 height 14
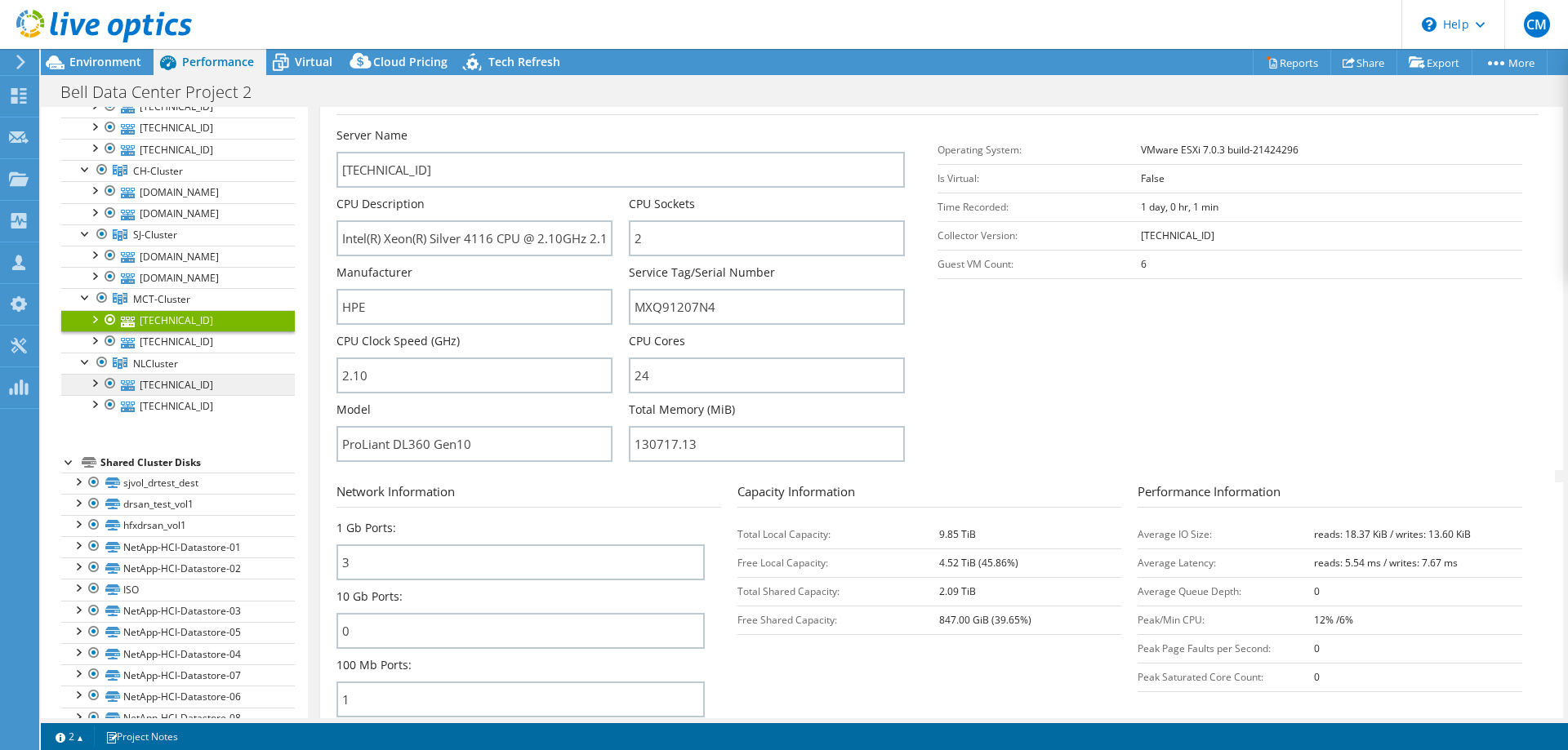
scroll to position [583, 0]
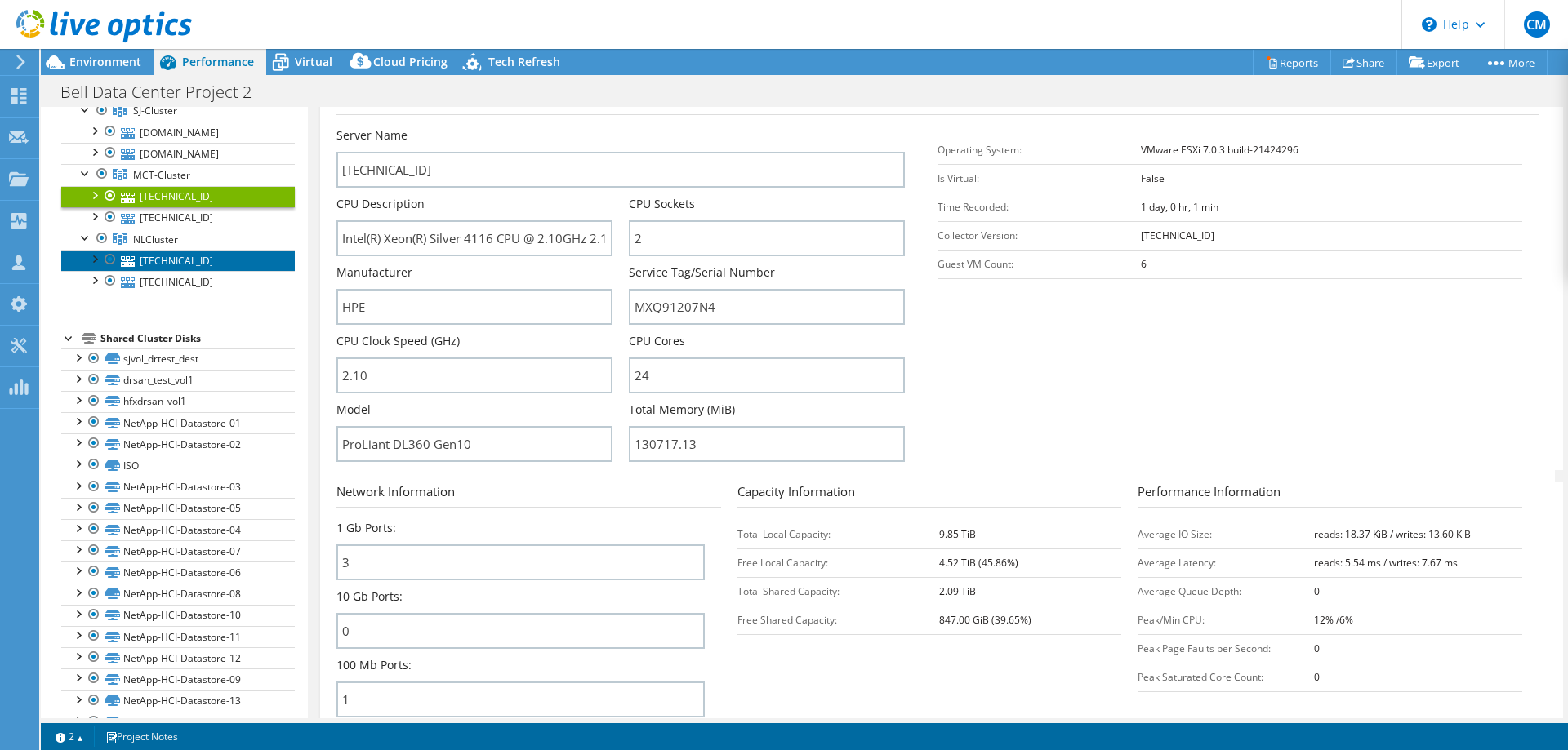
click at [173, 261] on link "[TECHNICAL_ID]" at bounding box center [178, 260] width 233 height 21
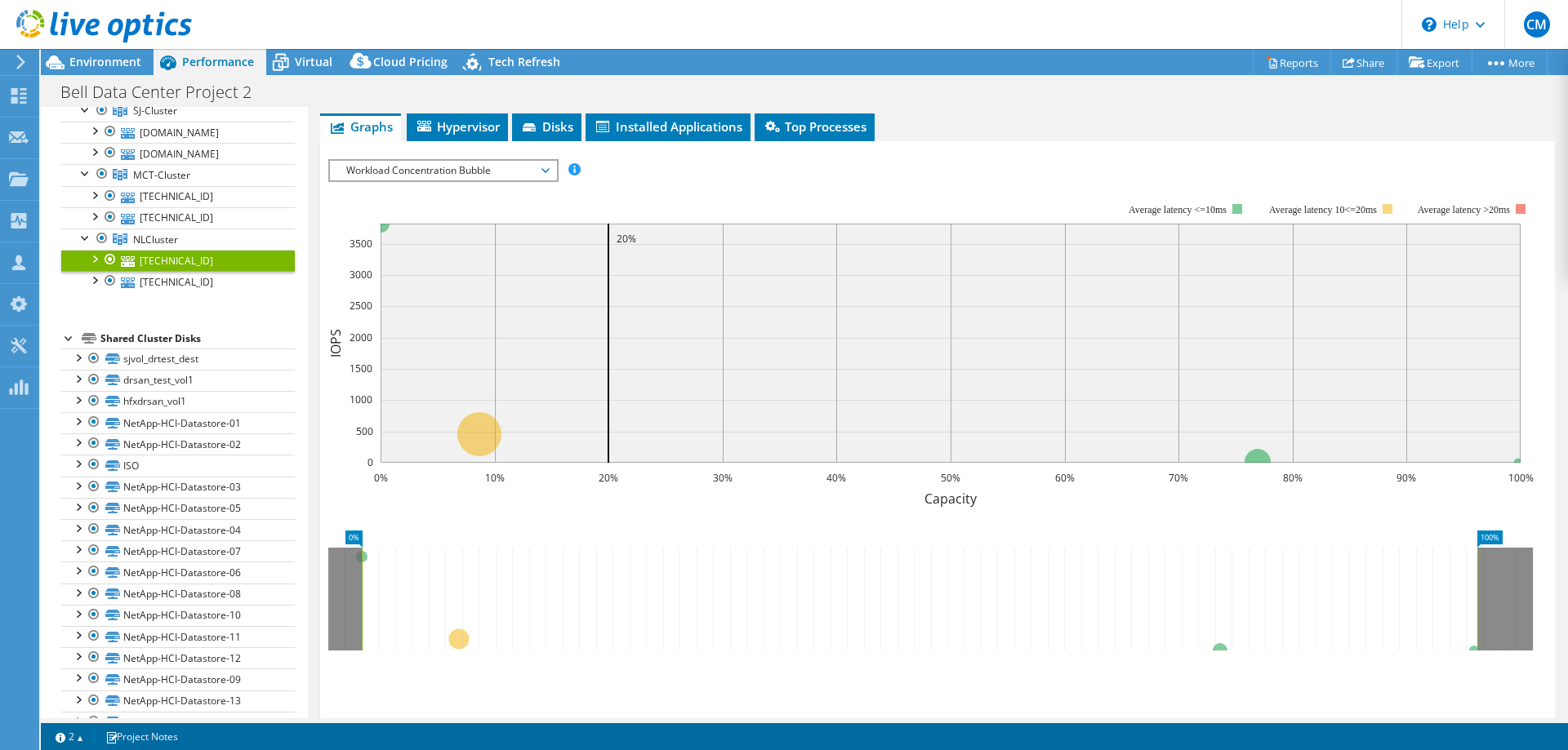
scroll to position [0, 0]
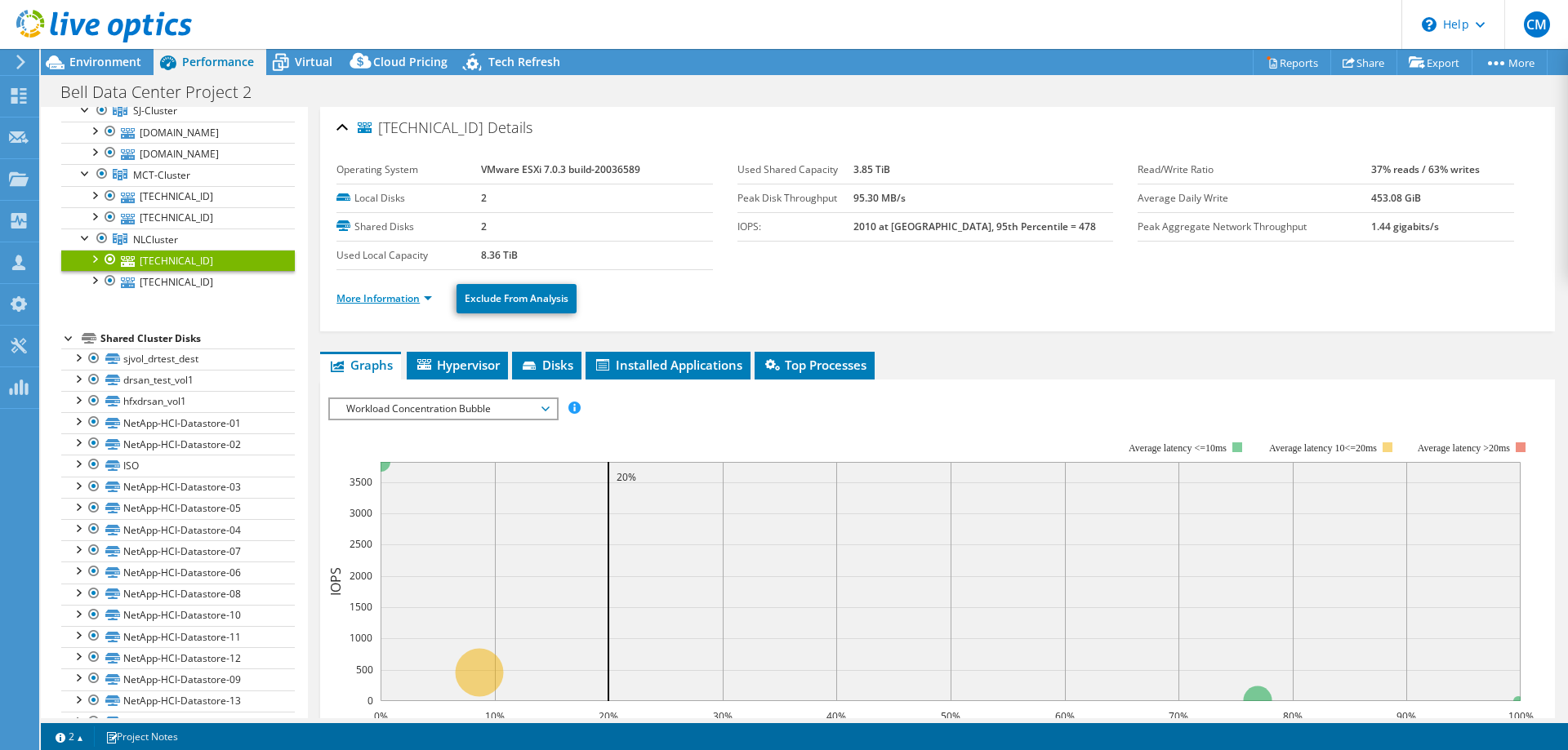
click at [414, 299] on link "More Information" at bounding box center [384, 299] width 95 height 14
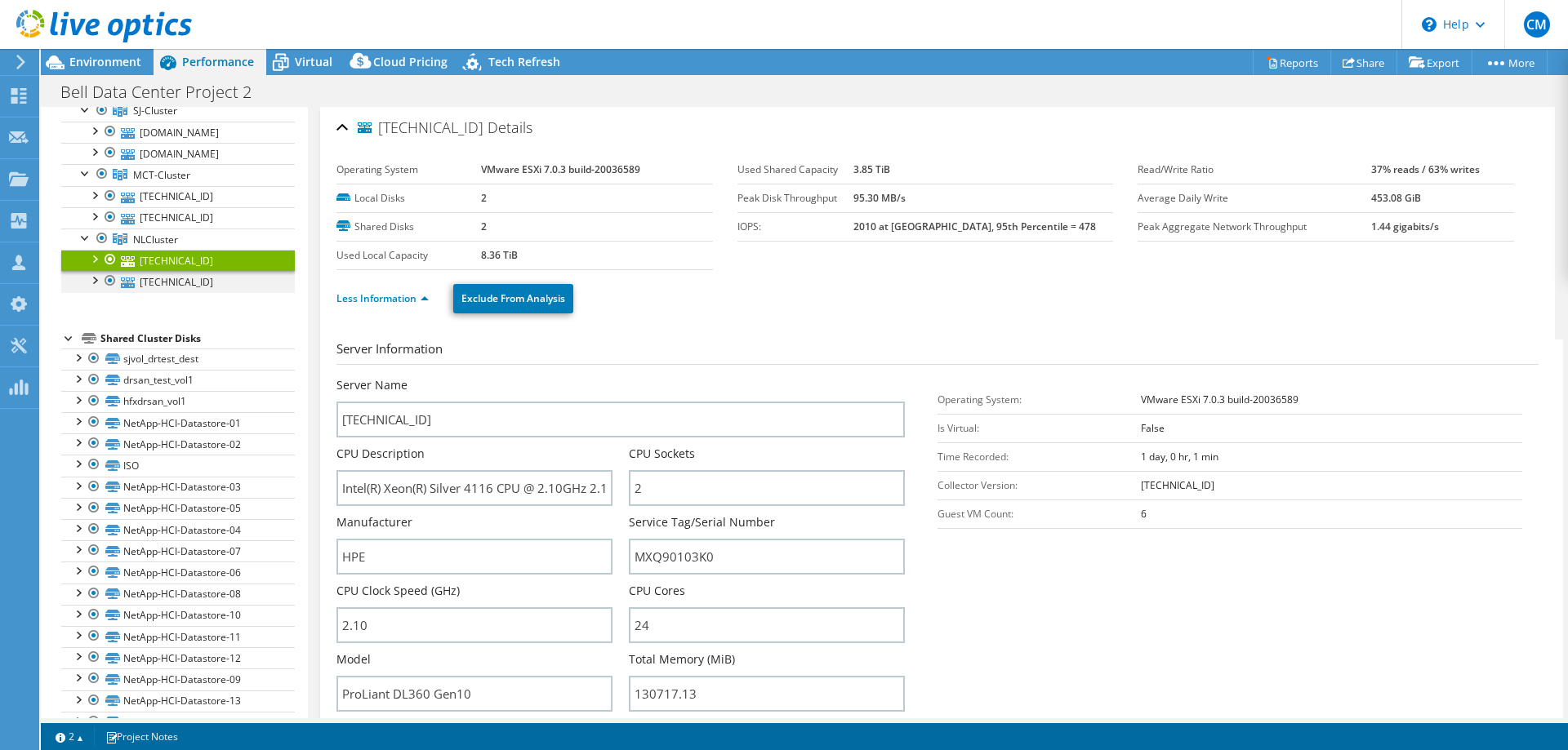
click at [100, 278] on div at bounding box center [94, 279] width 16 height 16
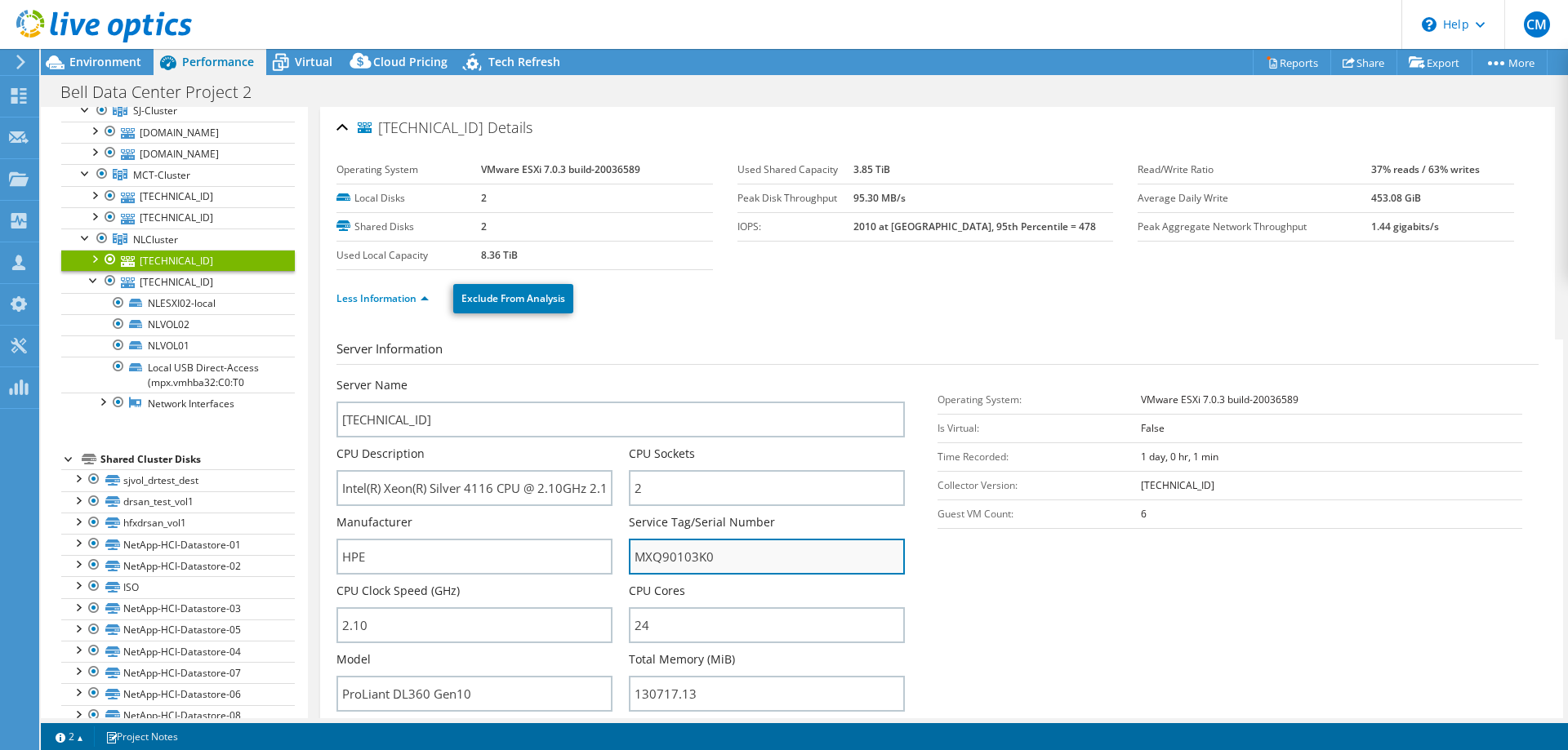
click at [707, 559] on input "MXQ90103K0" at bounding box center [767, 557] width 276 height 36
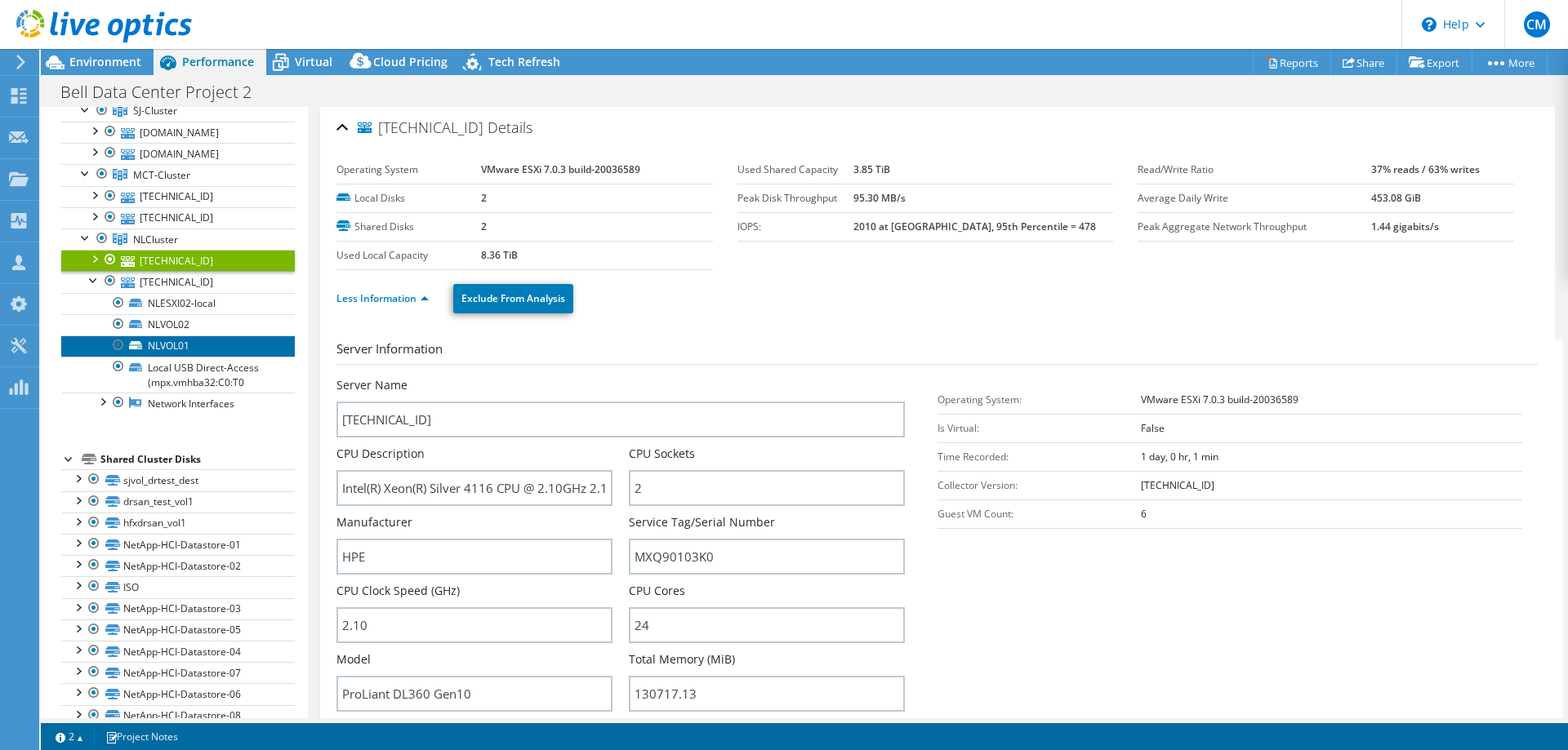
click at [190, 345] on link "NLVOL01" at bounding box center [178, 346] width 233 height 21
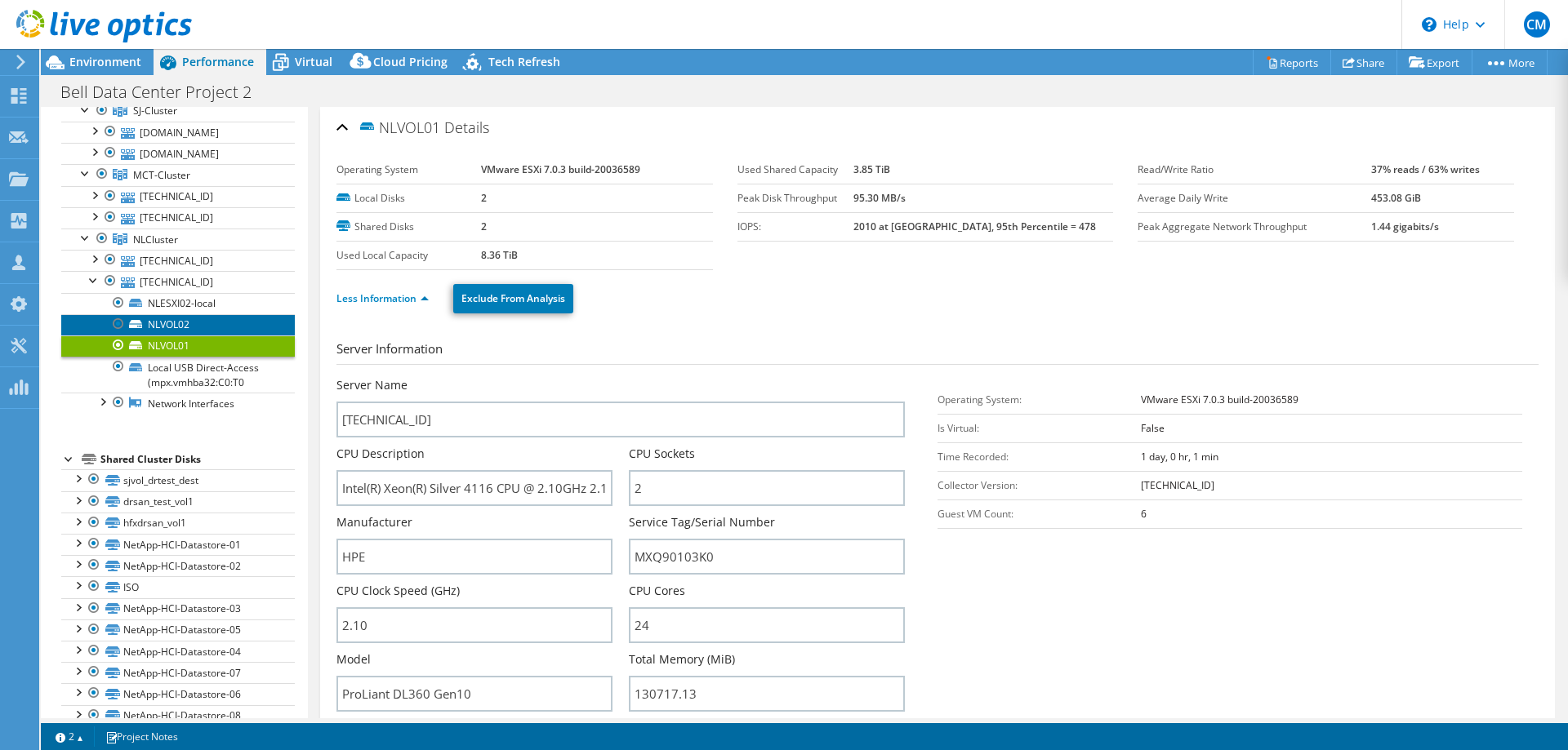
click at [190, 322] on link "NLVOL02" at bounding box center [178, 324] width 233 height 21
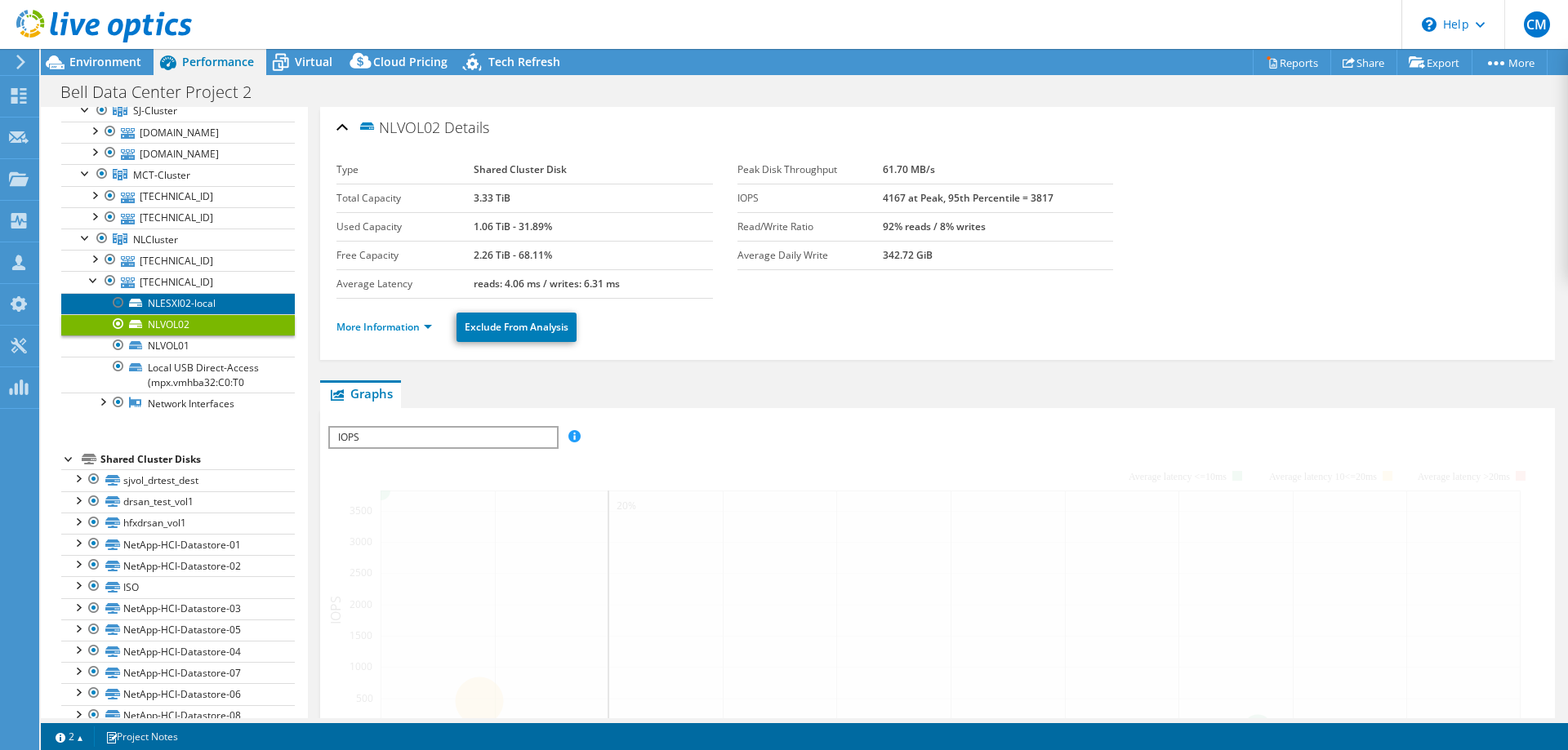
click at [186, 297] on link "NLESXI02-local" at bounding box center [178, 304] width 233 height 21
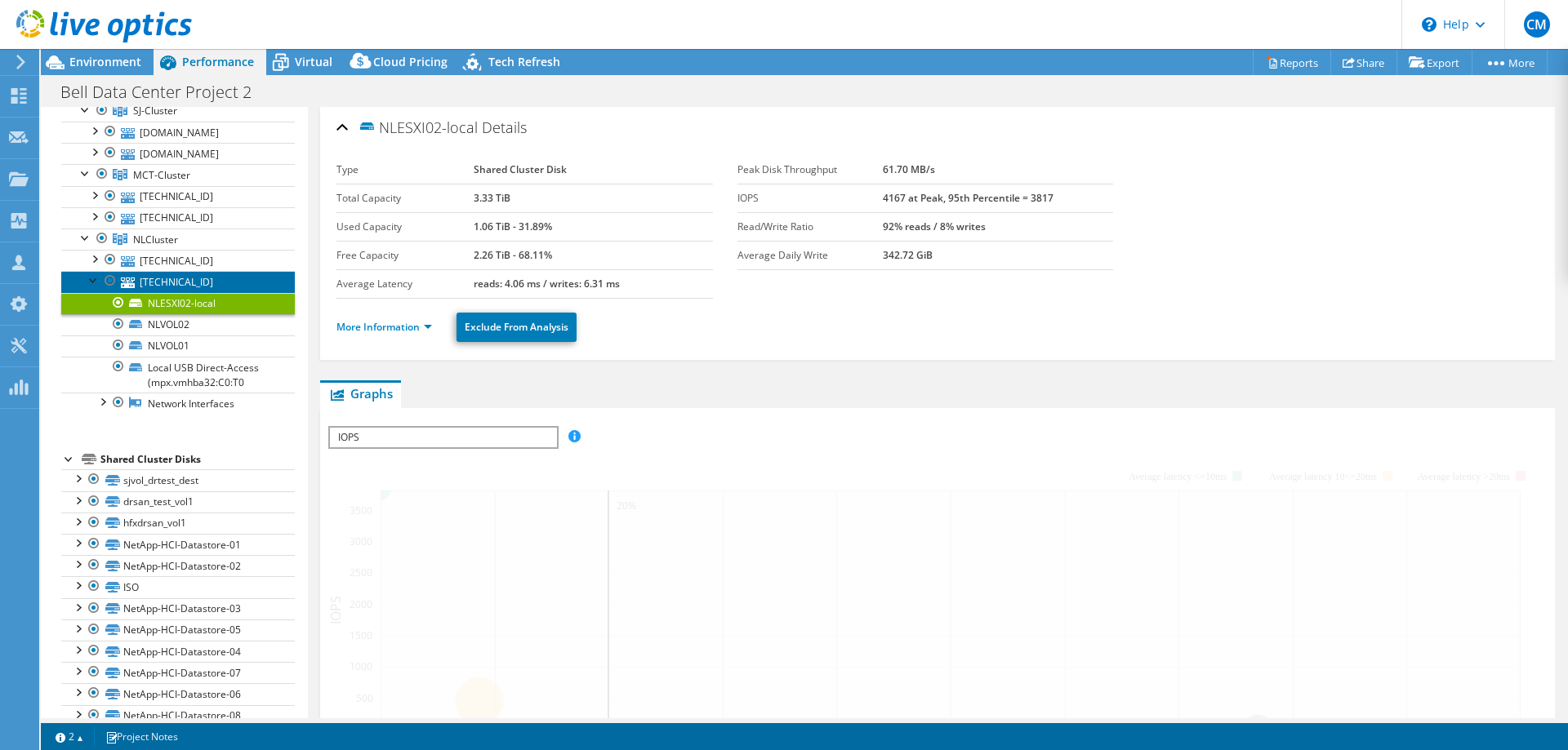
click at [180, 279] on link "[TECHNICAL_ID]" at bounding box center [178, 281] width 233 height 21
